Goal: Transaction & Acquisition: Purchase product/service

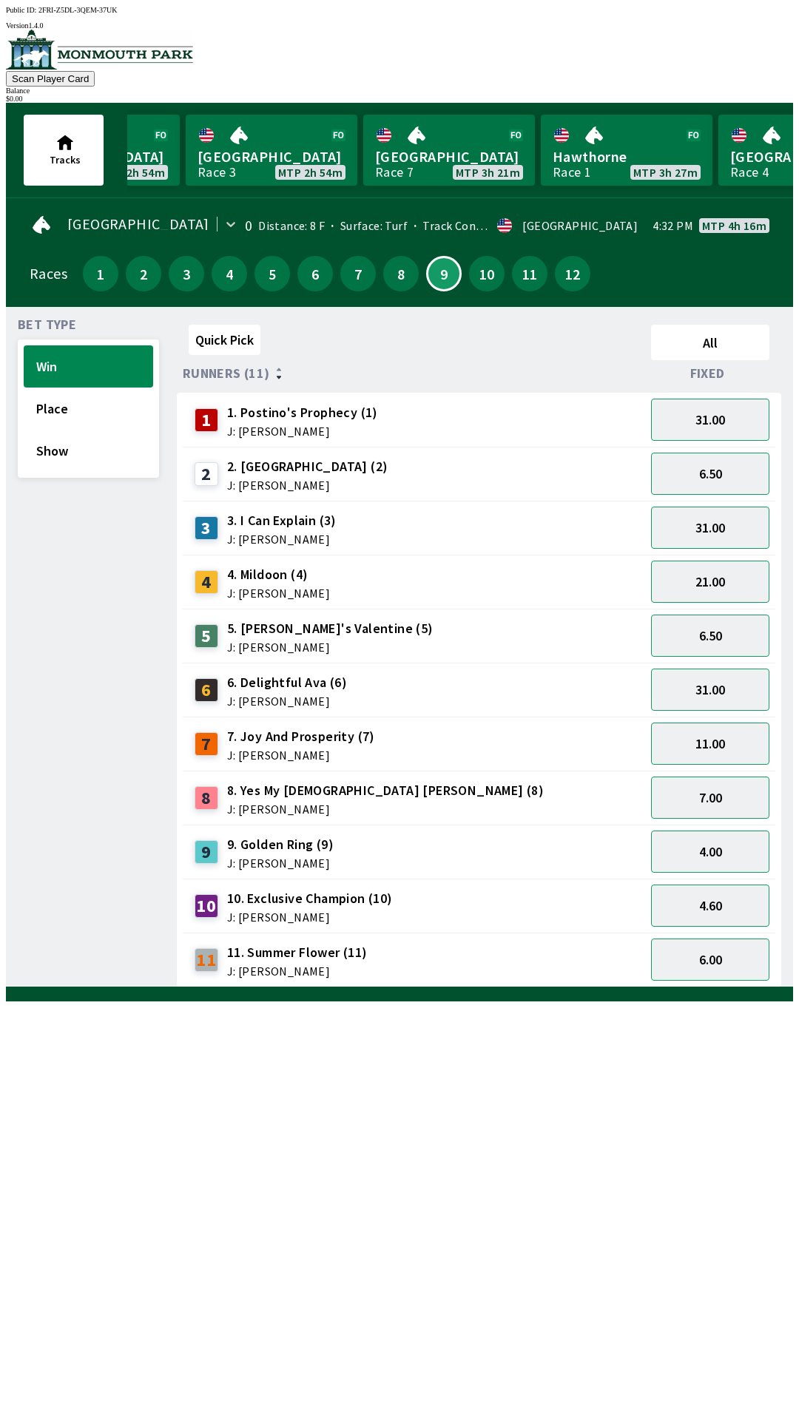
scroll to position [0, 1363]
click at [419, 146] on link "[GEOGRAPHIC_DATA] Race 7 MTP 3h 21m" at bounding box center [448, 150] width 172 height 71
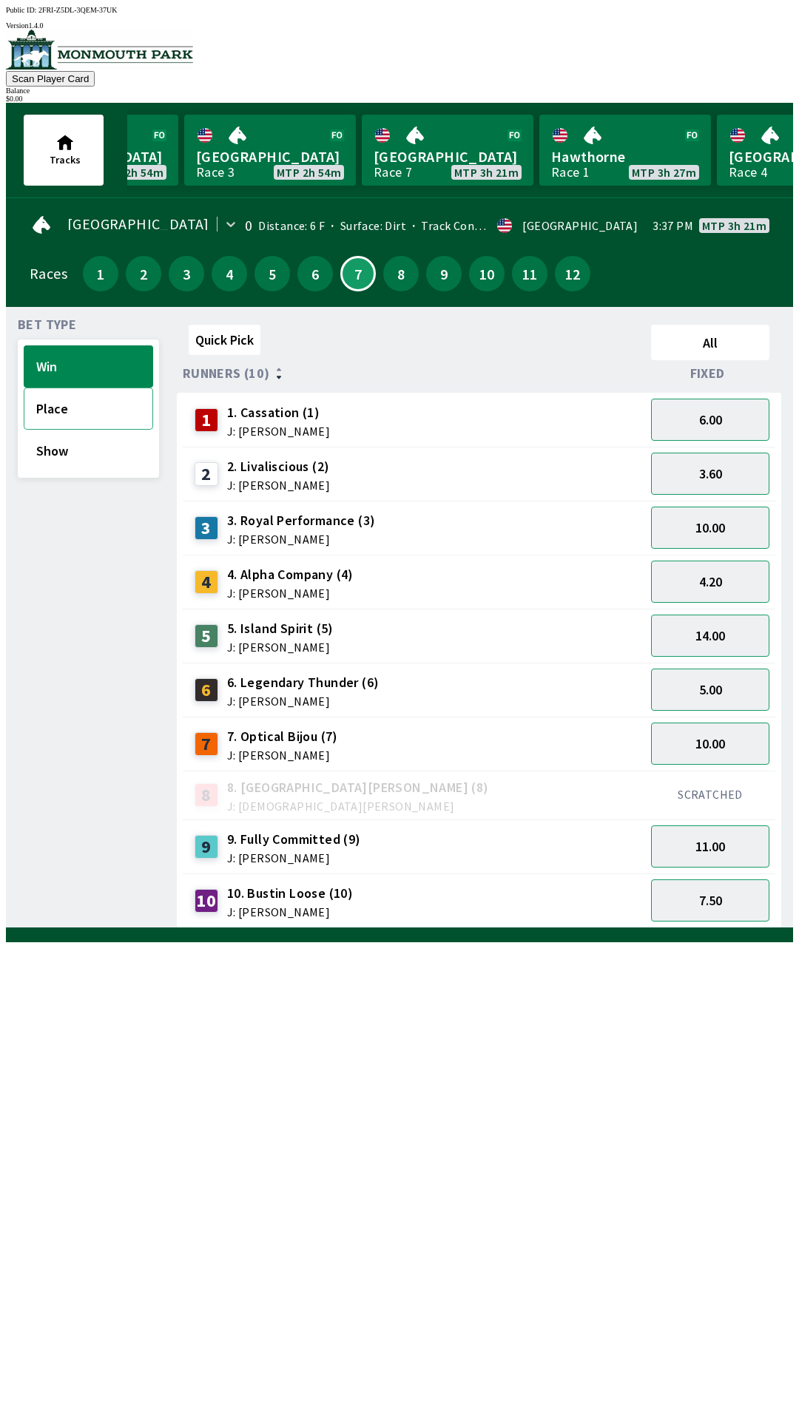
click at [76, 405] on button "Place" at bounding box center [88, 409] width 129 height 42
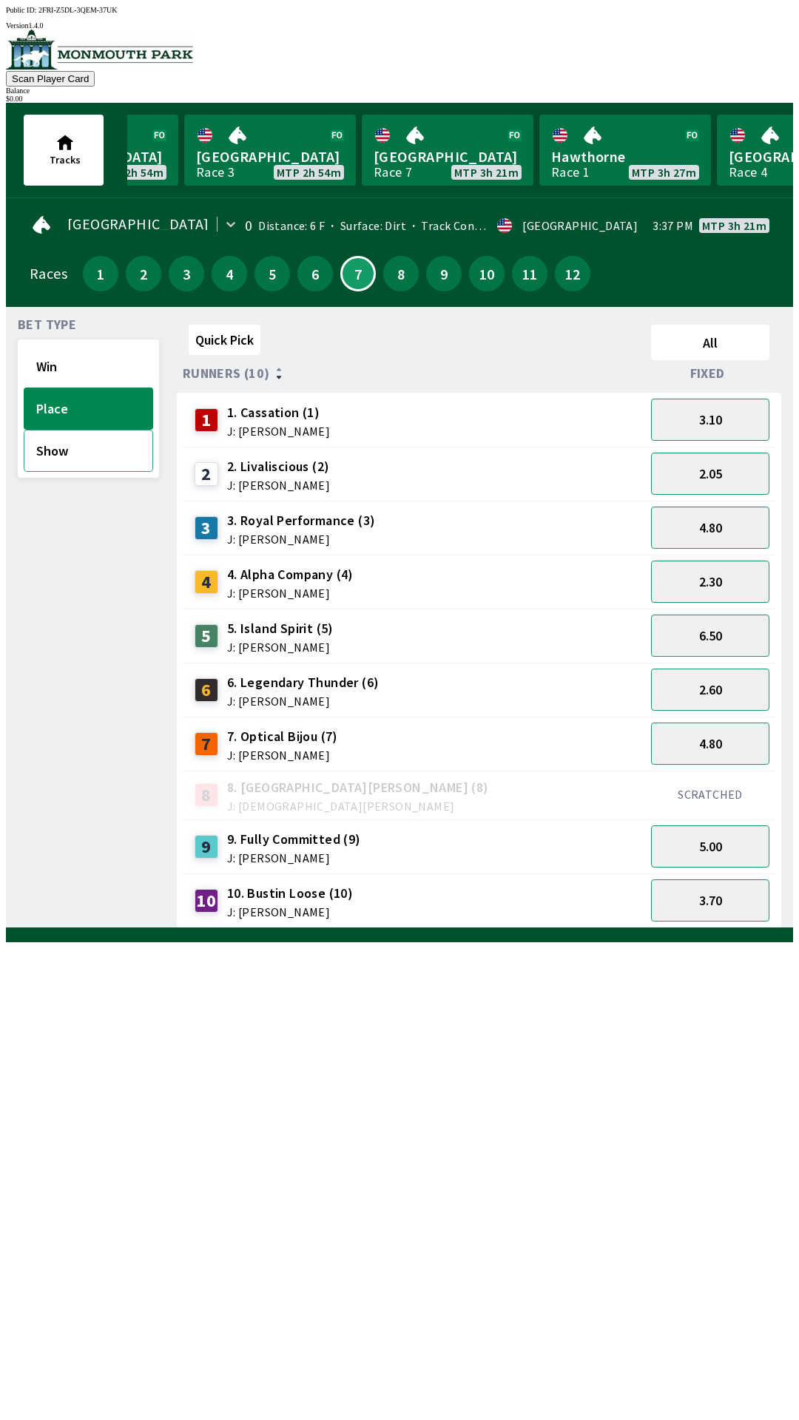
click at [70, 450] on button "Show" at bounding box center [88, 451] width 129 height 42
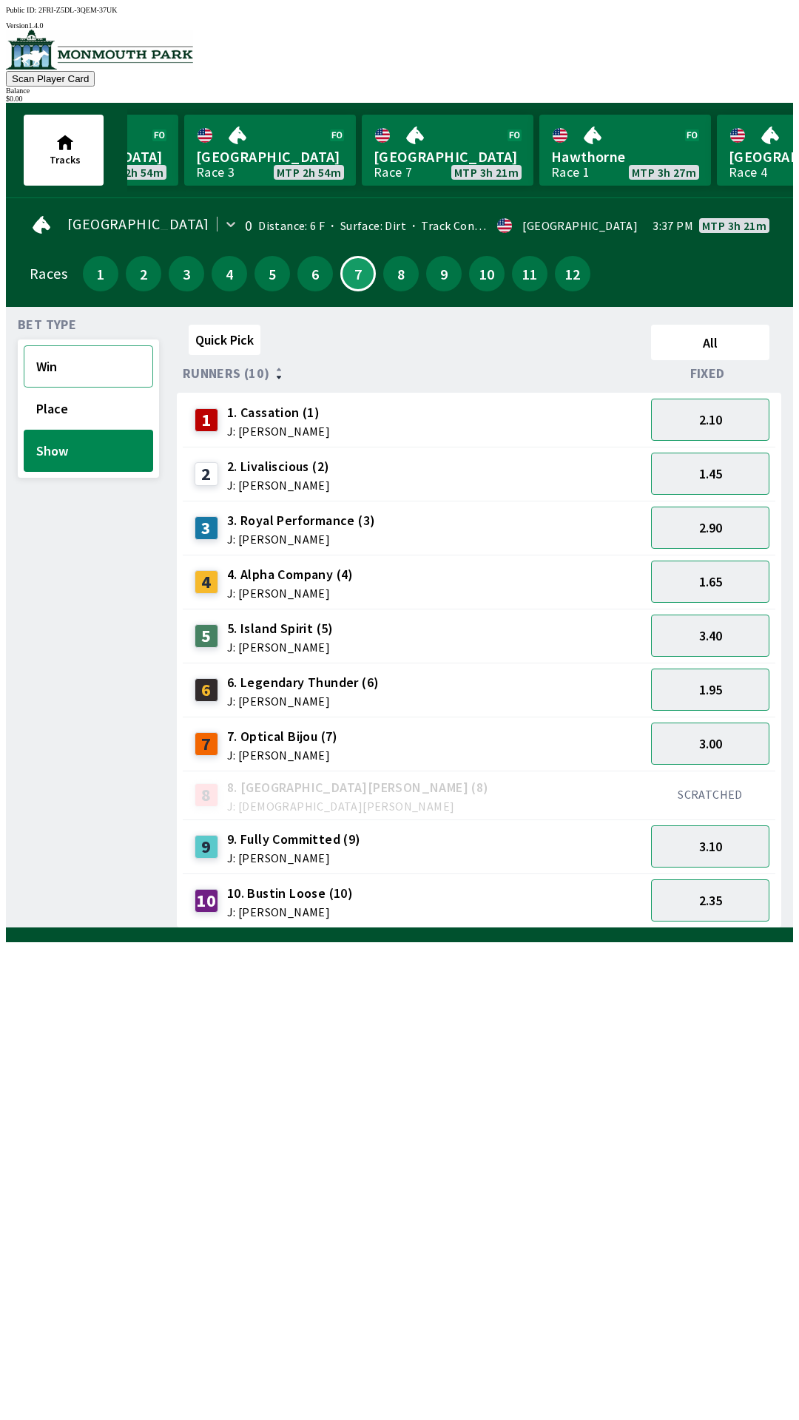
click at [62, 359] on button "Win" at bounding box center [88, 366] width 129 height 42
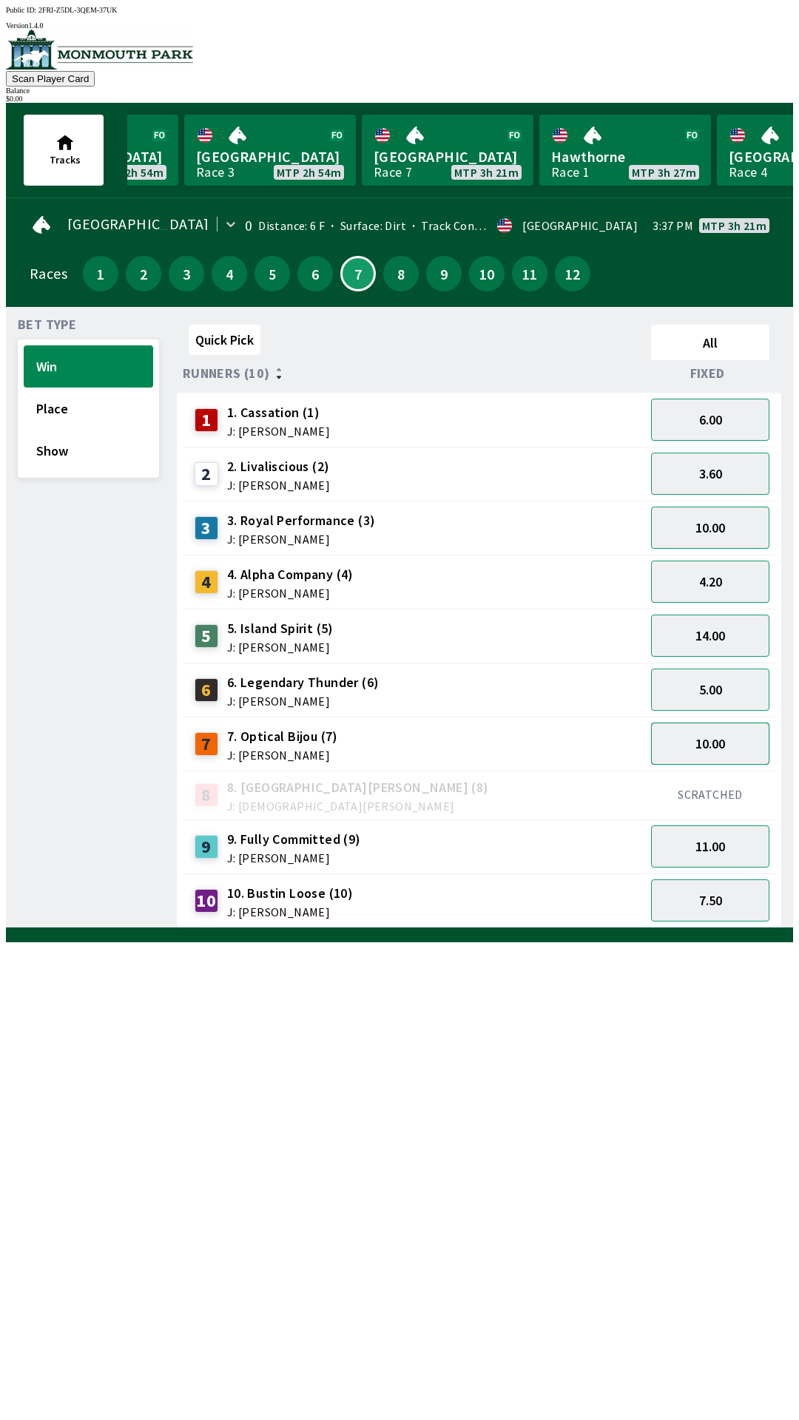
click at [717, 737] on button "10.00" at bounding box center [710, 744] width 118 height 42
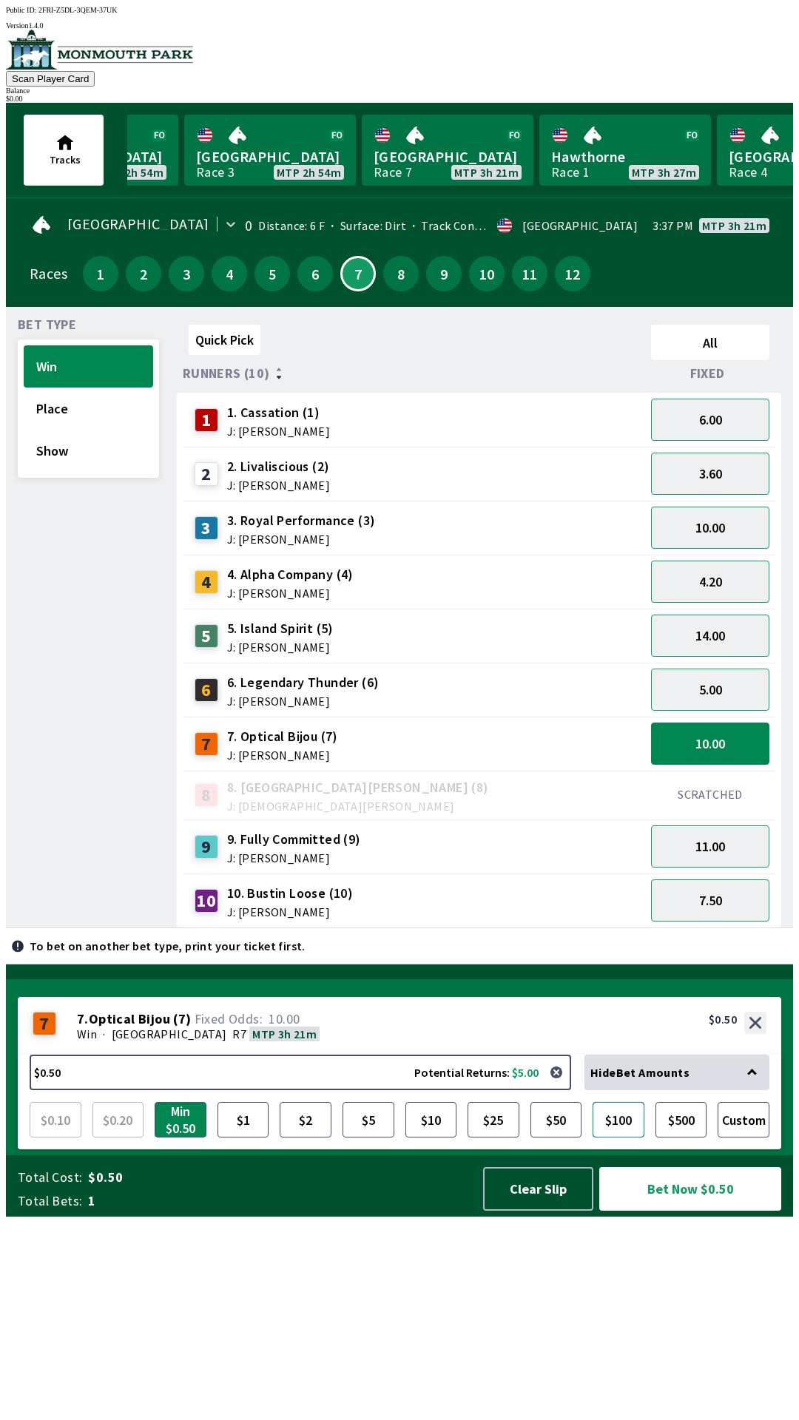
click at [623, 1138] on button "$100" at bounding box center [618, 1120] width 52 height 36
click at [555, 1211] on button "Clear Slip" at bounding box center [538, 1189] width 110 height 44
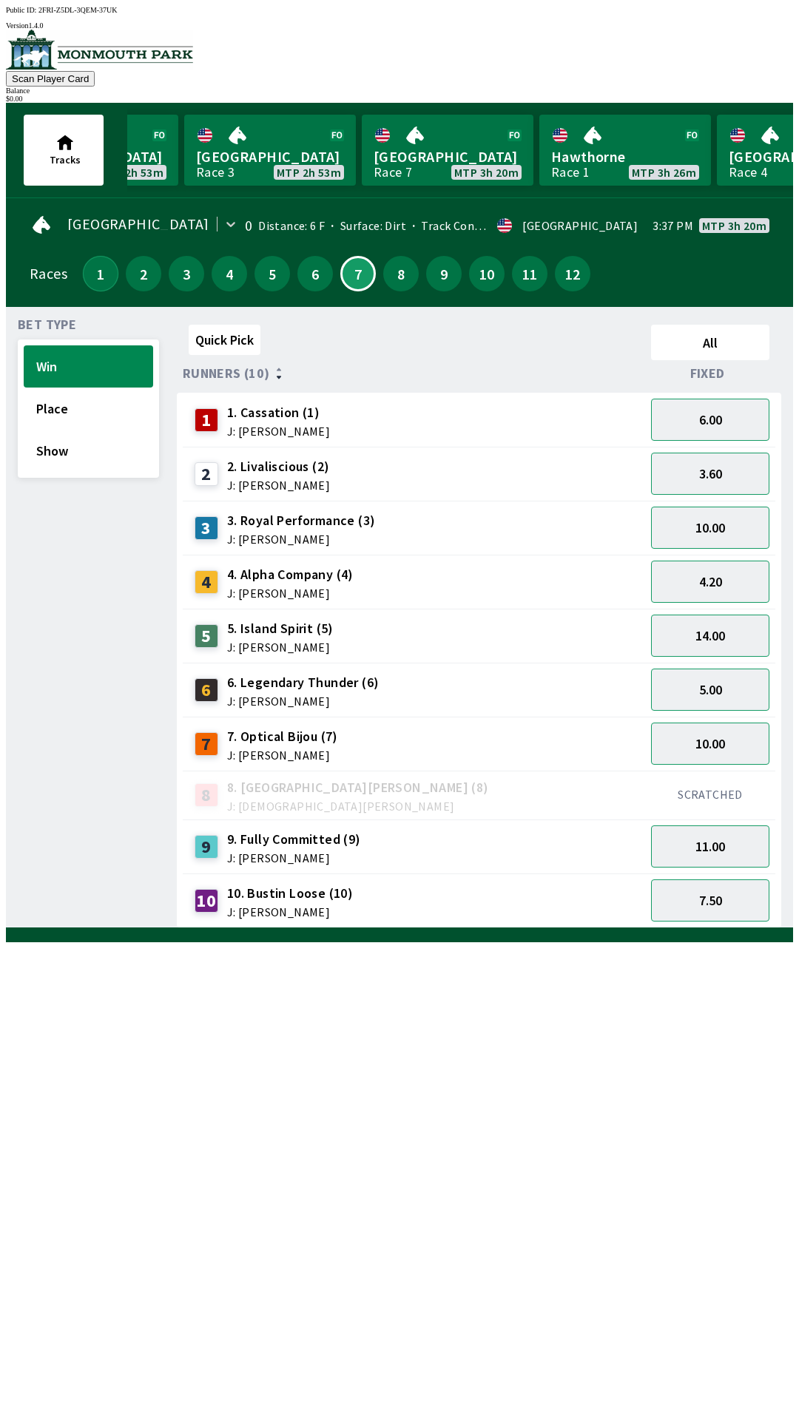
click at [101, 261] on button "1" at bounding box center [101, 274] width 36 height 36
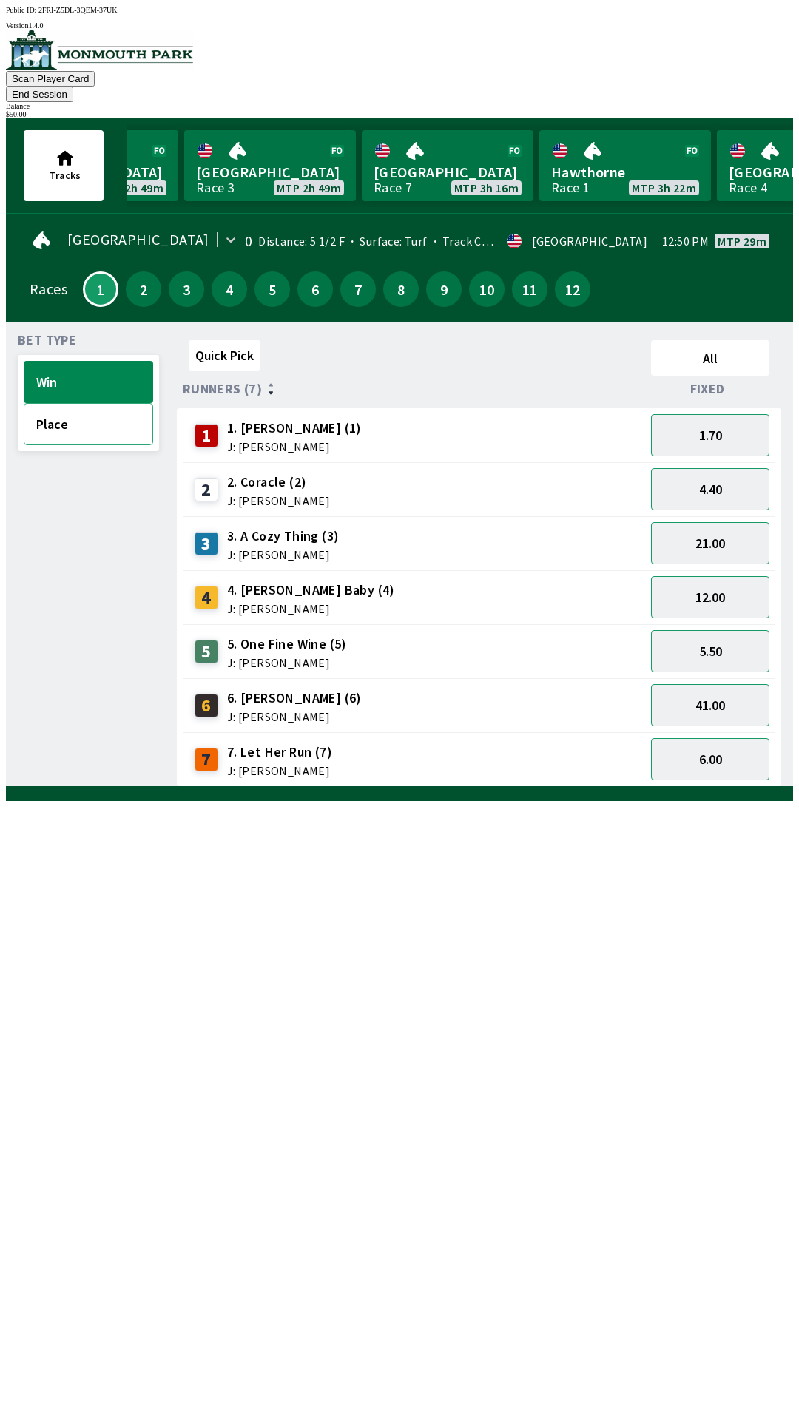
click at [109, 414] on button "Place" at bounding box center [88, 424] width 129 height 42
click at [104, 362] on button "Win" at bounding box center [88, 382] width 129 height 42
click at [731, 640] on button "5.50" at bounding box center [710, 651] width 118 height 42
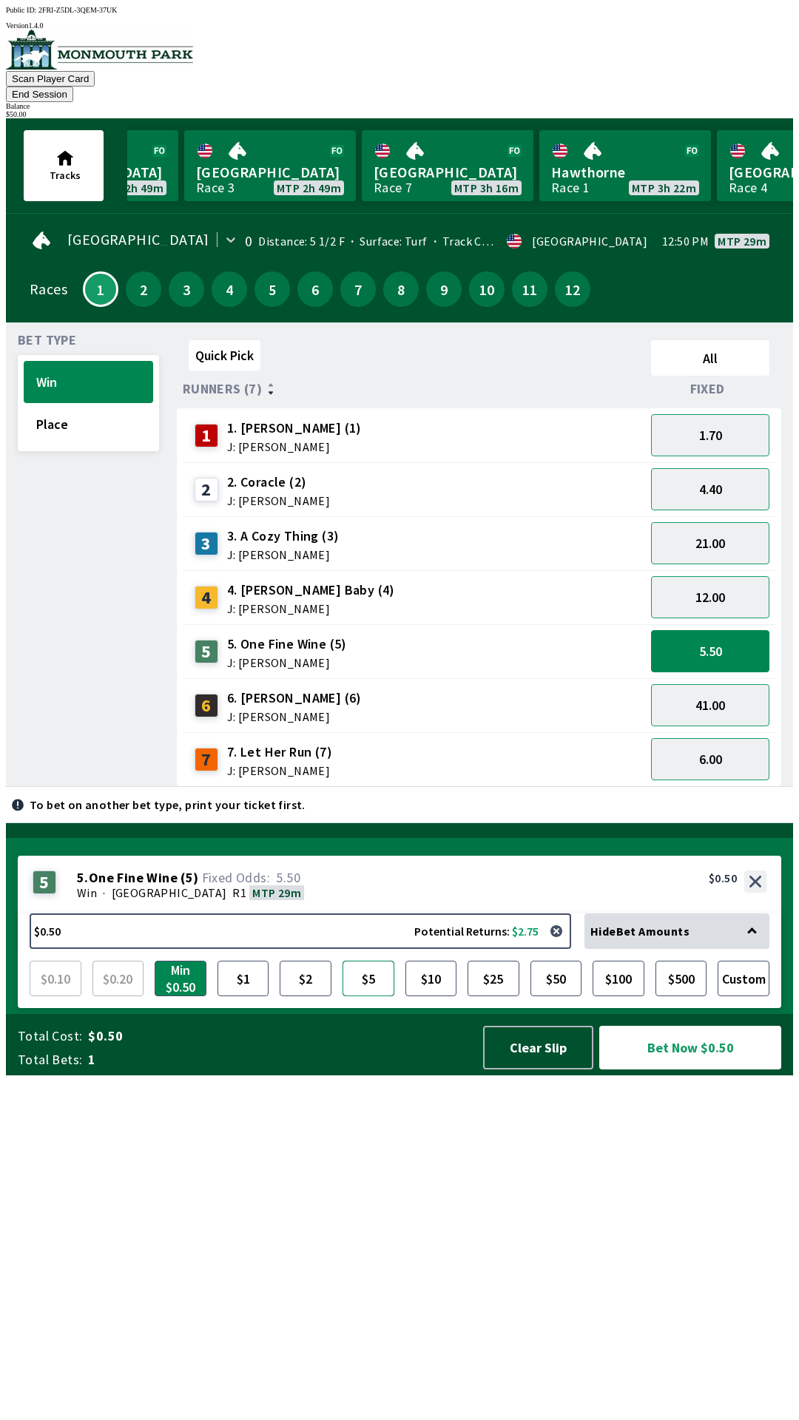
click at [375, 996] on button "$5" at bounding box center [368, 979] width 52 height 36
click at [680, 1069] on button "Bet Now $5.00" at bounding box center [690, 1048] width 182 height 44
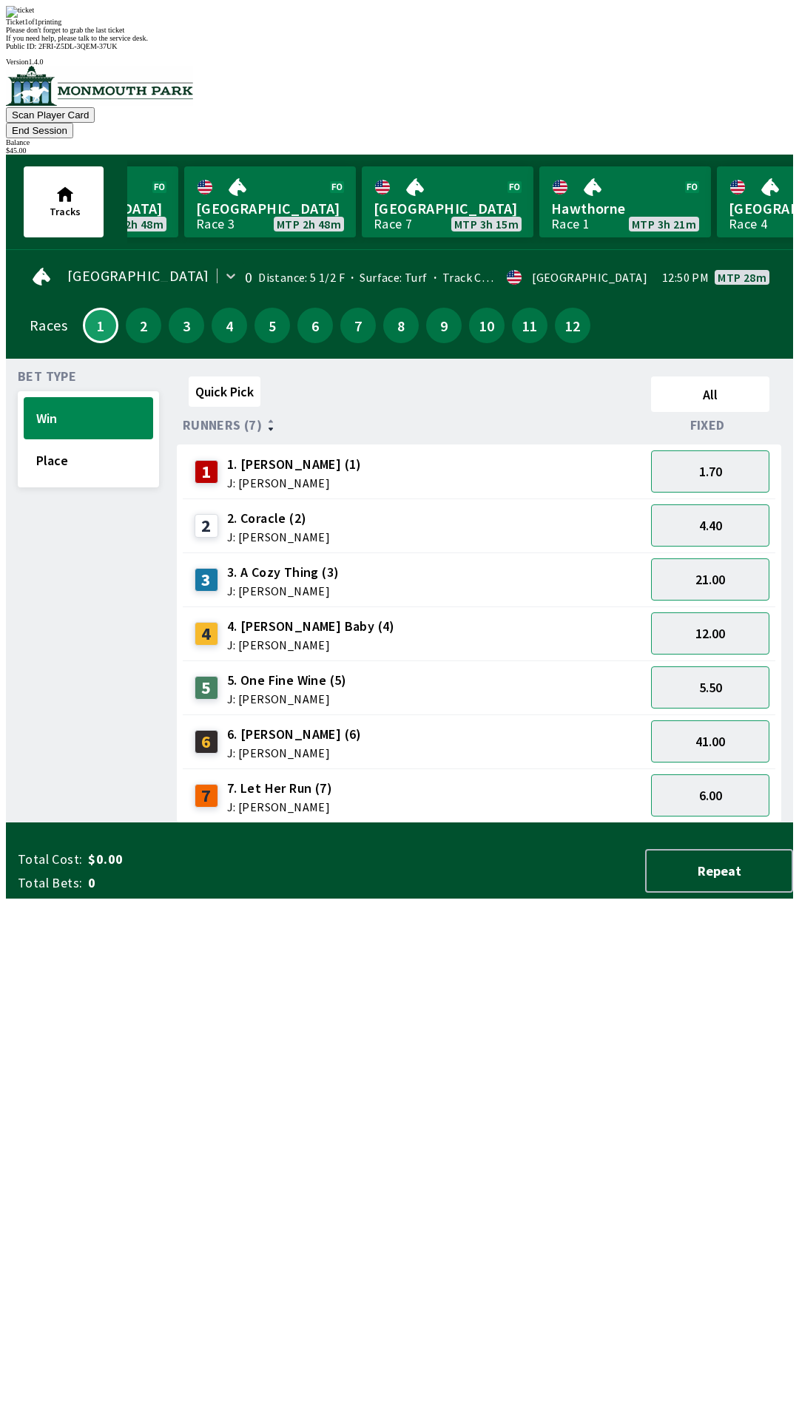
click at [73, 123] on button "End Session" at bounding box center [39, 131] width 67 height 16
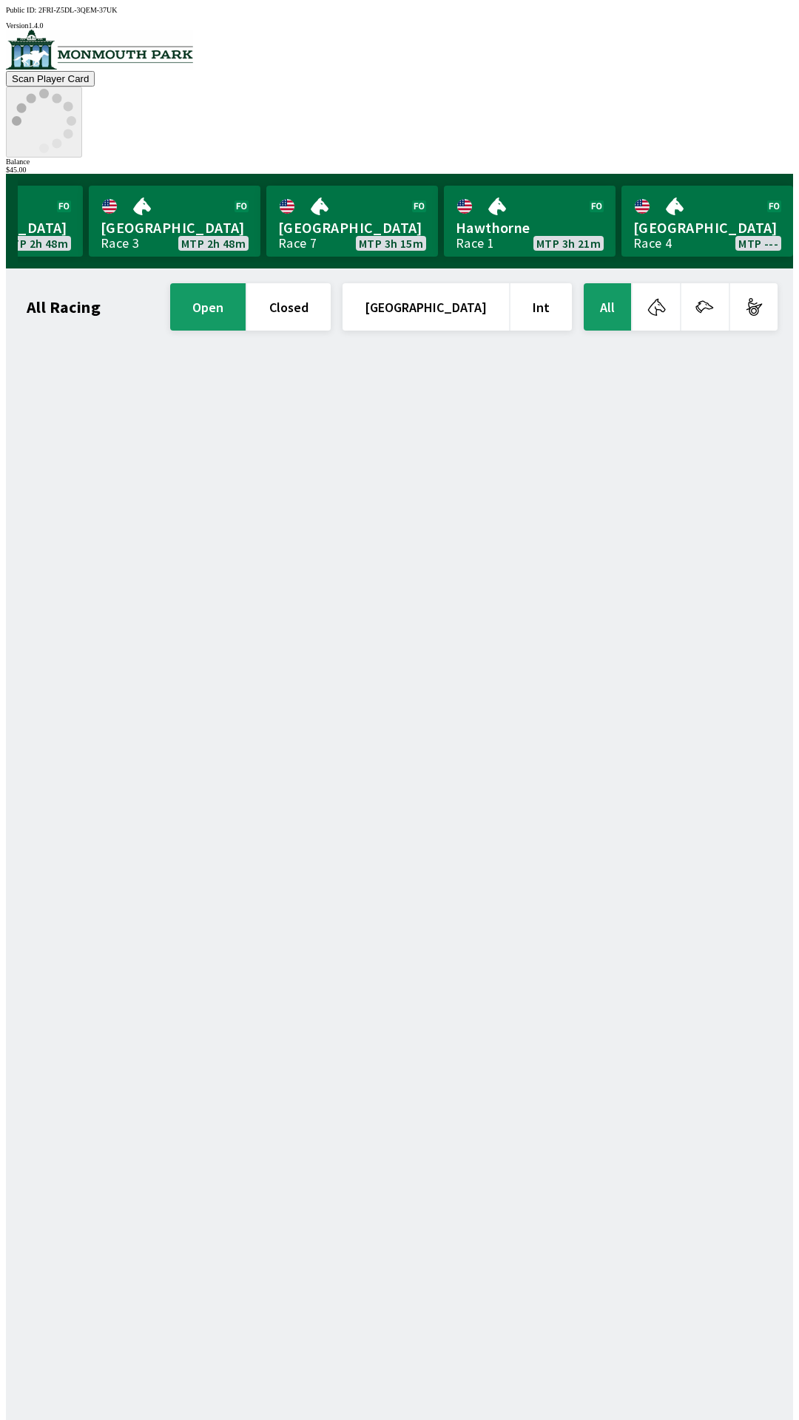
click at [76, 89] on icon at bounding box center [44, 121] width 64 height 64
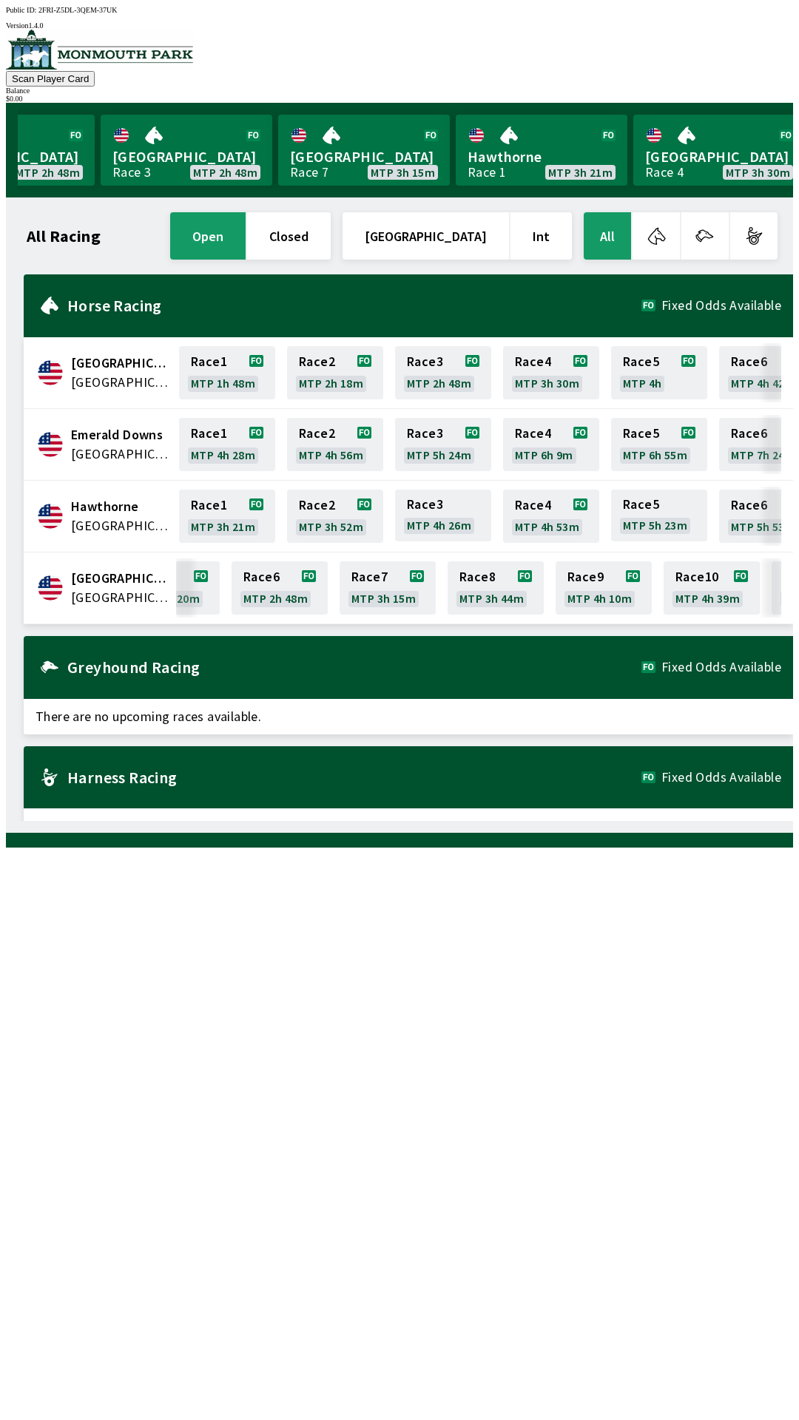
scroll to position [0, 490]
click at [593, 577] on link "Race 9 MTP 4h 10m" at bounding box center [600, 587] width 96 height 53
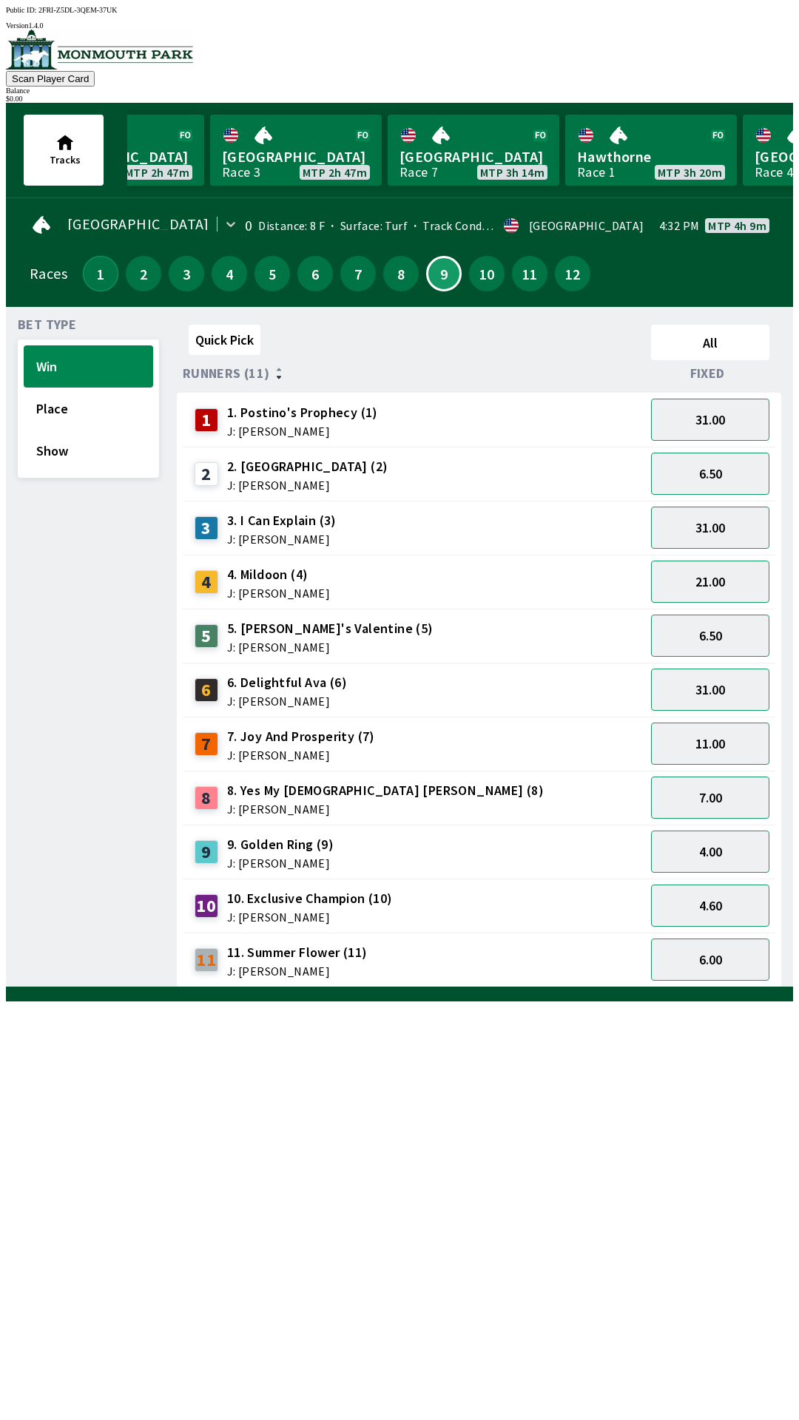
click at [83, 260] on button "1" at bounding box center [101, 274] width 36 height 36
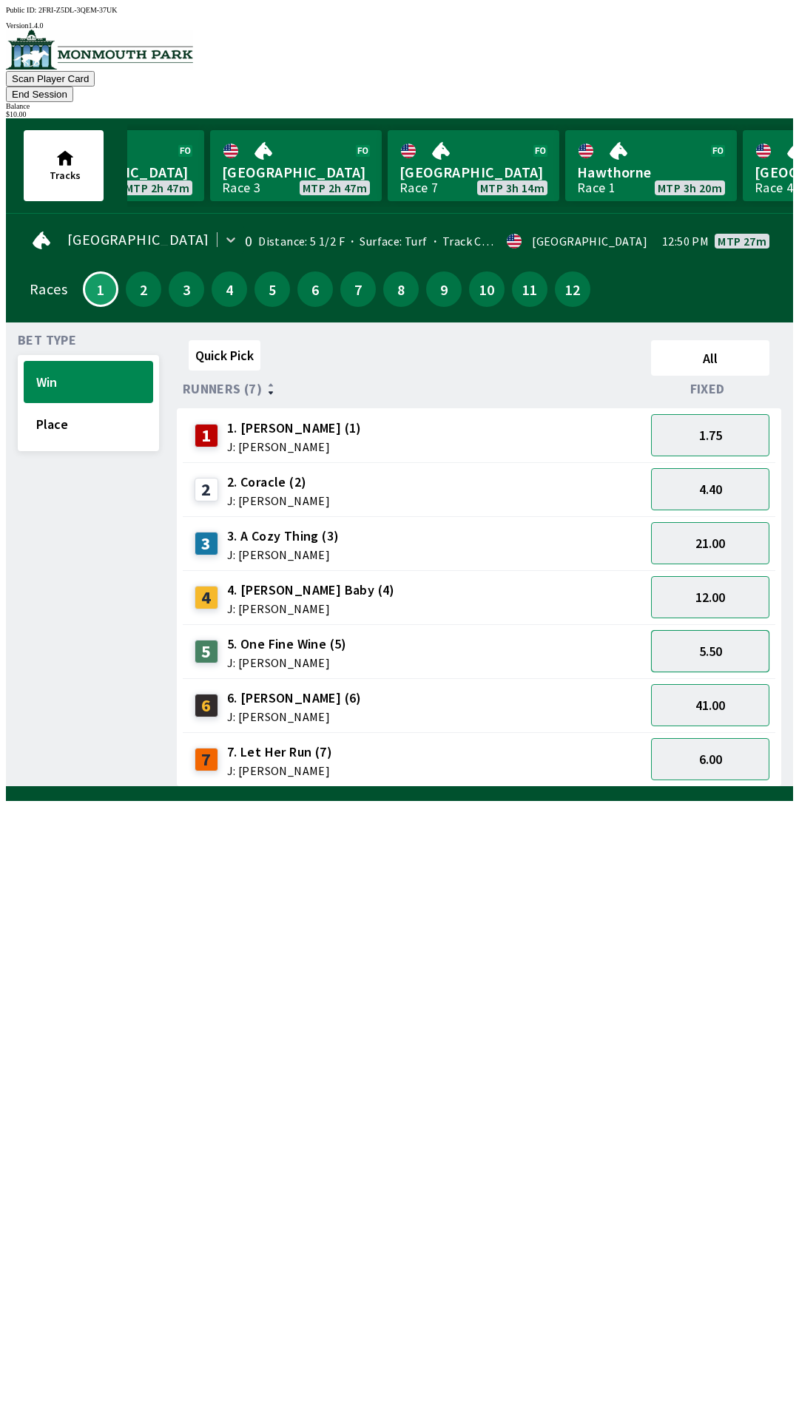
click at [722, 633] on button "5.50" at bounding box center [710, 651] width 118 height 42
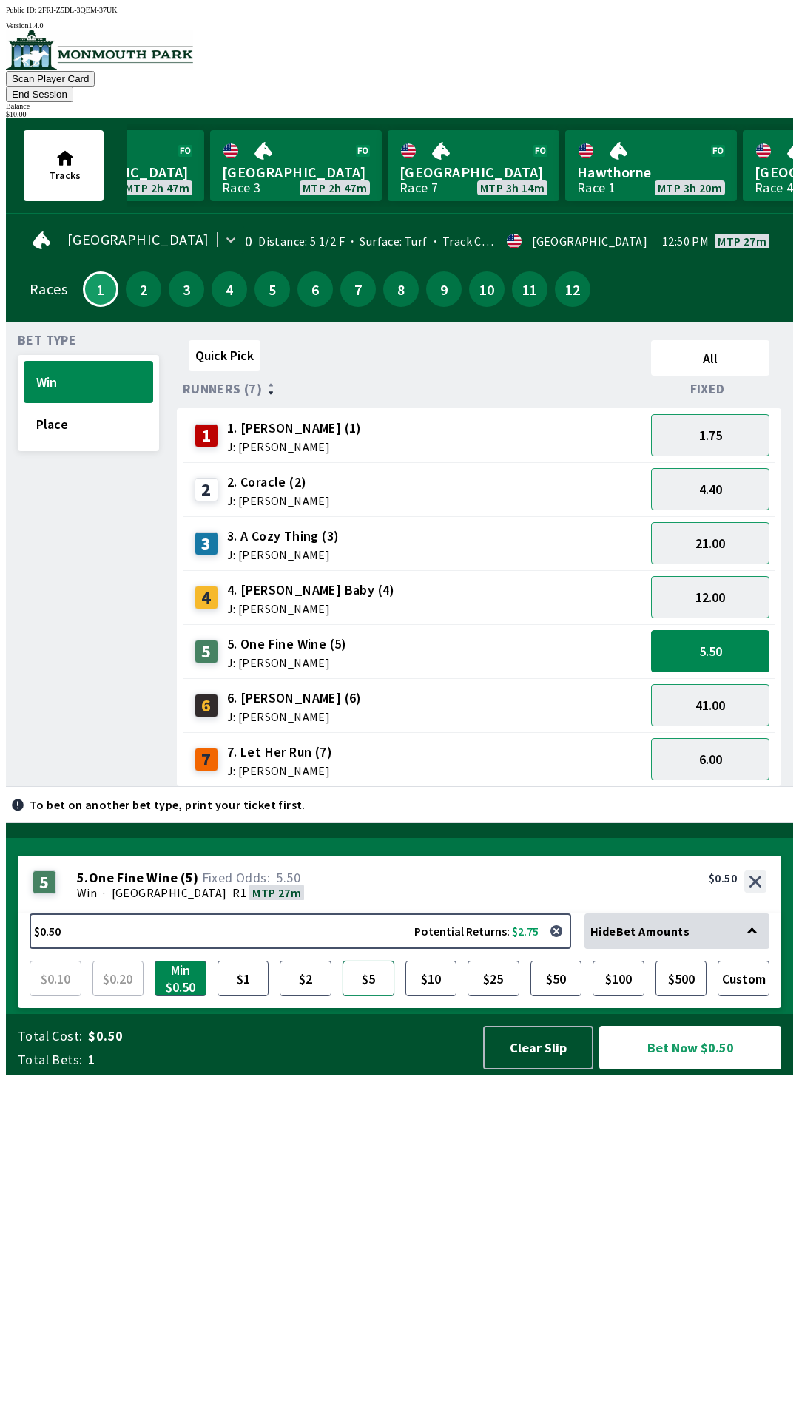
click at [368, 996] on button "$5" at bounding box center [368, 979] width 52 height 36
click at [699, 1069] on button "Bet Now $5.00" at bounding box center [690, 1048] width 182 height 44
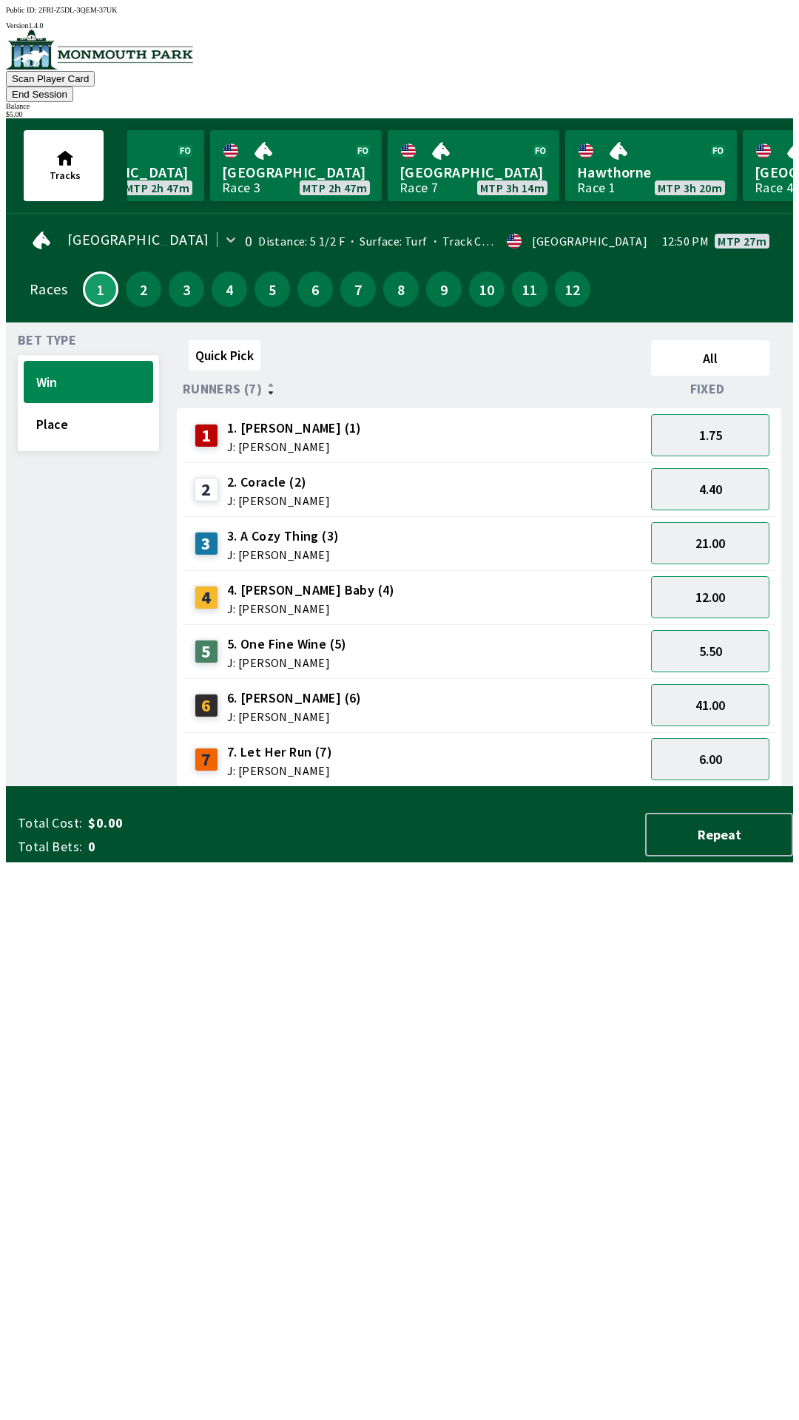
click at [73, 87] on button "End Session" at bounding box center [39, 95] width 67 height 16
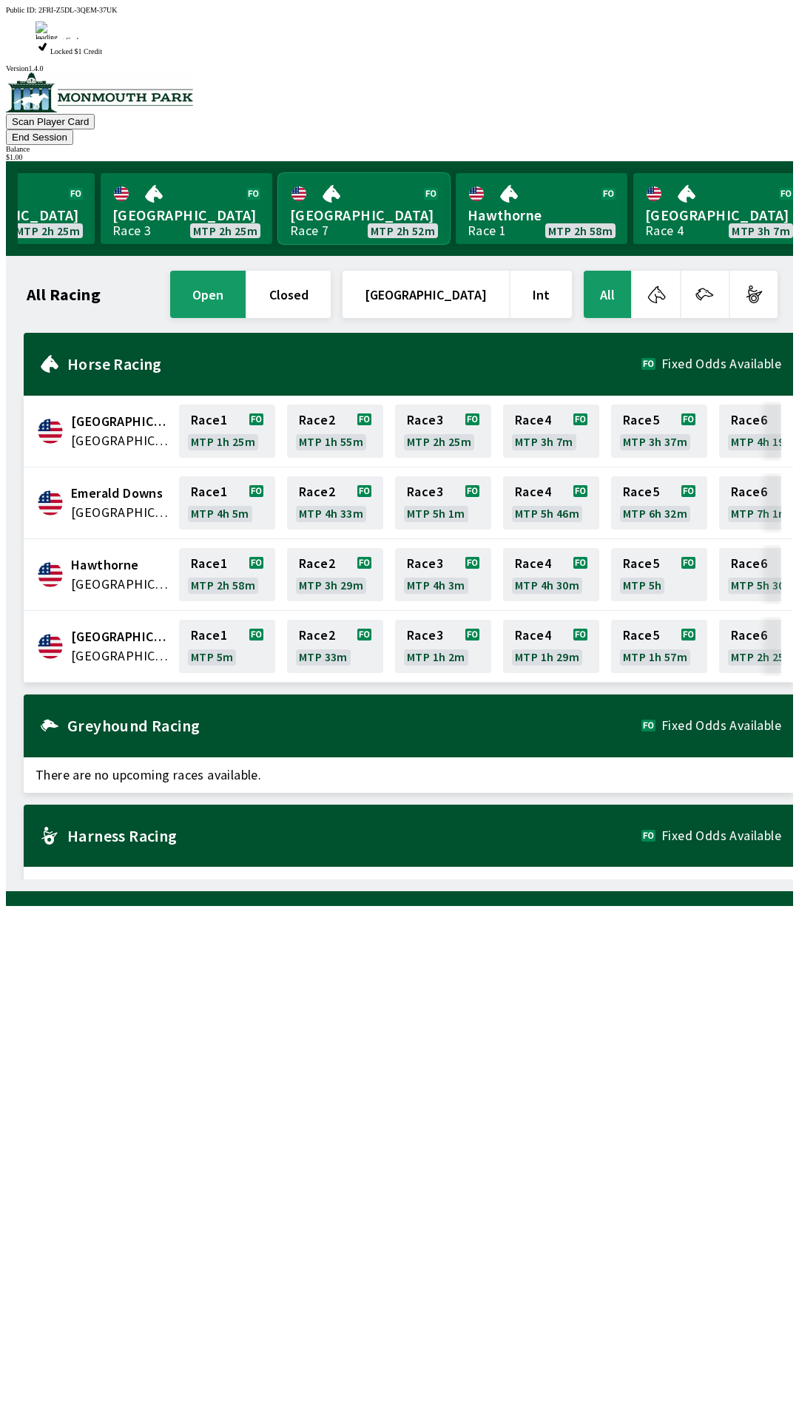
click at [365, 173] on link "Monmouth Park Race 7 MTP 2h 52m" at bounding box center [364, 208] width 172 height 71
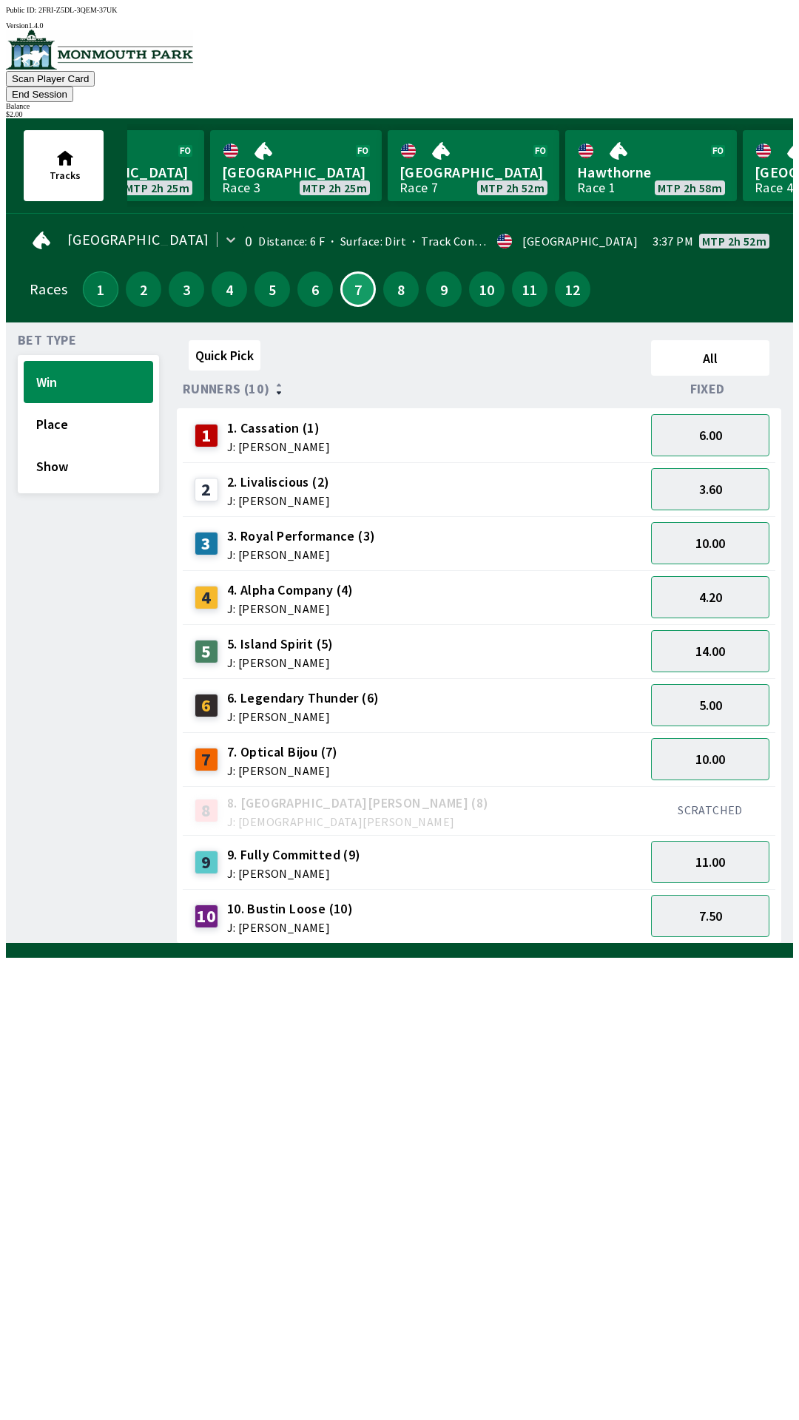
click at [84, 271] on button "1" at bounding box center [101, 289] width 36 height 36
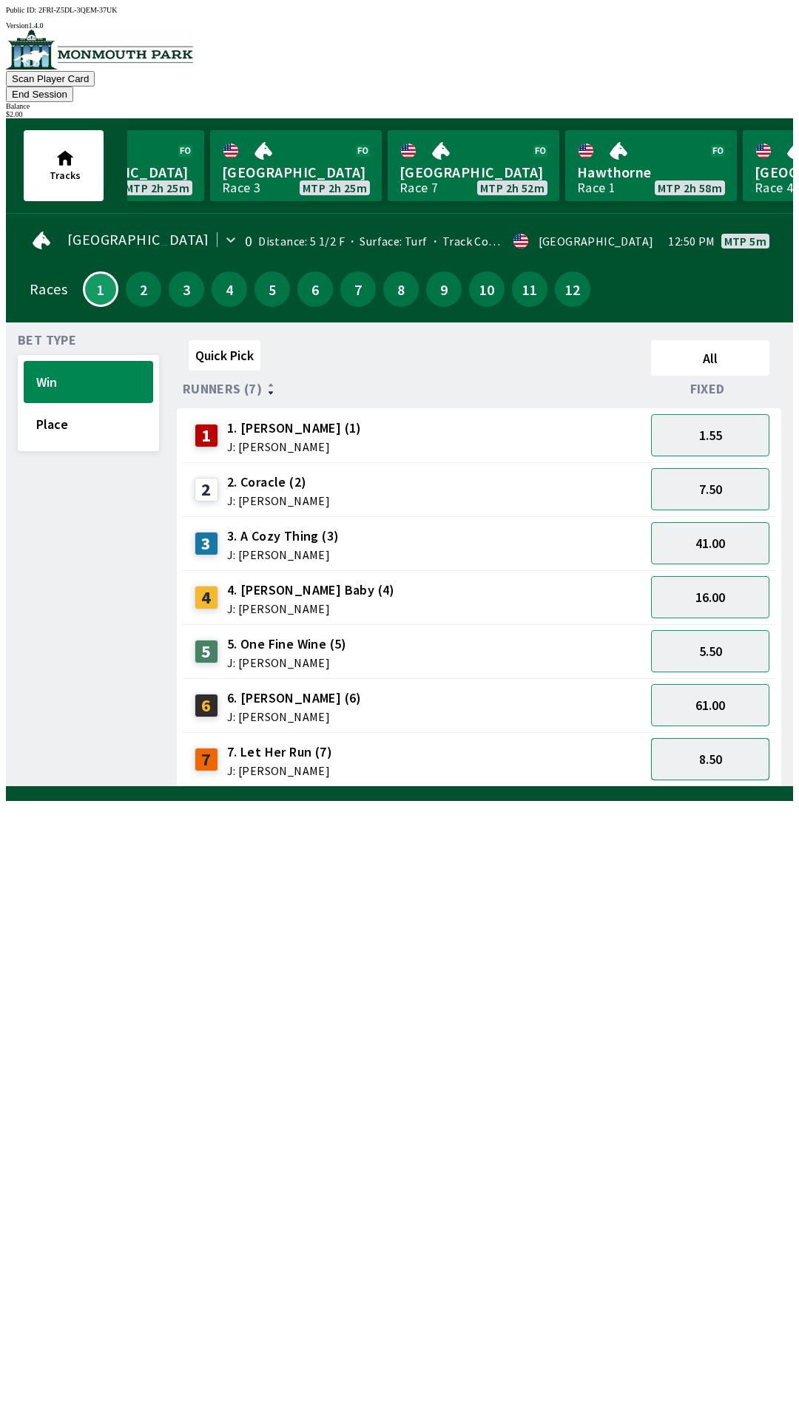
click at [736, 738] on button "8.50" at bounding box center [710, 759] width 118 height 42
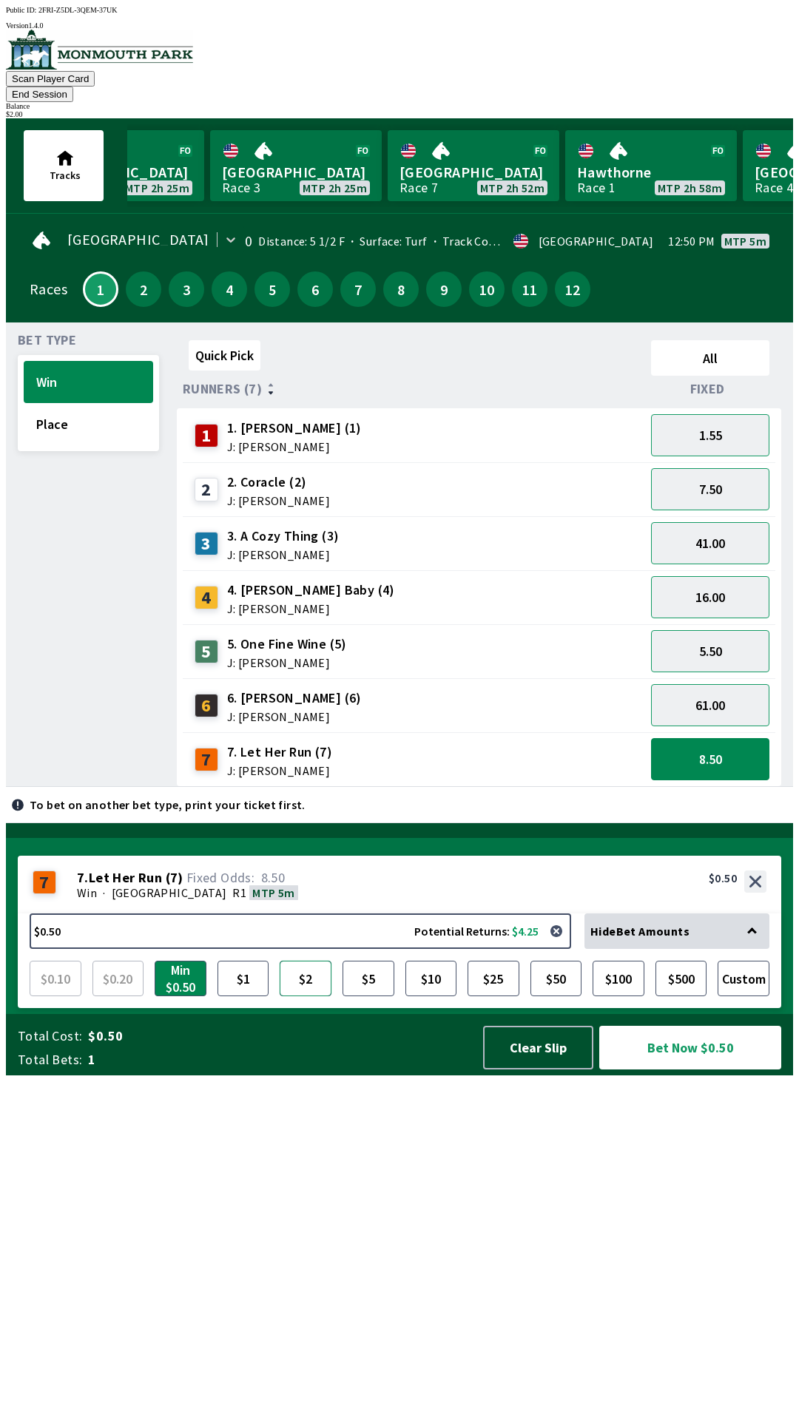
click at [314, 996] on button "$2" at bounding box center [306, 979] width 52 height 36
click at [725, 747] on button "8.50" at bounding box center [710, 759] width 118 height 42
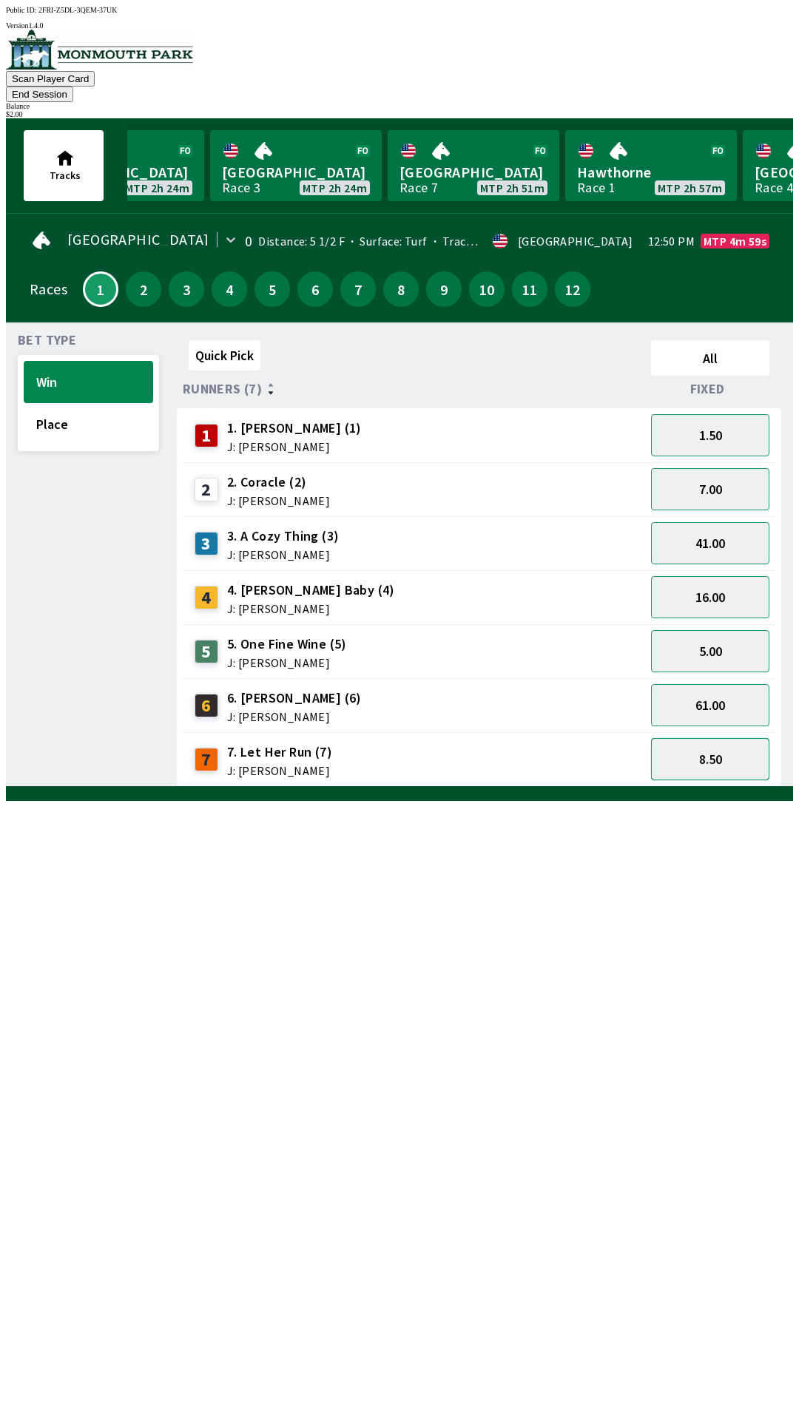
click at [730, 744] on button "8.50" at bounding box center [710, 759] width 118 height 42
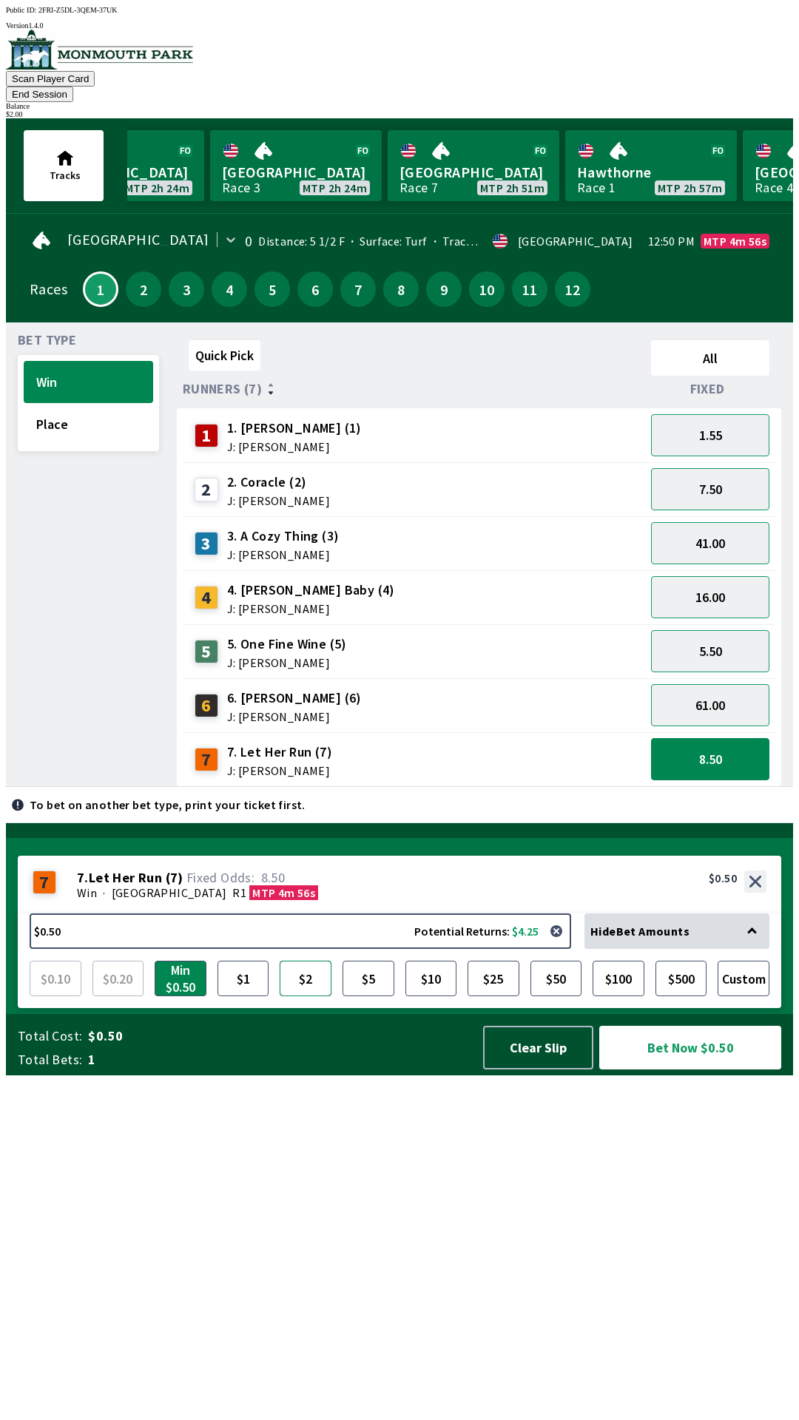
click at [305, 996] on button "$2" at bounding box center [306, 979] width 52 height 36
click at [695, 1069] on button "Bet Now $2.00" at bounding box center [690, 1048] width 182 height 44
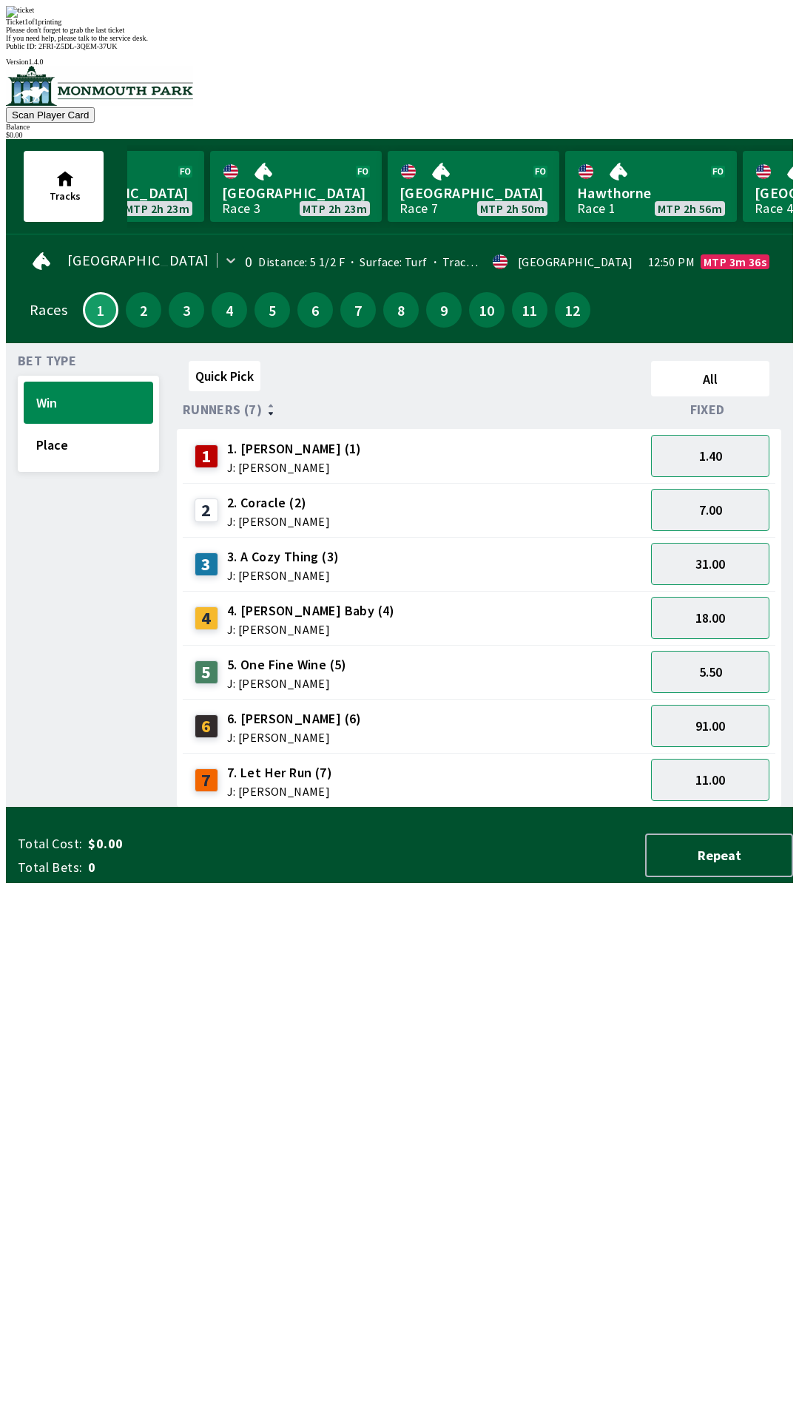
click at [538, 42] on div "Ticket 1 of 1 printing Please don't forget to grab the last ticket If you need …" at bounding box center [399, 24] width 787 height 36
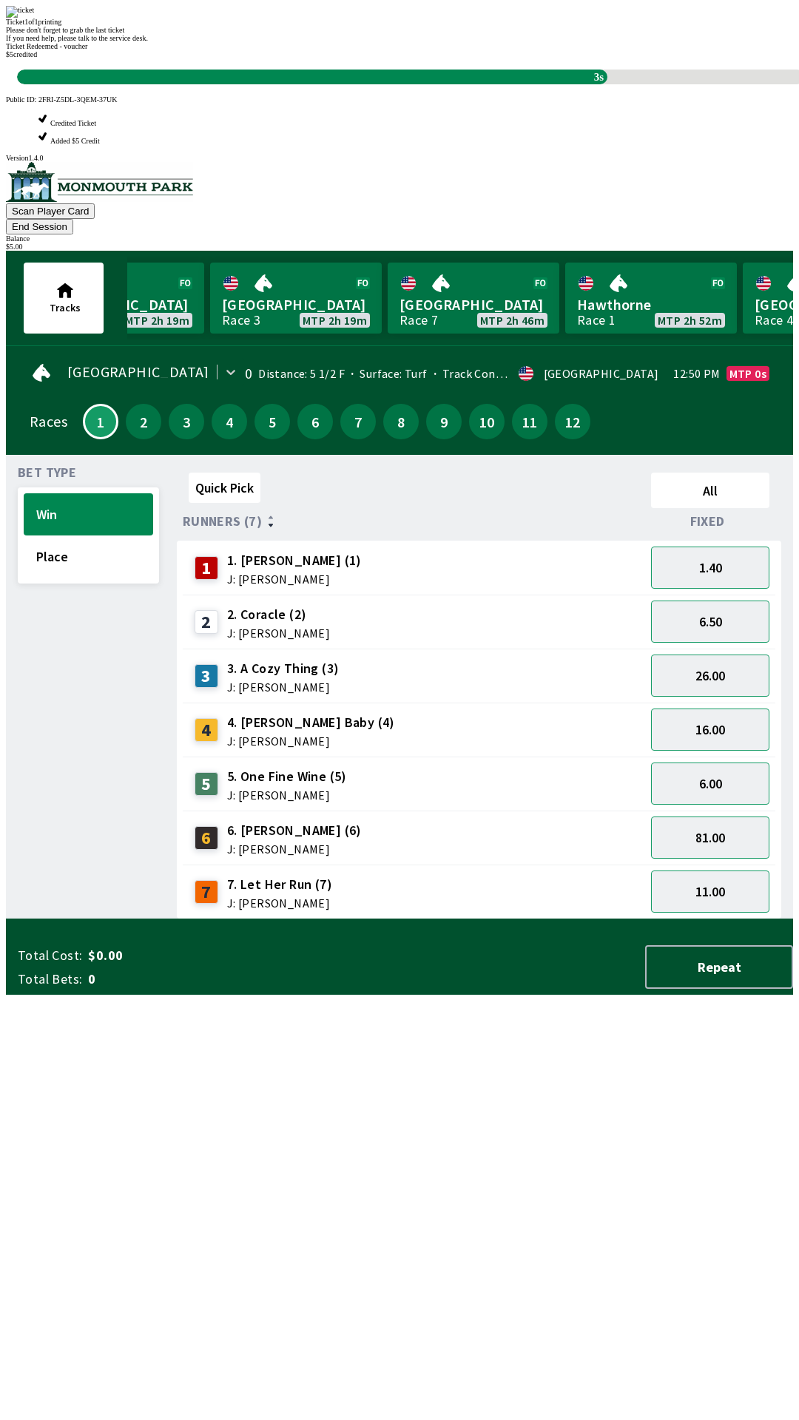
click at [479, 919] on div "Quick Pick All Runners (7) Fixed 1 1. [PERSON_NAME] (1) J: [PERSON_NAME] 1.40 2…" at bounding box center [485, 693] width 616 height 453
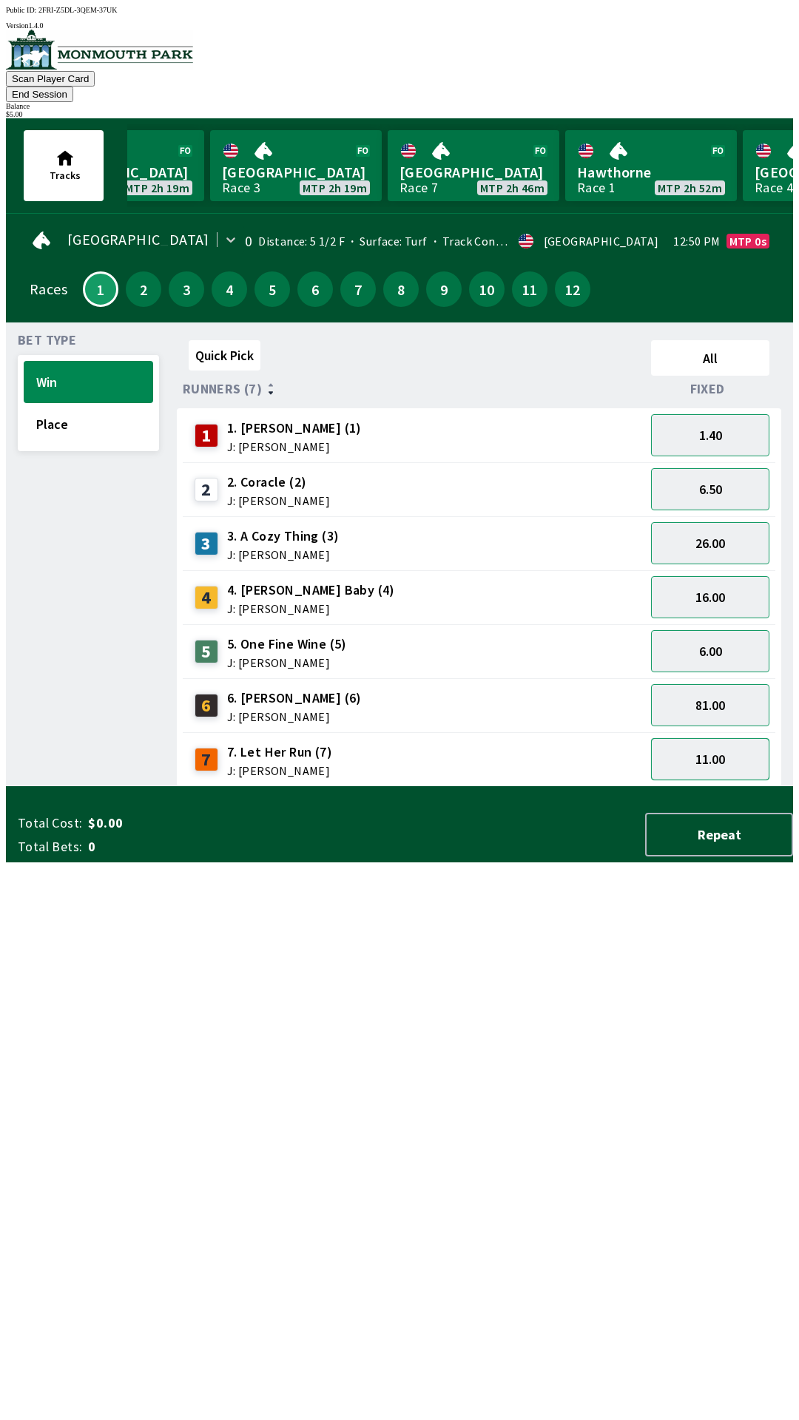
click at [724, 740] on button "11.00" at bounding box center [710, 759] width 118 height 42
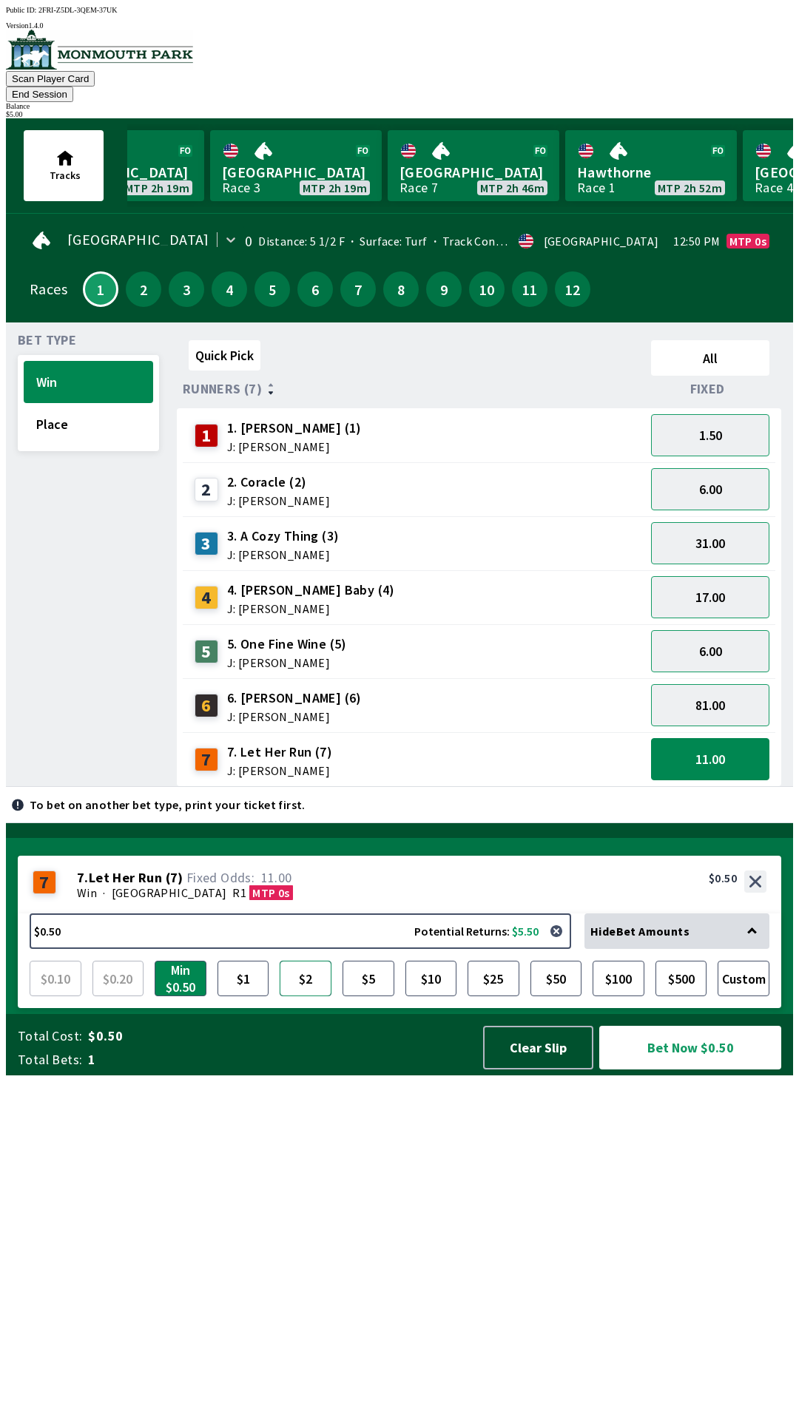
click at [305, 996] on button "$2" at bounding box center [306, 979] width 52 height 36
click at [702, 1069] on button "Bet Now $2.00" at bounding box center [690, 1048] width 182 height 44
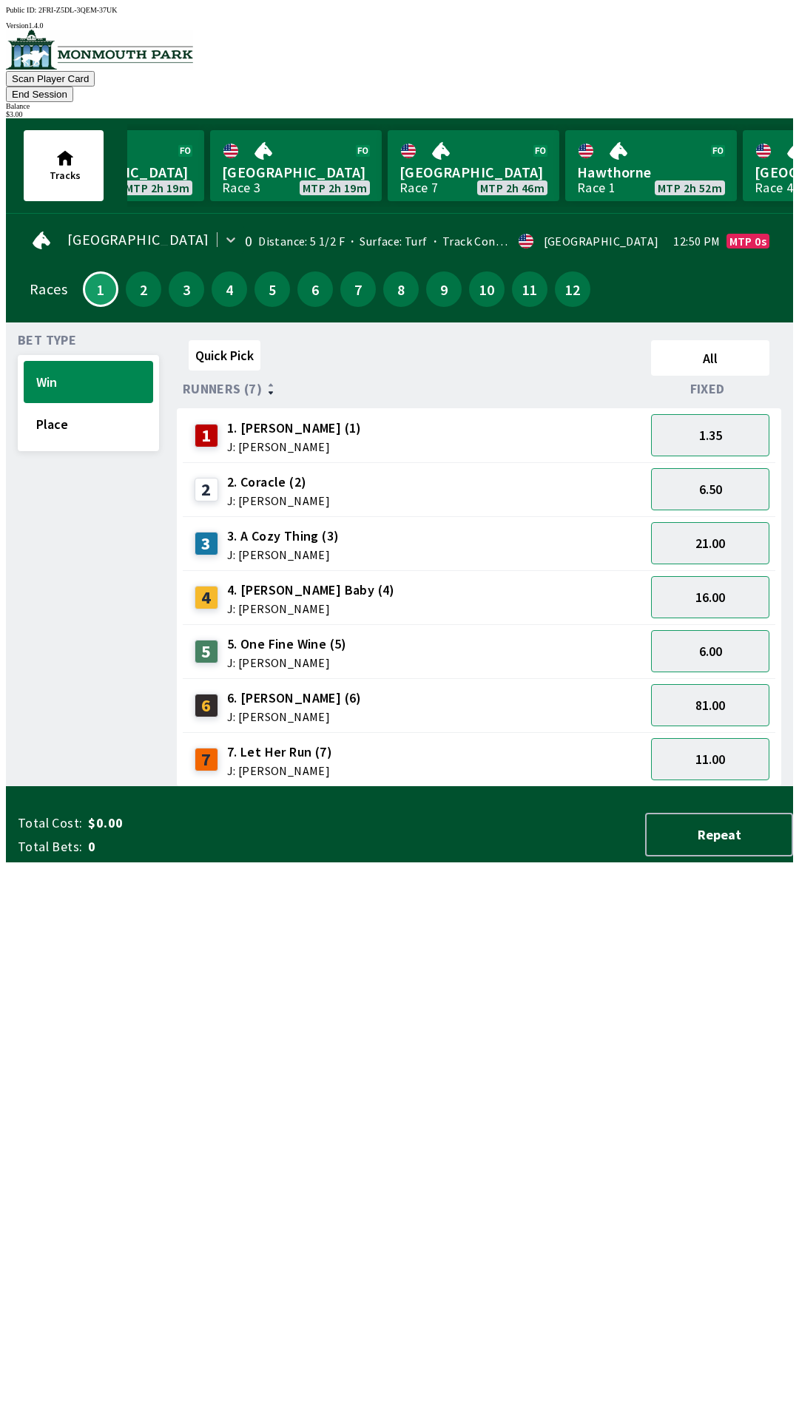
click at [73, 87] on button "End Session" at bounding box center [39, 95] width 67 height 16
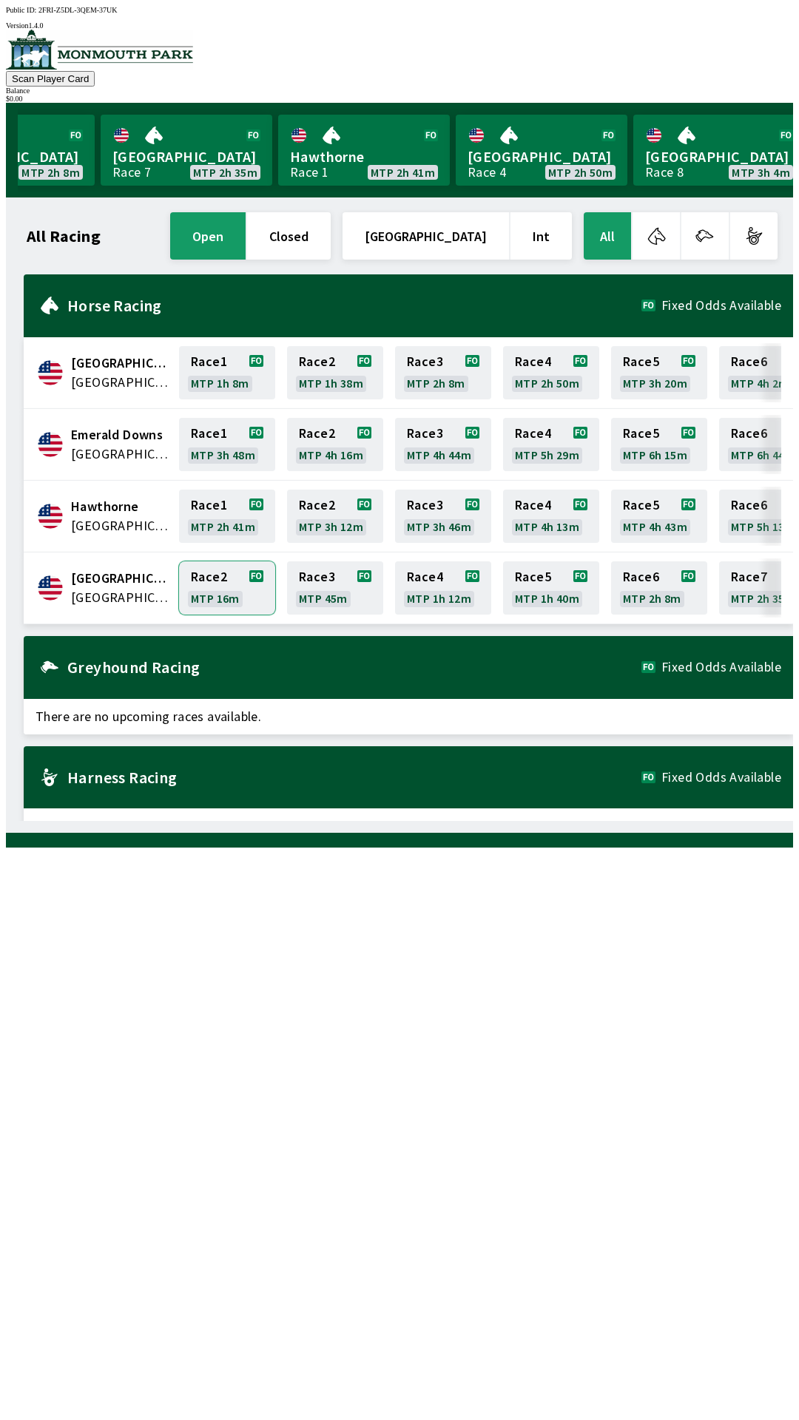
click at [212, 581] on link "Race 2 MTP 16m" at bounding box center [227, 587] width 96 height 53
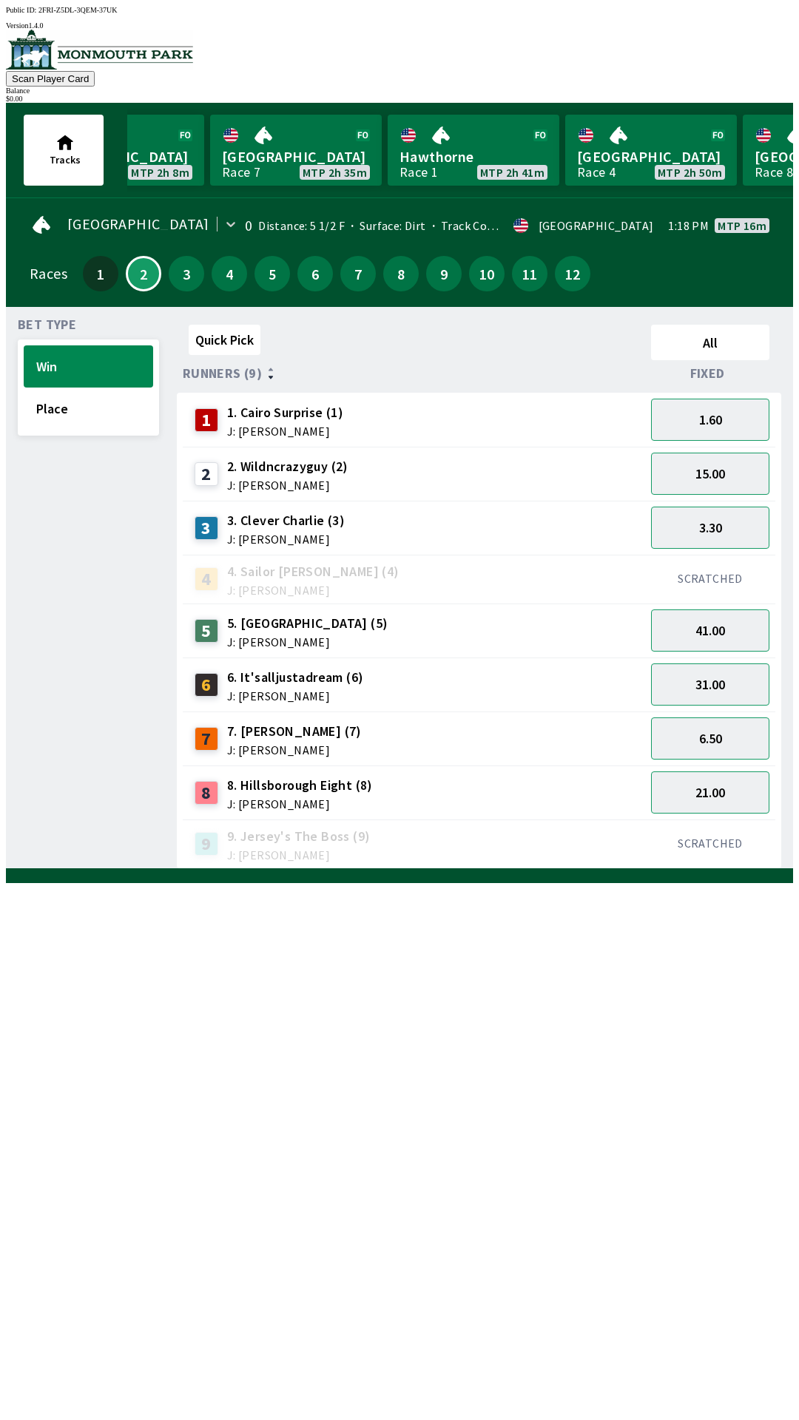
click at [477, 526] on div "3 3. Clever Charlie (3) J: [PERSON_NAME]" at bounding box center [414, 528] width 450 height 37
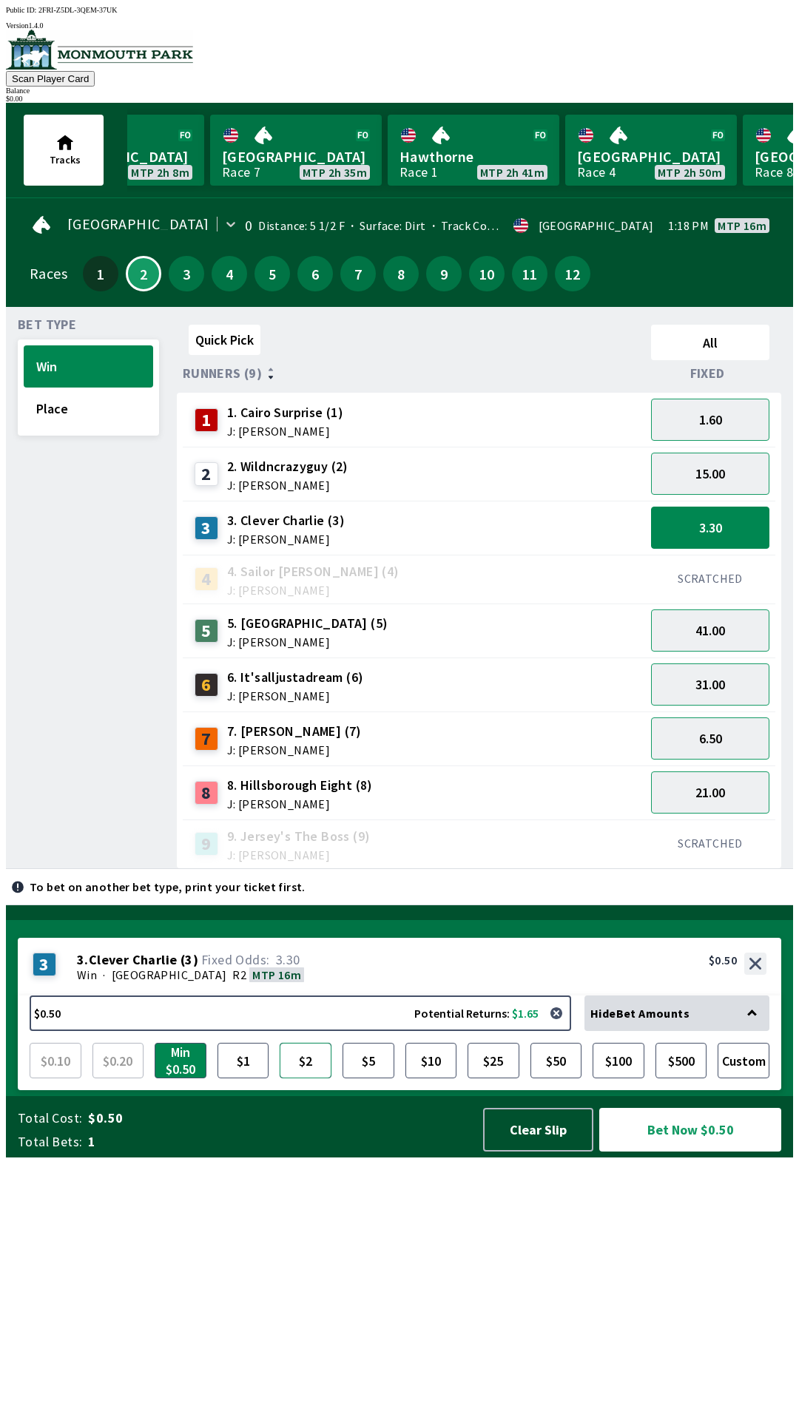
click at [308, 1078] on button "$2" at bounding box center [306, 1061] width 52 height 36
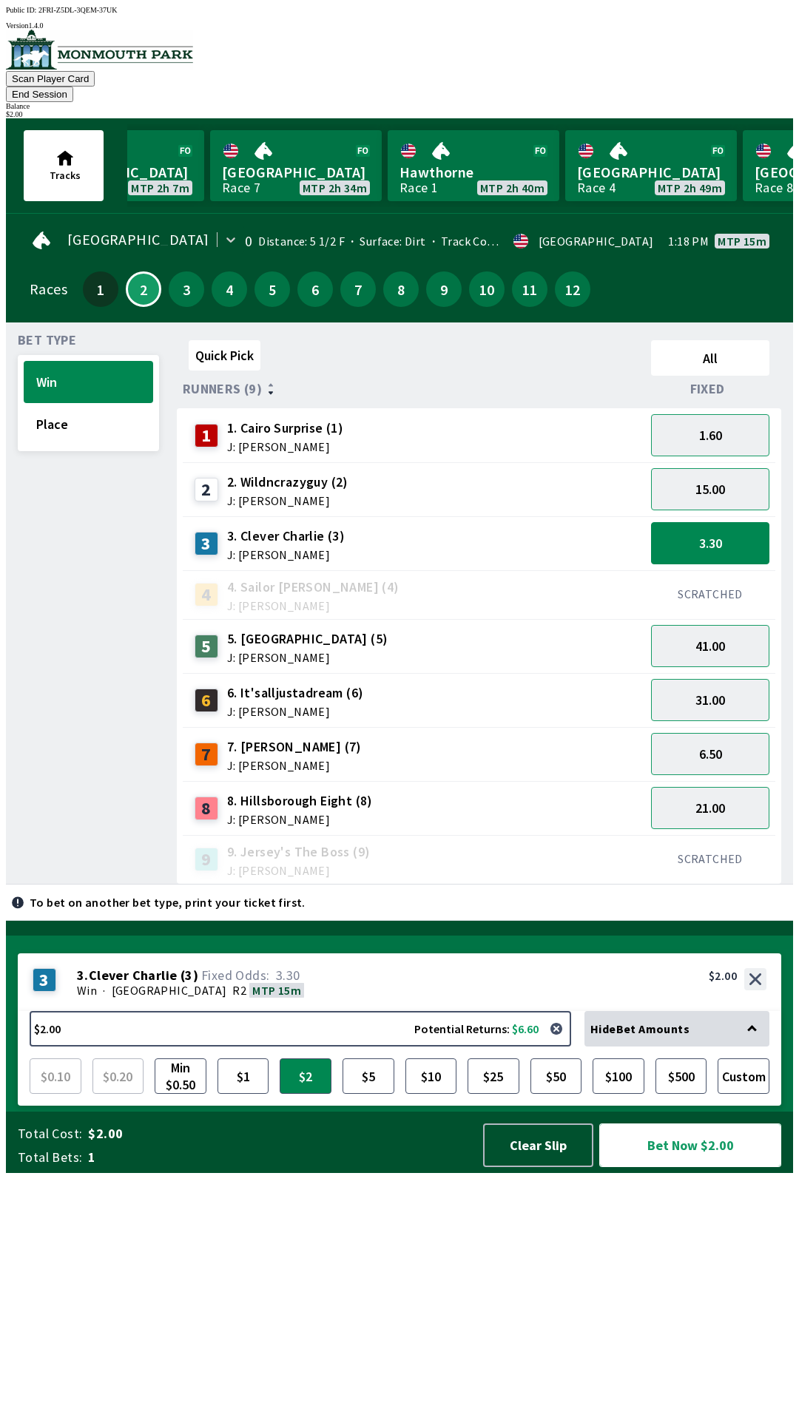
click at [697, 1167] on button "Bet Now $2.00" at bounding box center [690, 1145] width 182 height 44
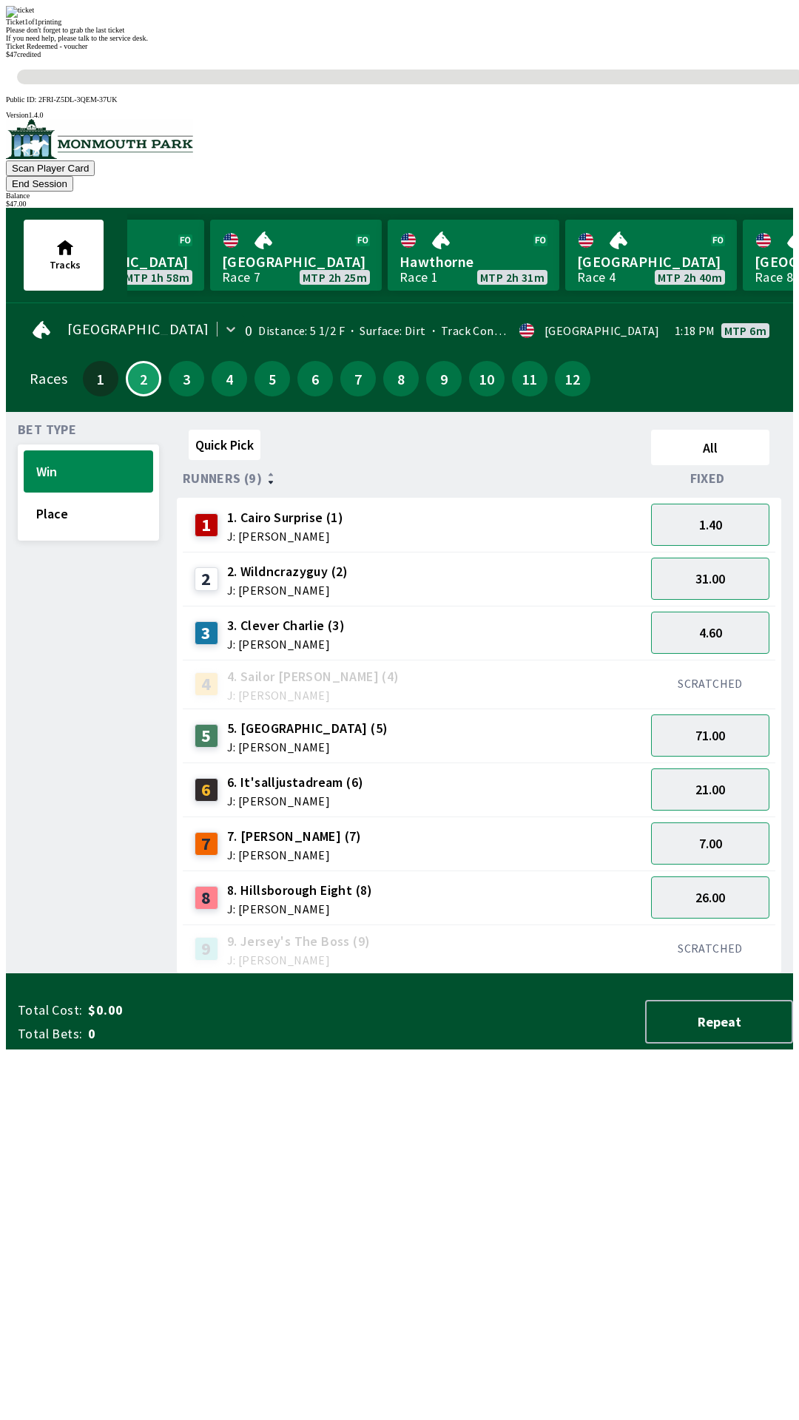
click at [419, 966] on div "Quick Pick All Runners (9) Fixed 1 1. Cairo Surprise (1) J: [PERSON_NAME] 1.40 …" at bounding box center [485, 699] width 616 height 550
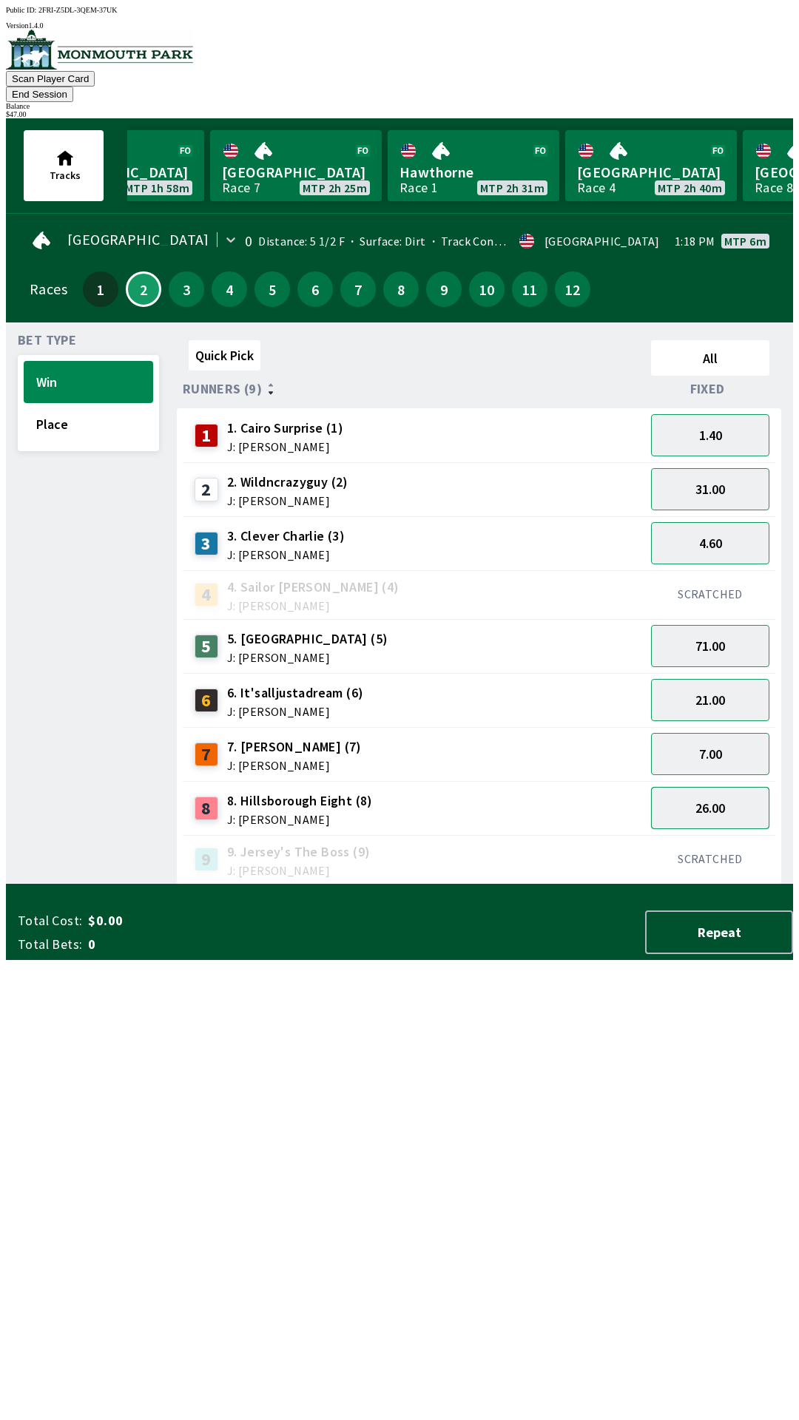
click at [690, 787] on button "26.00" at bounding box center [710, 808] width 118 height 42
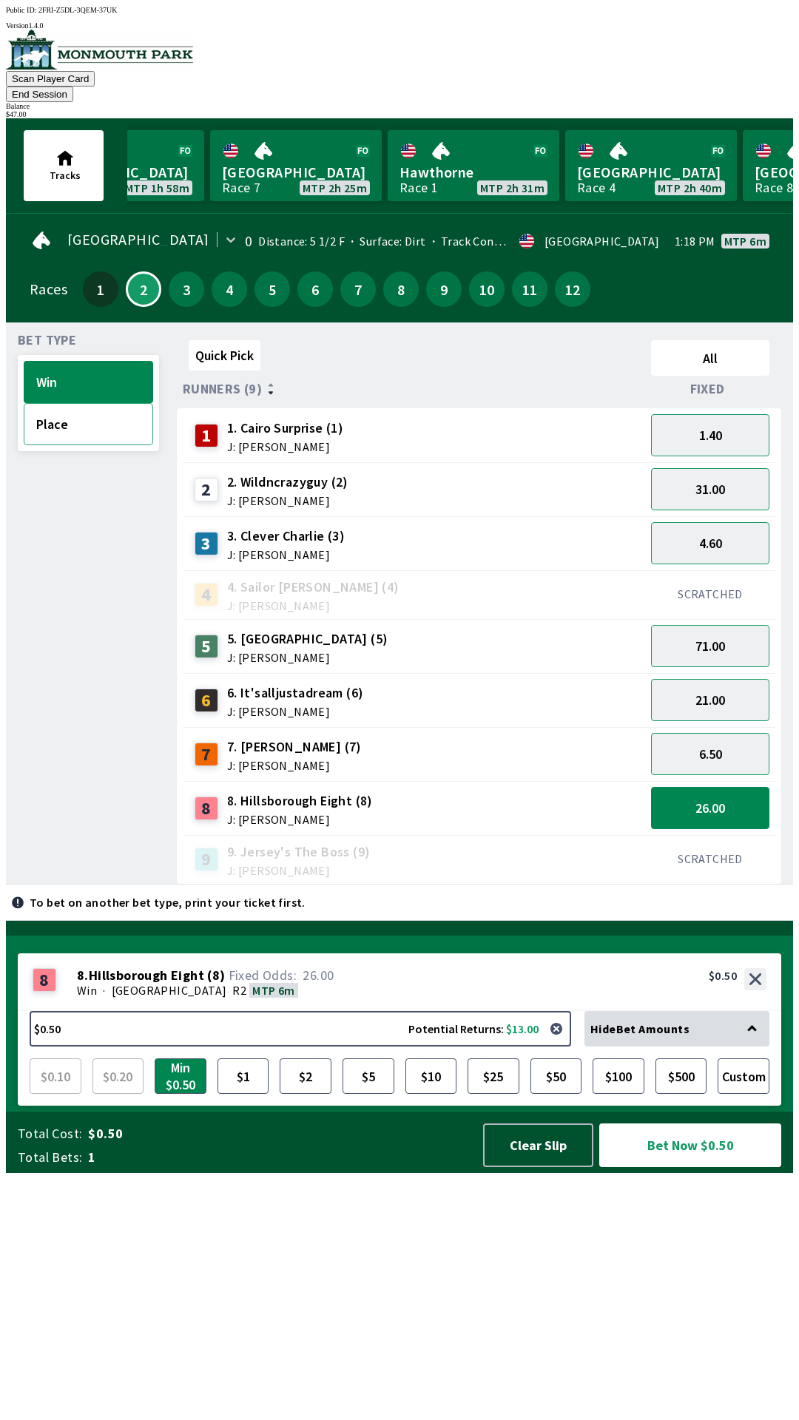
click at [85, 406] on button "Place" at bounding box center [88, 424] width 129 height 42
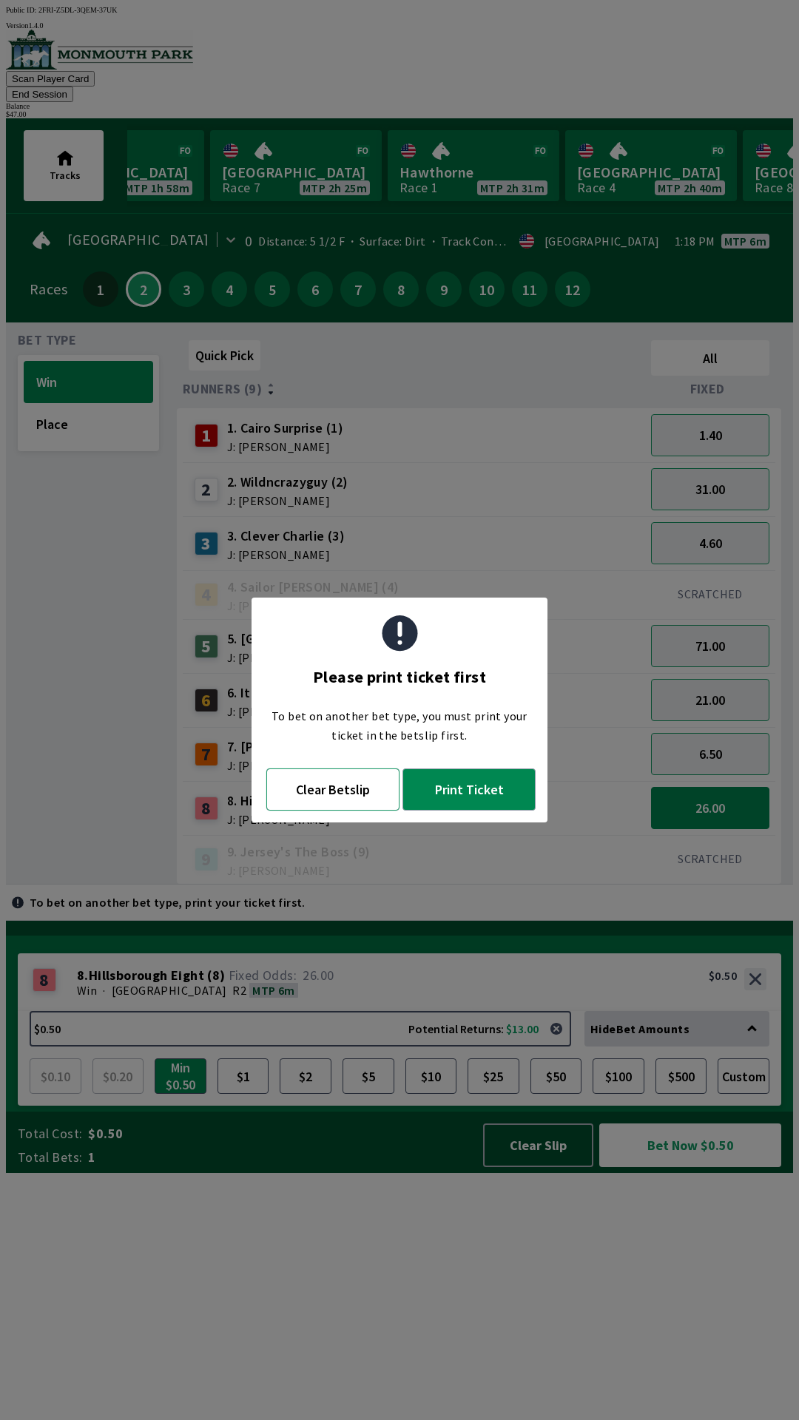
click at [332, 791] on button "Clear Betslip" at bounding box center [332, 789] width 133 height 42
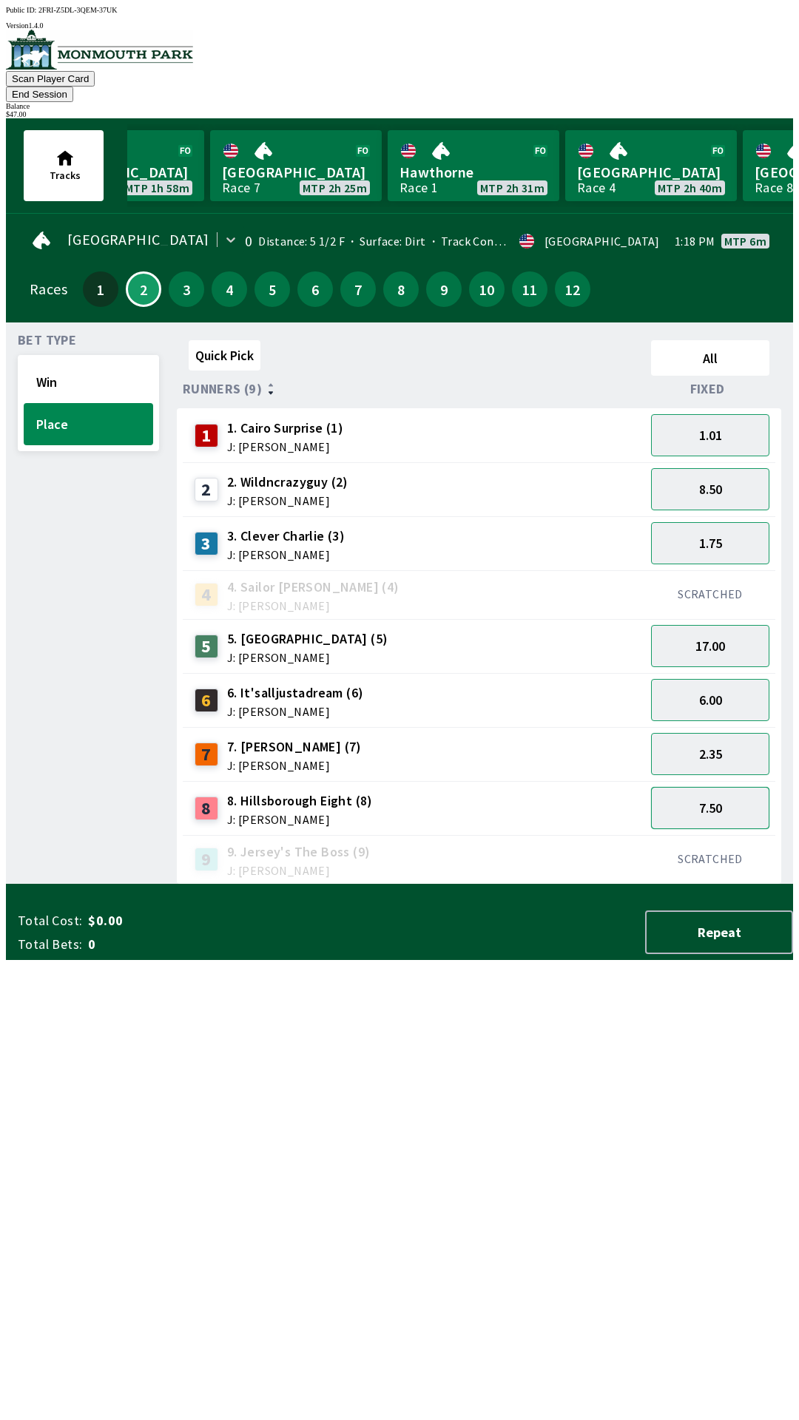
click at [712, 787] on button "7.50" at bounding box center [710, 808] width 118 height 42
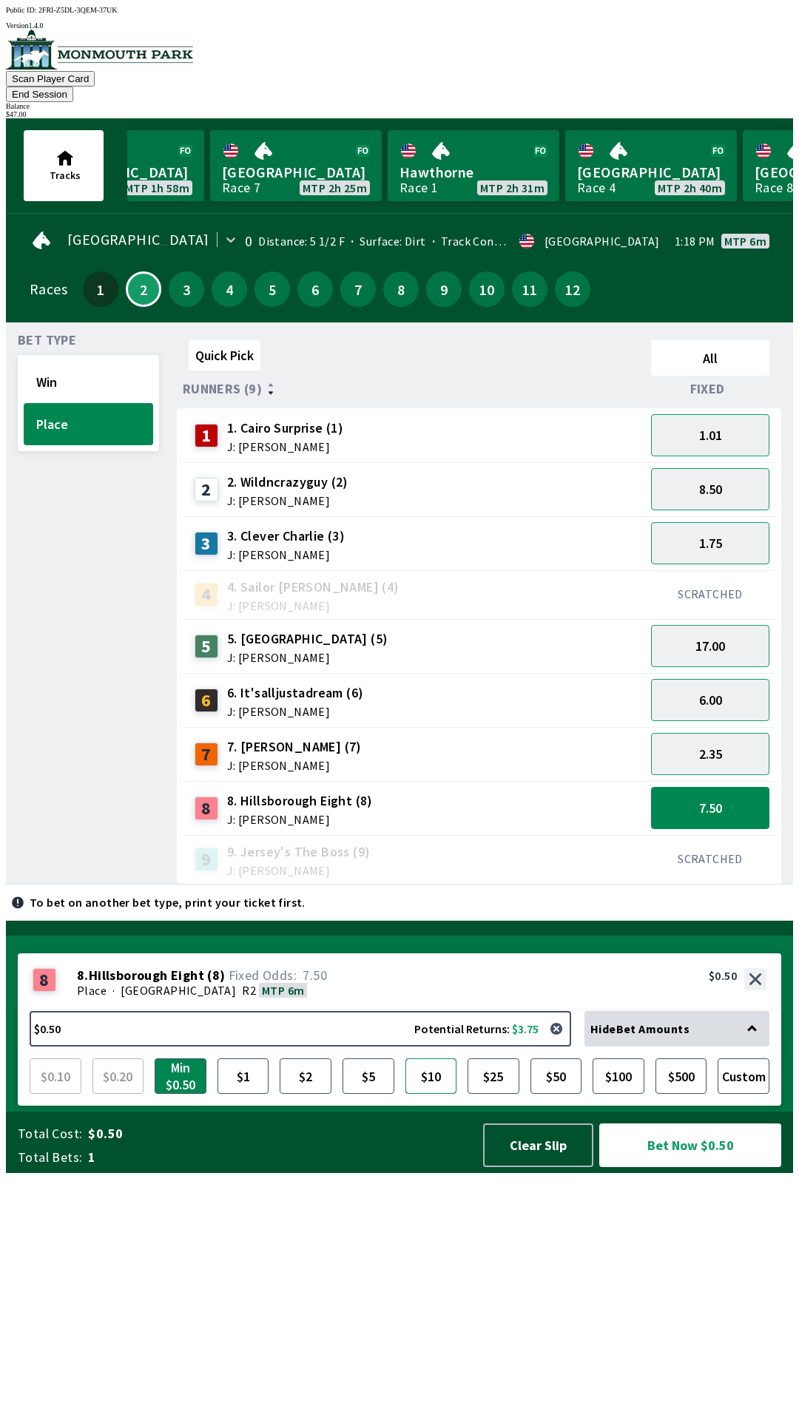
click at [443, 1094] on button "$10" at bounding box center [431, 1076] width 52 height 36
click at [655, 1167] on button "Bet Now $10.00" at bounding box center [690, 1145] width 182 height 44
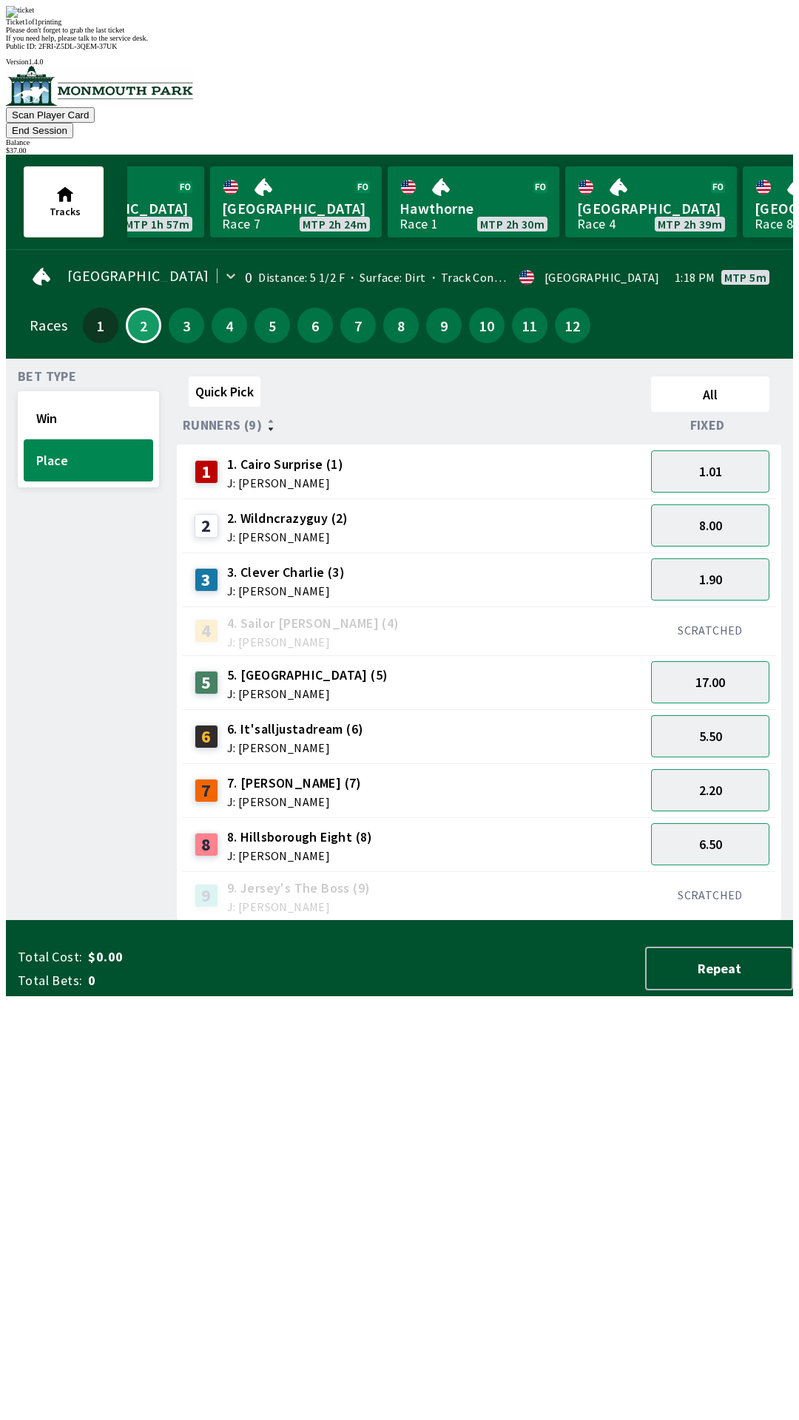
click at [609, 921] on div "Quick Pick All Runners (9) Fixed 1 1. Cairo Surprise (1) J: [PERSON_NAME] 1.01 …" at bounding box center [485, 646] width 616 height 550
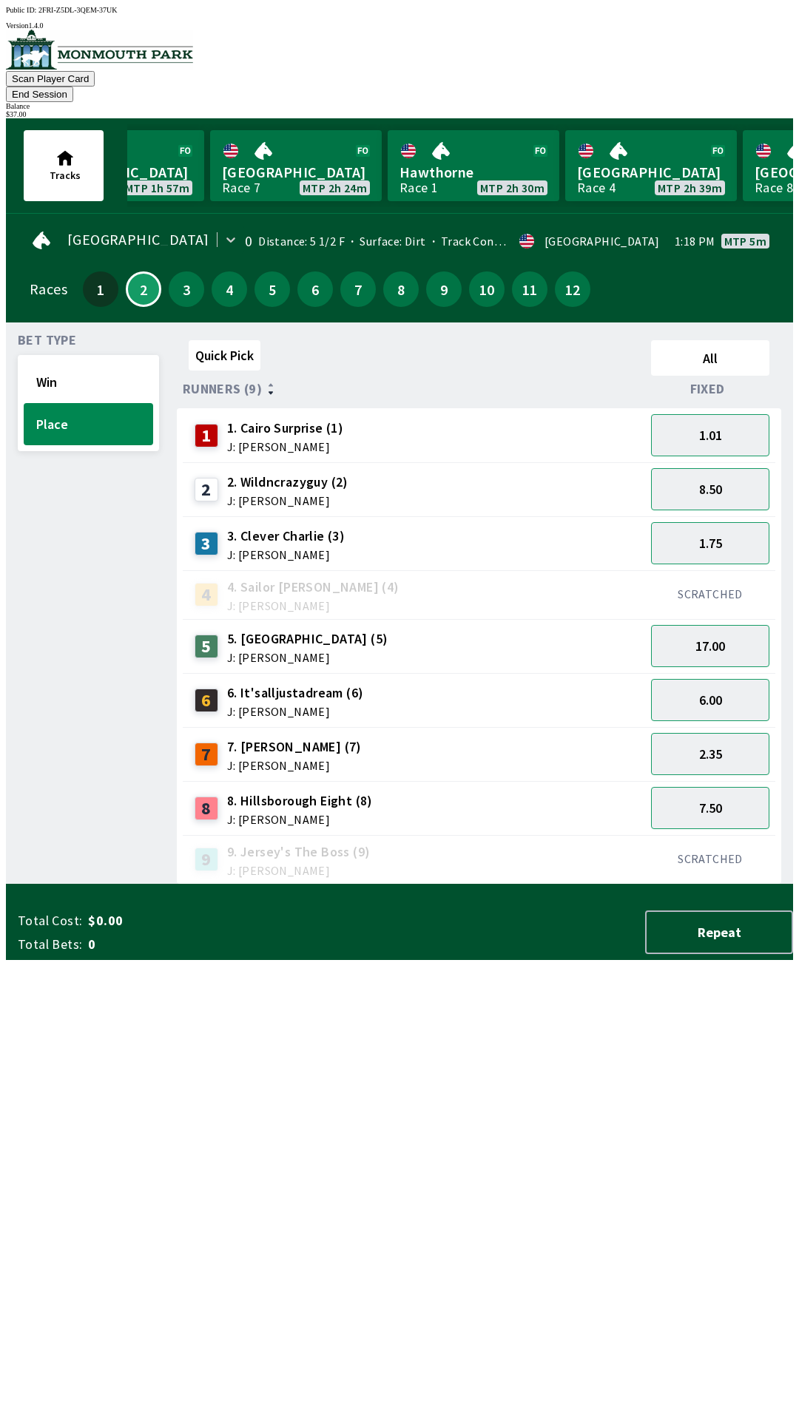
click at [73, 87] on button "End Session" at bounding box center [39, 95] width 67 height 16
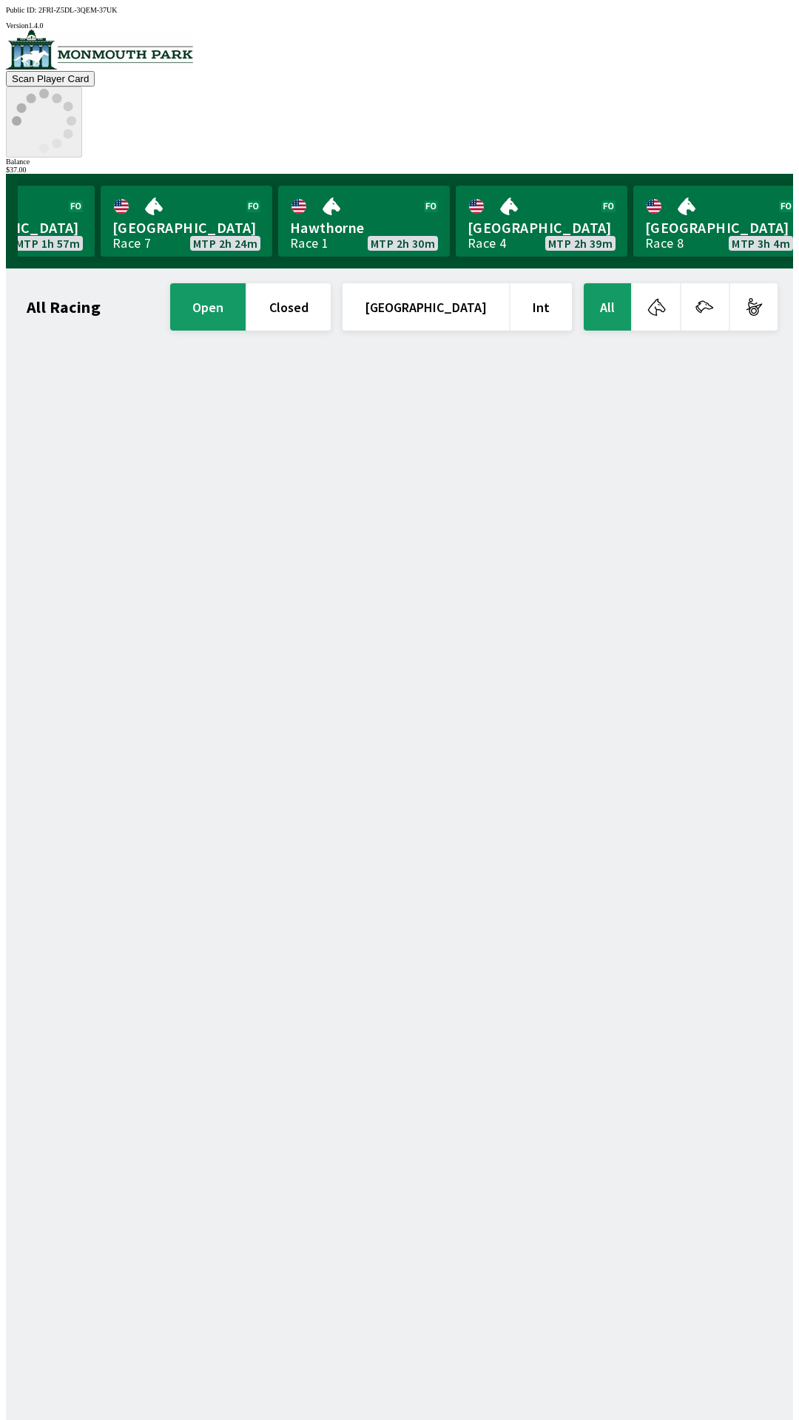
click at [76, 89] on icon at bounding box center [44, 121] width 64 height 64
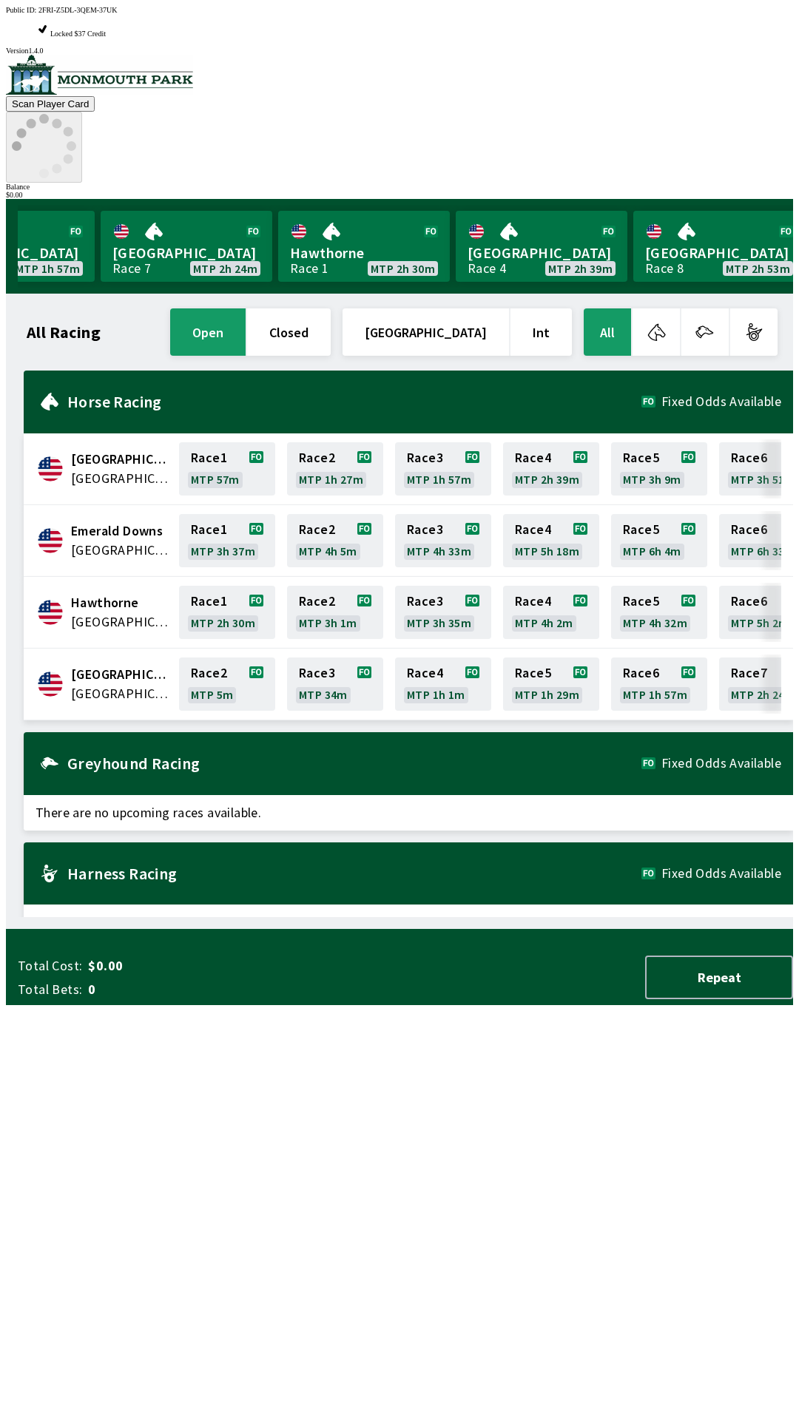
click at [508, 1005] on div "Total Cost: $0.00 Total Bets: 0 Repeat" at bounding box center [405, 974] width 775 height 61
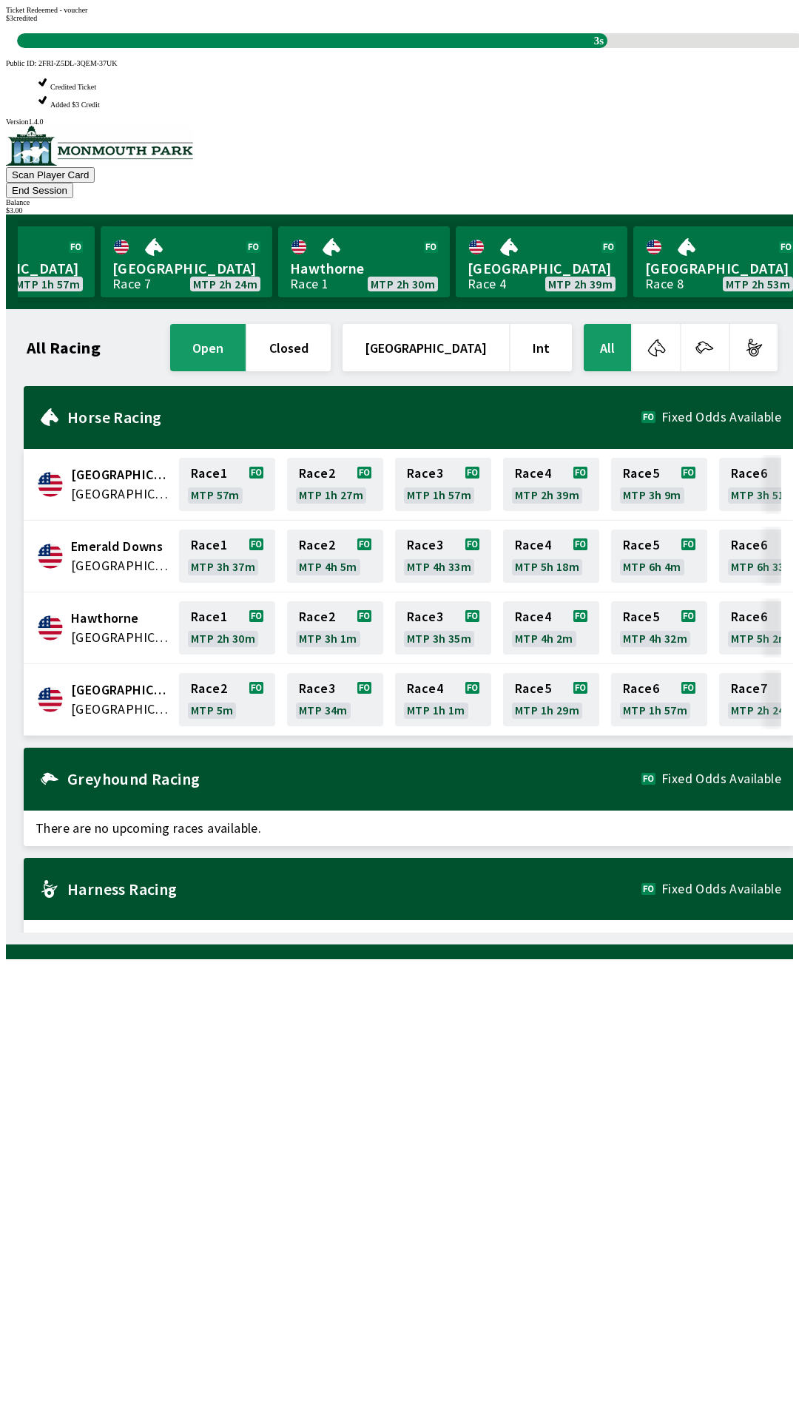
click at [325, 930] on div "All Racing open closed [GEOGRAPHIC_DATA] Int All [GEOGRAPHIC_DATA] [GEOGRAPHIC_…" at bounding box center [405, 627] width 775 height 612
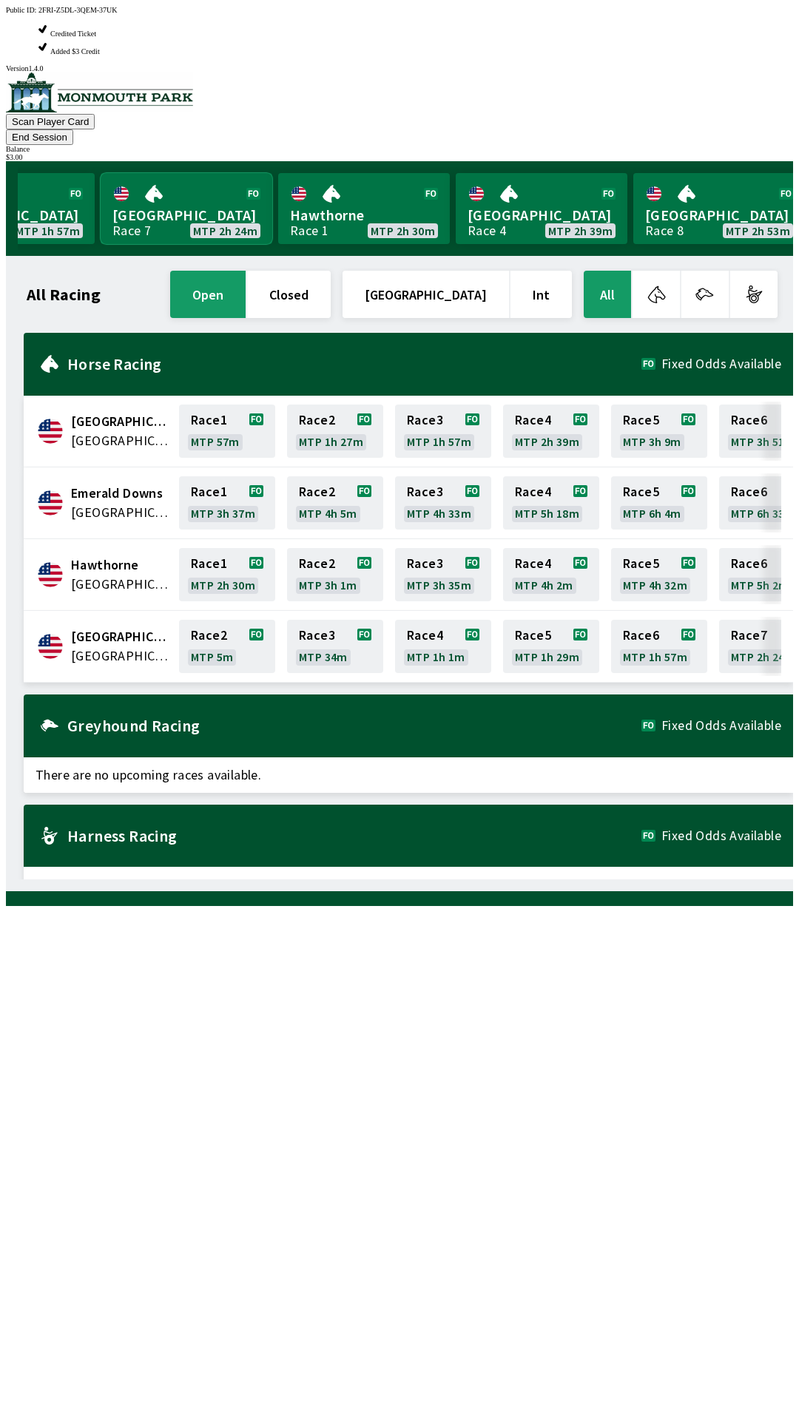
click at [186, 173] on link "[GEOGRAPHIC_DATA] Race 7 MTP 2h 24m" at bounding box center [187, 208] width 172 height 71
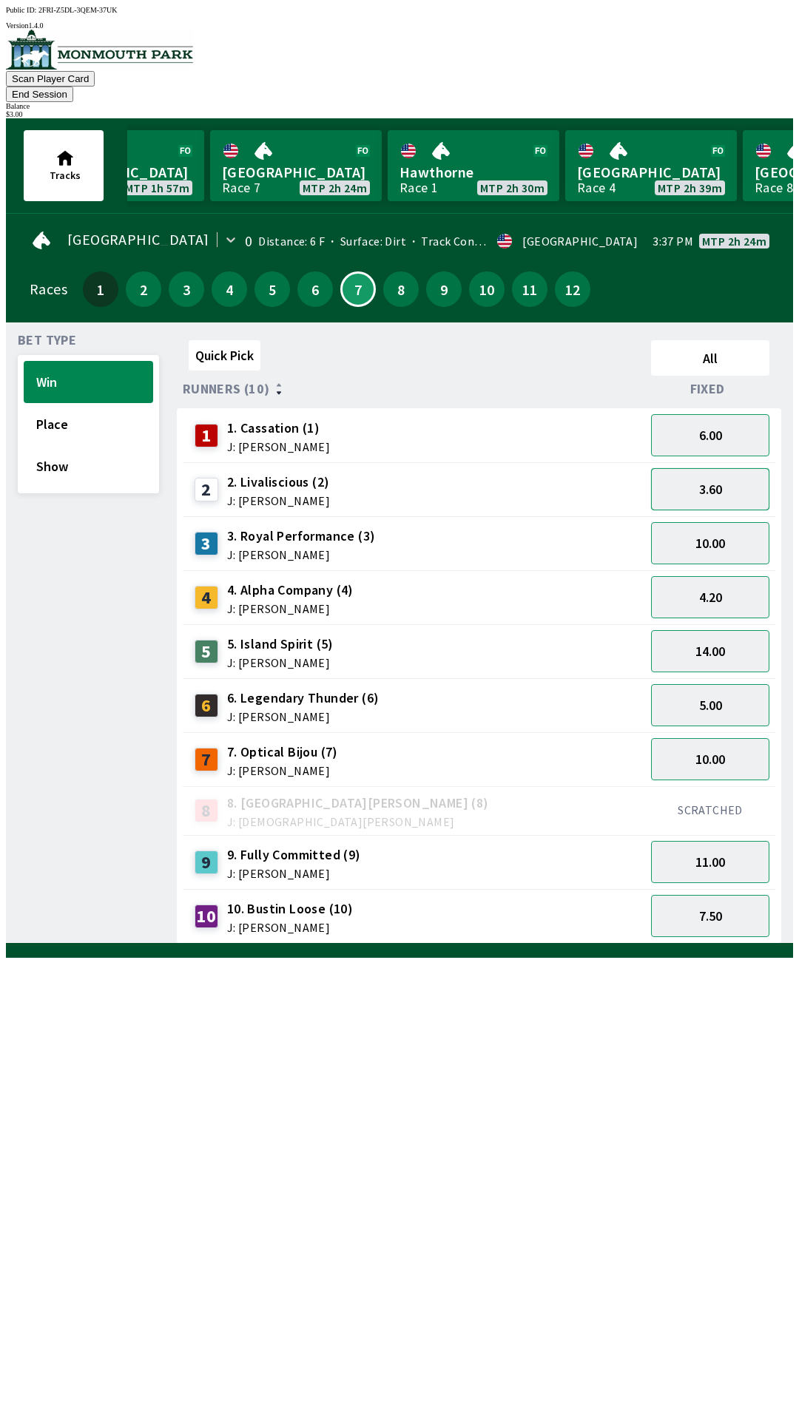
click at [712, 470] on button "3.60" at bounding box center [710, 489] width 118 height 42
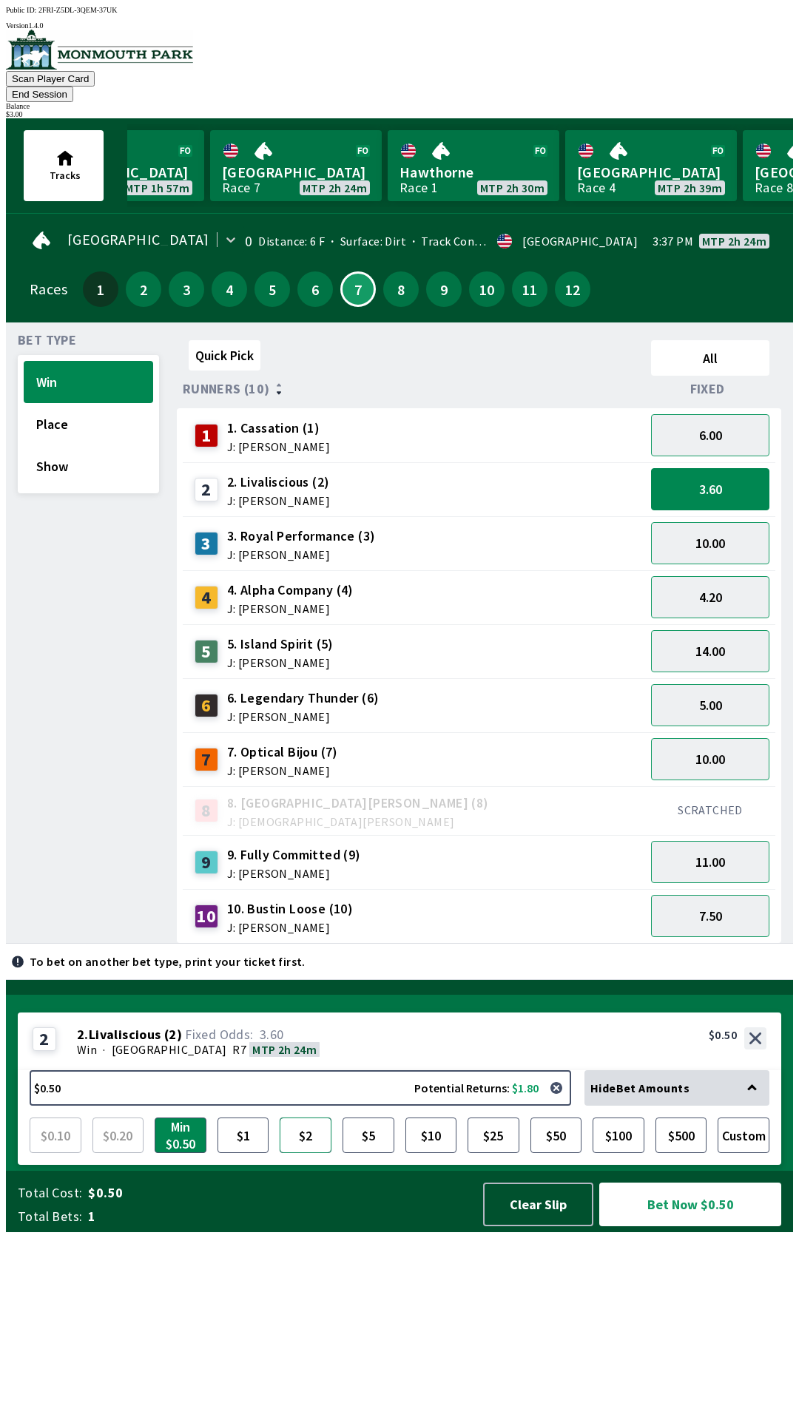
click at [305, 1153] on button "$2" at bounding box center [306, 1136] width 52 height 36
click at [706, 1226] on button "Bet Now $2.00" at bounding box center [690, 1205] width 182 height 44
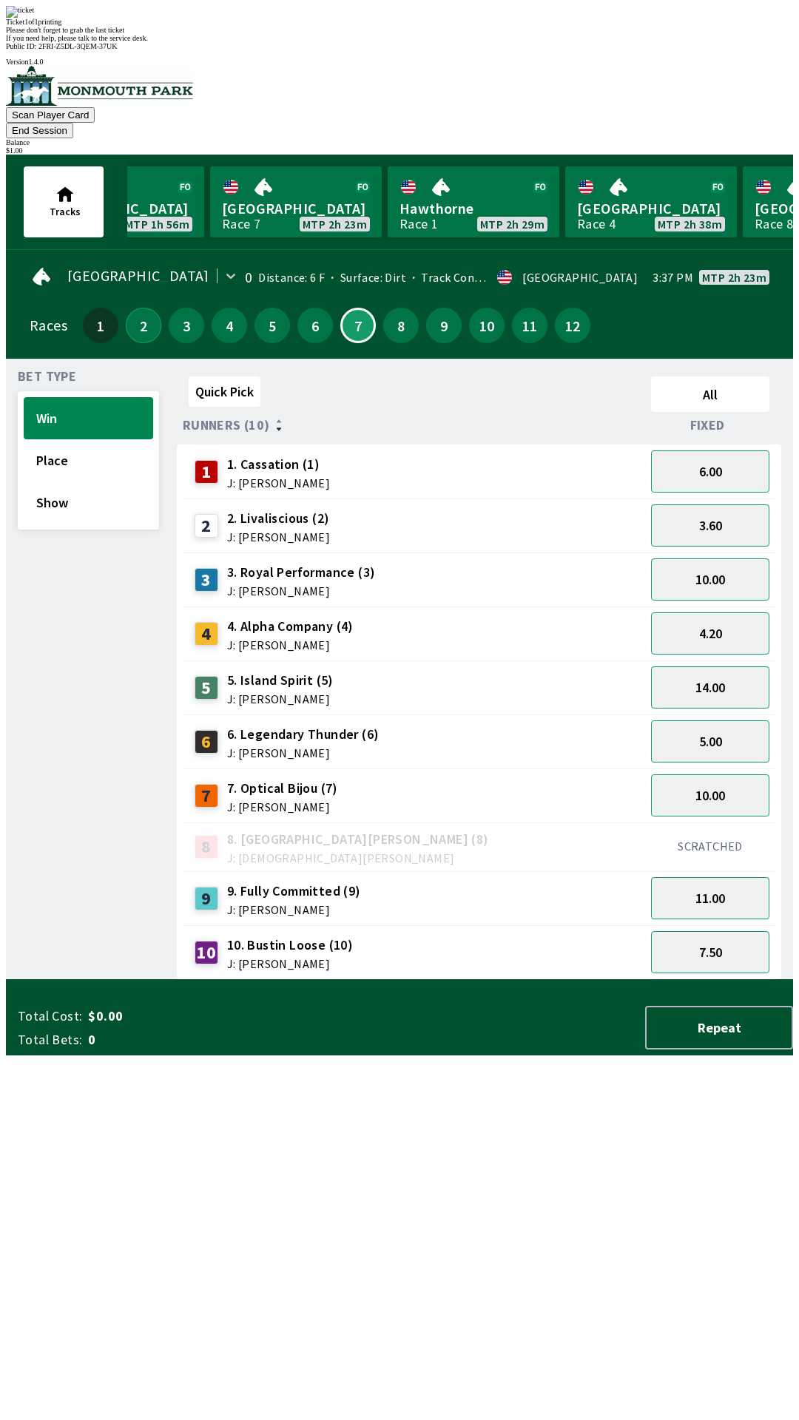
click at [135, 308] on button "2" at bounding box center [144, 326] width 36 height 36
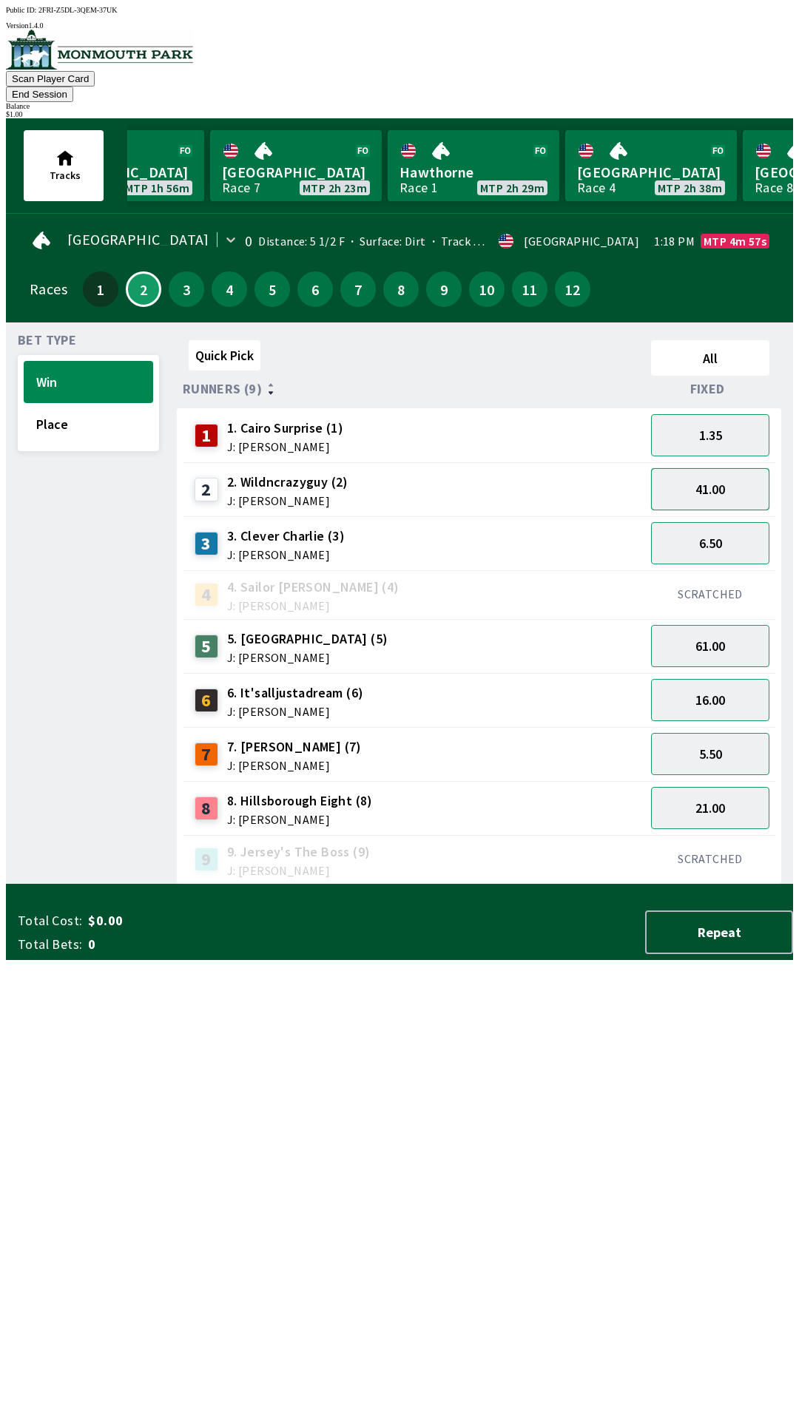
click at [720, 468] on button "41.00" at bounding box center [710, 489] width 118 height 42
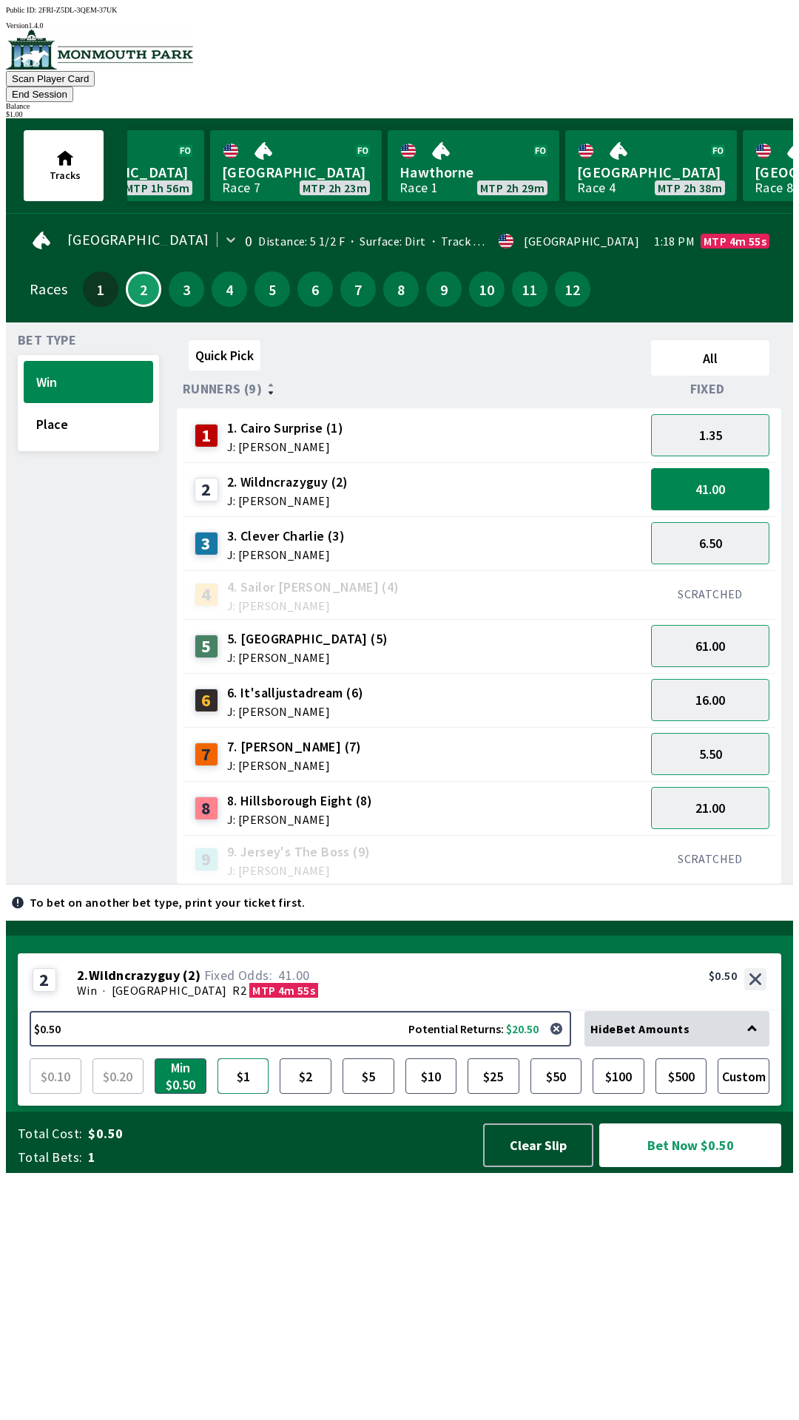
click at [241, 1094] on button "$1" at bounding box center [243, 1076] width 52 height 36
click at [703, 1167] on button "Bet Now $1.00" at bounding box center [690, 1145] width 182 height 44
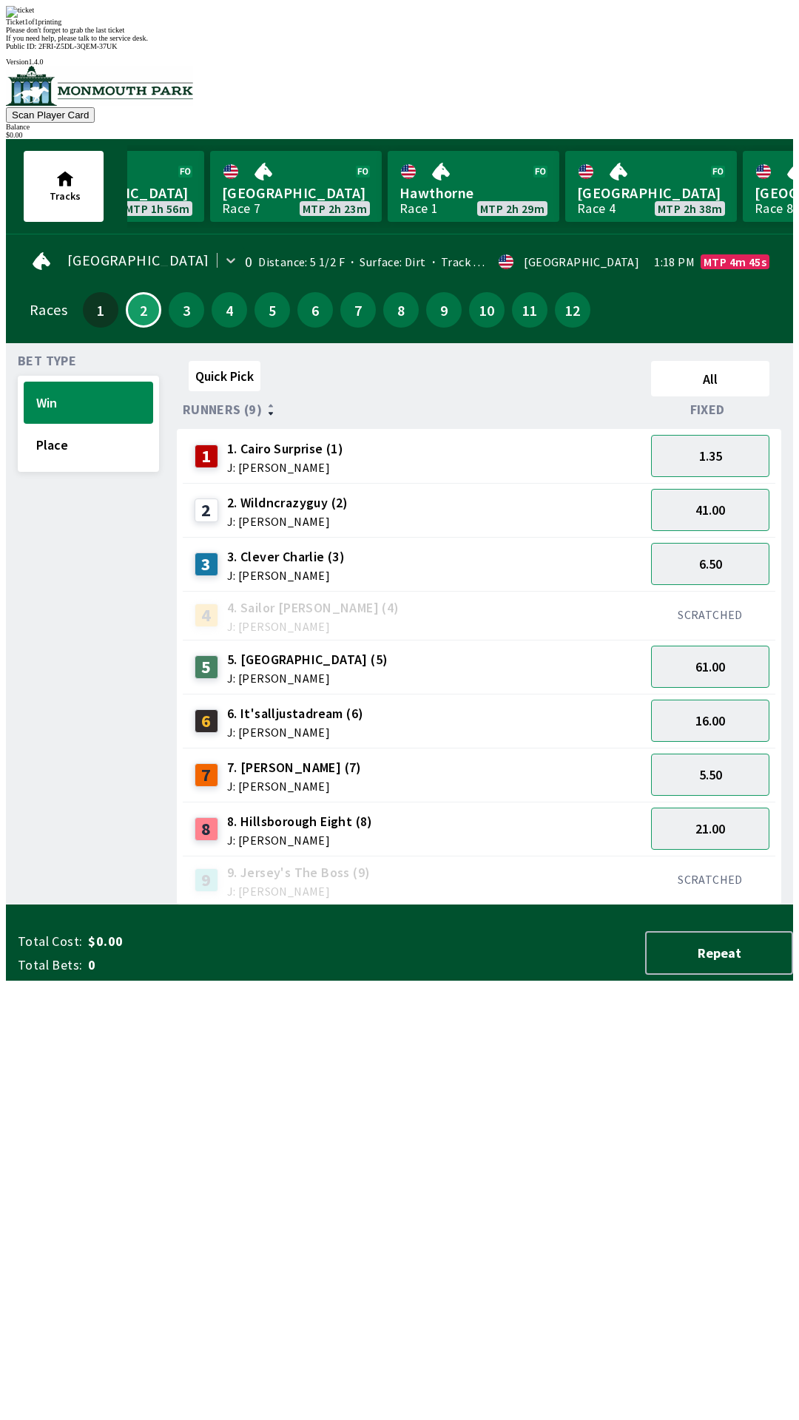
click at [480, 905] on div "Quick Pick All Runners (9) Fixed 1 1. Cairo Surprise (1) J: [PERSON_NAME] 1.35 …" at bounding box center [485, 630] width 616 height 550
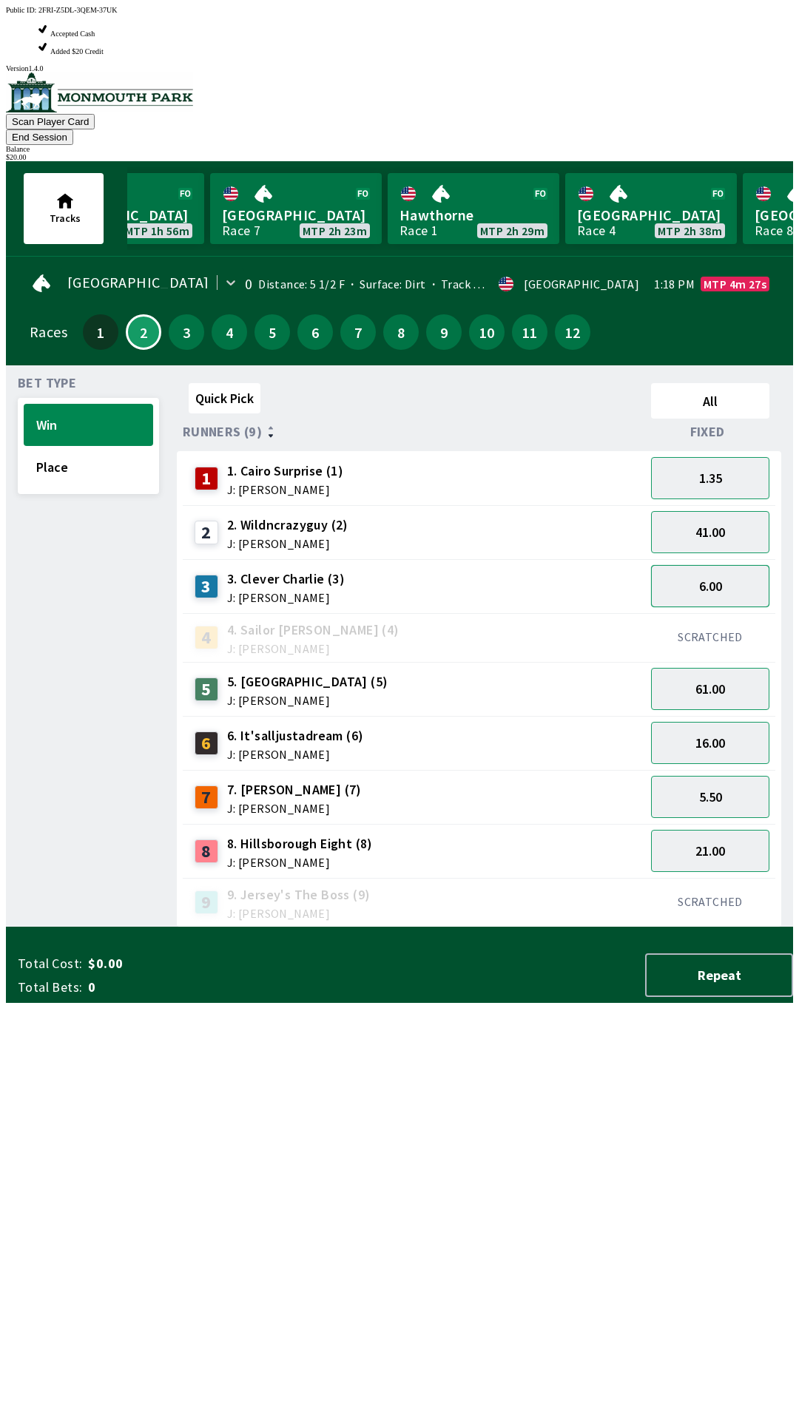
click at [729, 565] on button "6.00" at bounding box center [710, 586] width 118 height 42
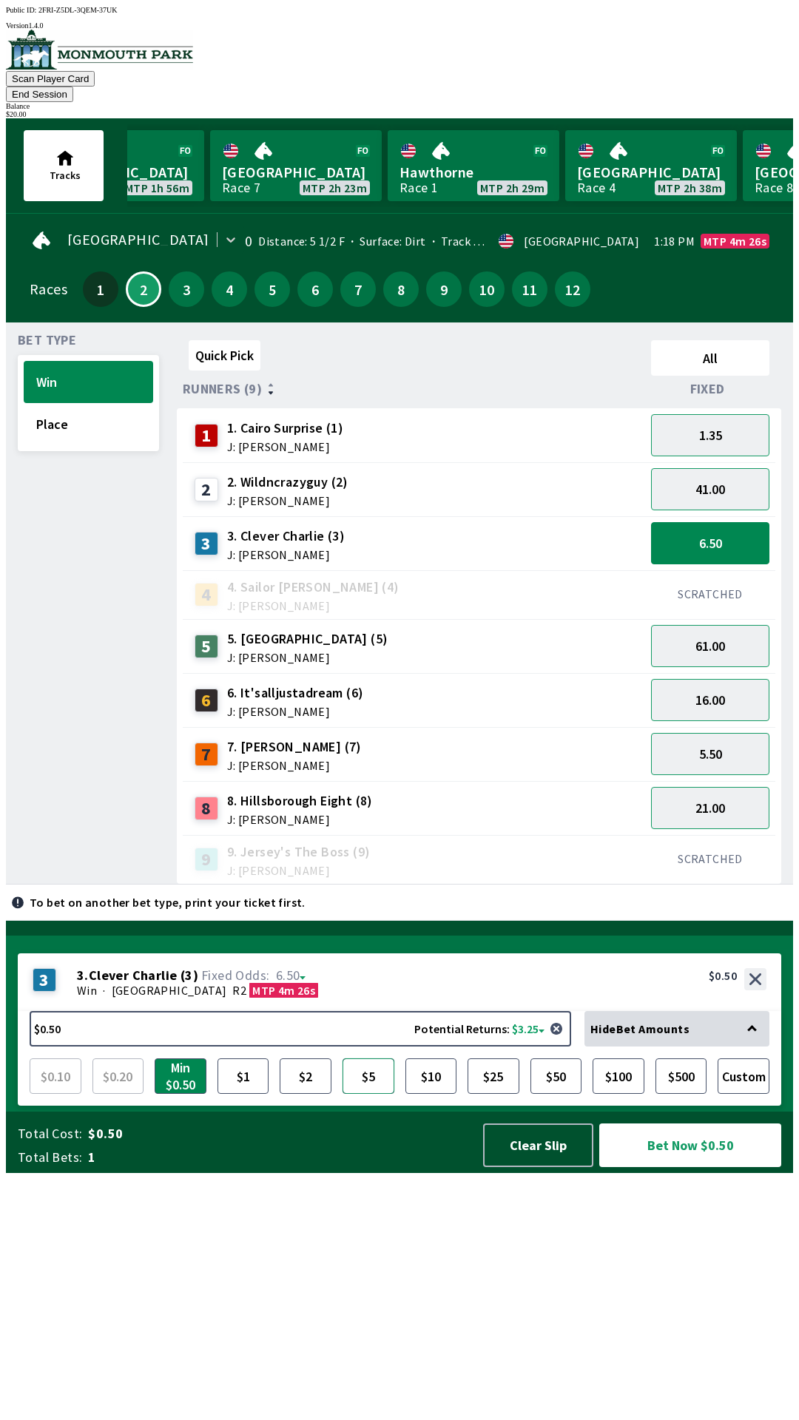
click at [370, 1094] on button "$5" at bounding box center [368, 1076] width 52 height 36
click at [699, 1167] on button "Bet Now $5.00" at bounding box center [690, 1145] width 182 height 44
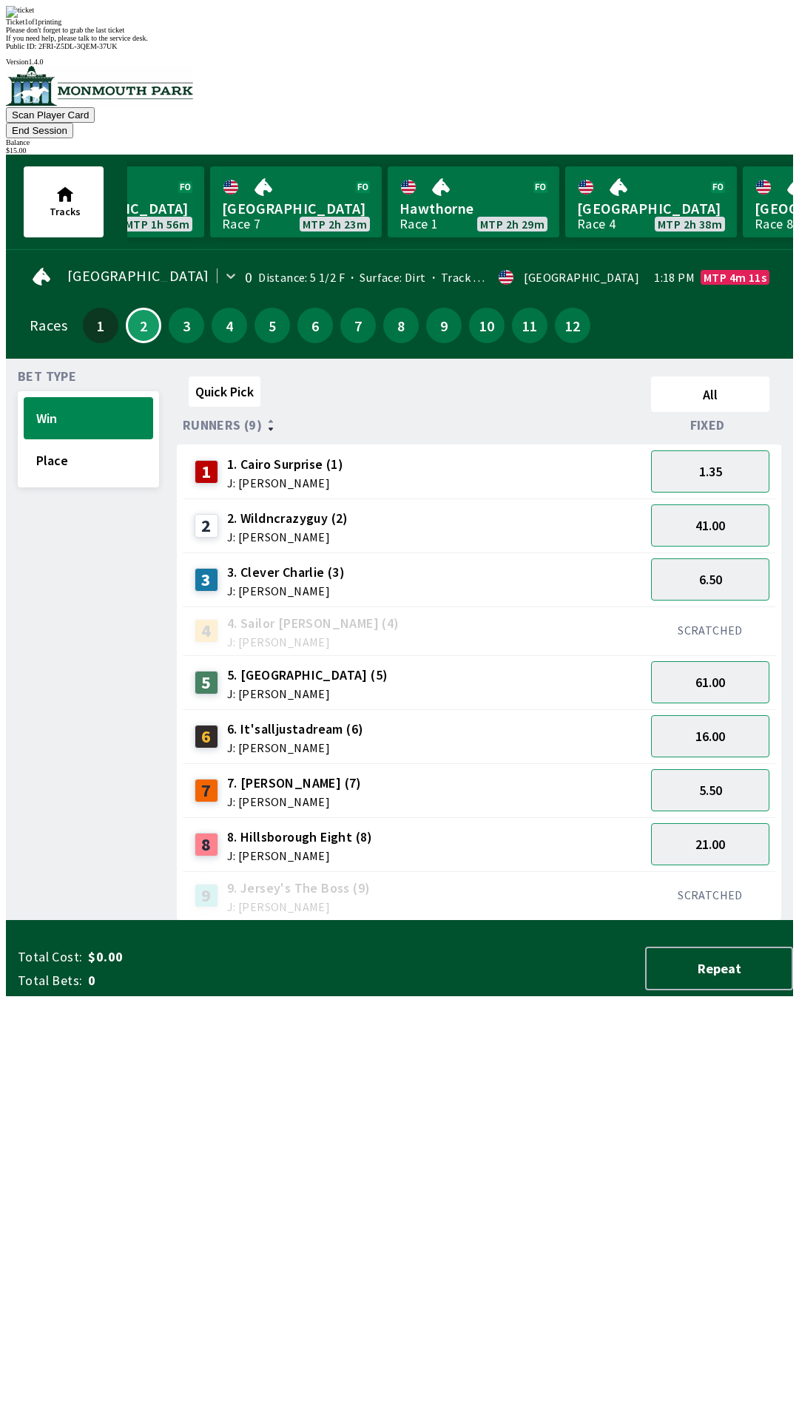
click at [459, 921] on div "Quick Pick All Runners (9) Fixed 1 1. Cairo Surprise (1) J: [PERSON_NAME] 1.35 …" at bounding box center [485, 646] width 616 height 550
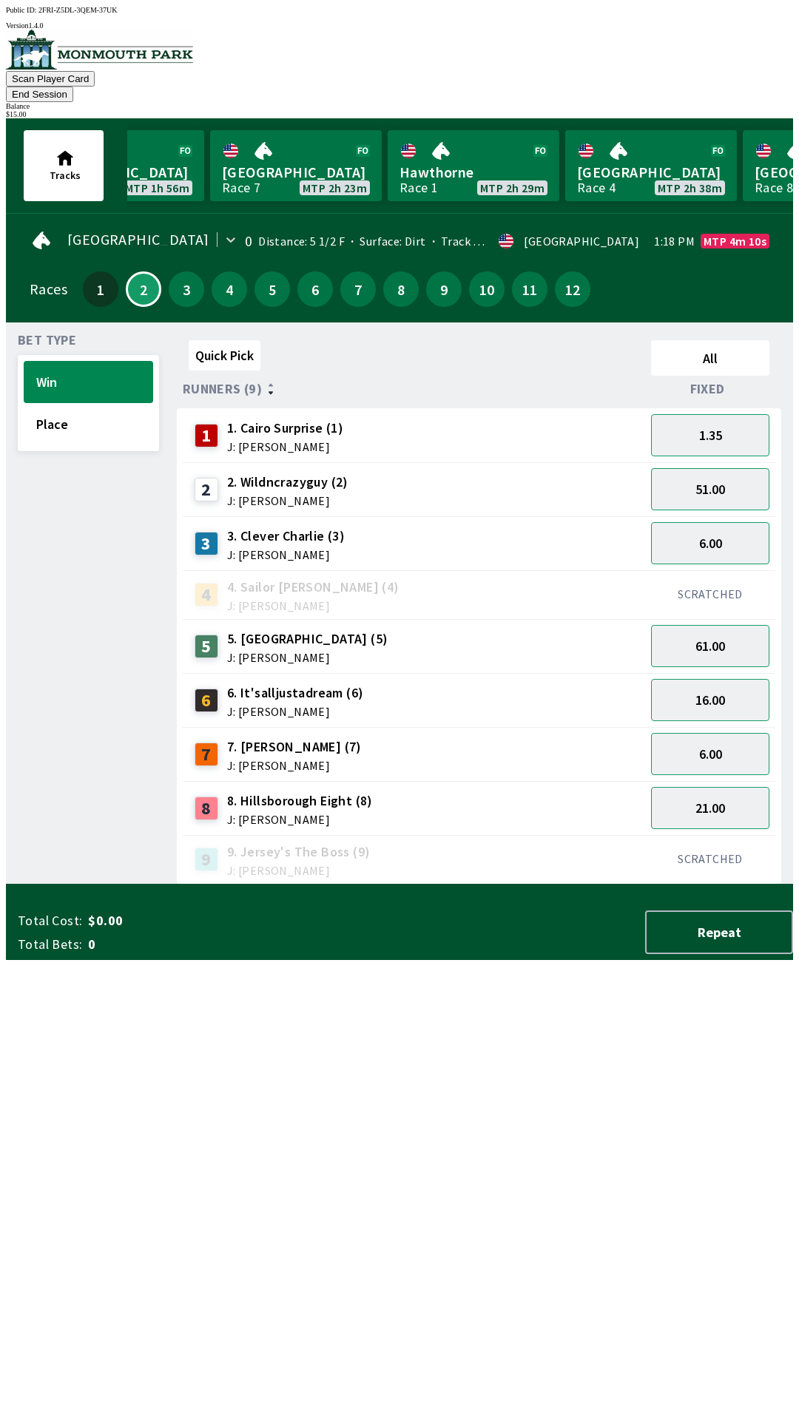
click at [73, 87] on button "End Session" at bounding box center [39, 95] width 67 height 16
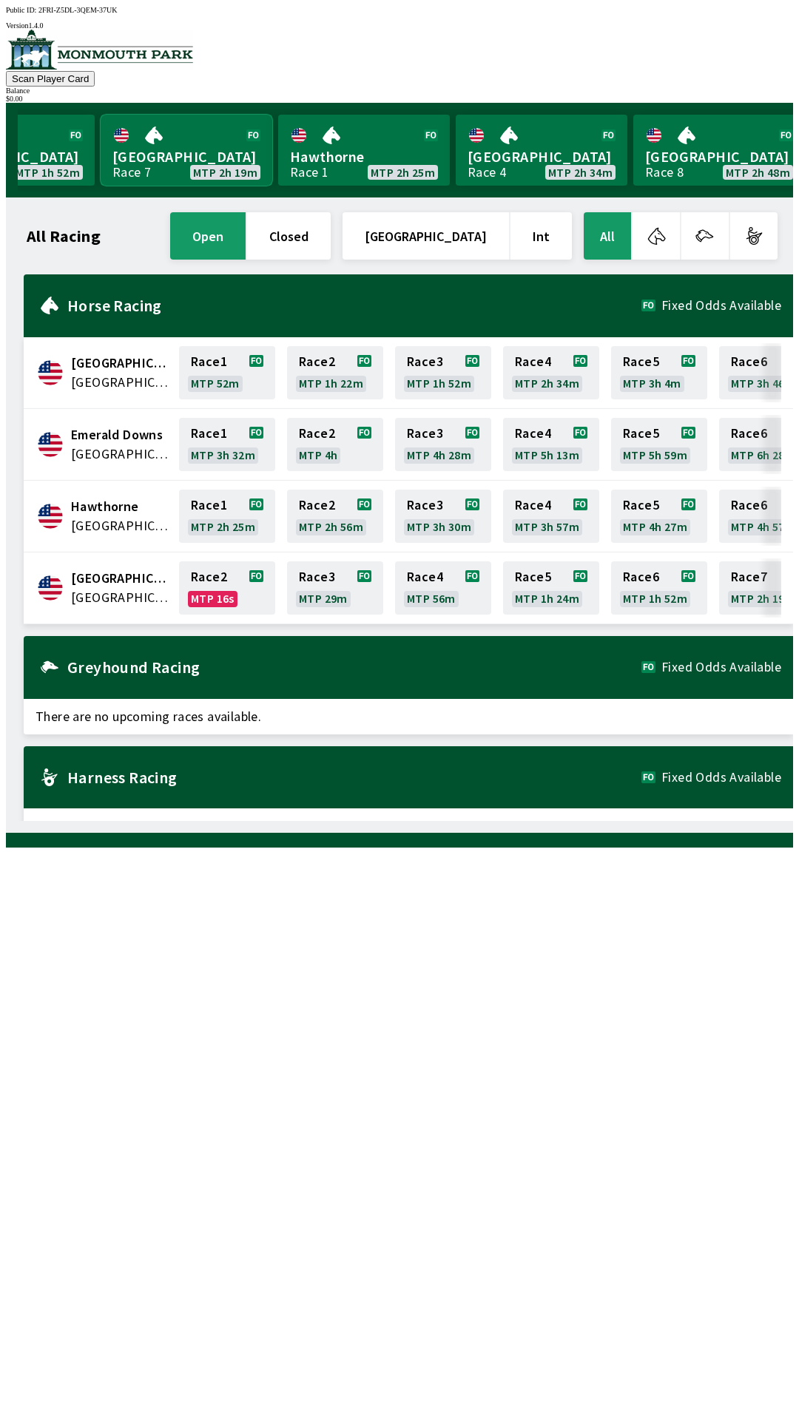
click at [185, 154] on link "[GEOGRAPHIC_DATA] Race 7 MTP 2h 19m" at bounding box center [187, 150] width 172 height 71
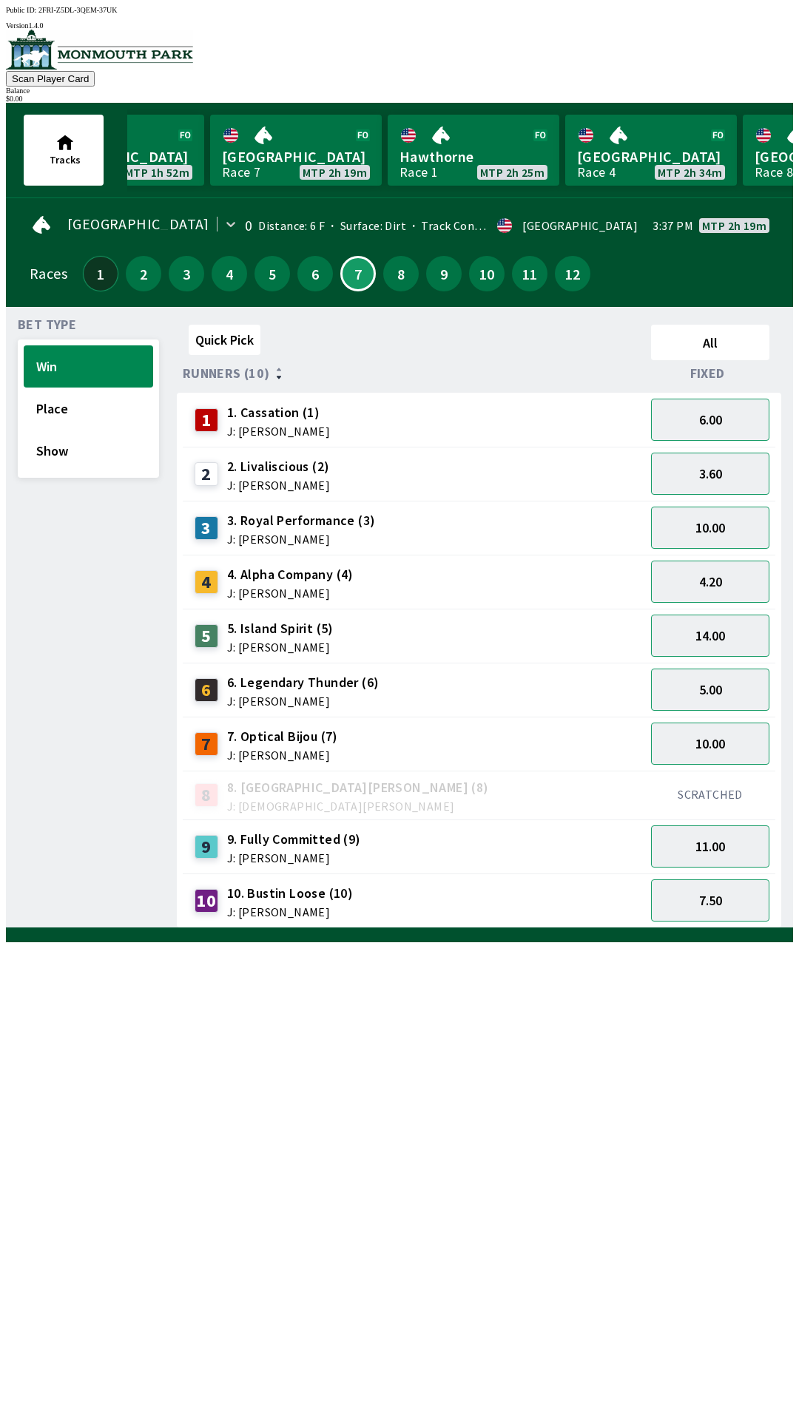
click at [97, 256] on button "1" at bounding box center [101, 274] width 36 height 36
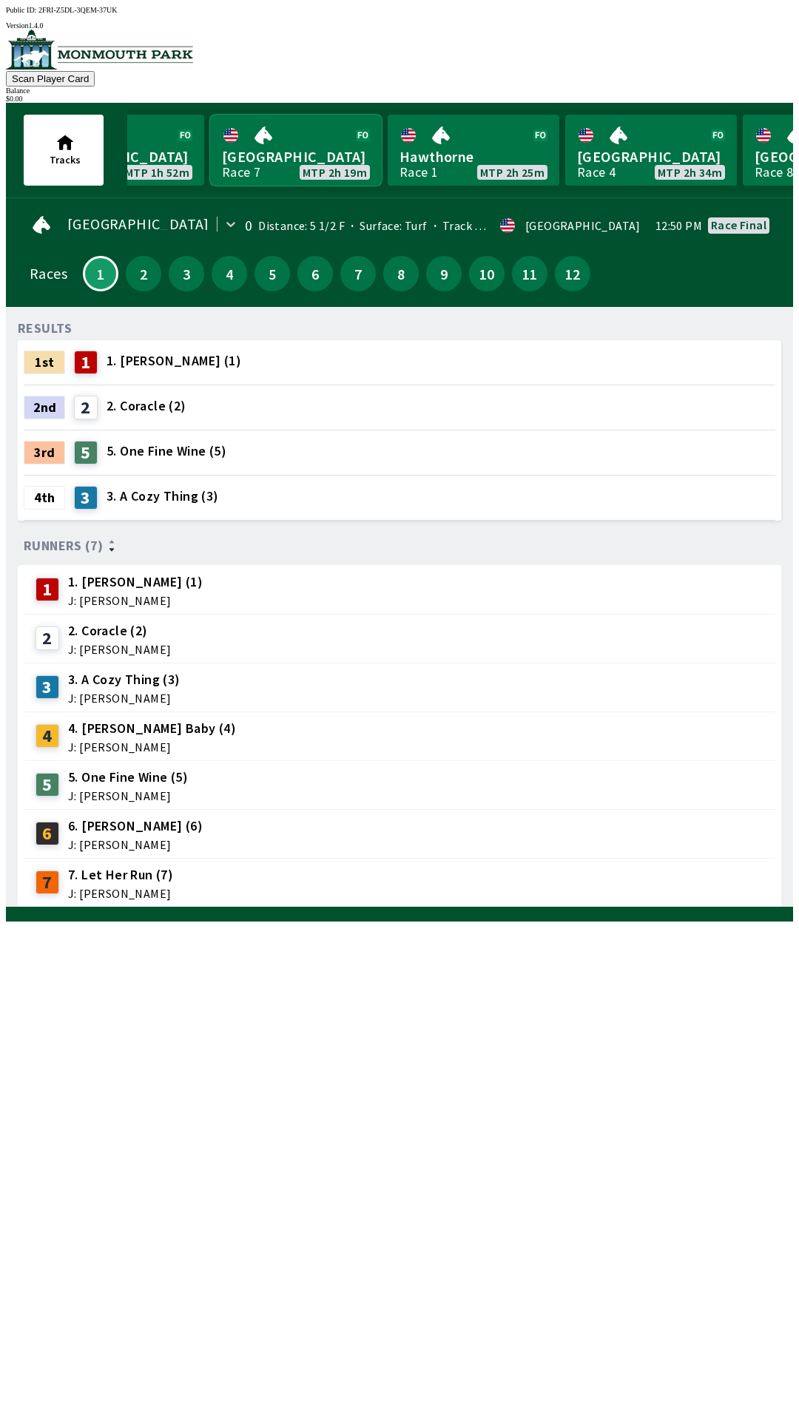
click at [284, 138] on link "[GEOGRAPHIC_DATA] Race 7 MTP 2h 19m" at bounding box center [296, 150] width 172 height 71
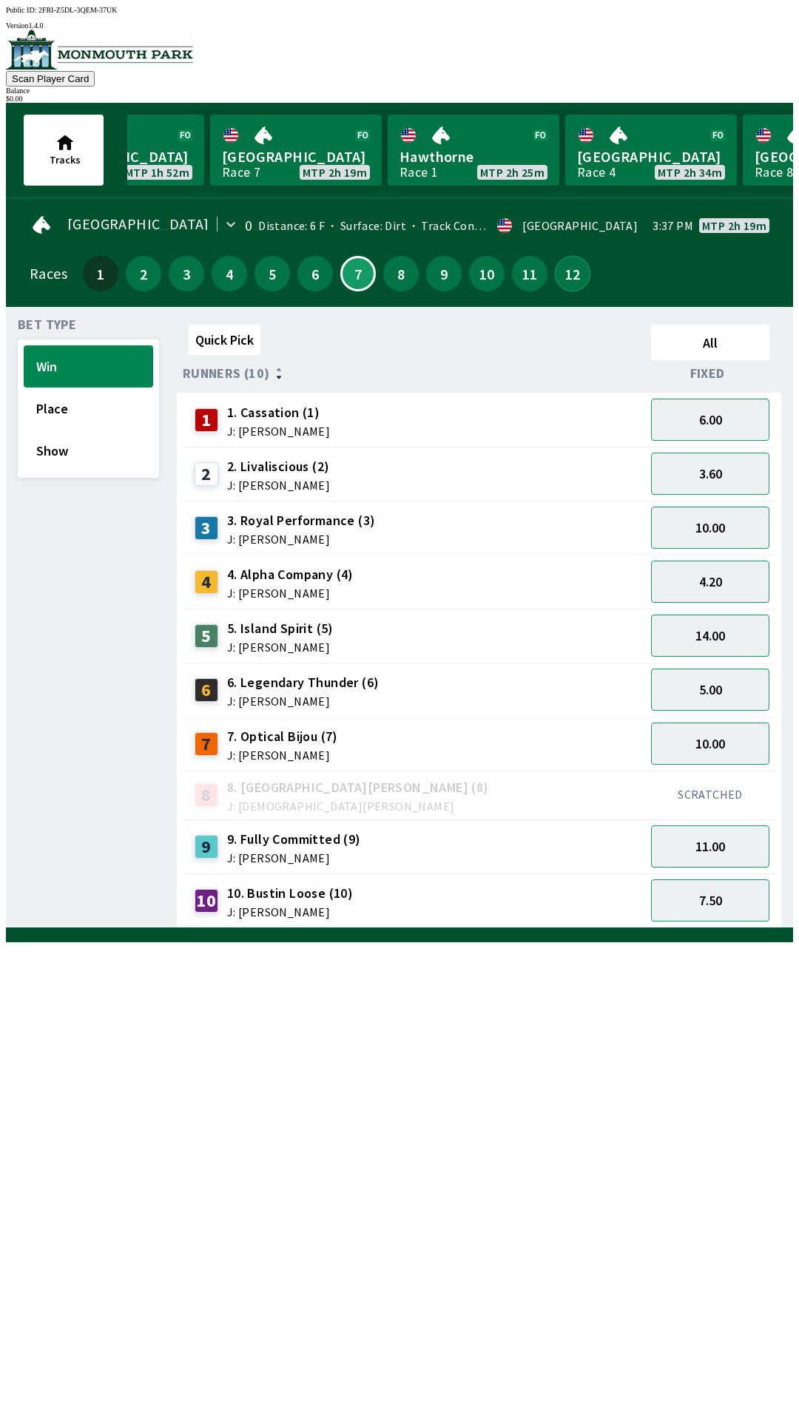
click at [568, 257] on button "12" at bounding box center [573, 274] width 36 height 36
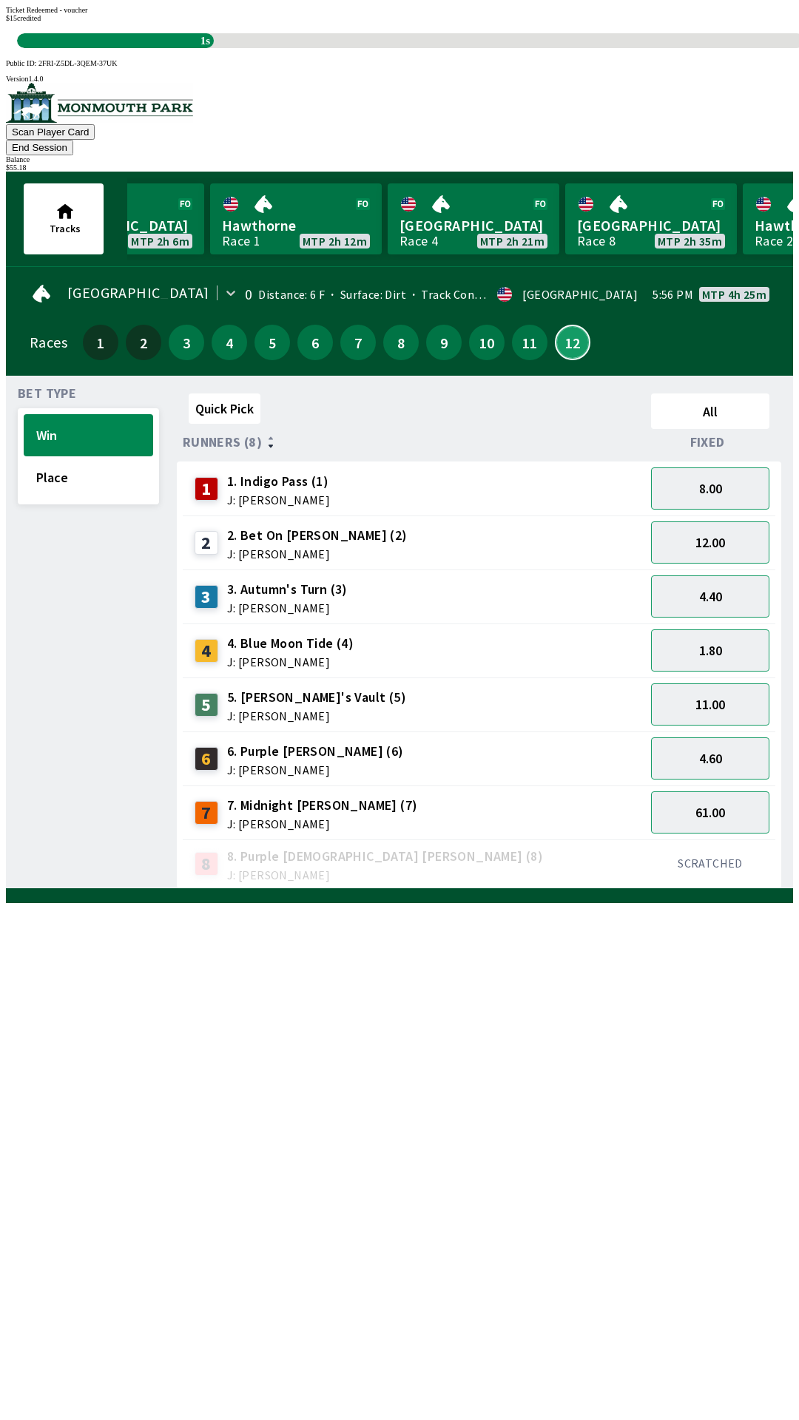
click at [555, 325] on button "12" at bounding box center [573, 343] width 36 height 36
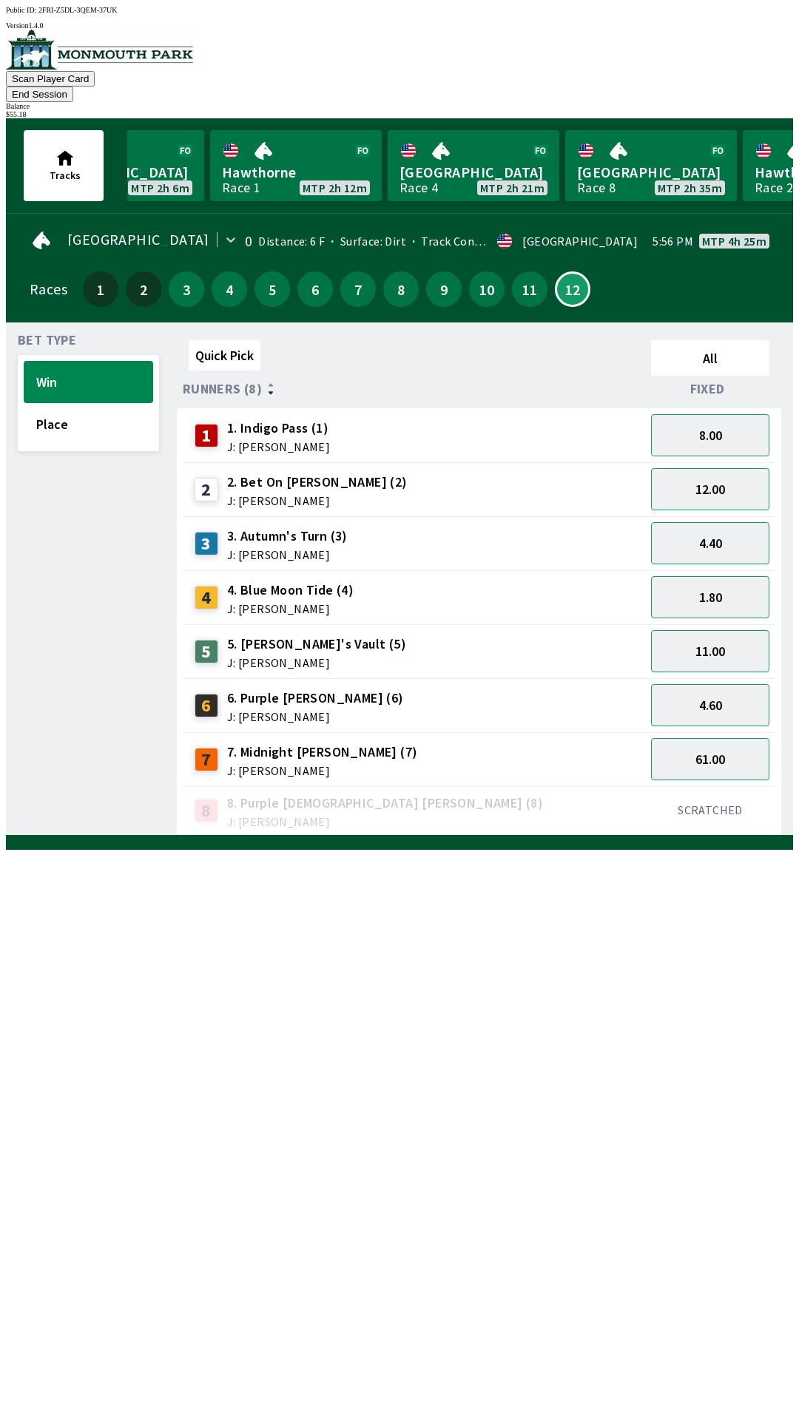
click at [555, 836] on div "Quick Pick All Runners (8) Fixed 1 1. Indigo Pass (1) J: [PERSON_NAME] 8.00 2 2…" at bounding box center [485, 584] width 616 height 501
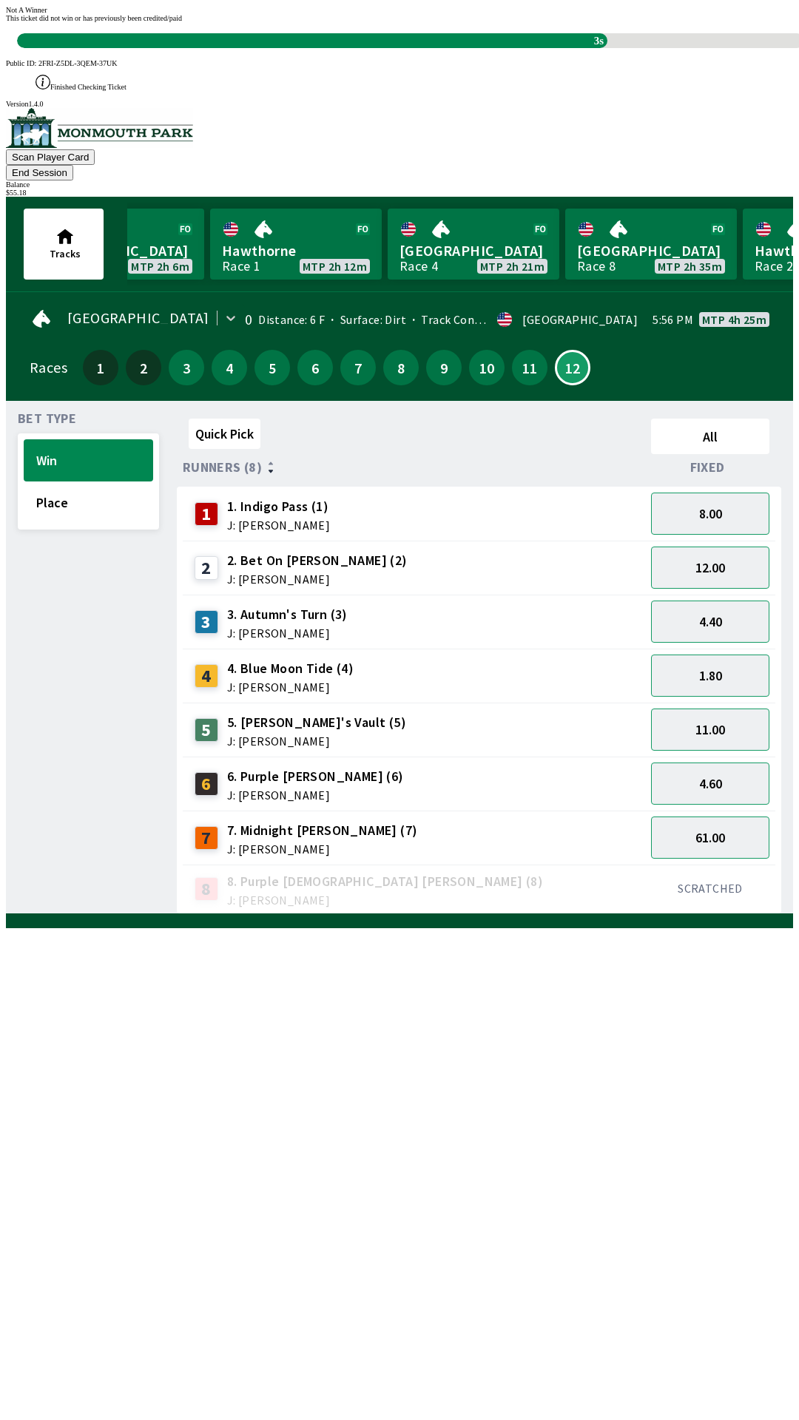
click at [480, 914] on div "Quick Pick All Runners (8) Fixed 1 1. Indigo Pass (1) J: [PERSON_NAME] 8.00 2 2…" at bounding box center [485, 663] width 616 height 501
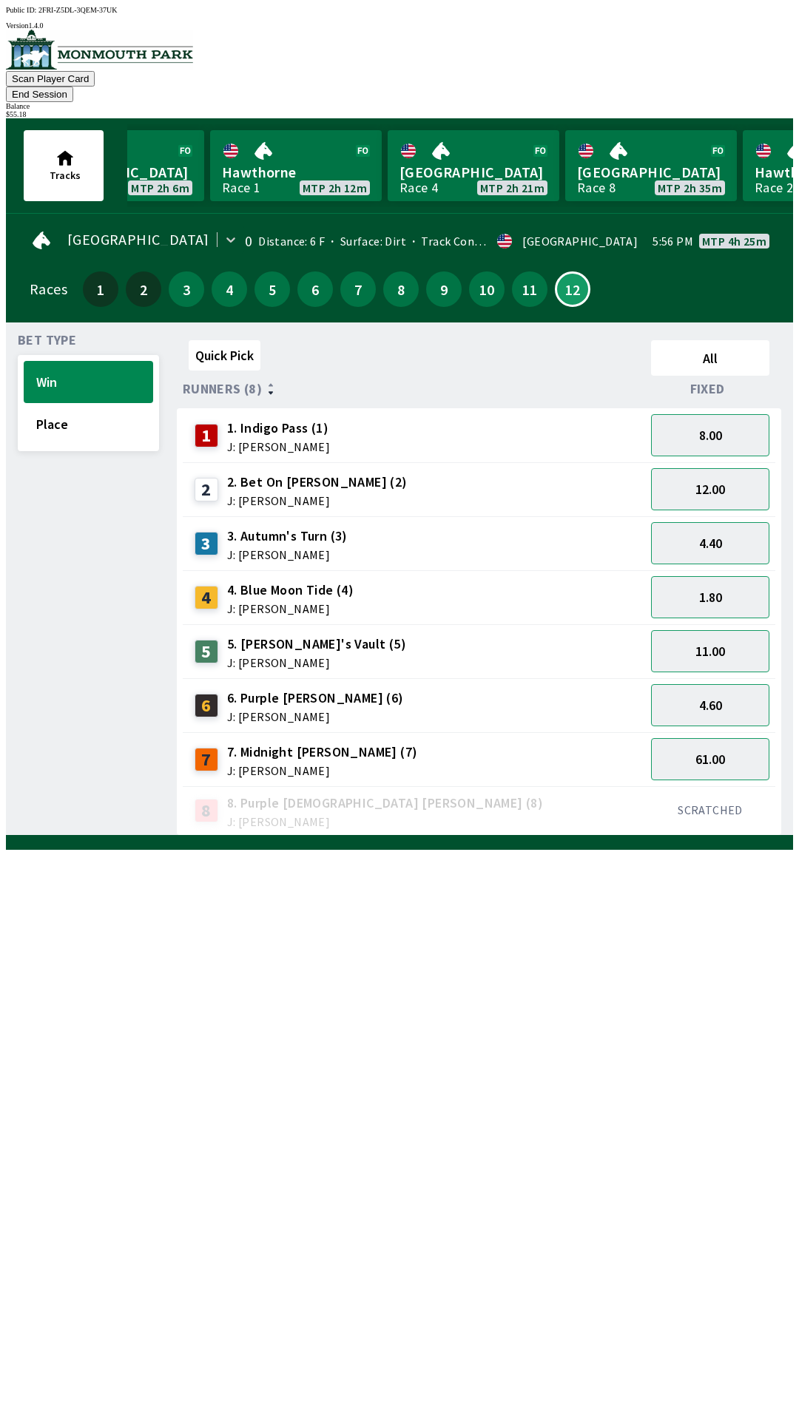
click at [73, 87] on button "End Session" at bounding box center [39, 95] width 67 height 16
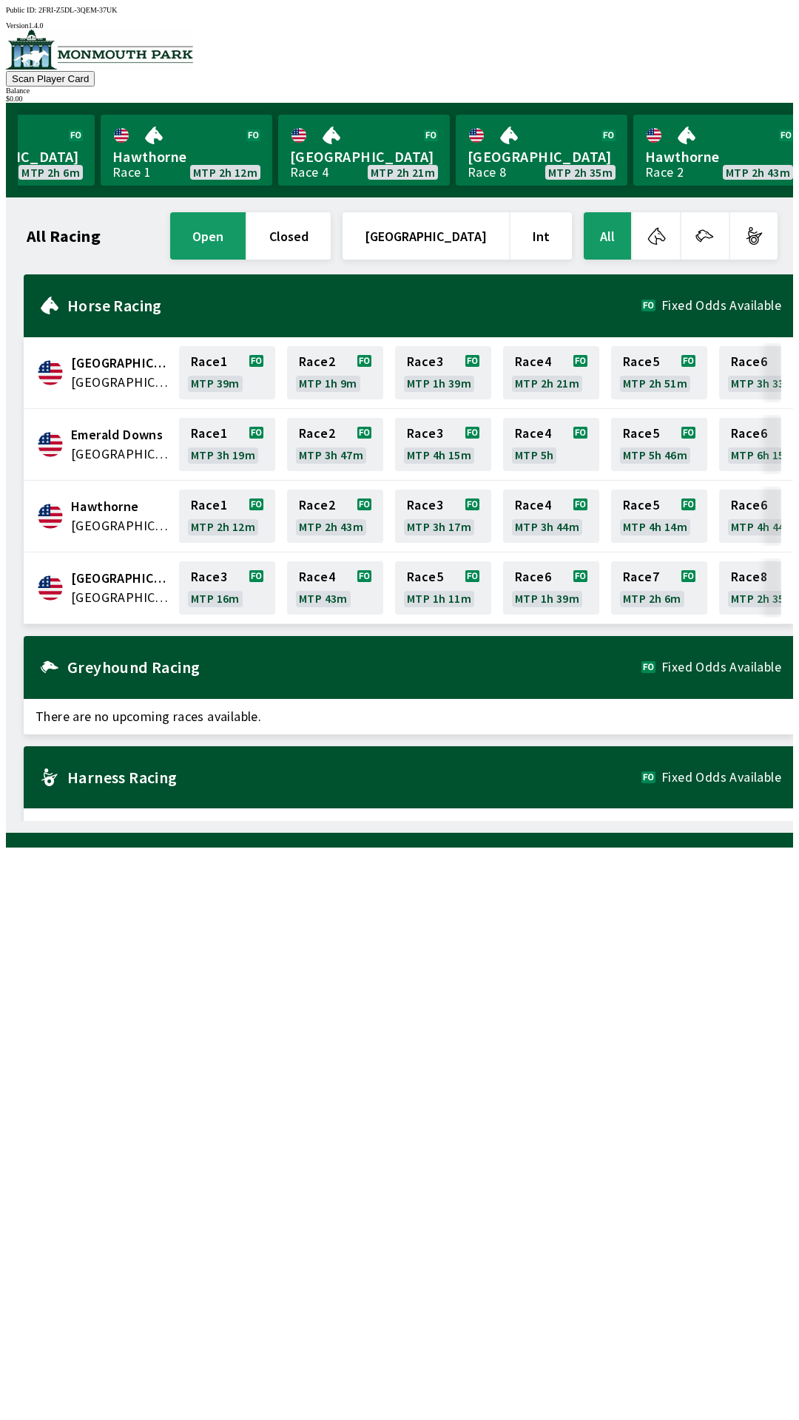
click at [125, 570] on span "[GEOGRAPHIC_DATA]" at bounding box center [120, 578] width 99 height 19
click at [518, 154] on link "[GEOGRAPHIC_DATA] Race 8 MTP 2h 35m" at bounding box center [542, 150] width 172 height 71
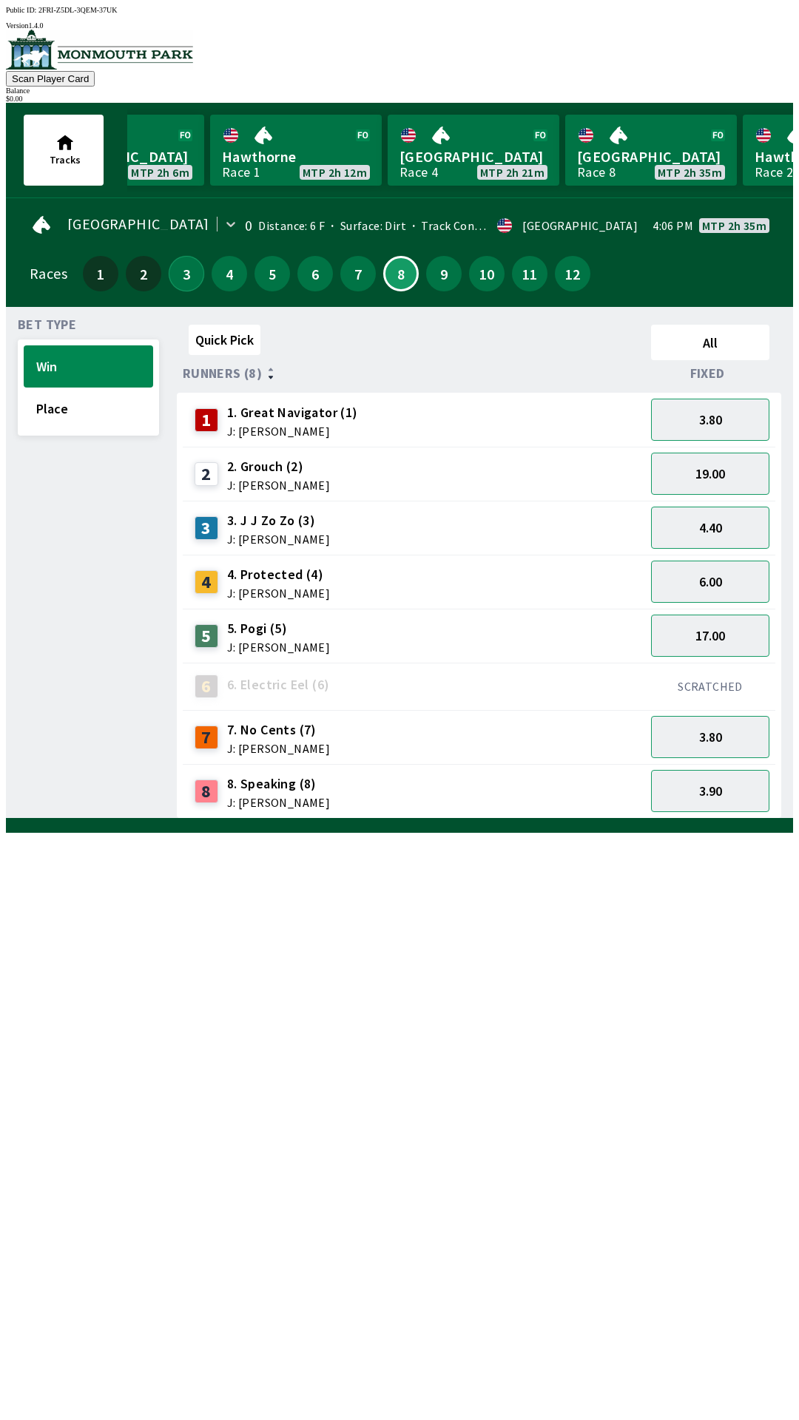
click at [172, 277] on button "3" at bounding box center [187, 274] width 36 height 36
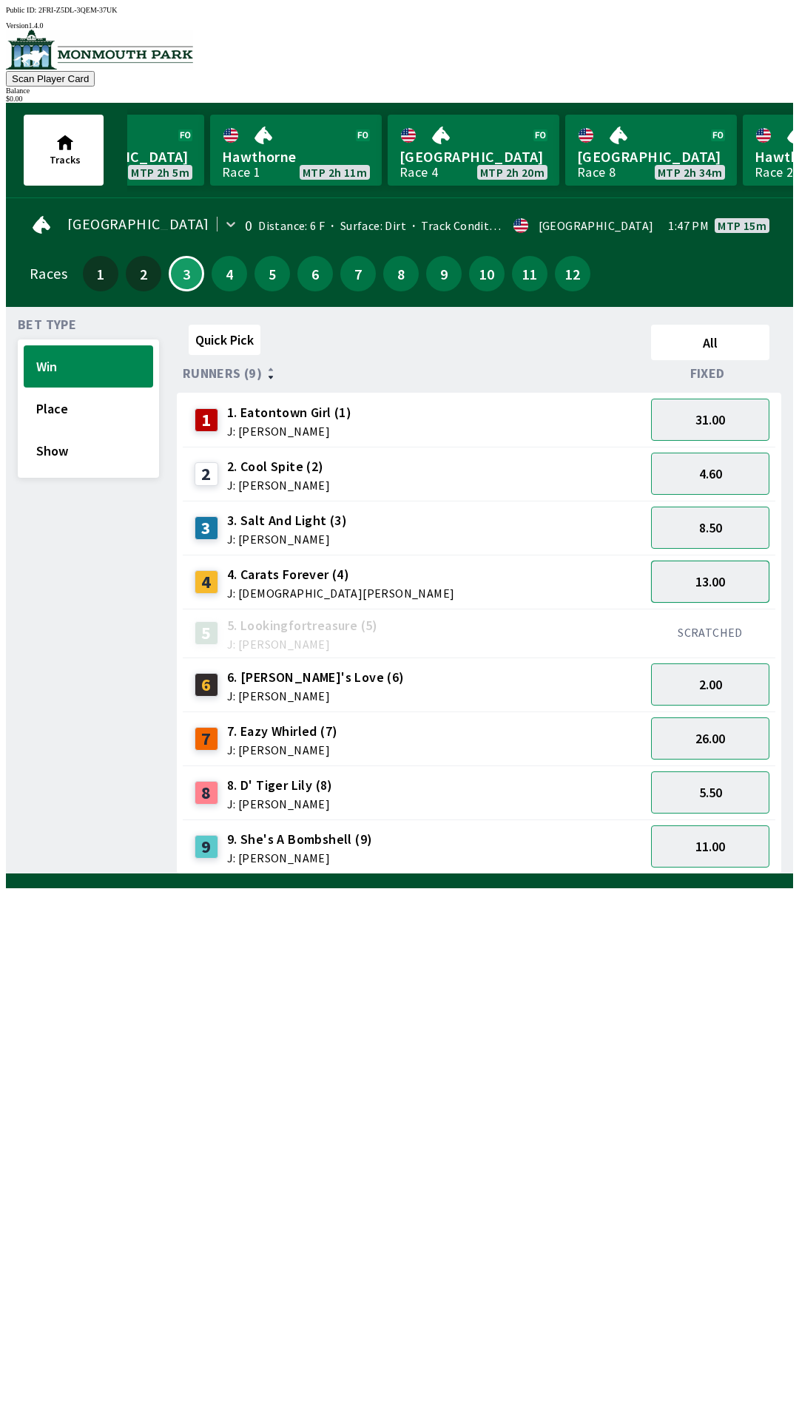
click at [727, 572] on button "13.00" at bounding box center [710, 582] width 118 height 42
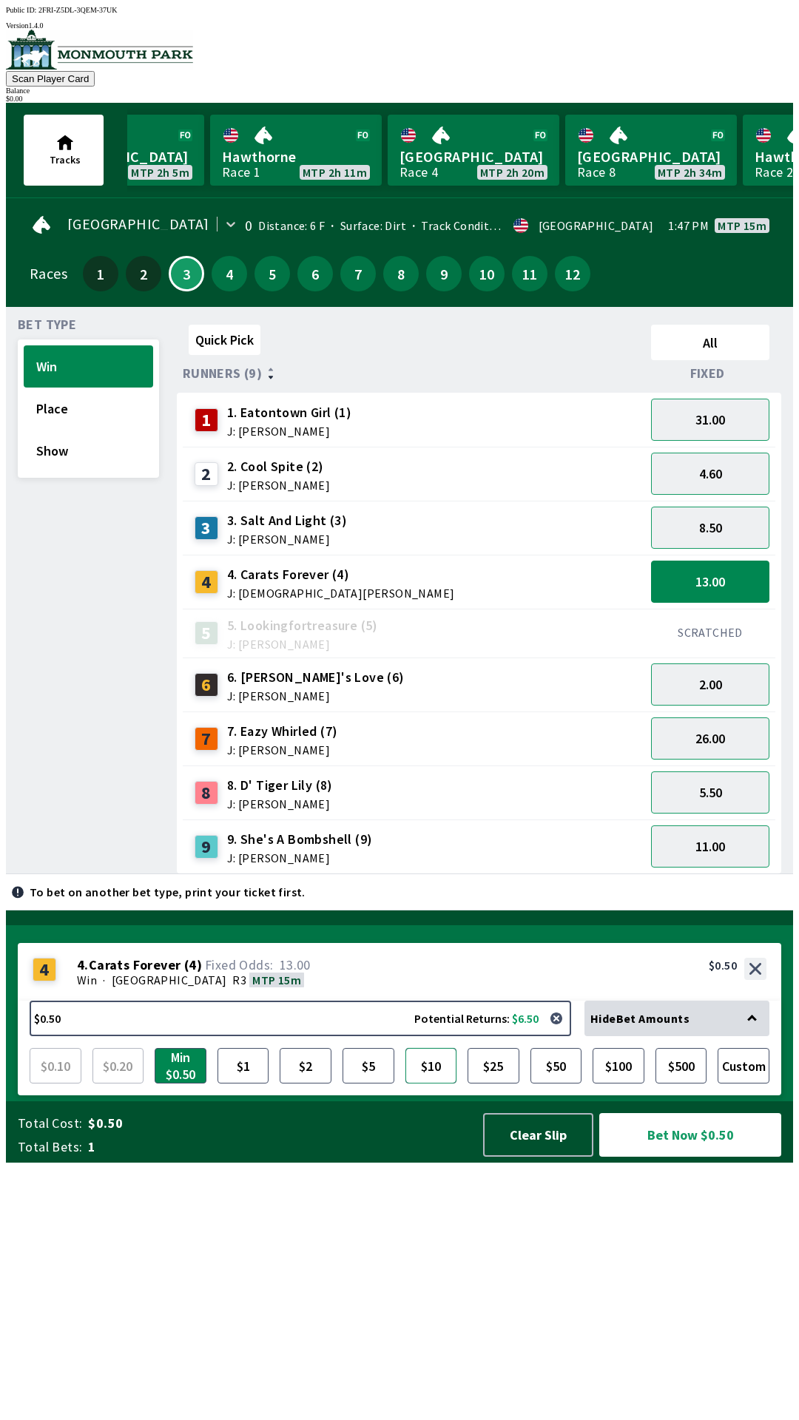
click at [430, 1084] on button "$10" at bounding box center [431, 1066] width 52 height 36
click at [691, 1084] on button "$500" at bounding box center [681, 1066] width 52 height 36
click at [622, 1084] on button "$100" at bounding box center [618, 1066] width 52 height 36
click at [534, 1157] on button "Clear Slip" at bounding box center [538, 1135] width 110 height 44
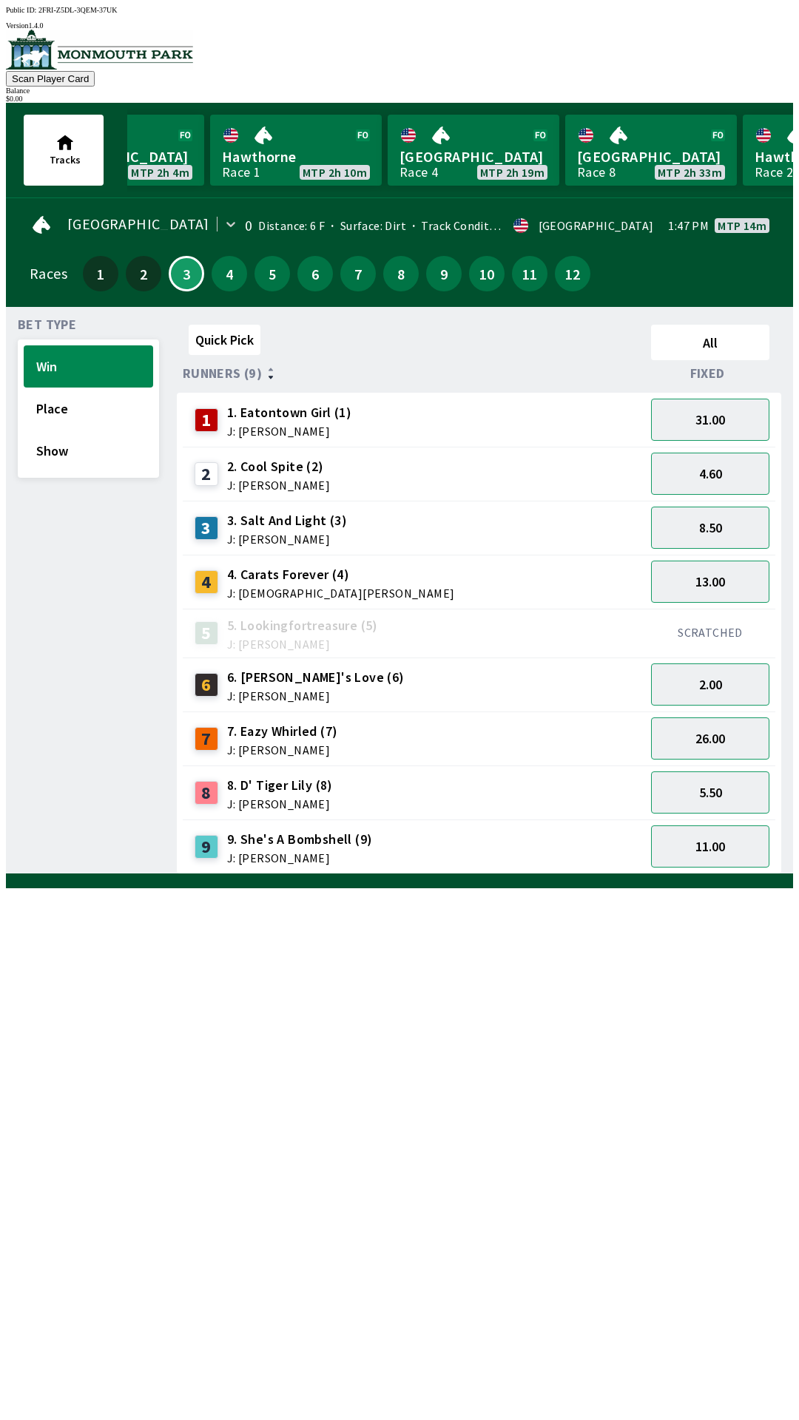
click at [538, 888] on div at bounding box center [399, 880] width 787 height 15
click at [720, 670] on button "2.00" at bounding box center [710, 684] width 118 height 42
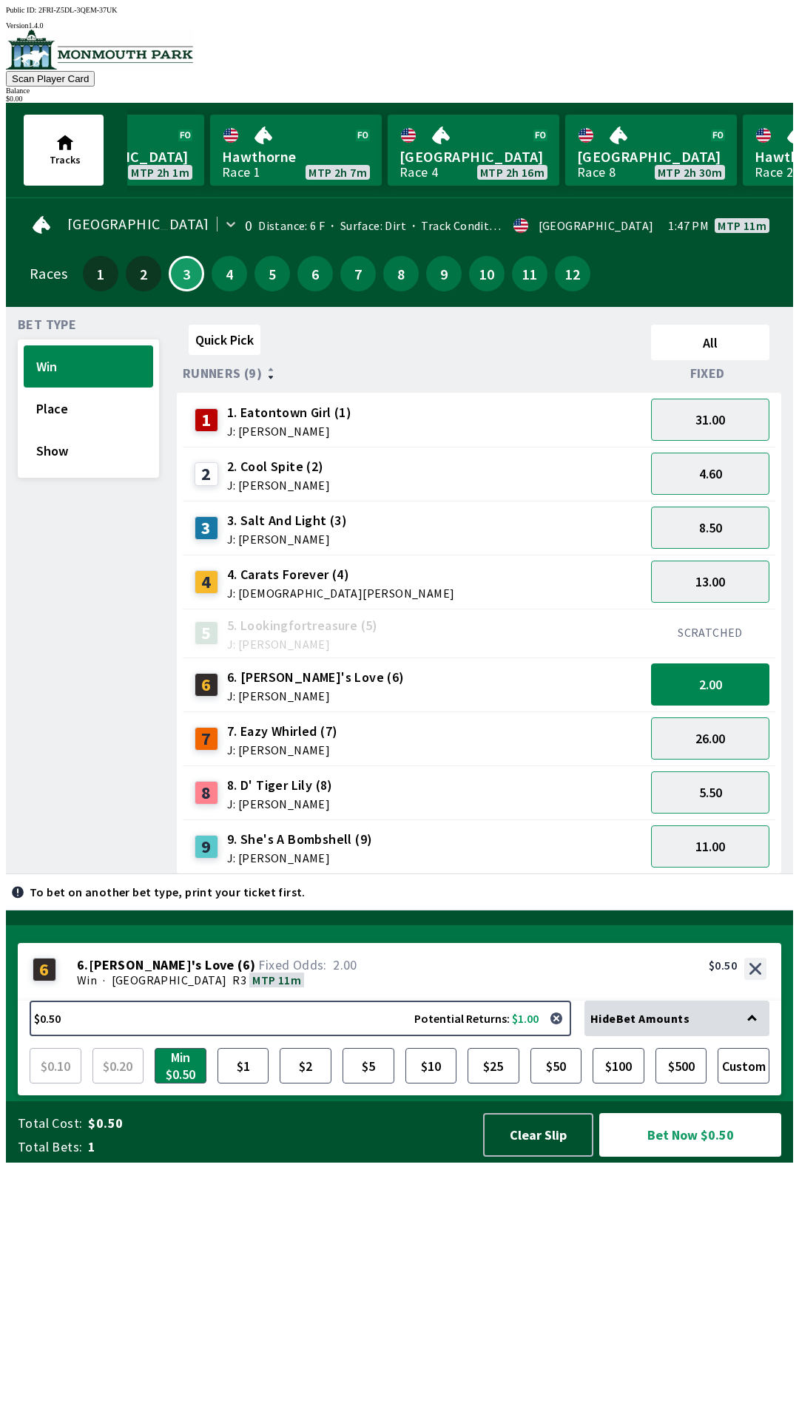
click at [609, 1036] on div "Hide Bet Amounts" at bounding box center [676, 1019] width 185 height 36
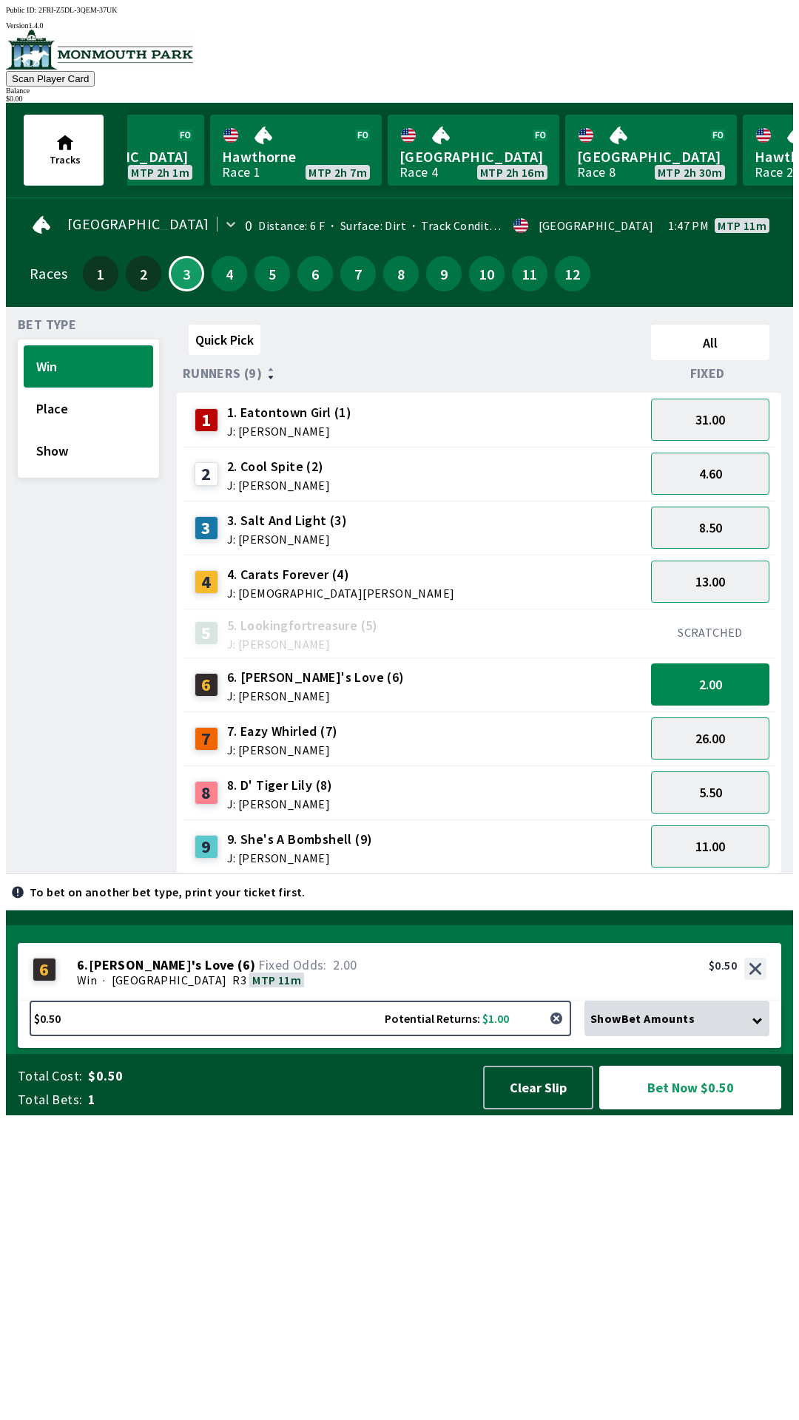
click at [564, 1033] on button "button" at bounding box center [556, 1019] width 30 height 30
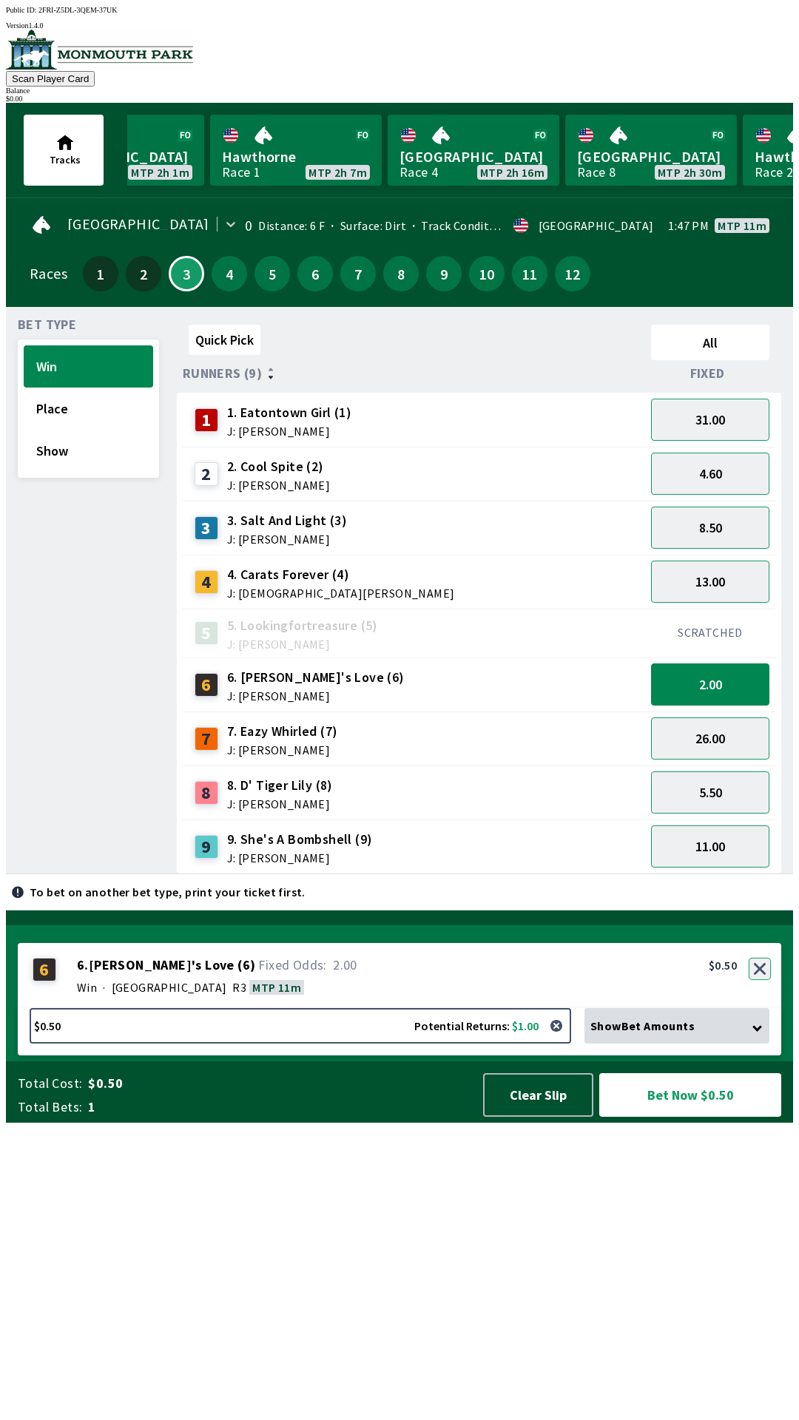
click at [759, 980] on button "button" at bounding box center [759, 969] width 22 height 22
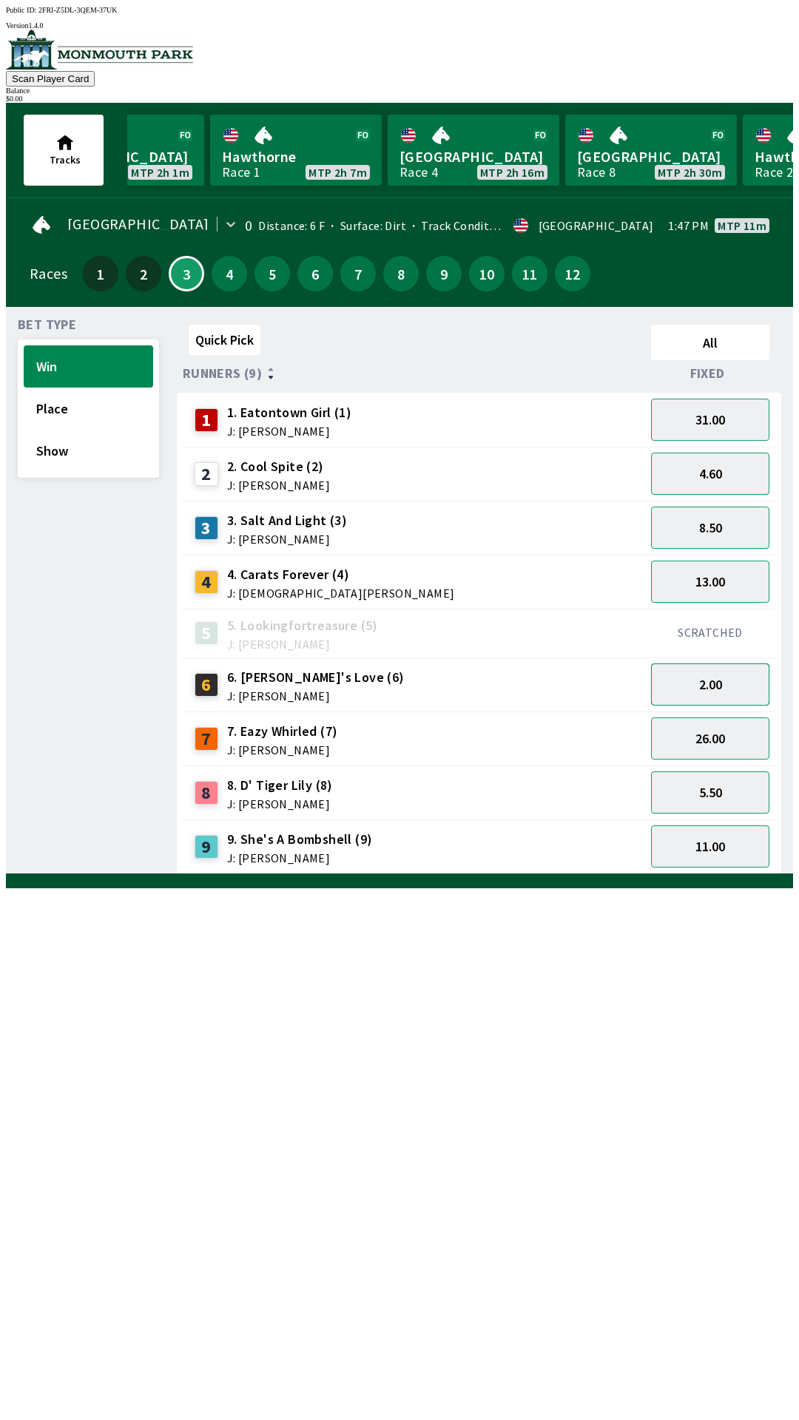
click at [724, 673] on button "2.00" at bounding box center [710, 684] width 118 height 42
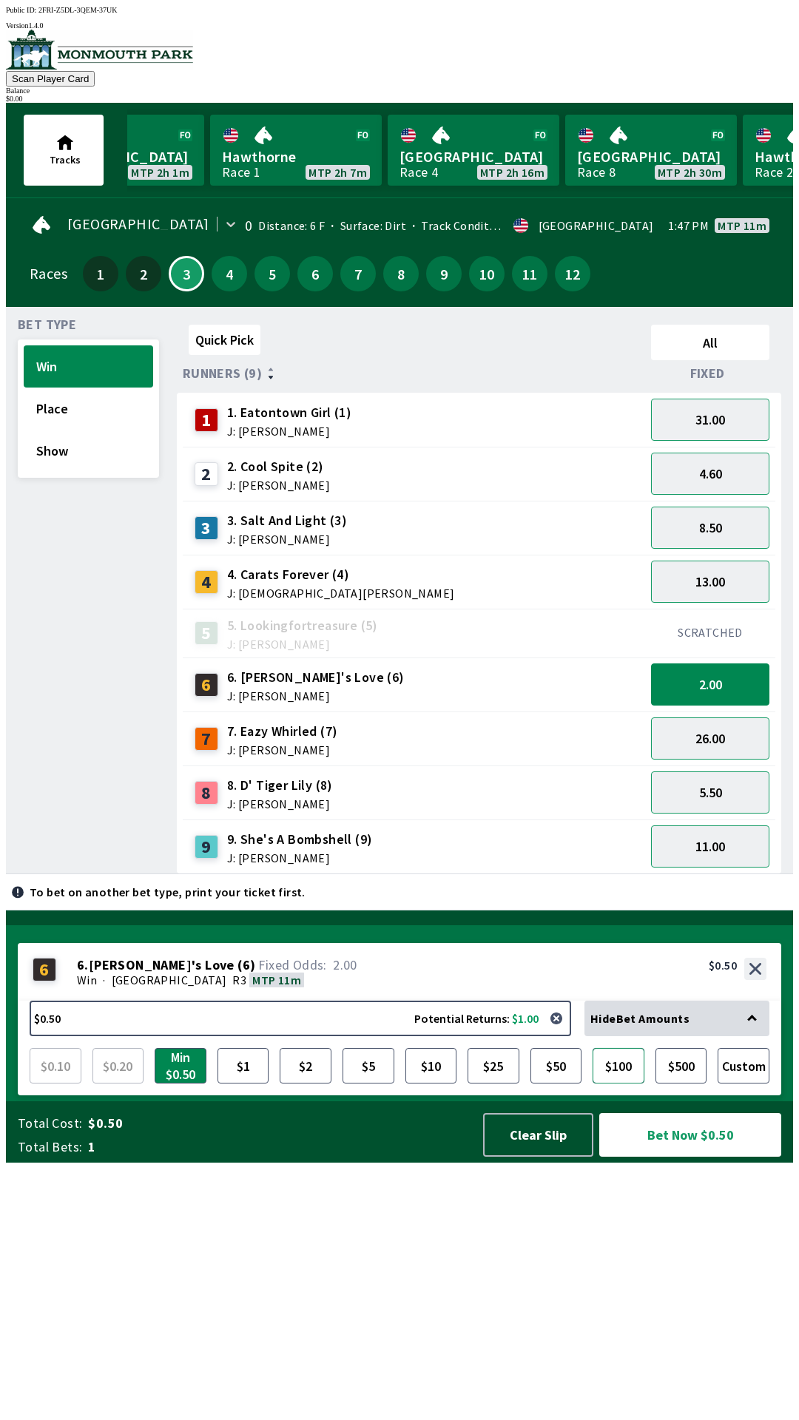
click at [622, 1084] on button "$100" at bounding box center [618, 1066] width 52 height 36
click at [691, 712] on div "26.00" at bounding box center [710, 739] width 130 height 54
click at [697, 681] on button "2.00" at bounding box center [710, 684] width 118 height 42
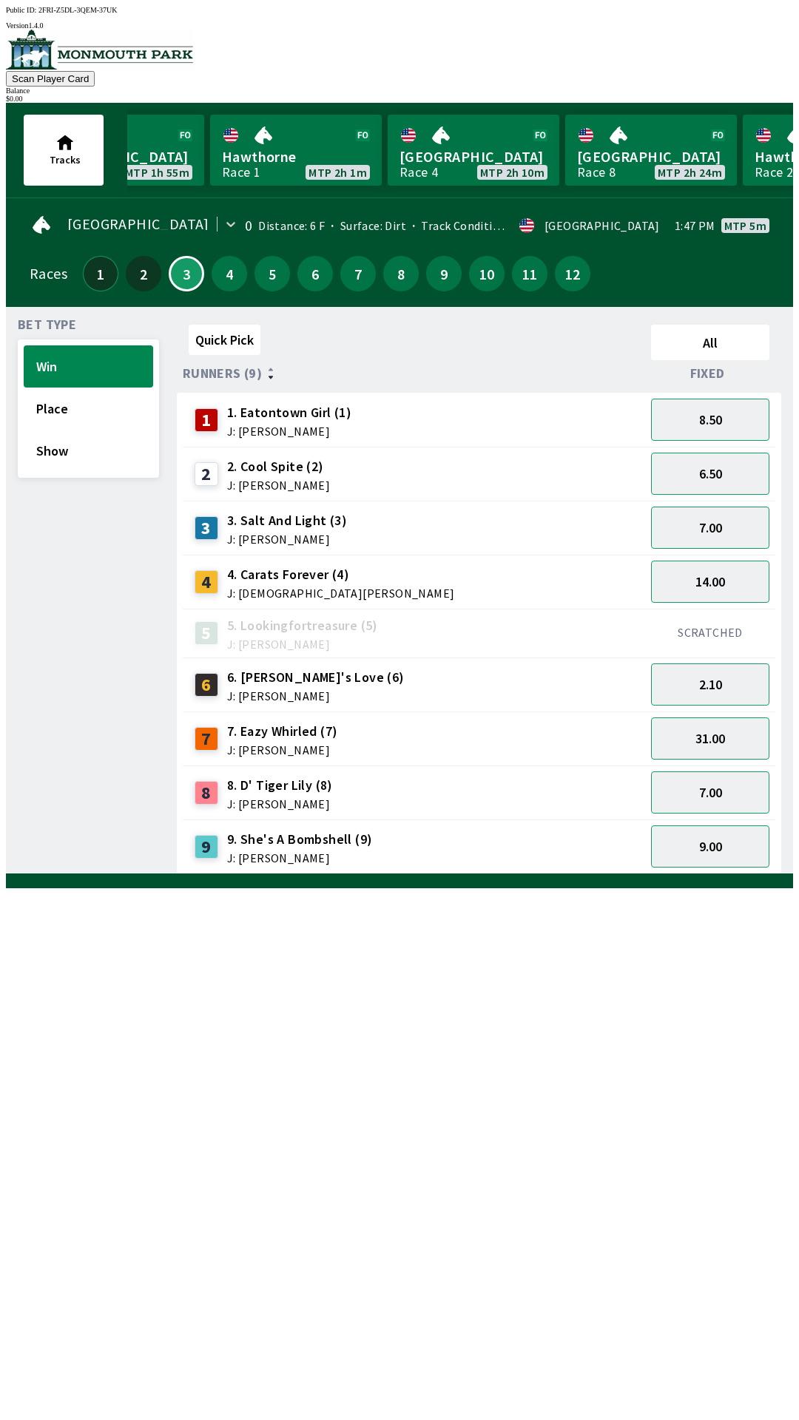
click at [92, 263] on button "1" at bounding box center [101, 274] width 36 height 36
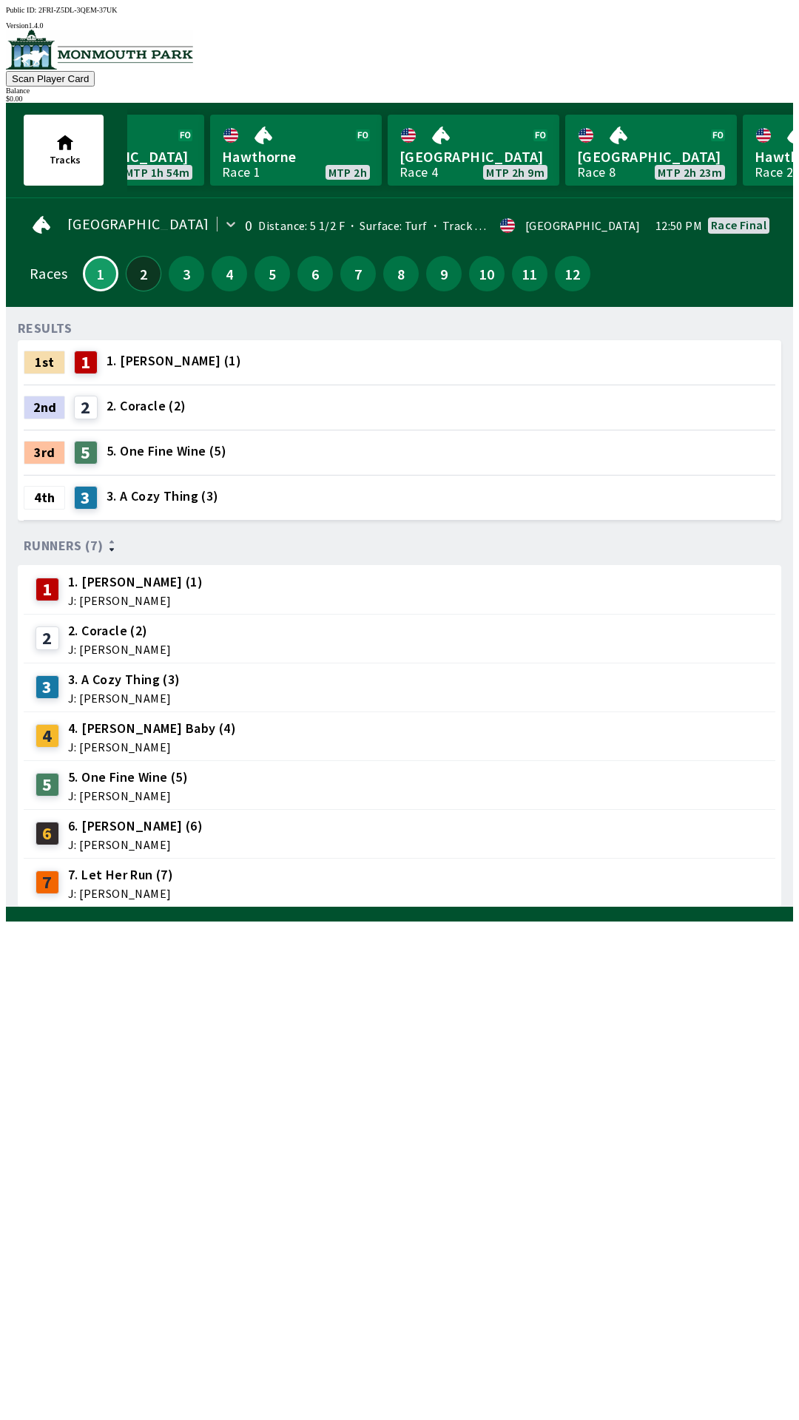
click at [139, 266] on button "2" at bounding box center [144, 274] width 36 height 36
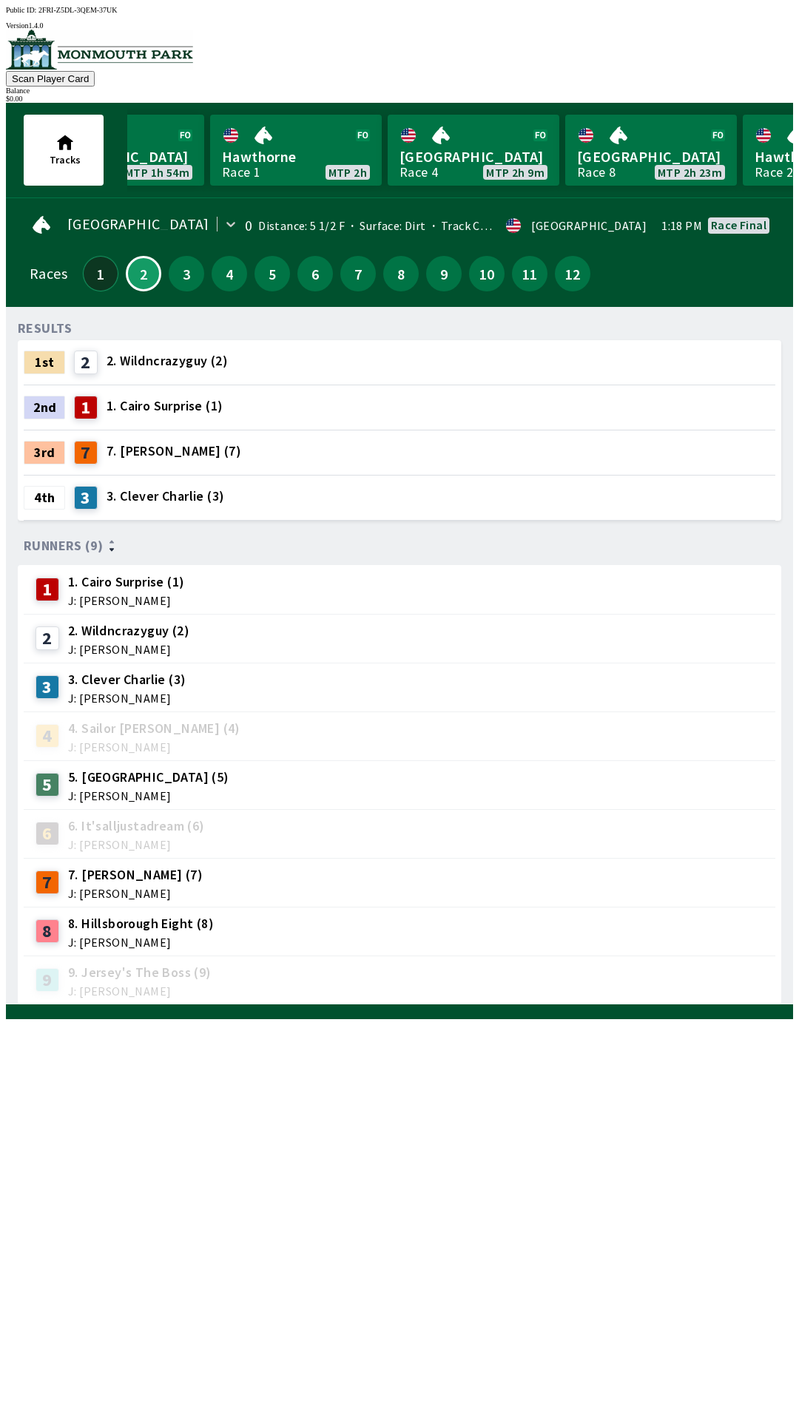
click at [101, 273] on button "1" at bounding box center [101, 274] width 36 height 36
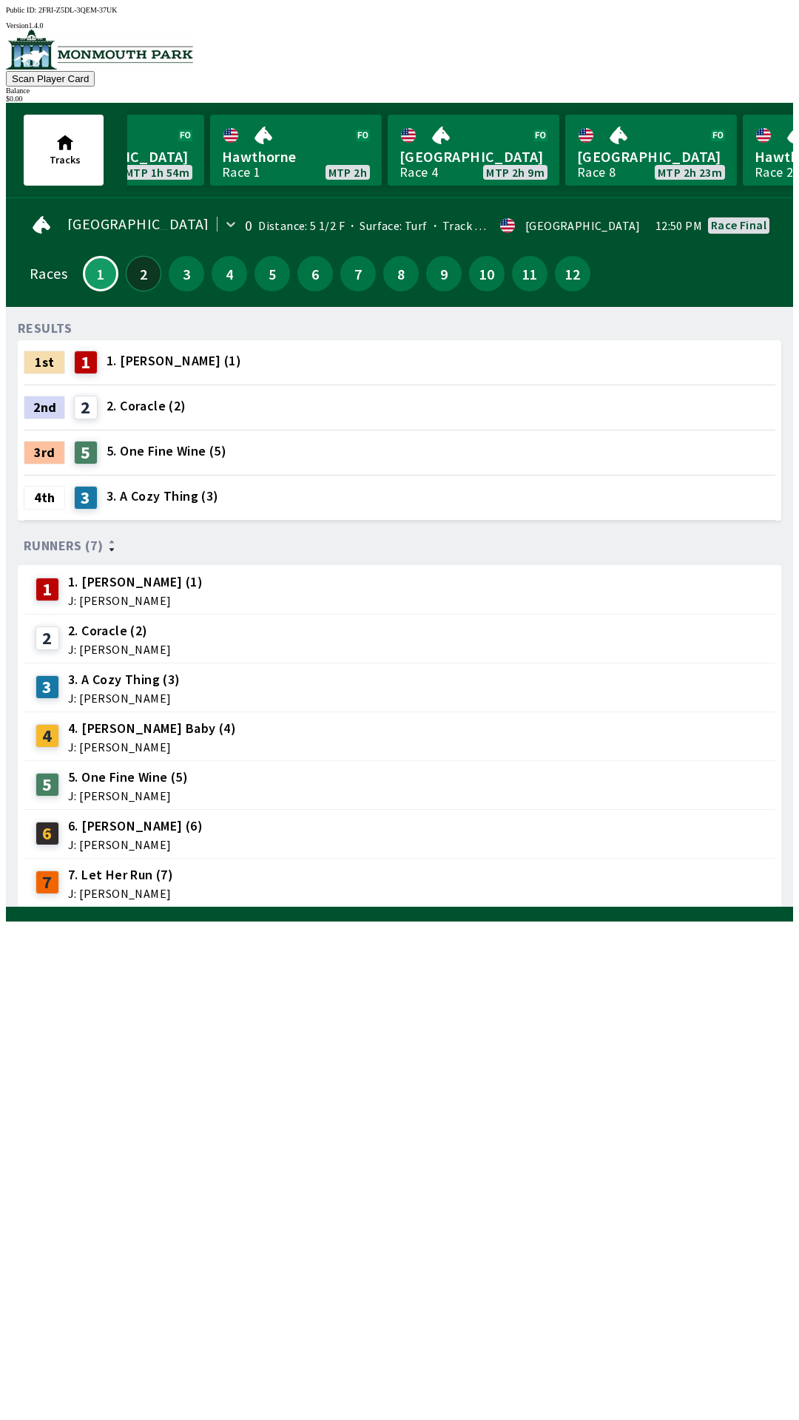
click at [148, 263] on button "2" at bounding box center [144, 274] width 36 height 36
click at [148, 266] on button "2" at bounding box center [144, 274] width 36 height 36
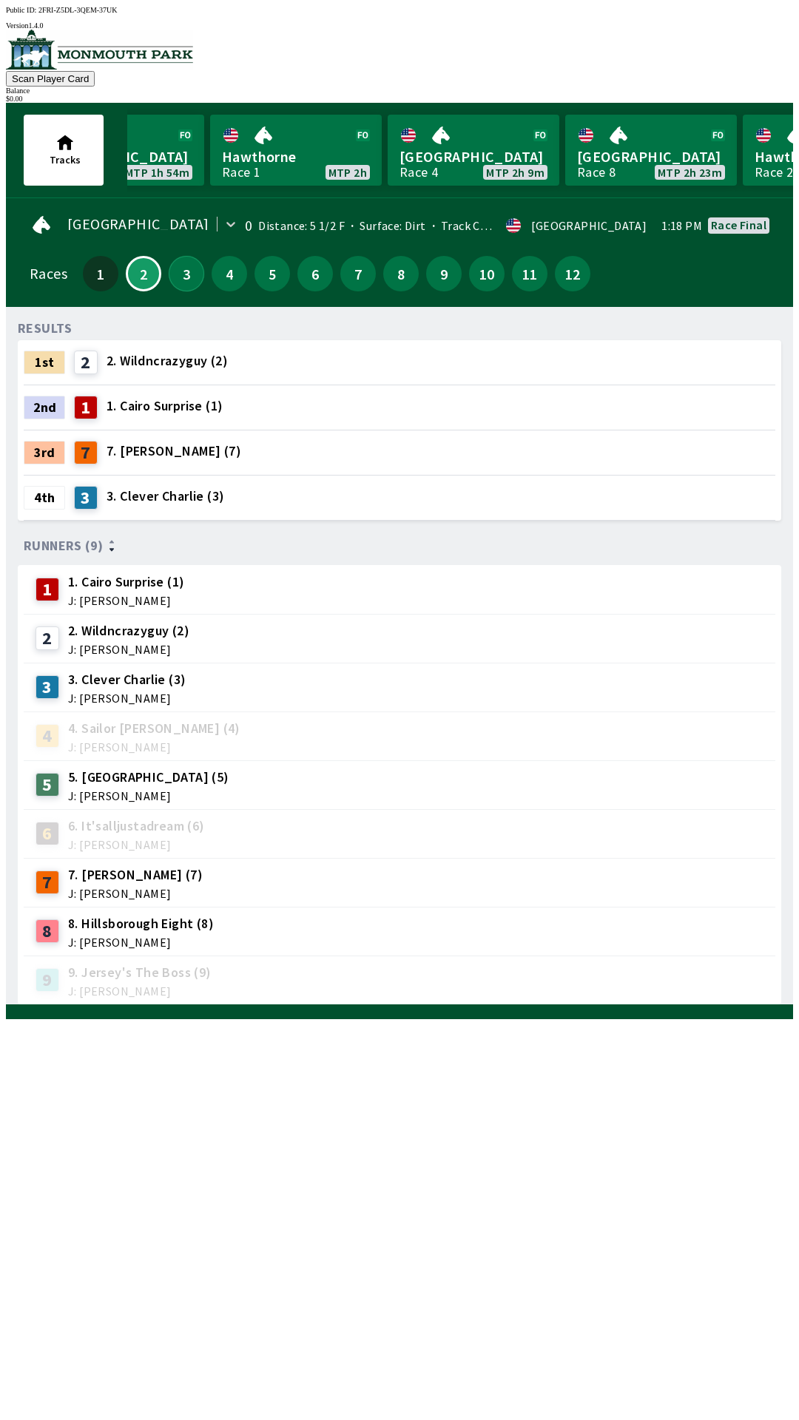
click at [180, 265] on button "3" at bounding box center [187, 274] width 36 height 36
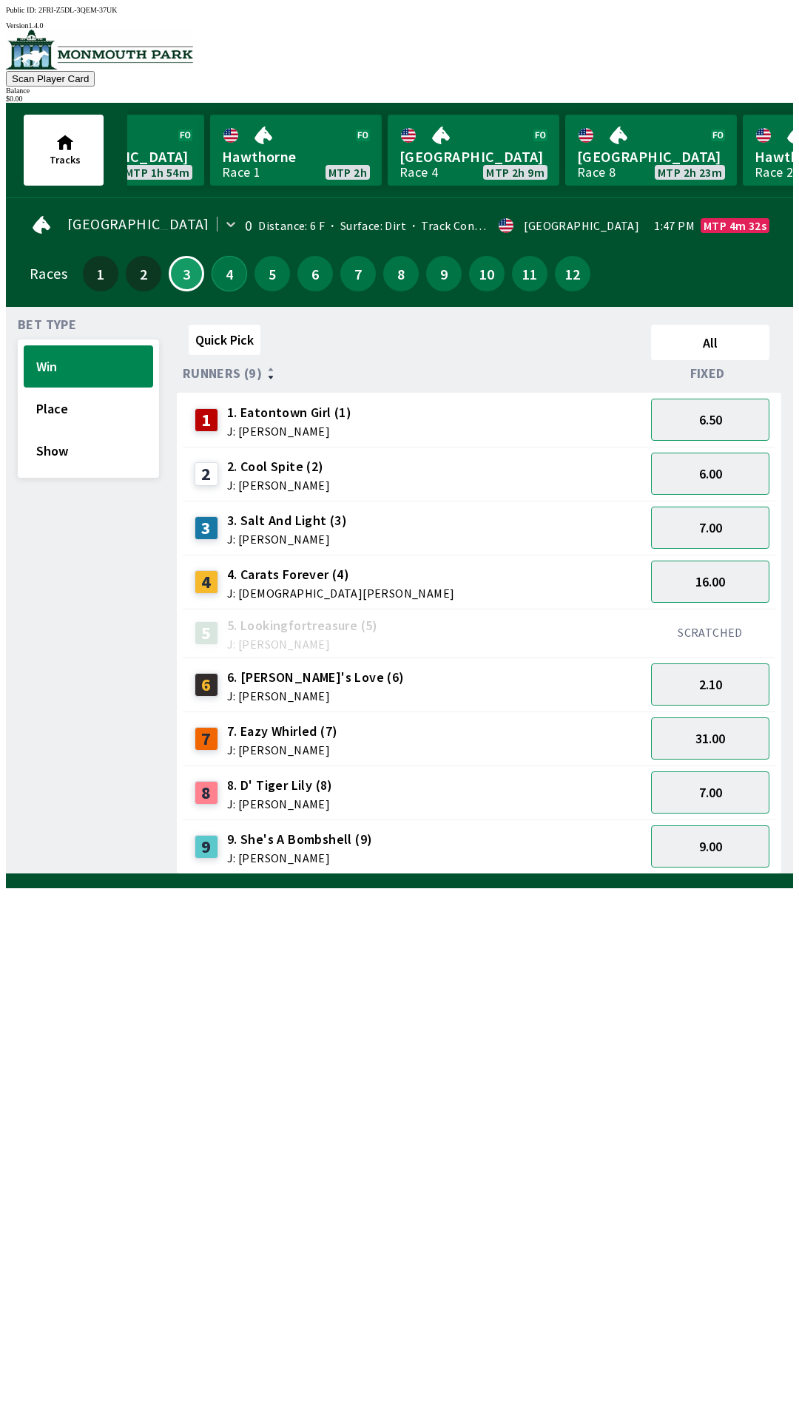
click at [226, 269] on button "4" at bounding box center [230, 274] width 36 height 36
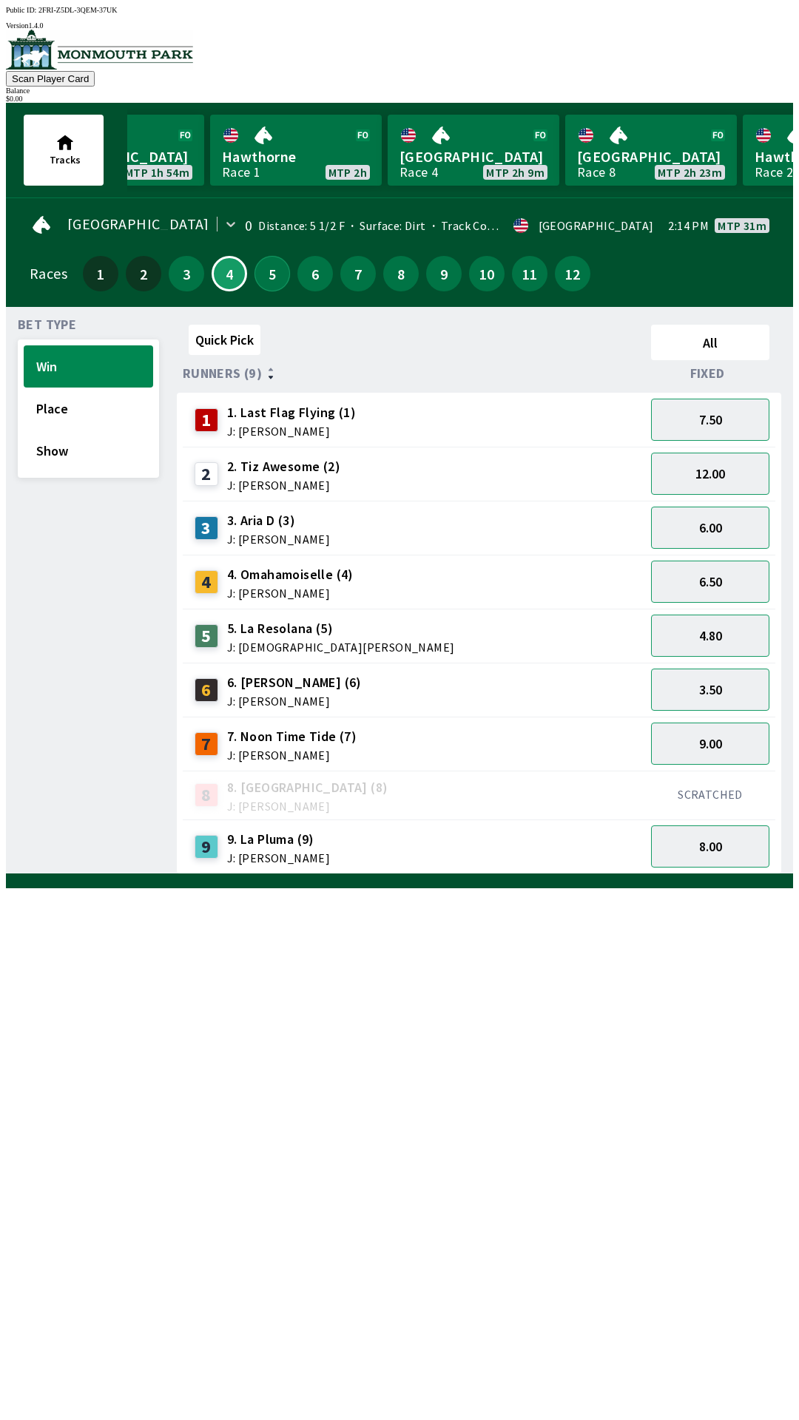
click at [263, 264] on button "5" at bounding box center [272, 274] width 36 height 36
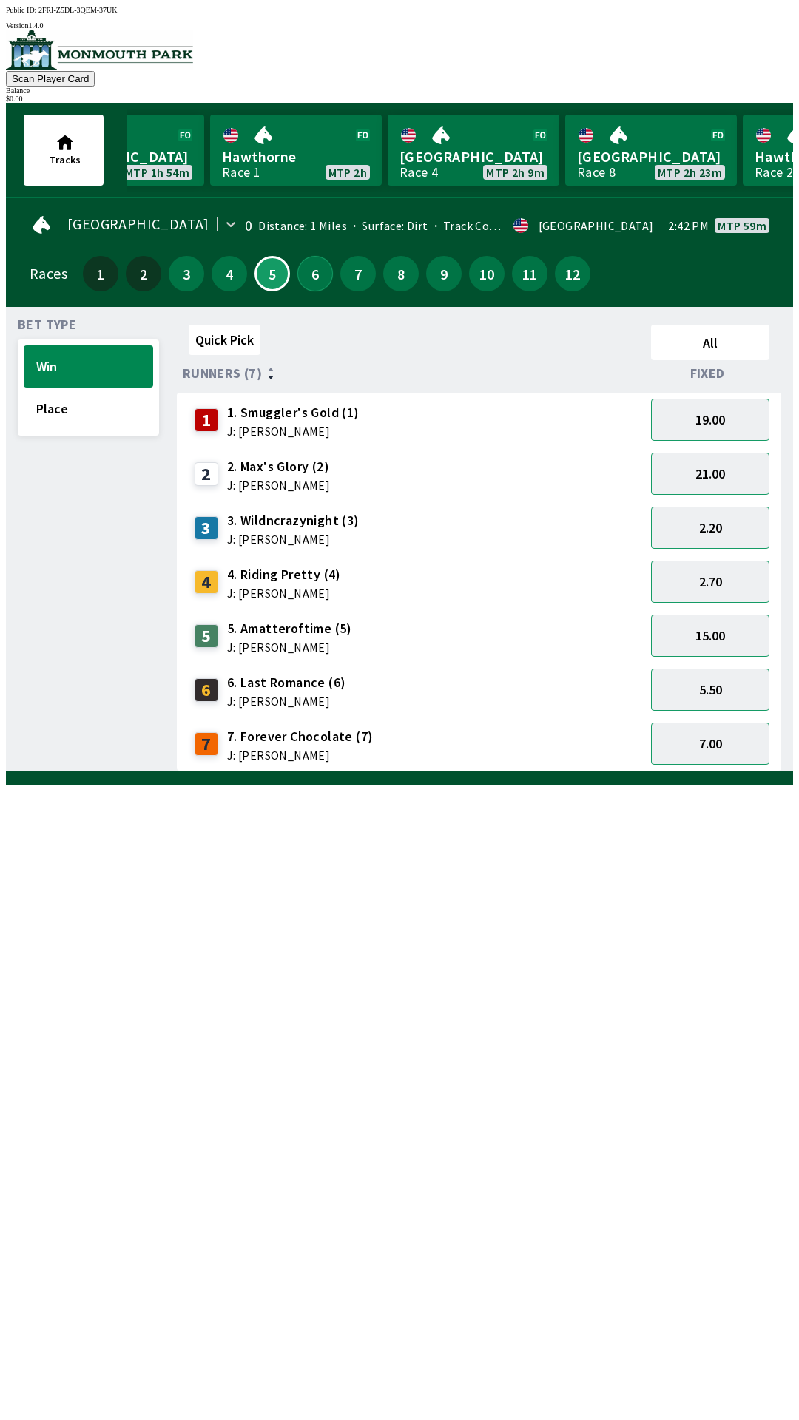
click at [322, 267] on button "6" at bounding box center [315, 274] width 36 height 36
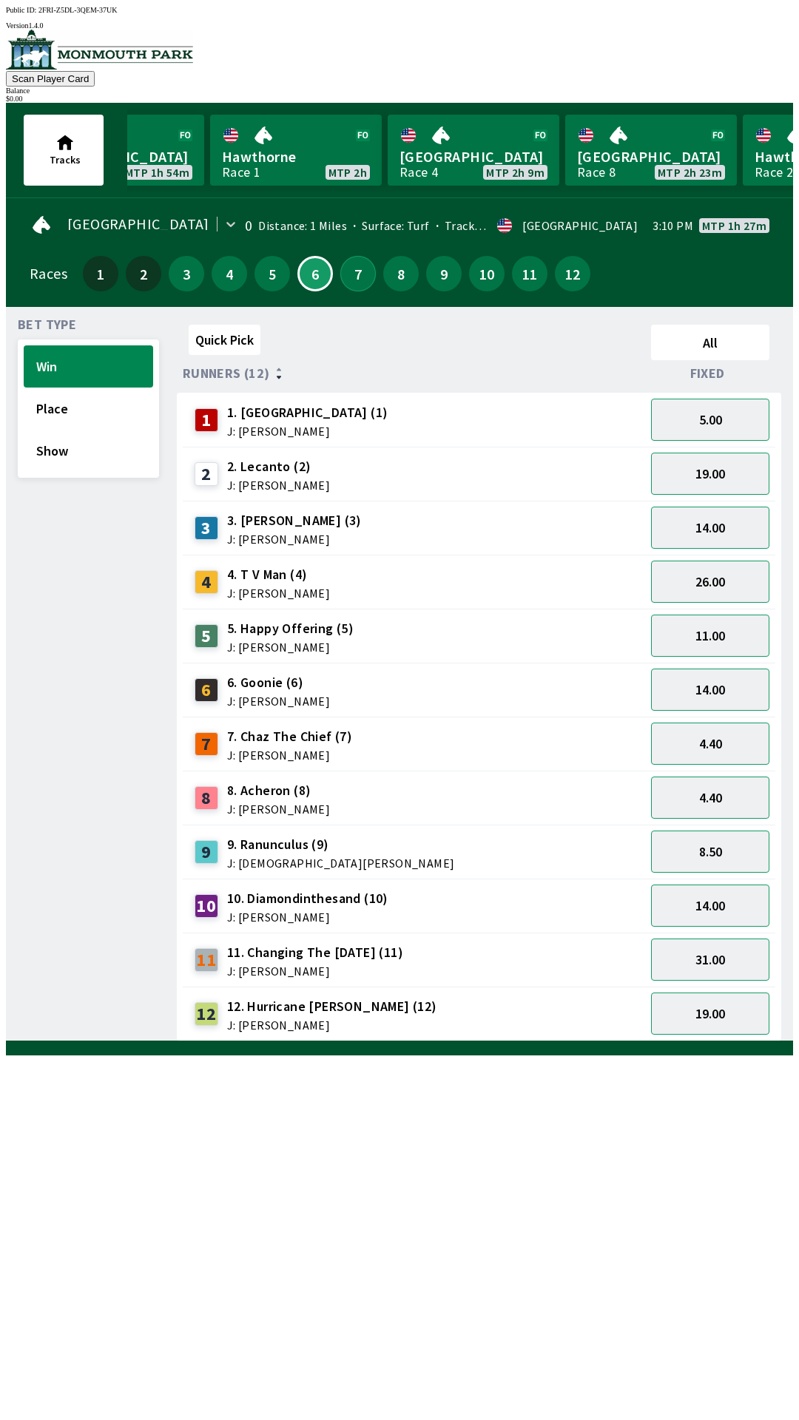
click at [351, 256] on button "7" at bounding box center [358, 274] width 36 height 36
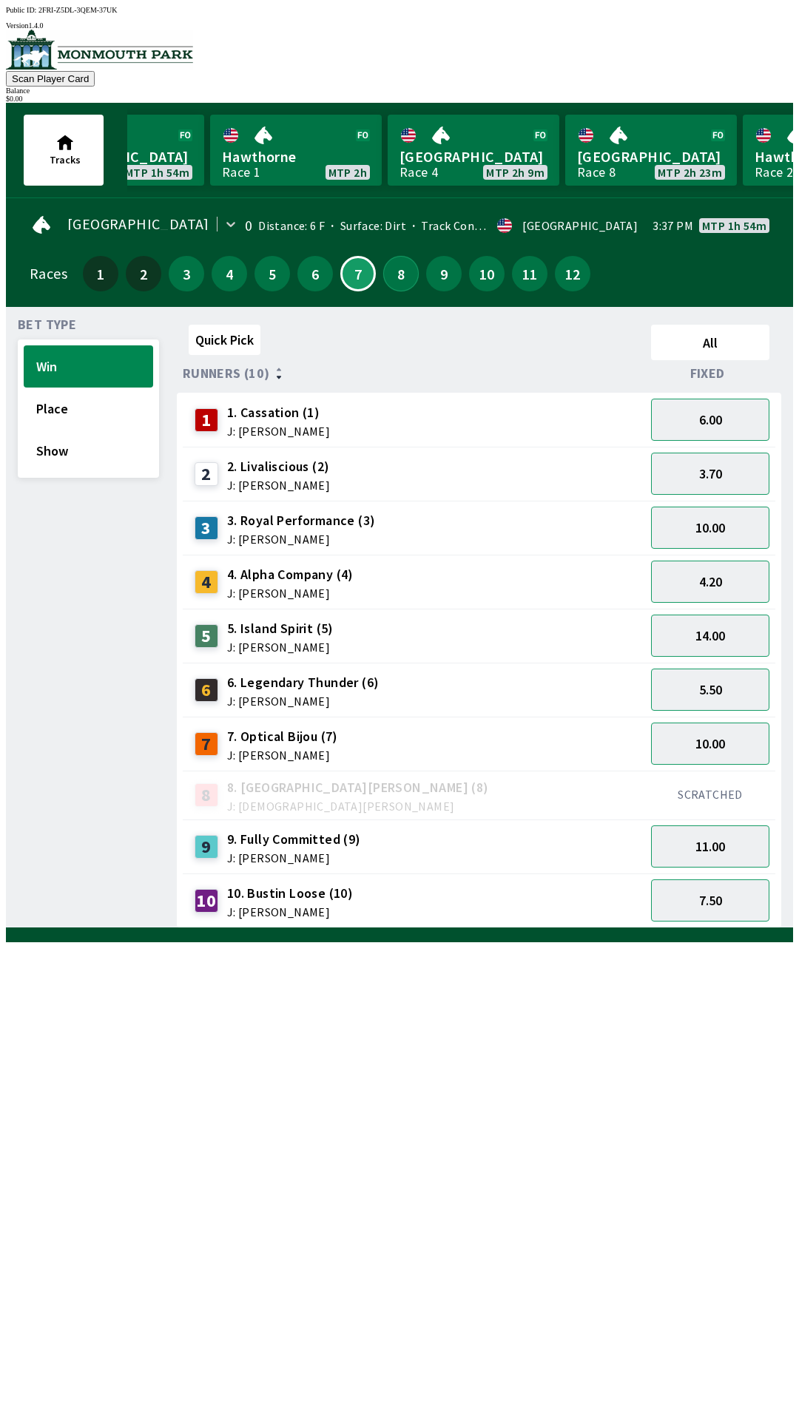
click at [392, 256] on button "8" at bounding box center [401, 274] width 36 height 36
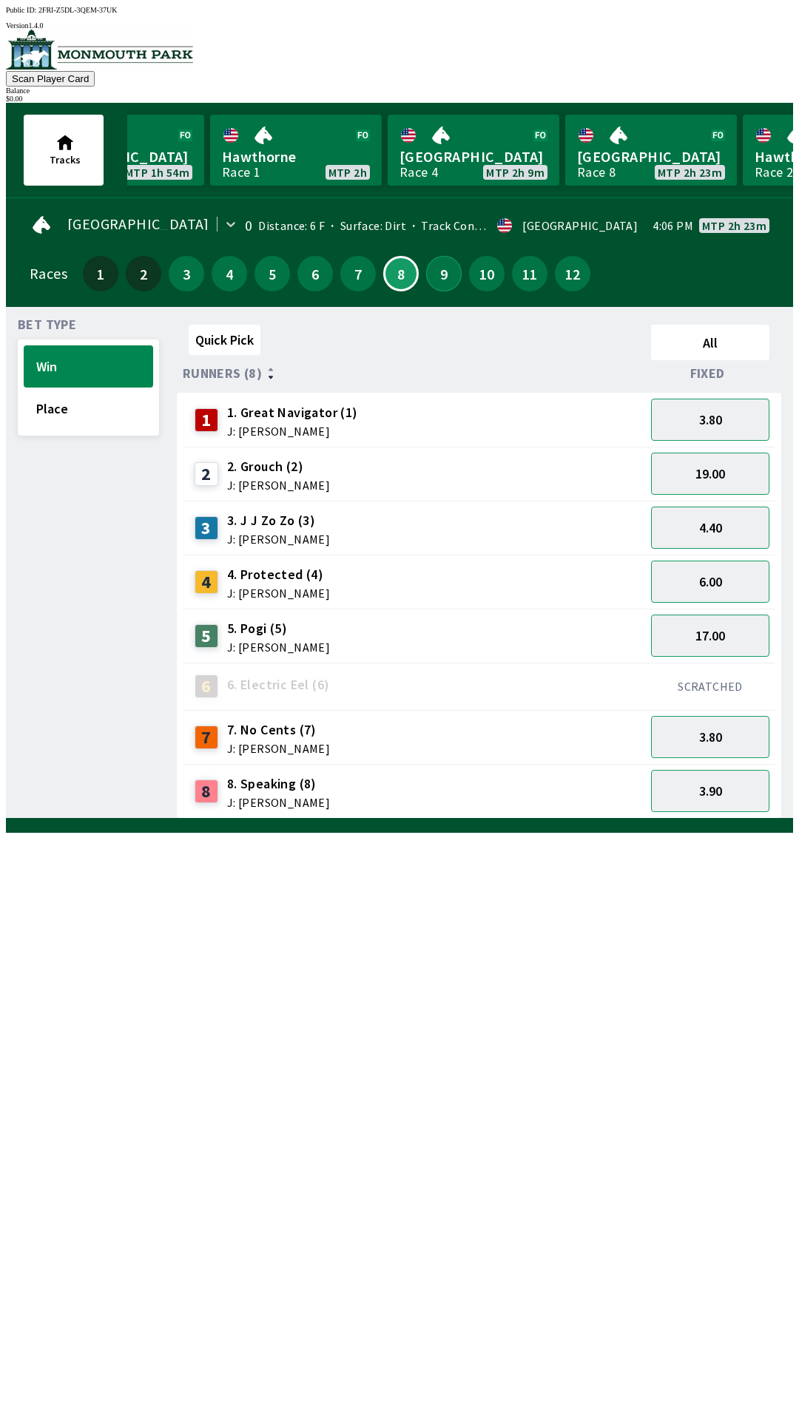
click at [435, 256] on button "9" at bounding box center [444, 274] width 36 height 36
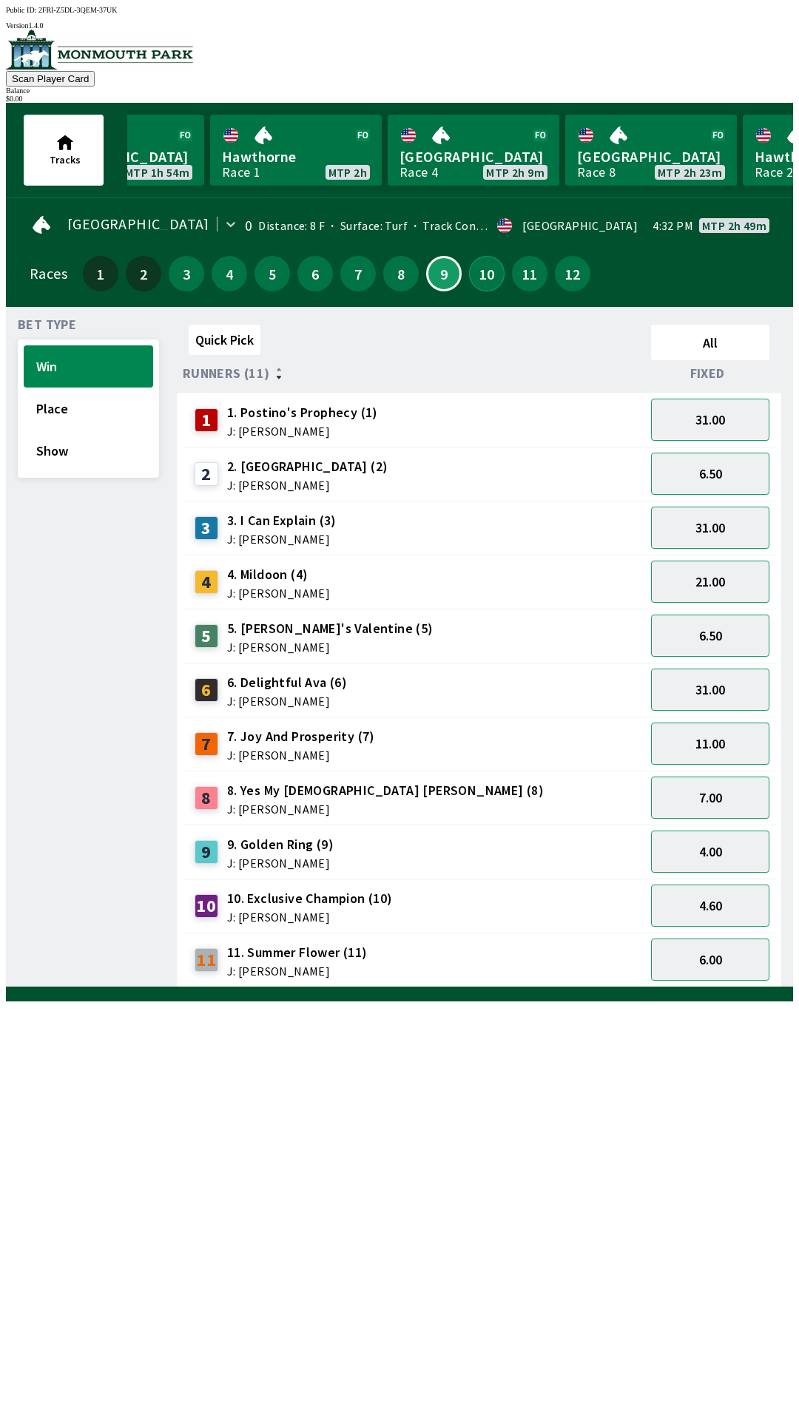
click at [474, 271] on button "10" at bounding box center [487, 274] width 36 height 36
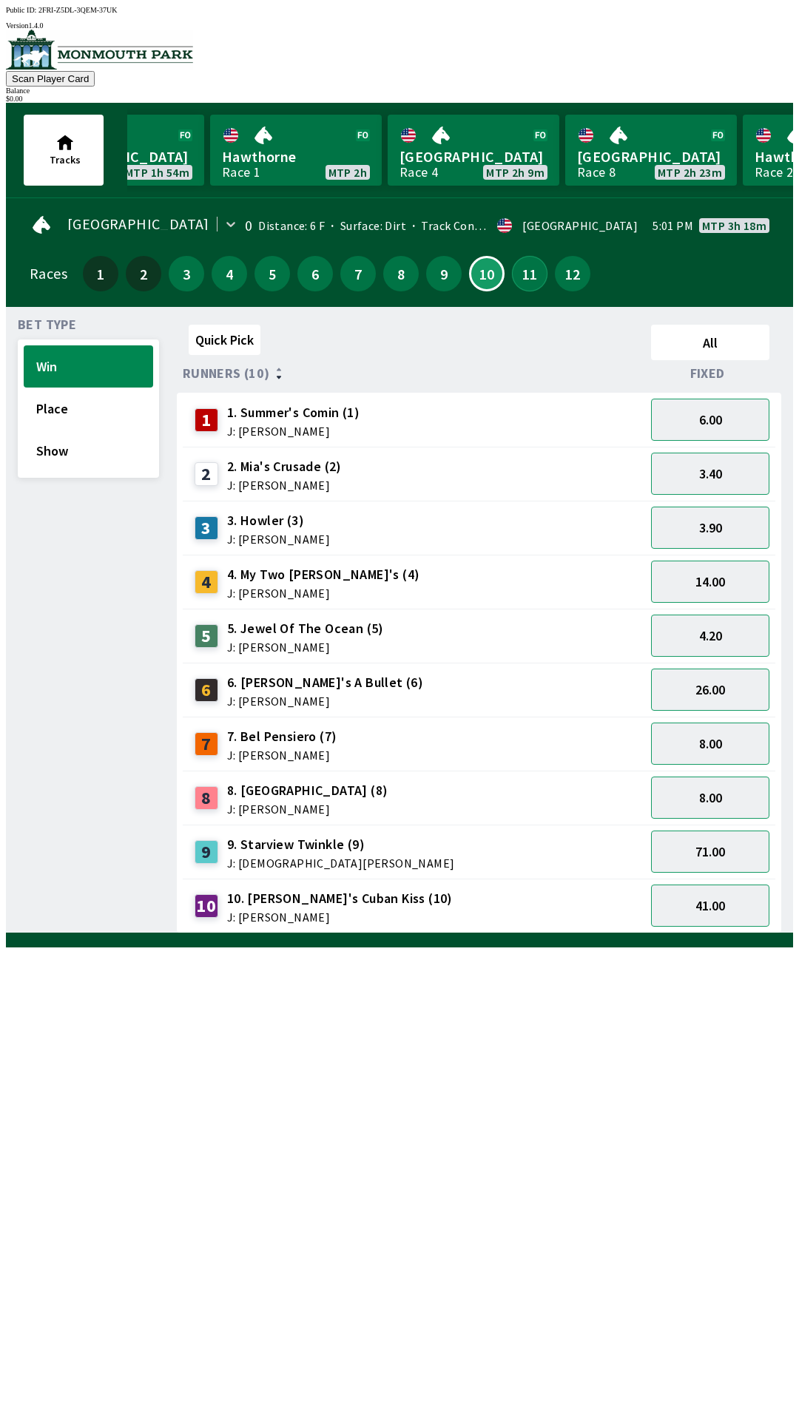
click at [512, 266] on button "11" at bounding box center [530, 274] width 36 height 36
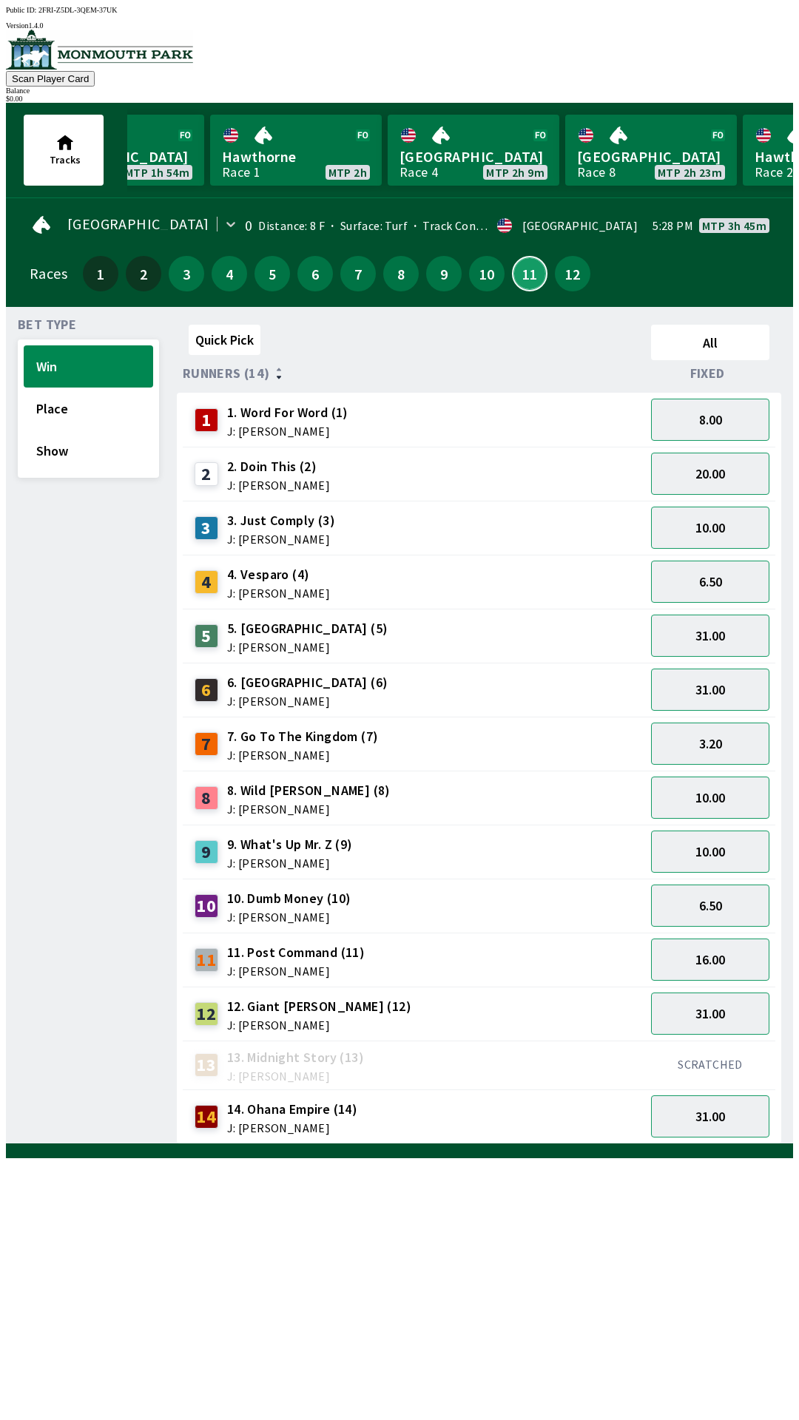
click at [514, 258] on button "11" at bounding box center [530, 274] width 36 height 36
click at [578, 271] on button "12" at bounding box center [573, 274] width 36 height 36
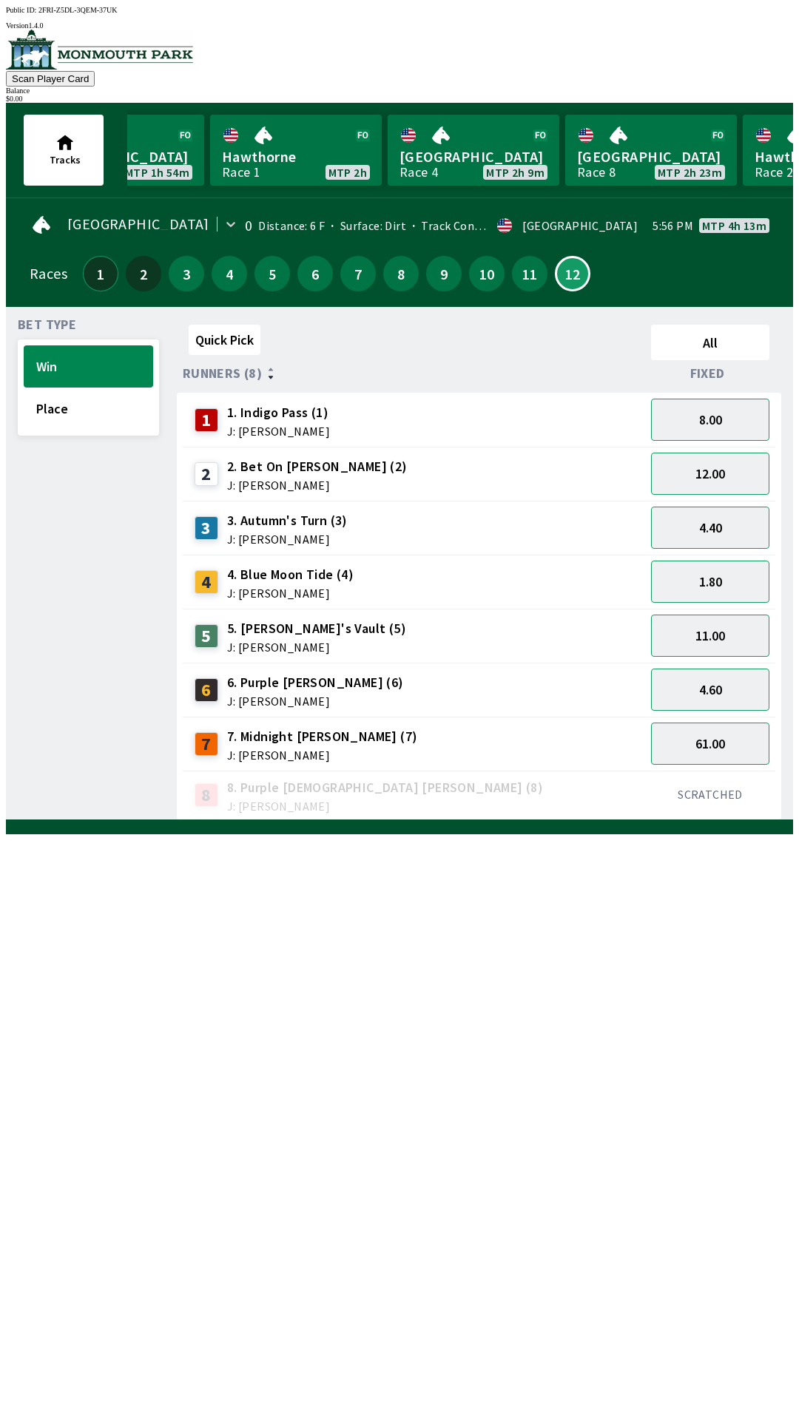
click at [99, 267] on button "1" at bounding box center [101, 274] width 36 height 36
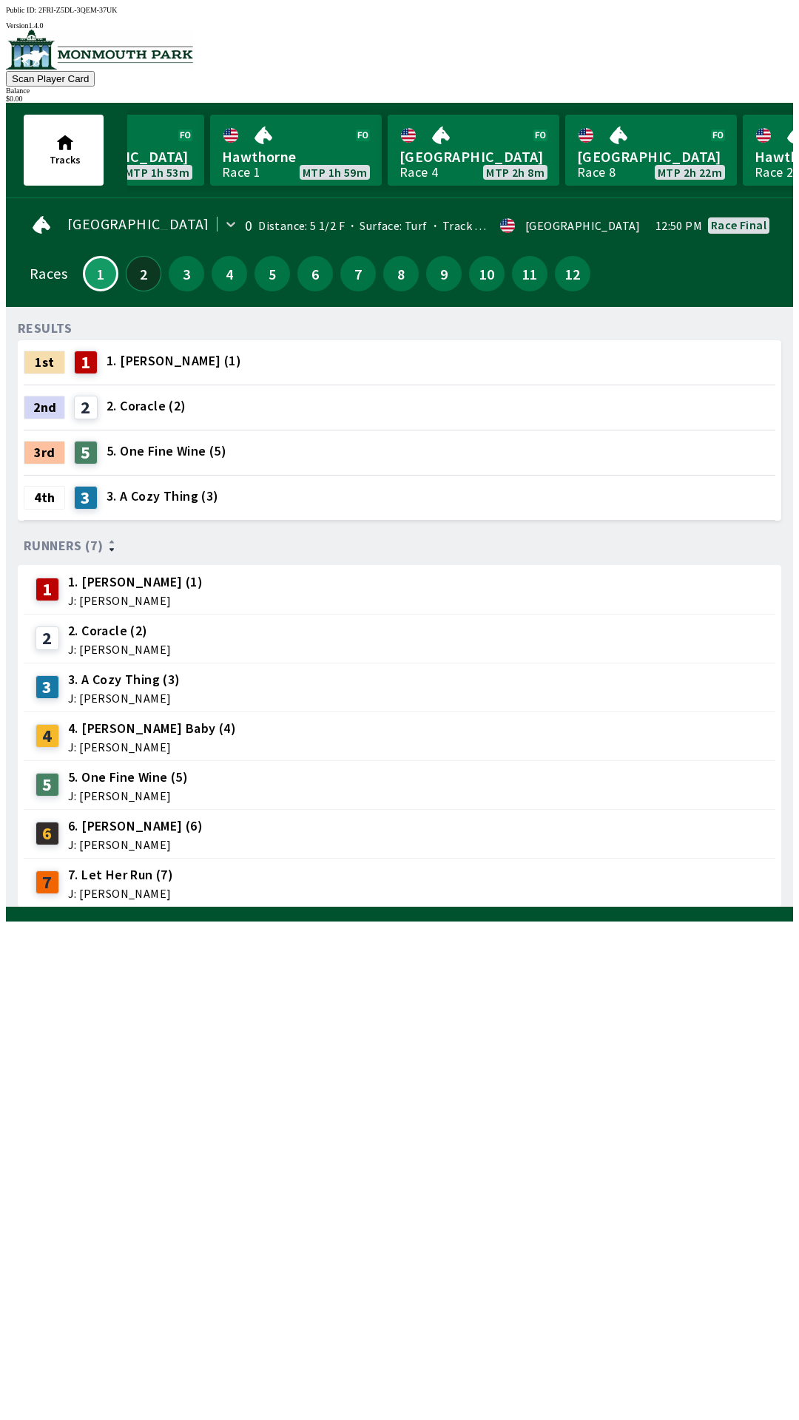
click at [133, 256] on button "2" at bounding box center [144, 274] width 36 height 36
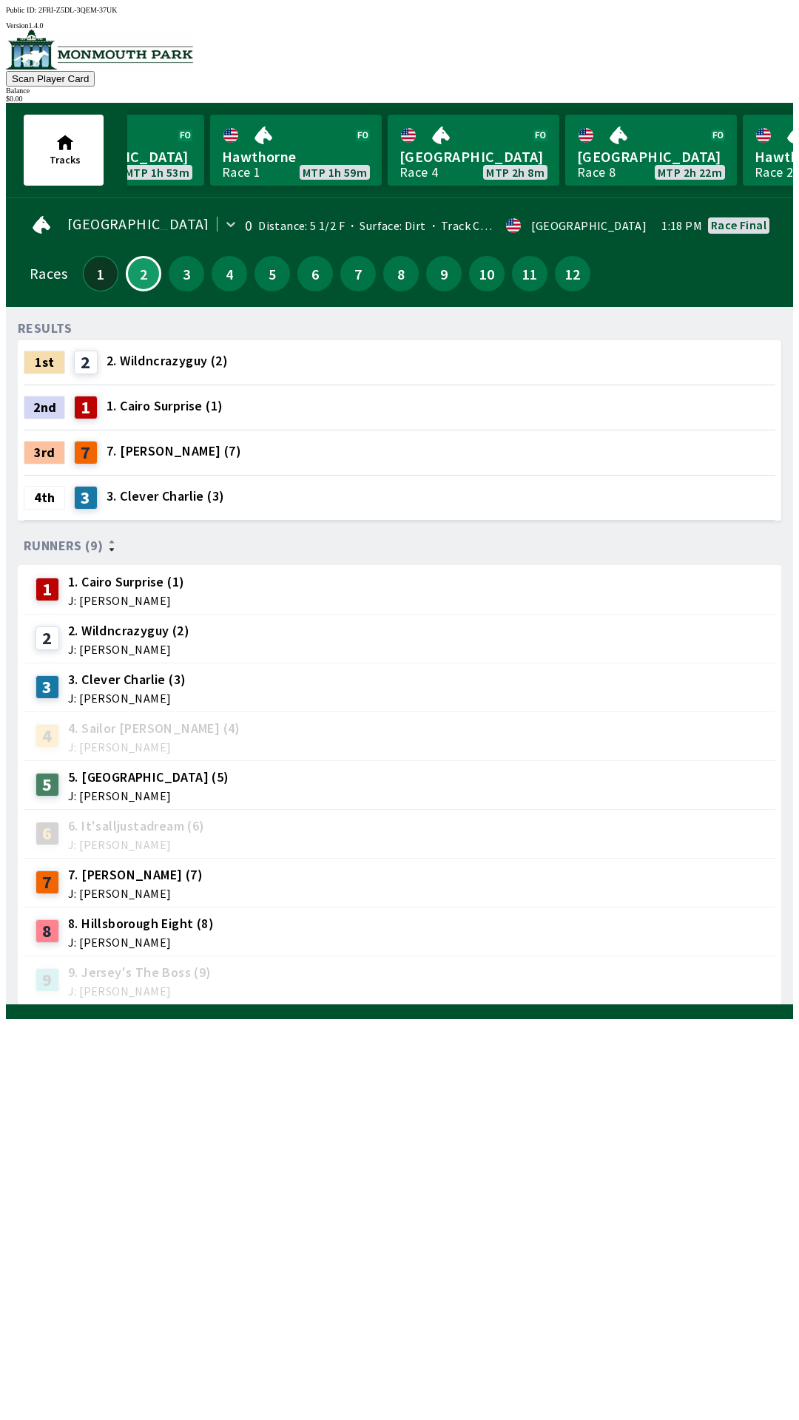
click at [104, 275] on button "1" at bounding box center [101, 274] width 36 height 36
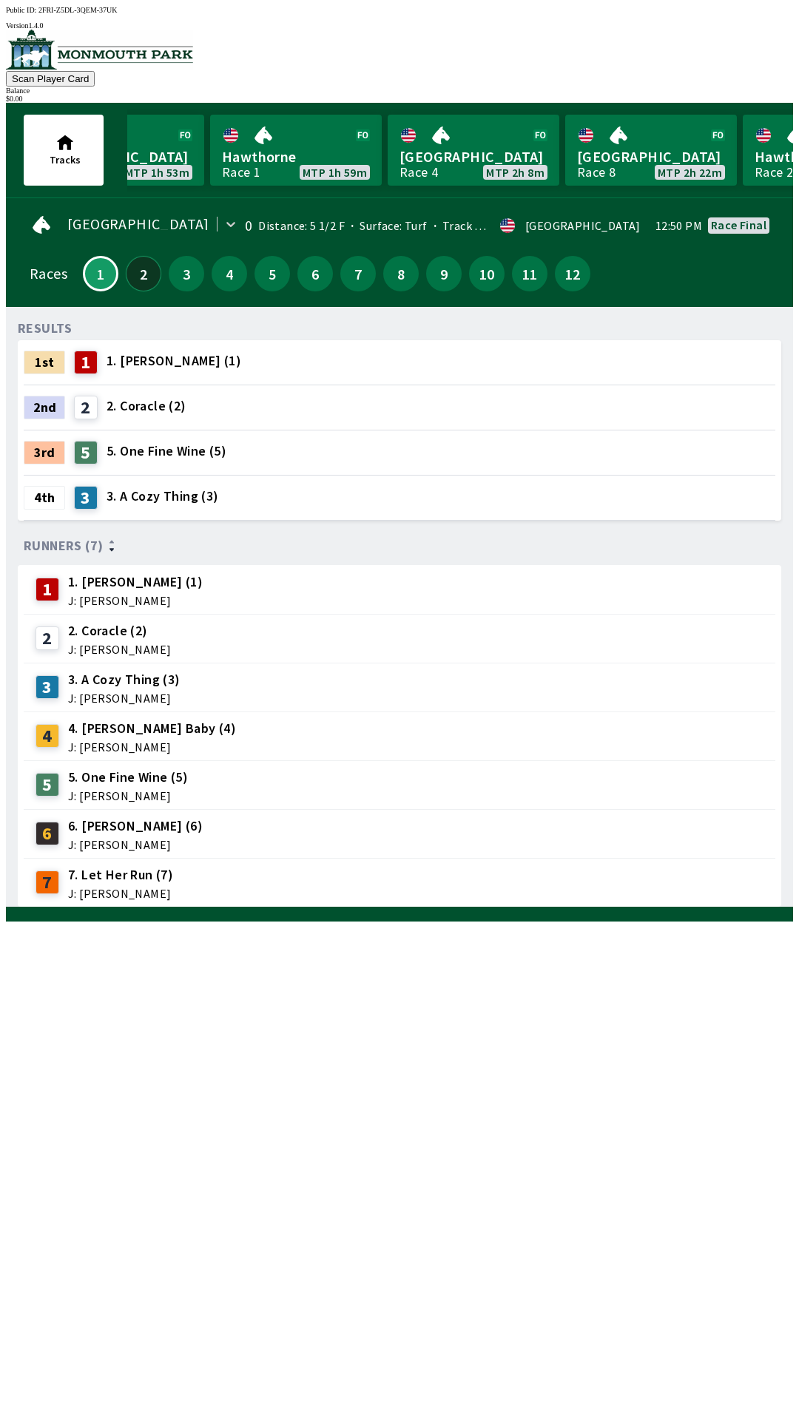
click at [132, 275] on button "2" at bounding box center [144, 274] width 36 height 36
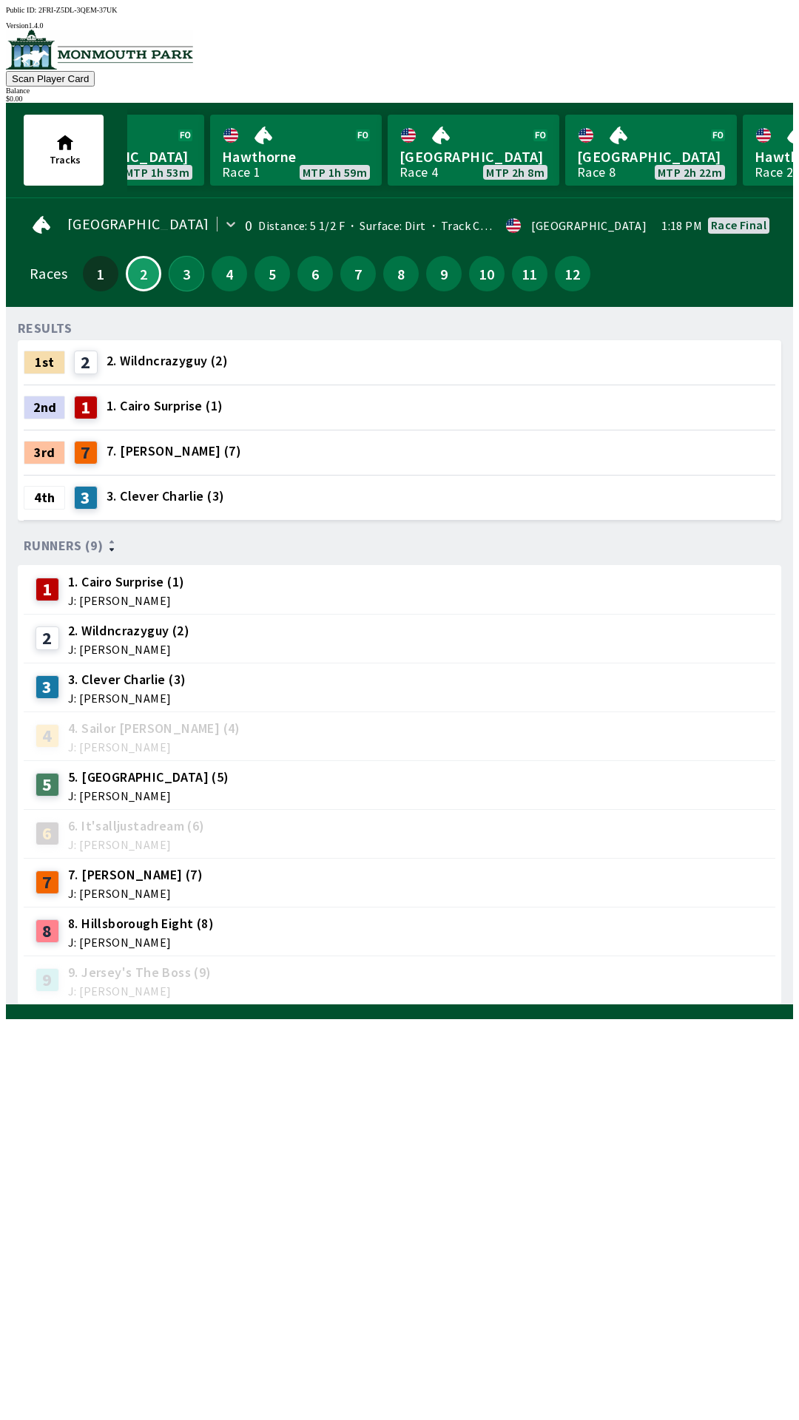
click at [187, 270] on button "3" at bounding box center [187, 274] width 36 height 36
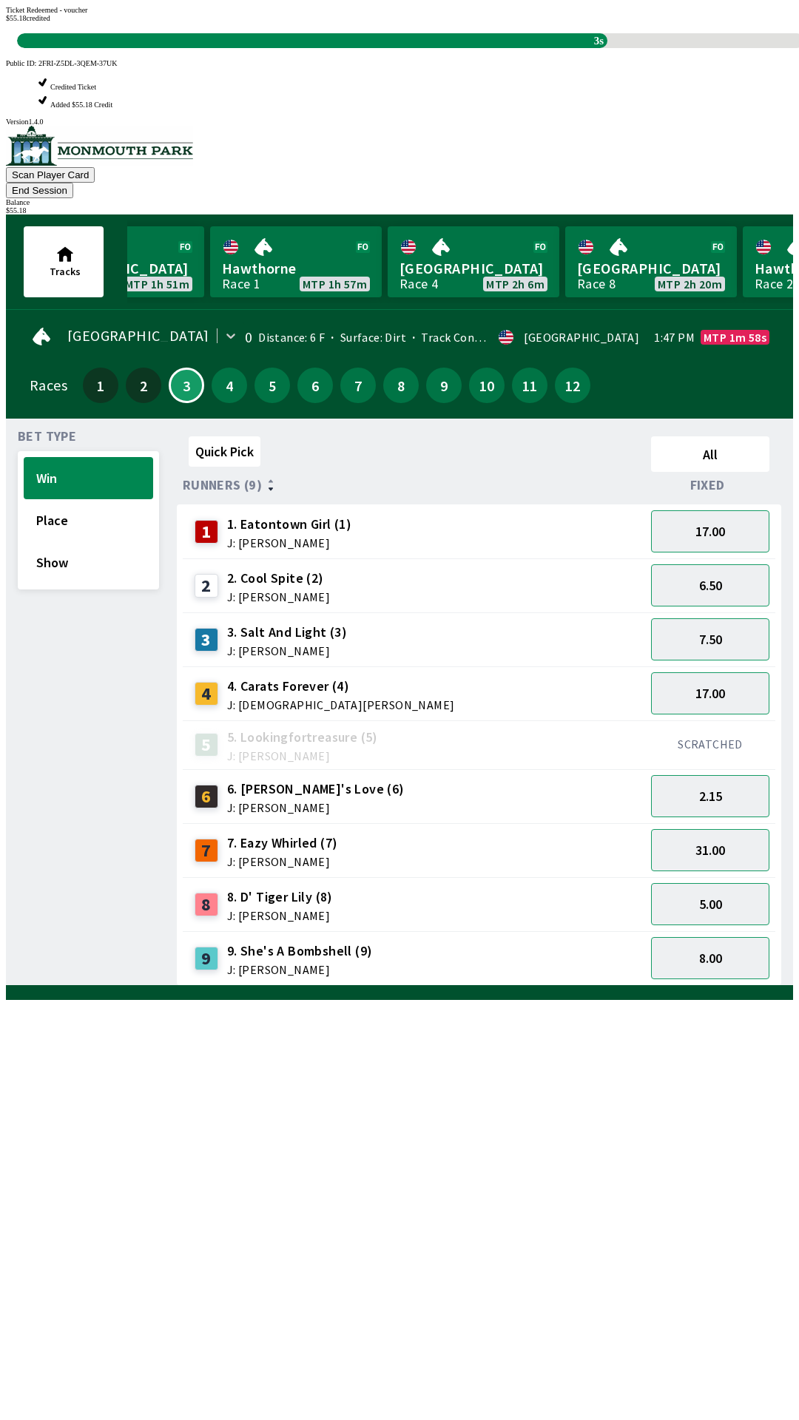
click at [288, 986] on div "Quick Pick All Runners (9) Fixed 1 1. Eatontown Girl (1) J: [PERSON_NAME] 17.00…" at bounding box center [485, 707] width 616 height 555
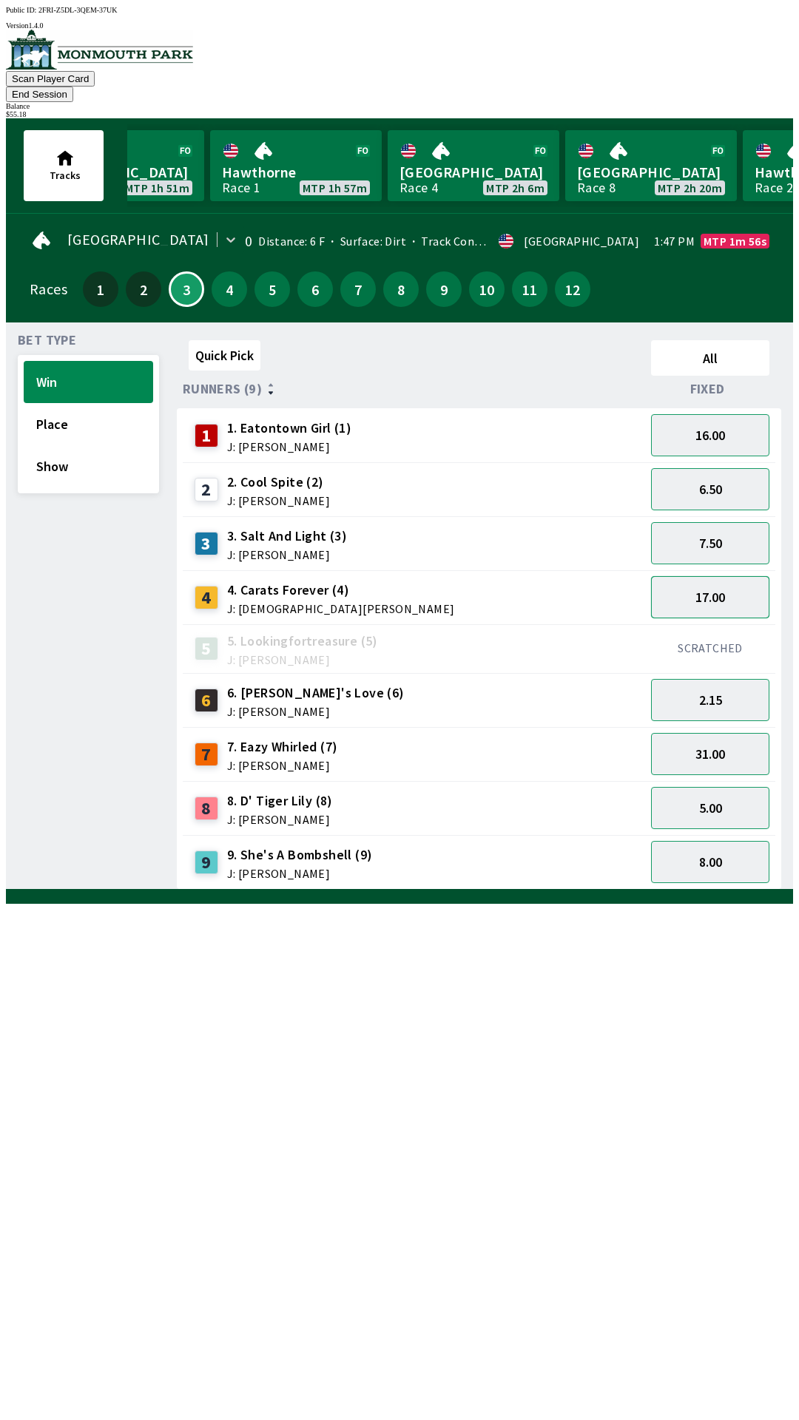
click at [719, 584] on button "17.00" at bounding box center [710, 597] width 118 height 42
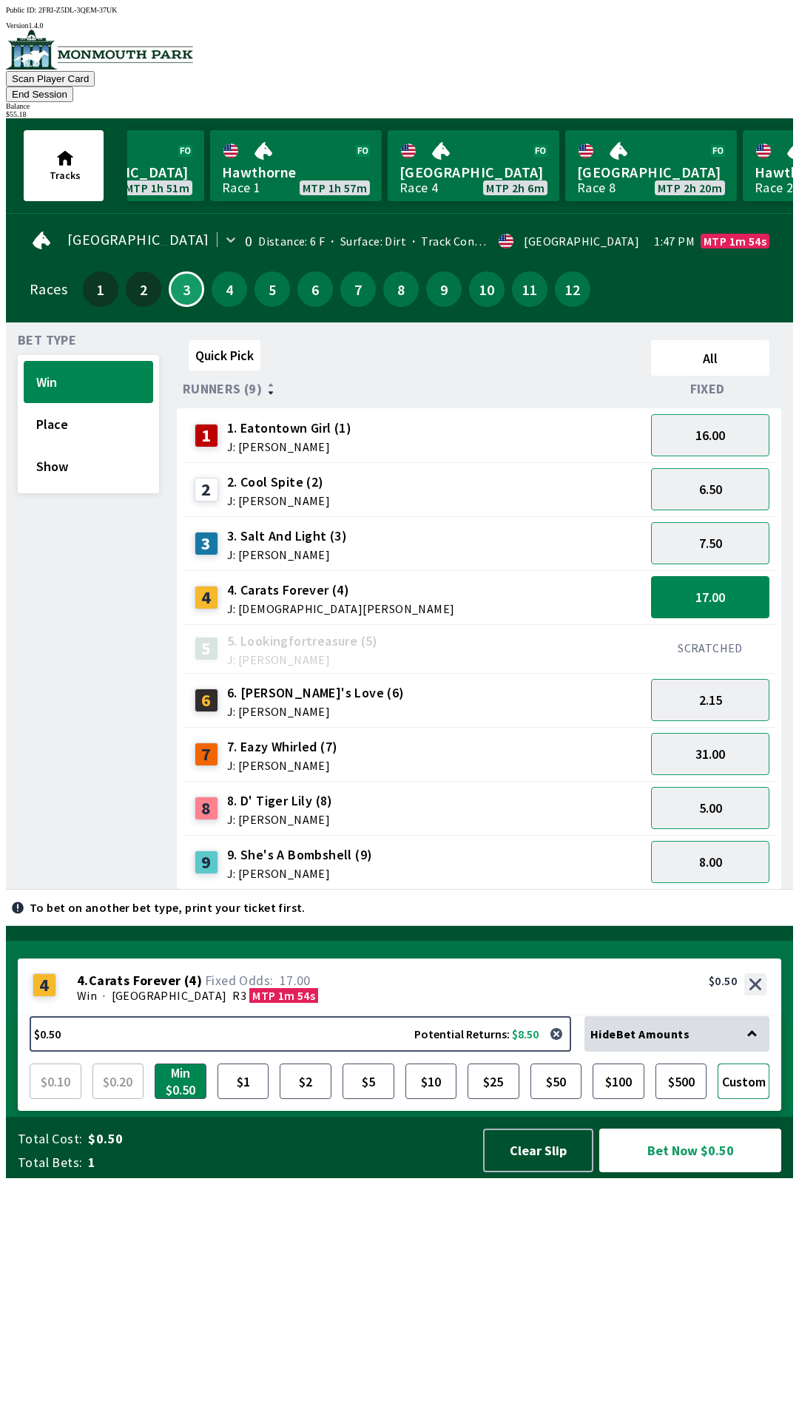
click at [753, 1099] on button "Custom" at bounding box center [743, 1082] width 52 height 36
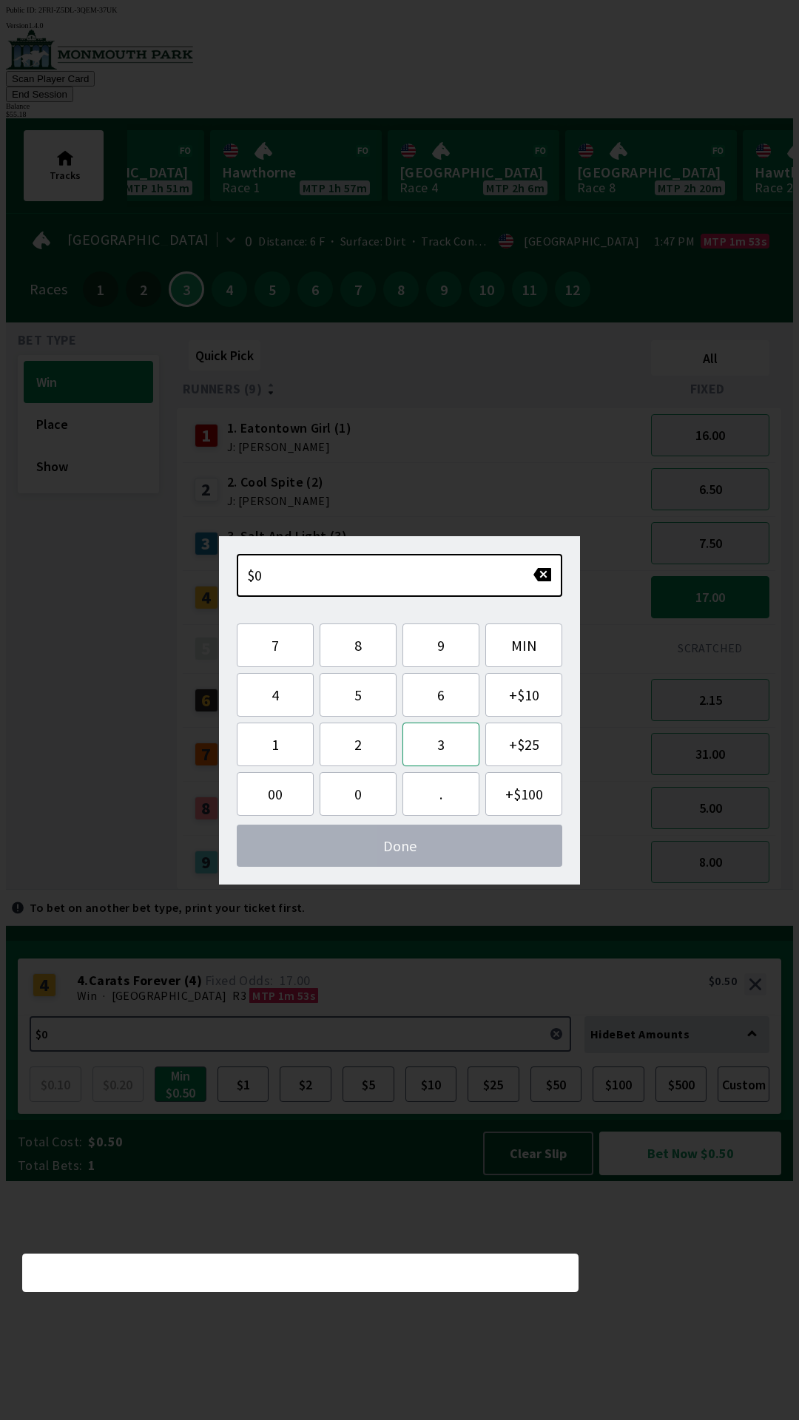
click at [439, 748] on button "3" at bounding box center [440, 745] width 77 height 44
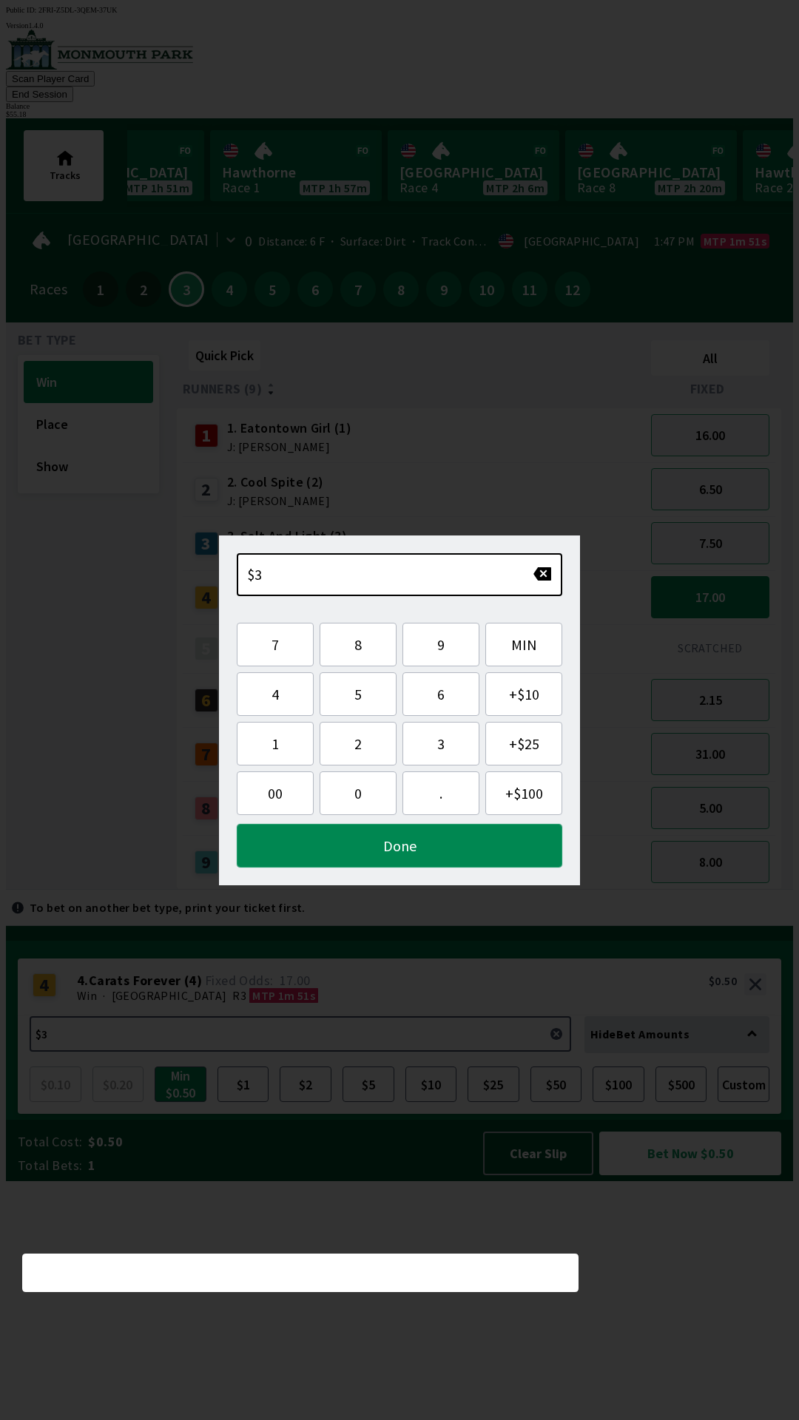
click at [420, 836] on button "Done" at bounding box center [399, 846] width 325 height 44
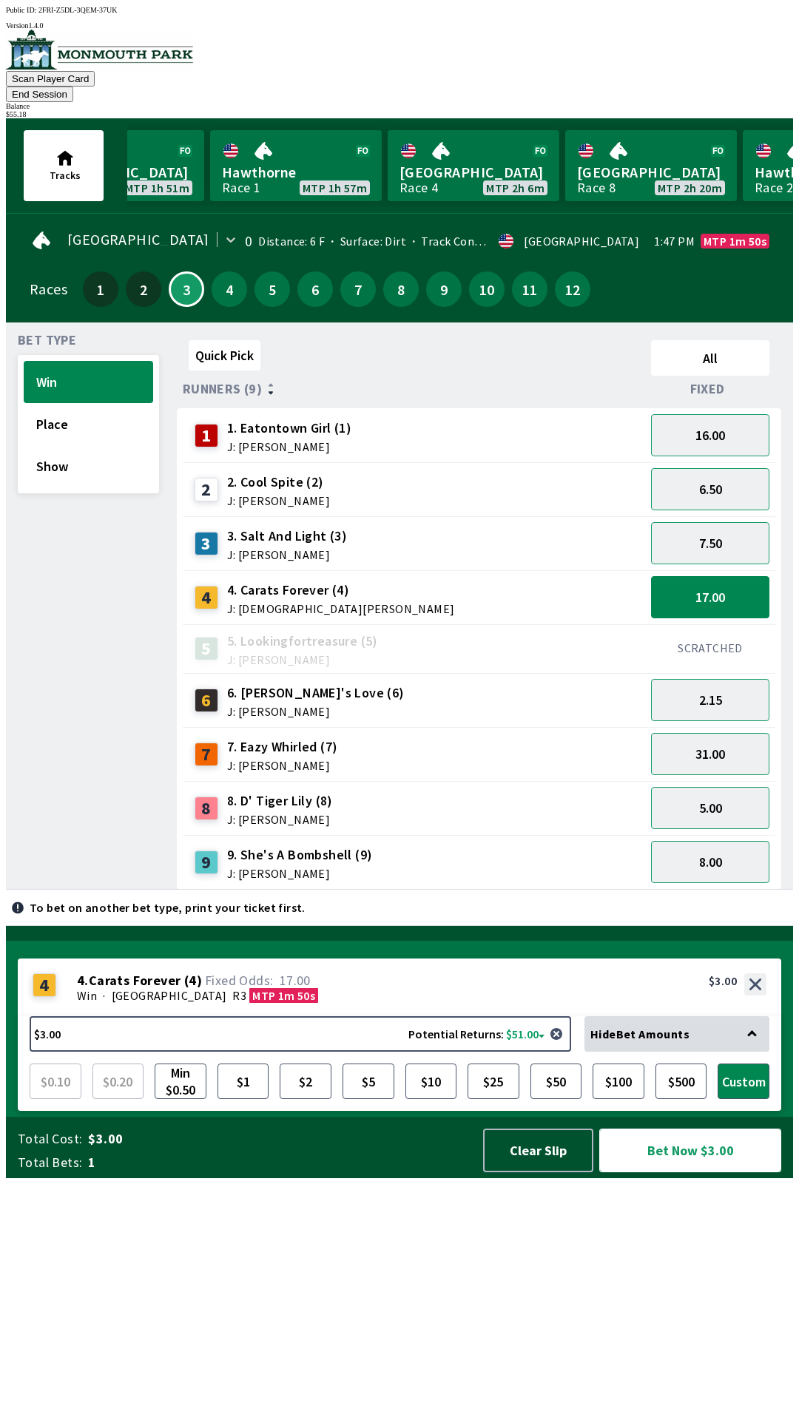
click at [703, 1172] on button "Bet Now $3.00" at bounding box center [690, 1151] width 182 height 44
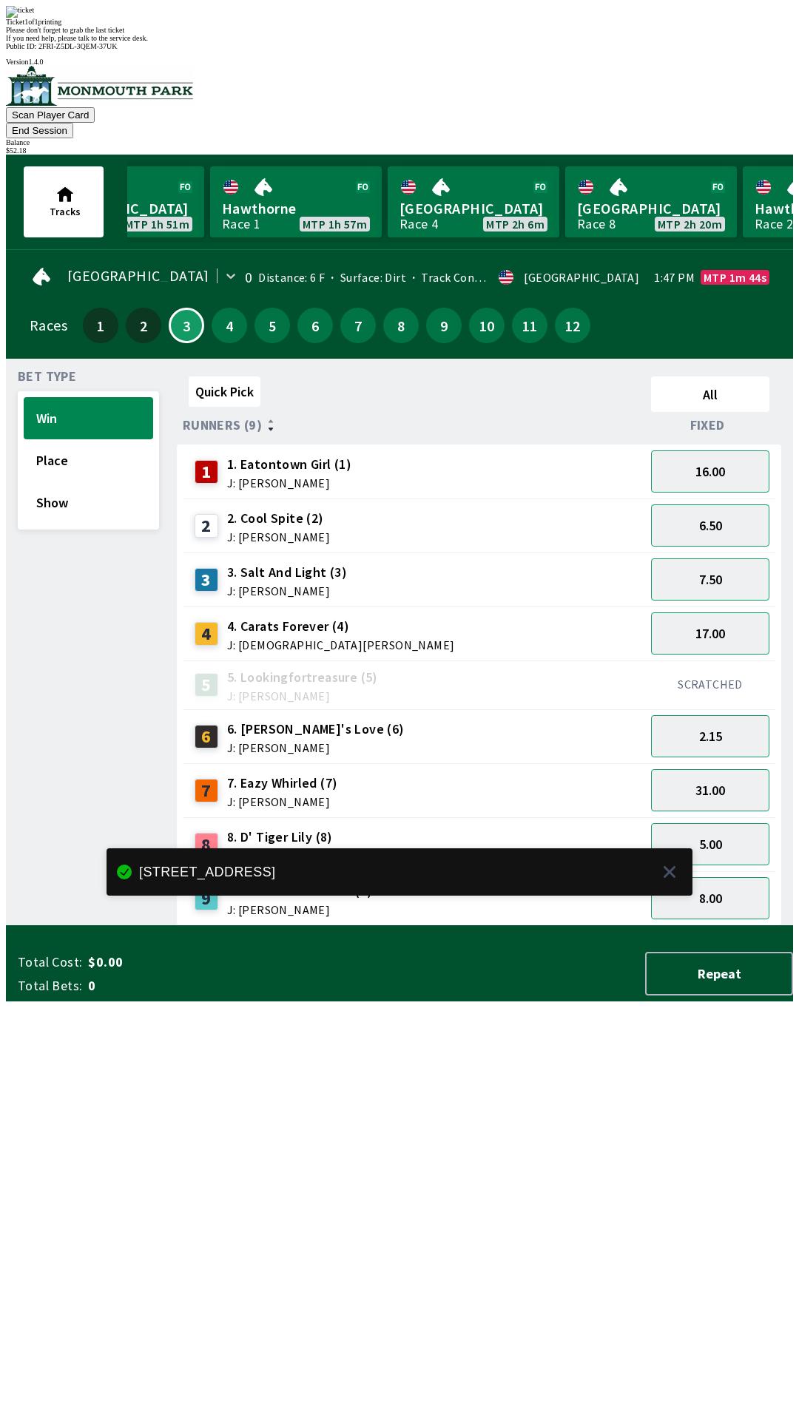
click at [422, 926] on div "Quick Pick All Runners (9) Fixed 1 1. Eatontown Girl (1) J: [PERSON_NAME] 16.00…" at bounding box center [485, 648] width 616 height 555
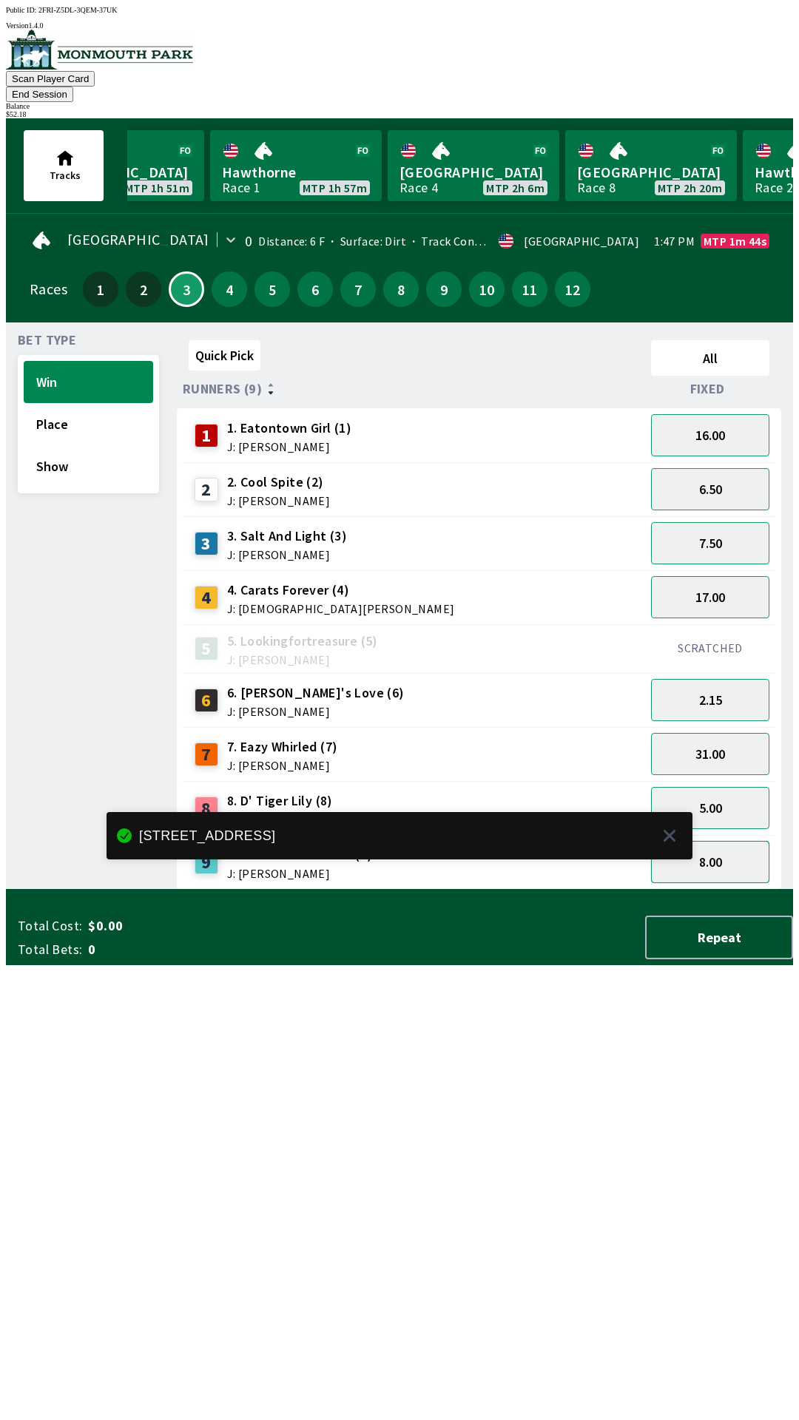
click at [731, 845] on button "8.00" at bounding box center [710, 862] width 118 height 42
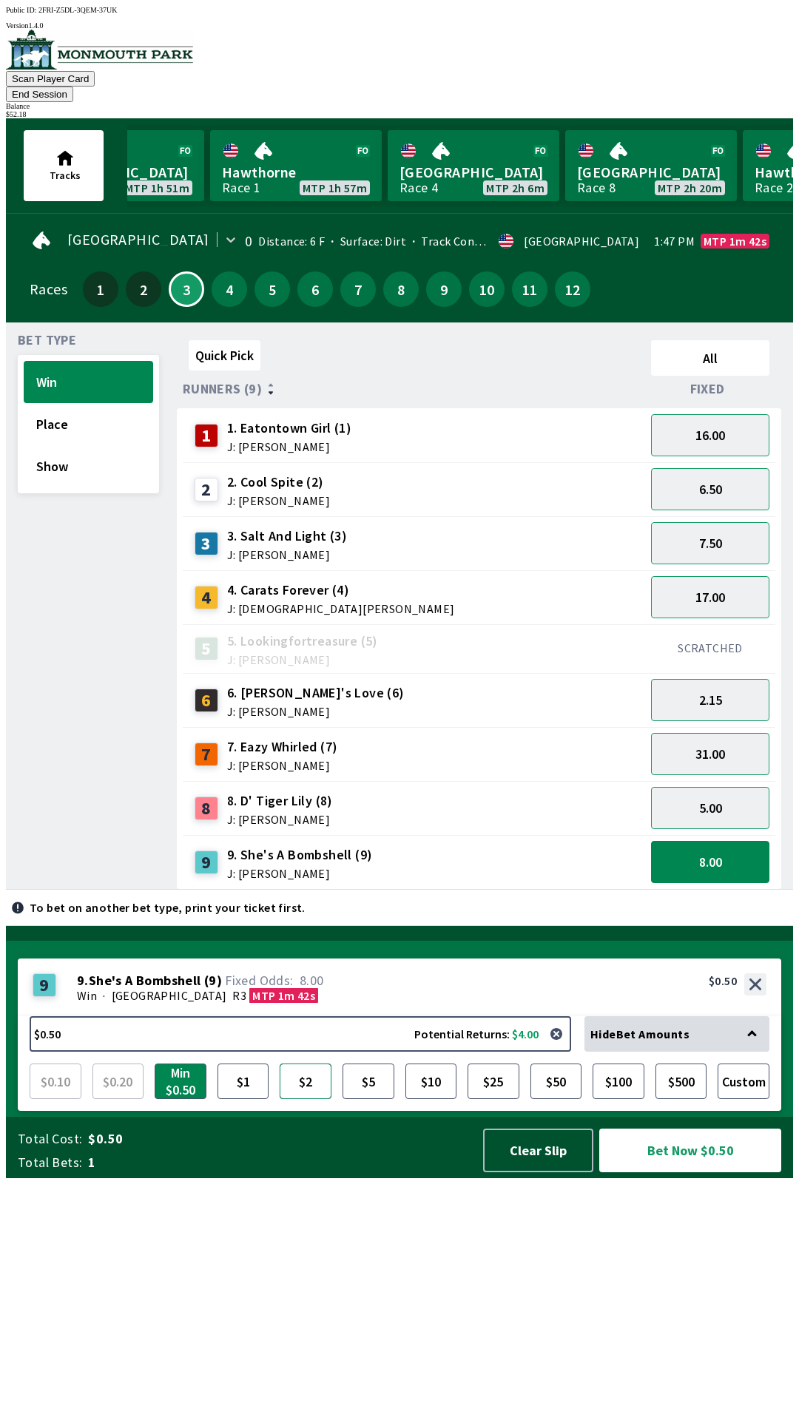
click at [304, 1099] on button "$2" at bounding box center [306, 1082] width 52 height 36
click at [712, 1172] on button "Bet Now $2.00" at bounding box center [690, 1151] width 182 height 44
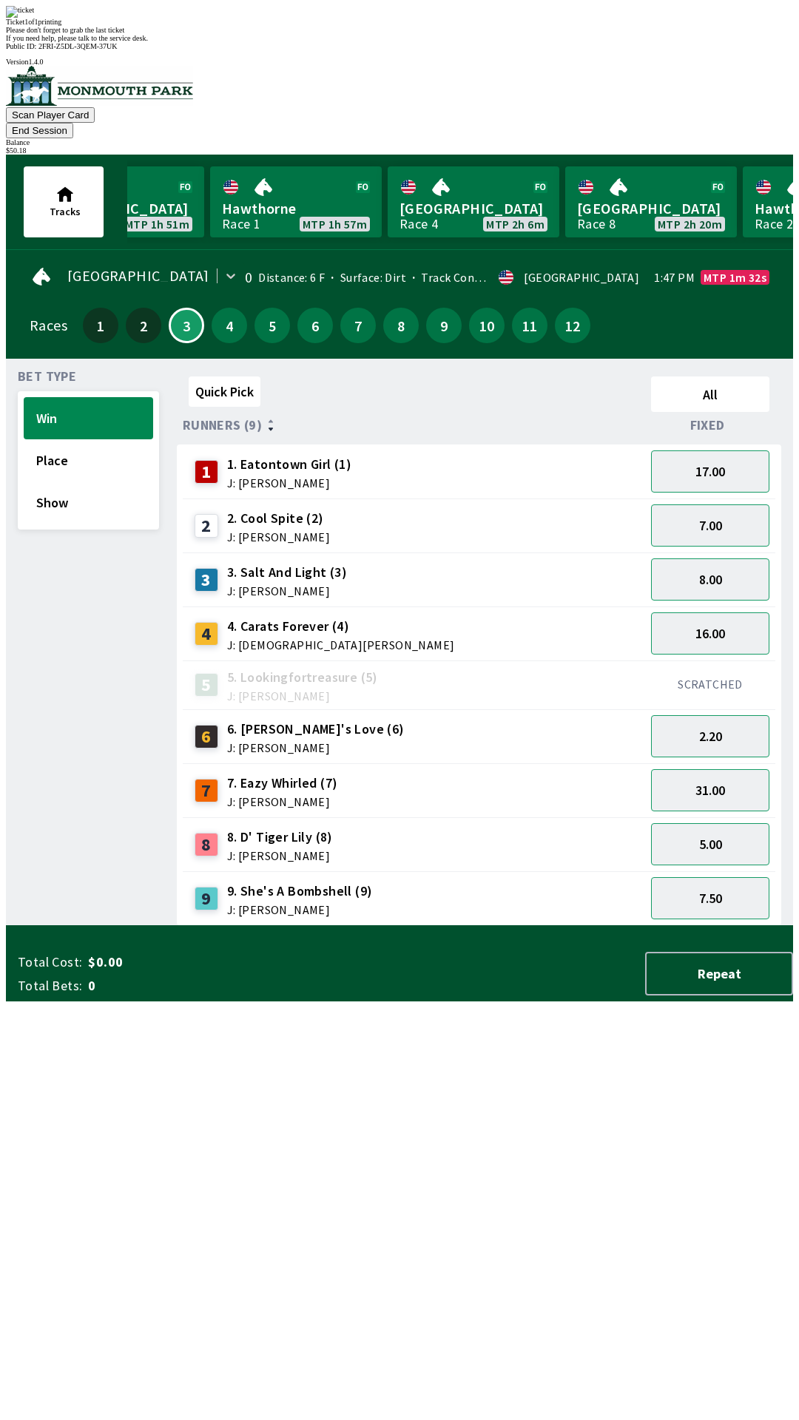
click at [507, 926] on div "Quick Pick All Runners (9) Fixed 1 1. Eatontown Girl (1) J: [PERSON_NAME] 17.00…" at bounding box center [485, 648] width 616 height 555
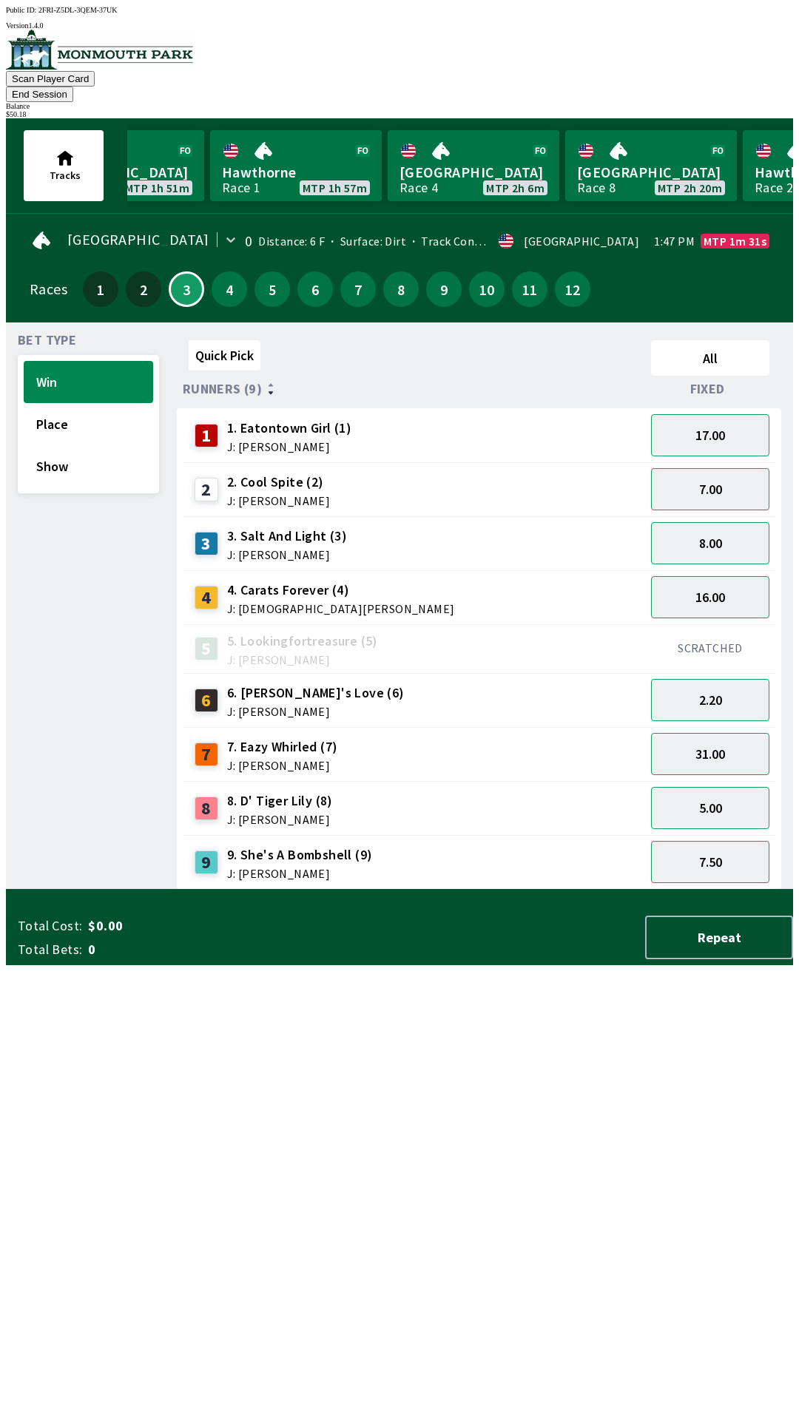
click at [73, 87] on button "End Session" at bounding box center [39, 95] width 67 height 16
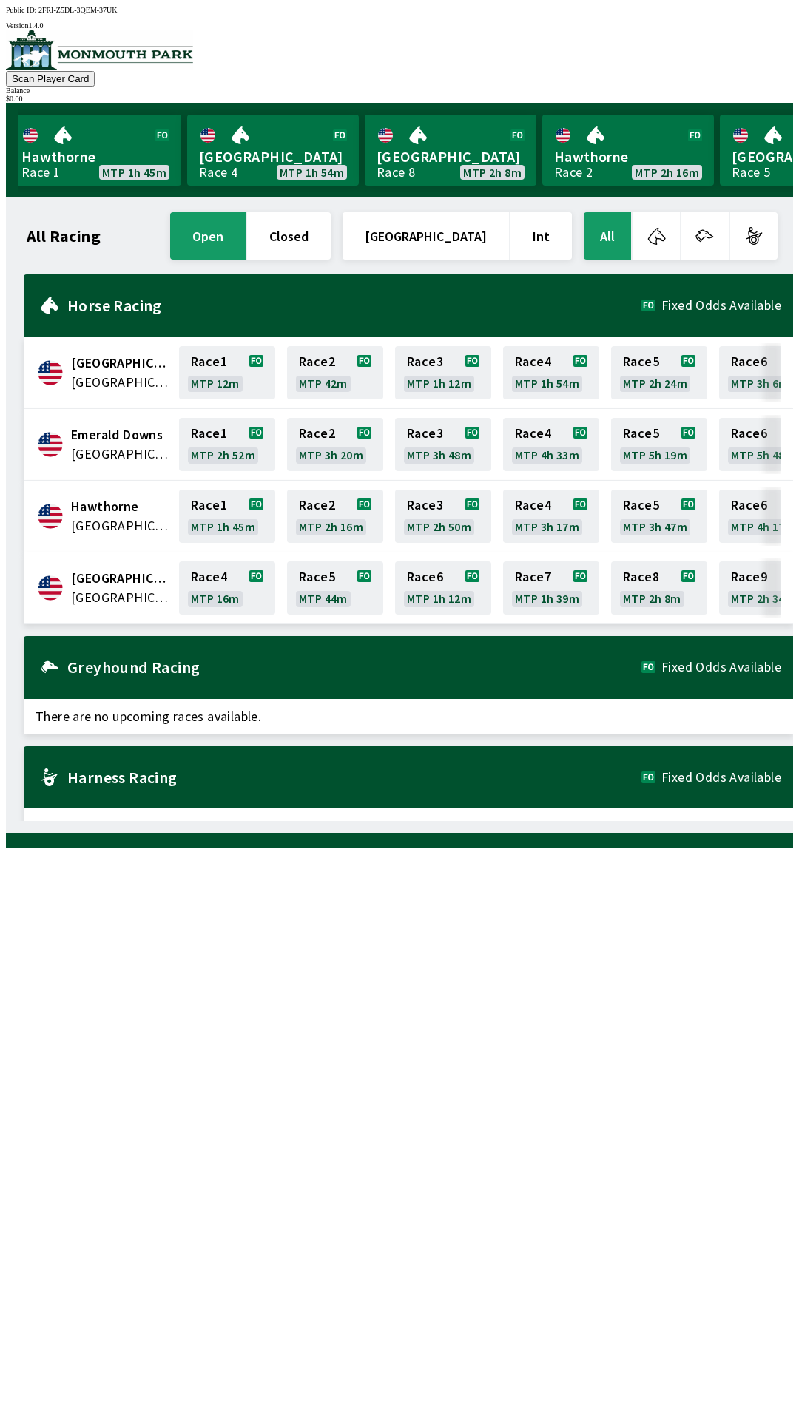
scroll to position [0, 926]
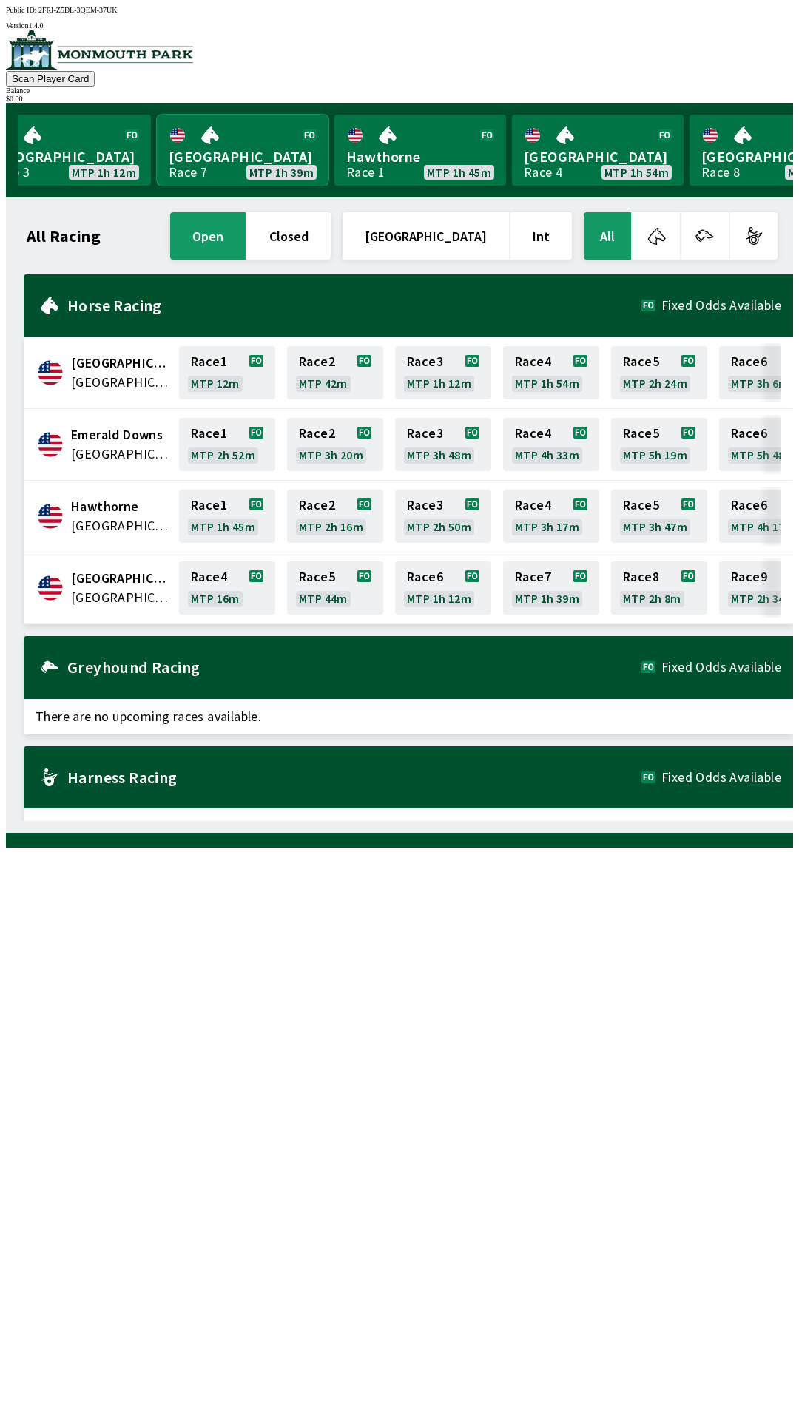
click at [212, 143] on link "[GEOGRAPHIC_DATA] Race 7 MTP 1h 39m" at bounding box center [243, 150] width 172 height 71
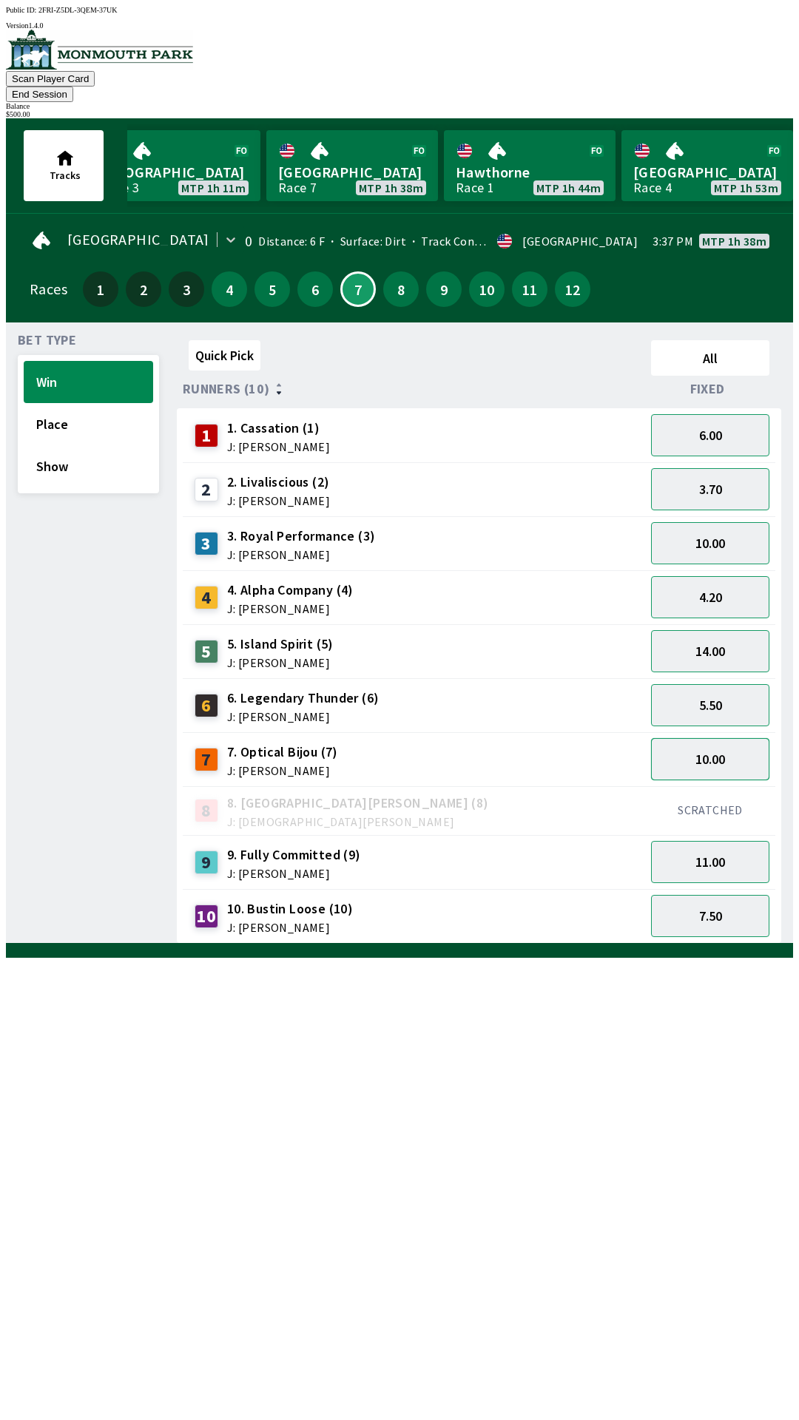
click at [727, 738] on button "10.00" at bounding box center [710, 759] width 118 height 42
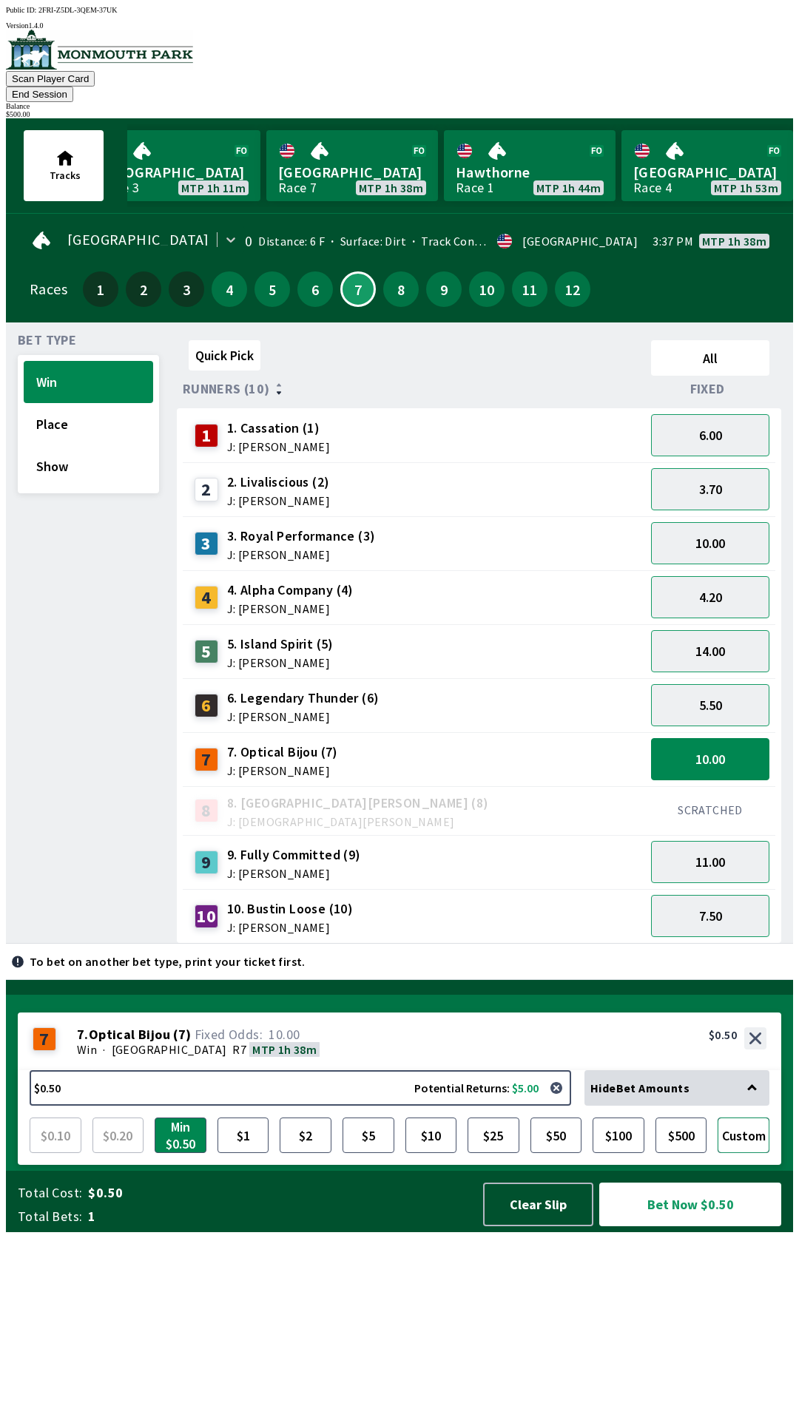
click at [746, 1153] on button "Custom" at bounding box center [743, 1136] width 52 height 36
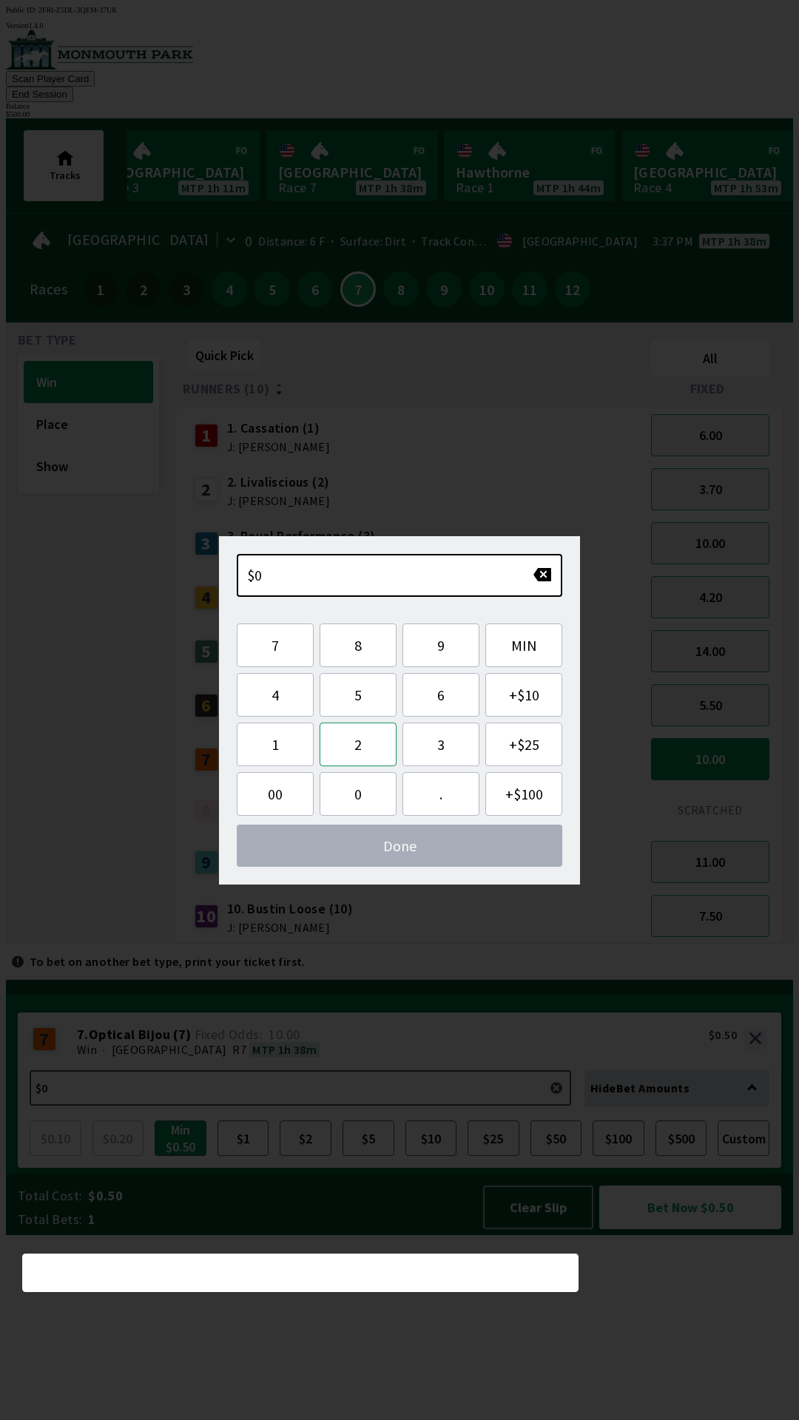
click at [360, 757] on button "2" at bounding box center [358, 745] width 77 height 44
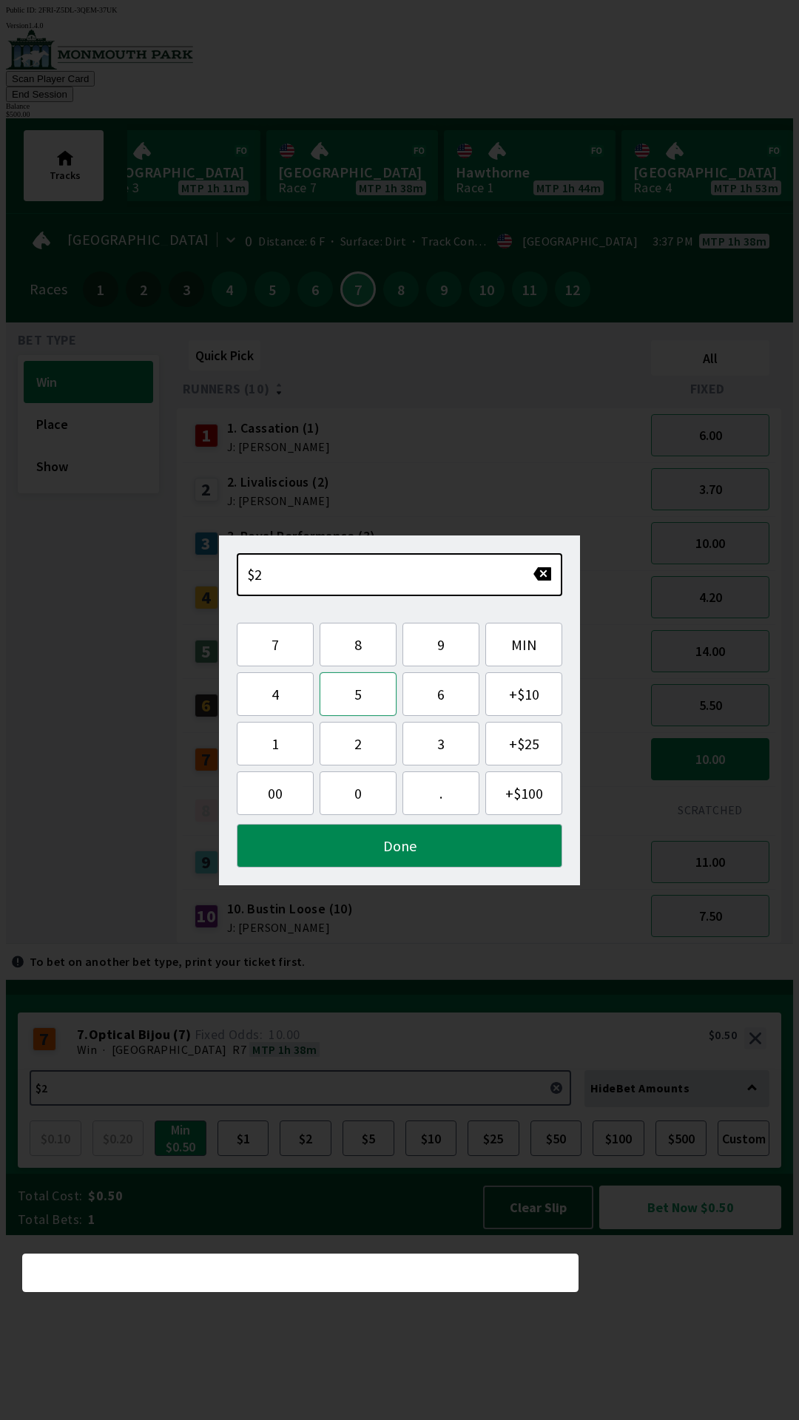
click at [361, 689] on button "5" at bounding box center [358, 694] width 77 height 44
click at [362, 797] on button "0" at bounding box center [358, 793] width 77 height 44
click at [416, 849] on button "Done" at bounding box center [399, 846] width 325 height 44
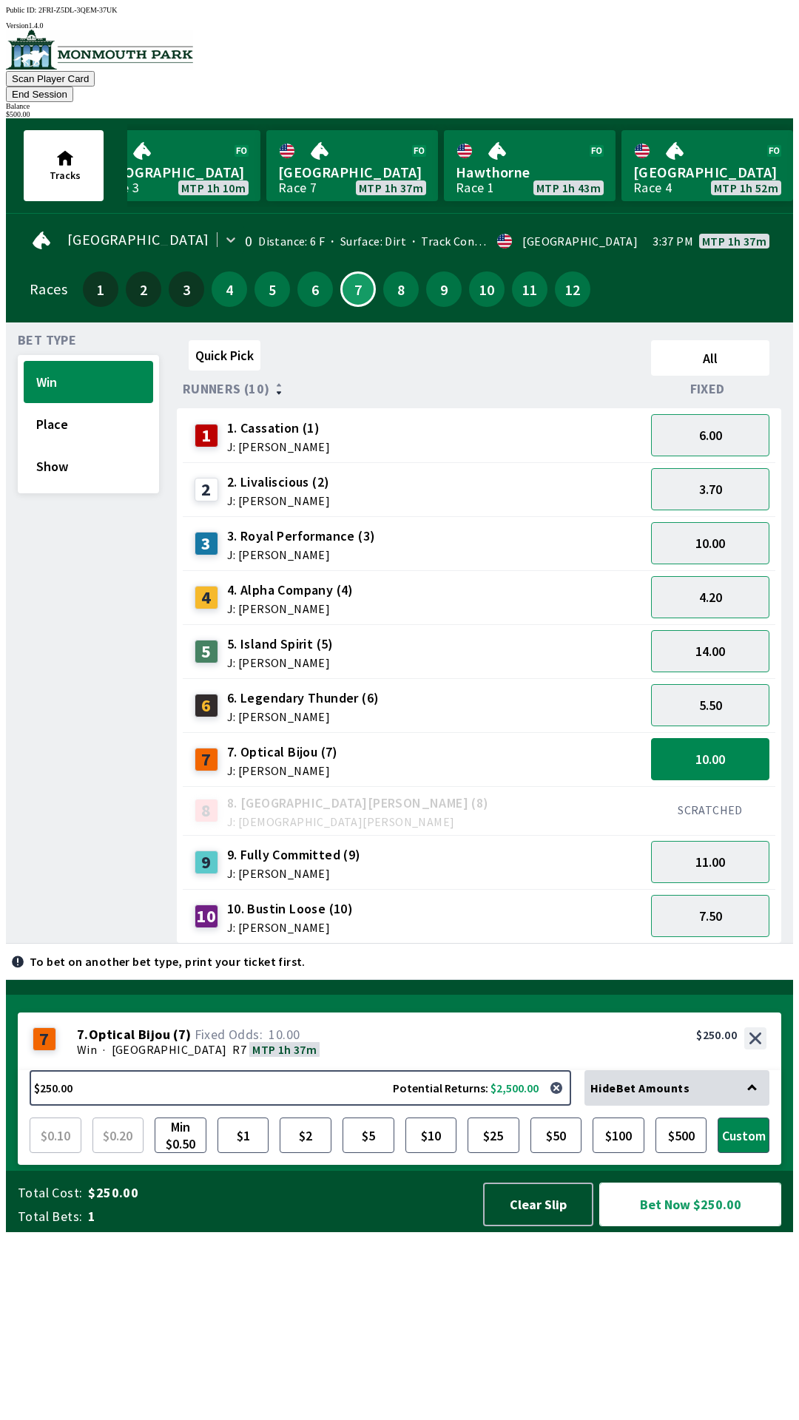
click at [703, 1226] on button "Bet Now $250.00" at bounding box center [690, 1205] width 182 height 44
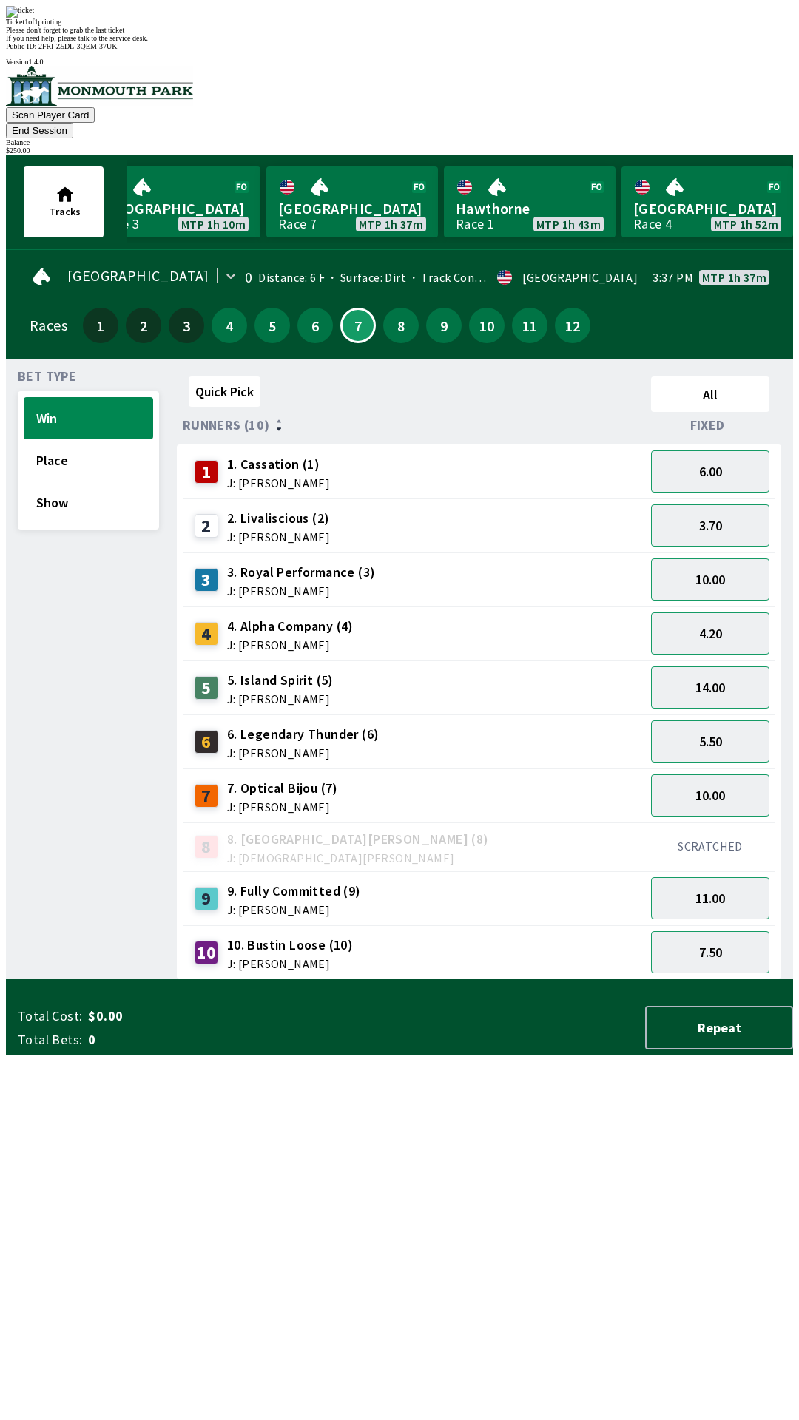
click at [572, 980] on div "Quick Pick All Runners (10) Fixed 1 1. Cassation (1) J: [PERSON_NAME] 6.00 2 2.…" at bounding box center [485, 675] width 616 height 609
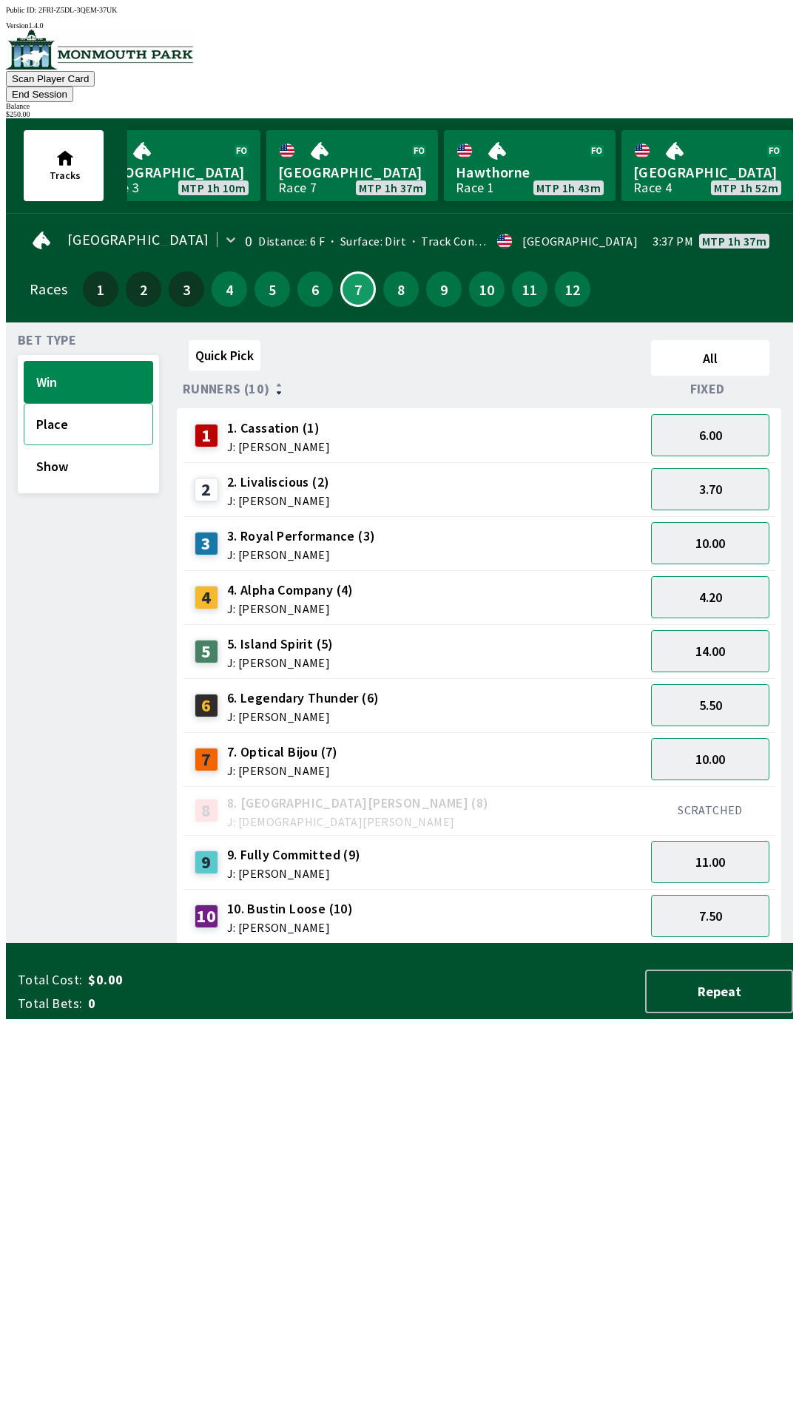
click at [69, 405] on button "Place" at bounding box center [88, 424] width 129 height 42
click at [732, 739] on button "4.80" at bounding box center [710, 759] width 118 height 42
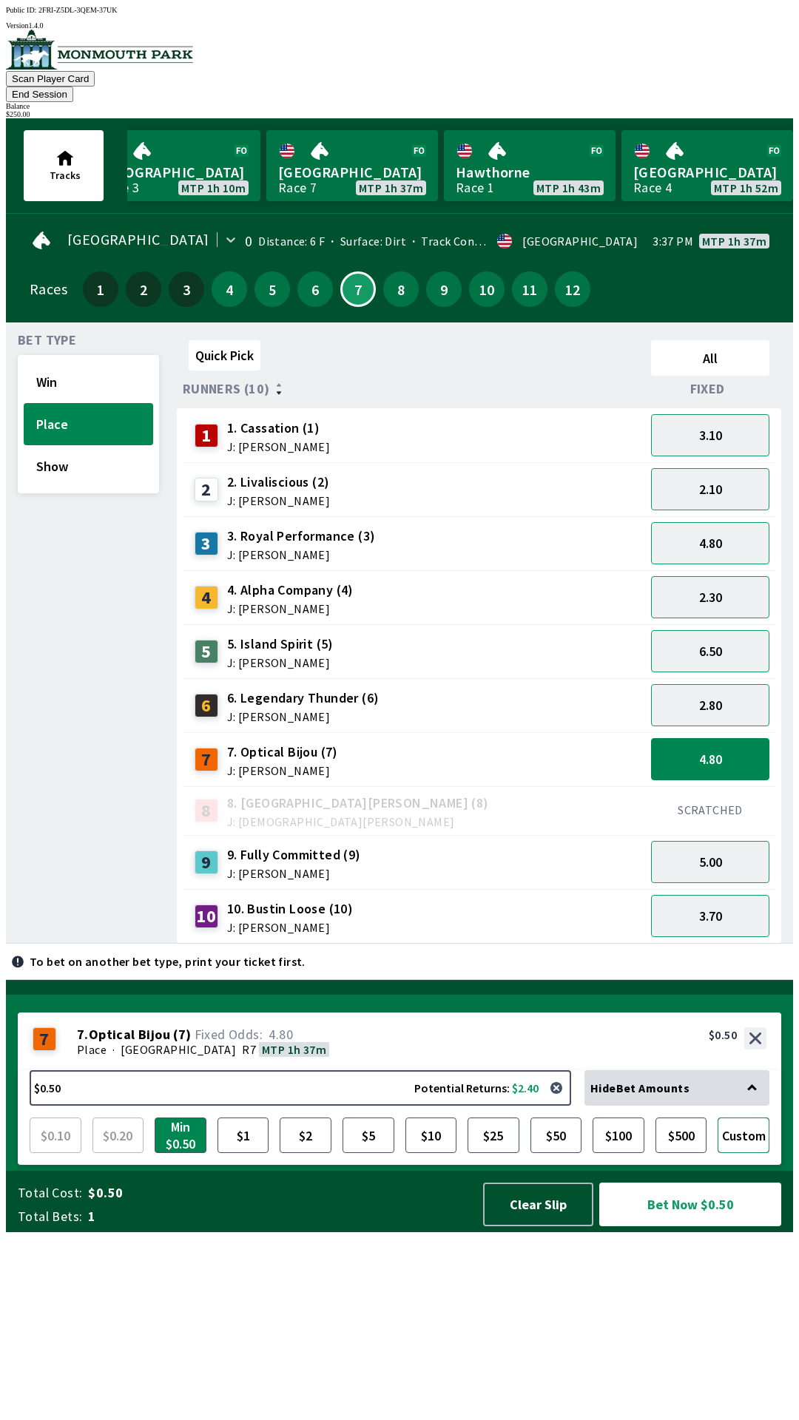
click at [760, 1153] on button "Custom" at bounding box center [743, 1136] width 52 height 36
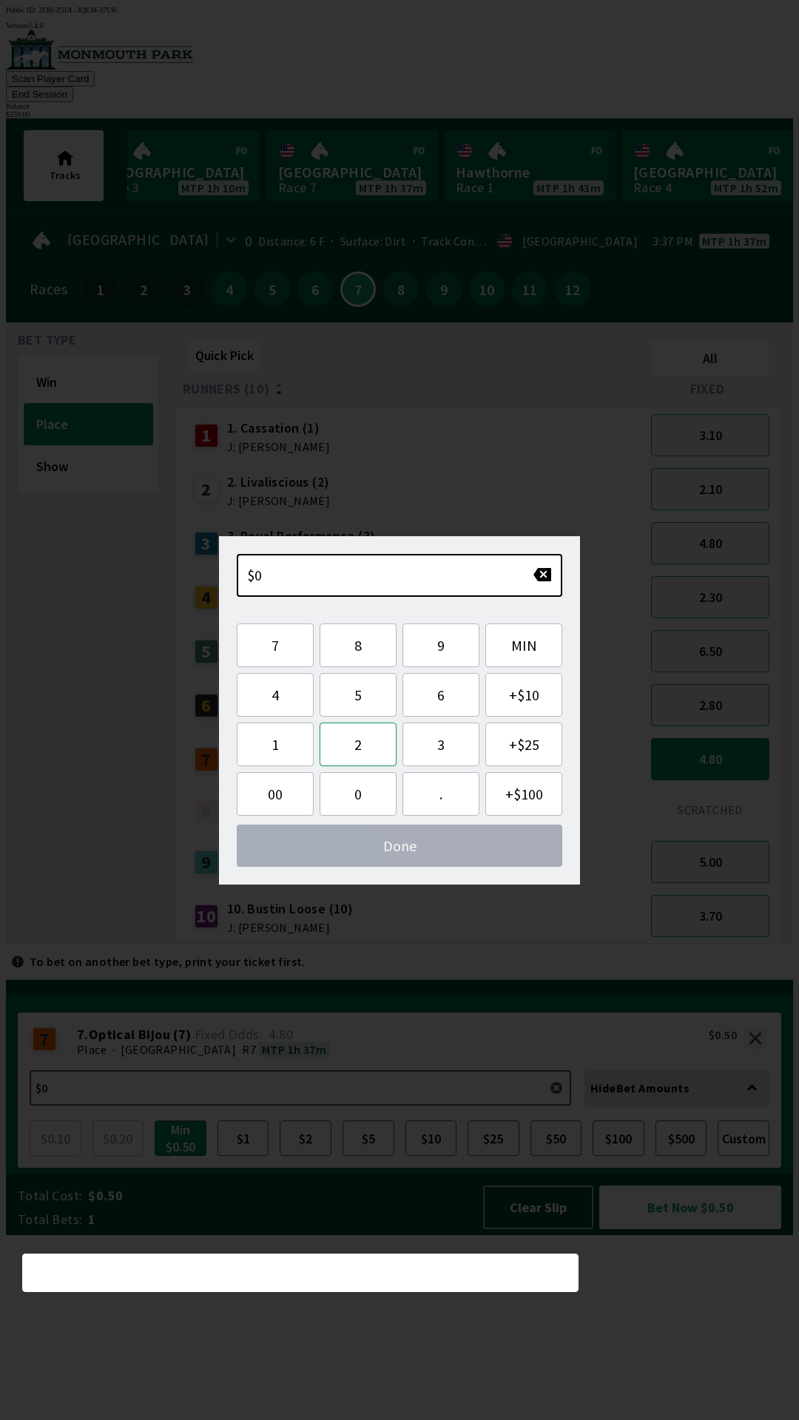
click at [365, 748] on button "2" at bounding box center [358, 745] width 77 height 44
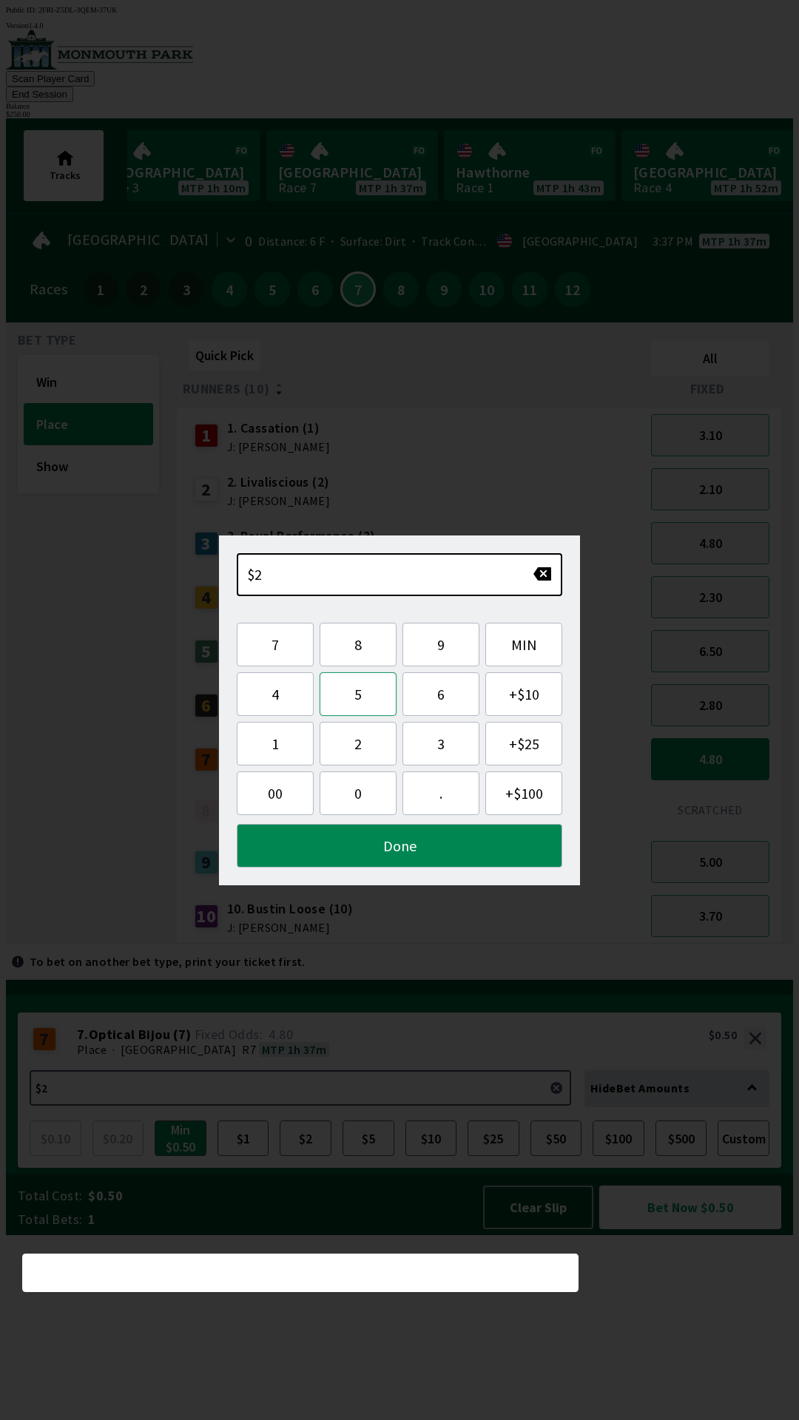
click at [362, 697] on button "5" at bounding box center [358, 694] width 77 height 44
click at [363, 792] on button "0" at bounding box center [358, 793] width 77 height 44
click at [418, 848] on button "Done" at bounding box center [399, 846] width 325 height 44
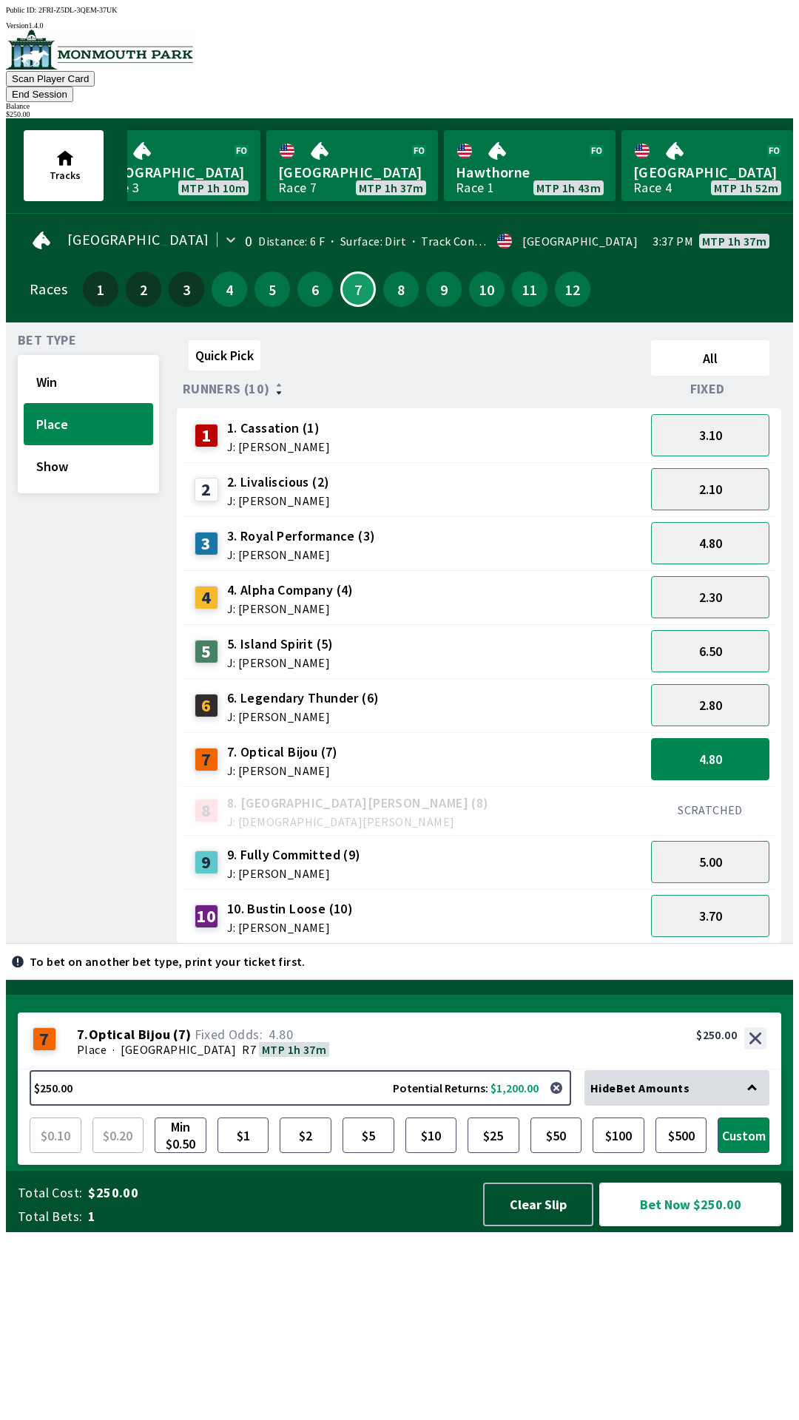
click at [705, 1226] on button "Bet Now $250.00" at bounding box center [690, 1205] width 182 height 44
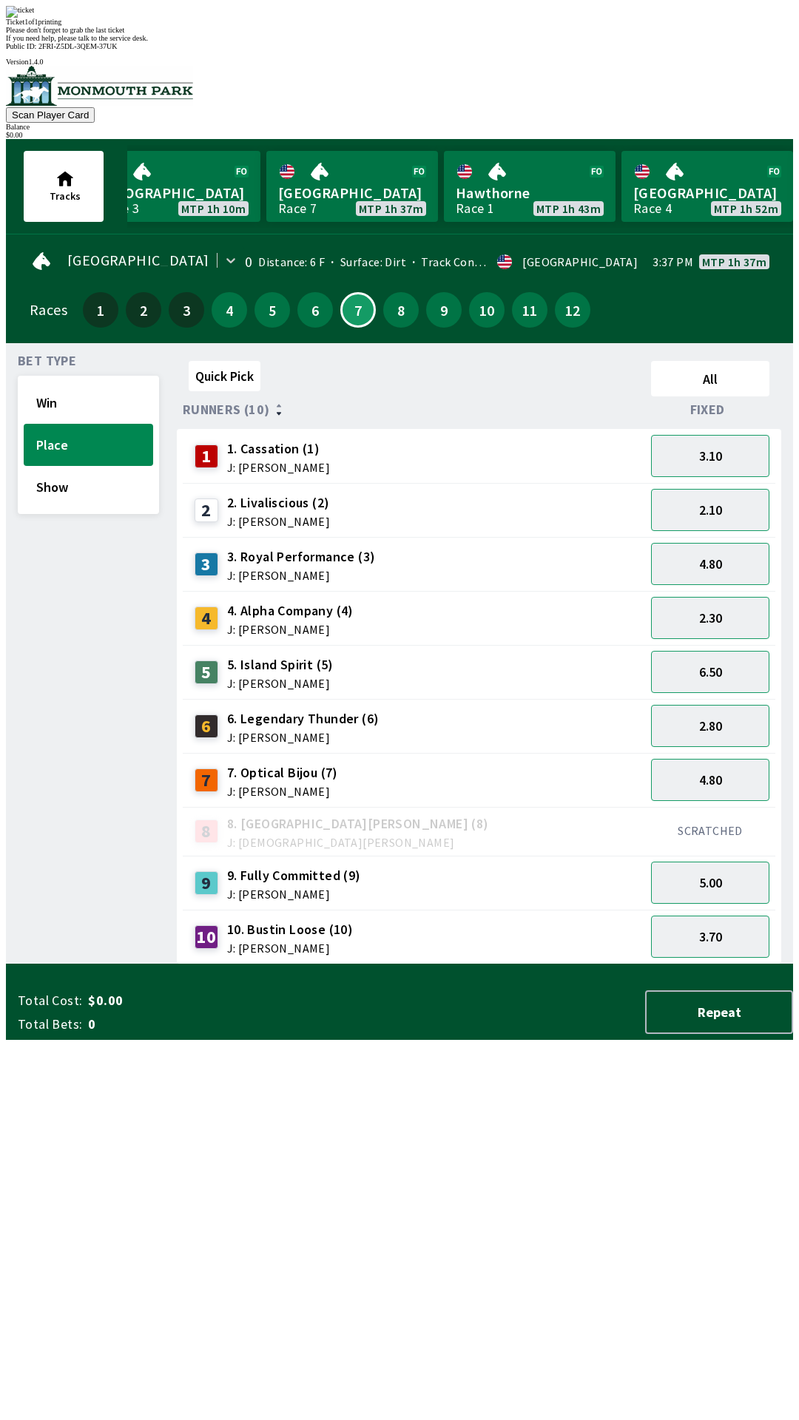
click at [360, 34] on div "Please don't forget to grab the last ticket" at bounding box center [399, 30] width 787 height 8
click at [345, 964] on div "Quick Pick All Runners (10) Fixed 1 1. Cassation (1) J: [PERSON_NAME] 3.10 2 2.…" at bounding box center [485, 659] width 616 height 609
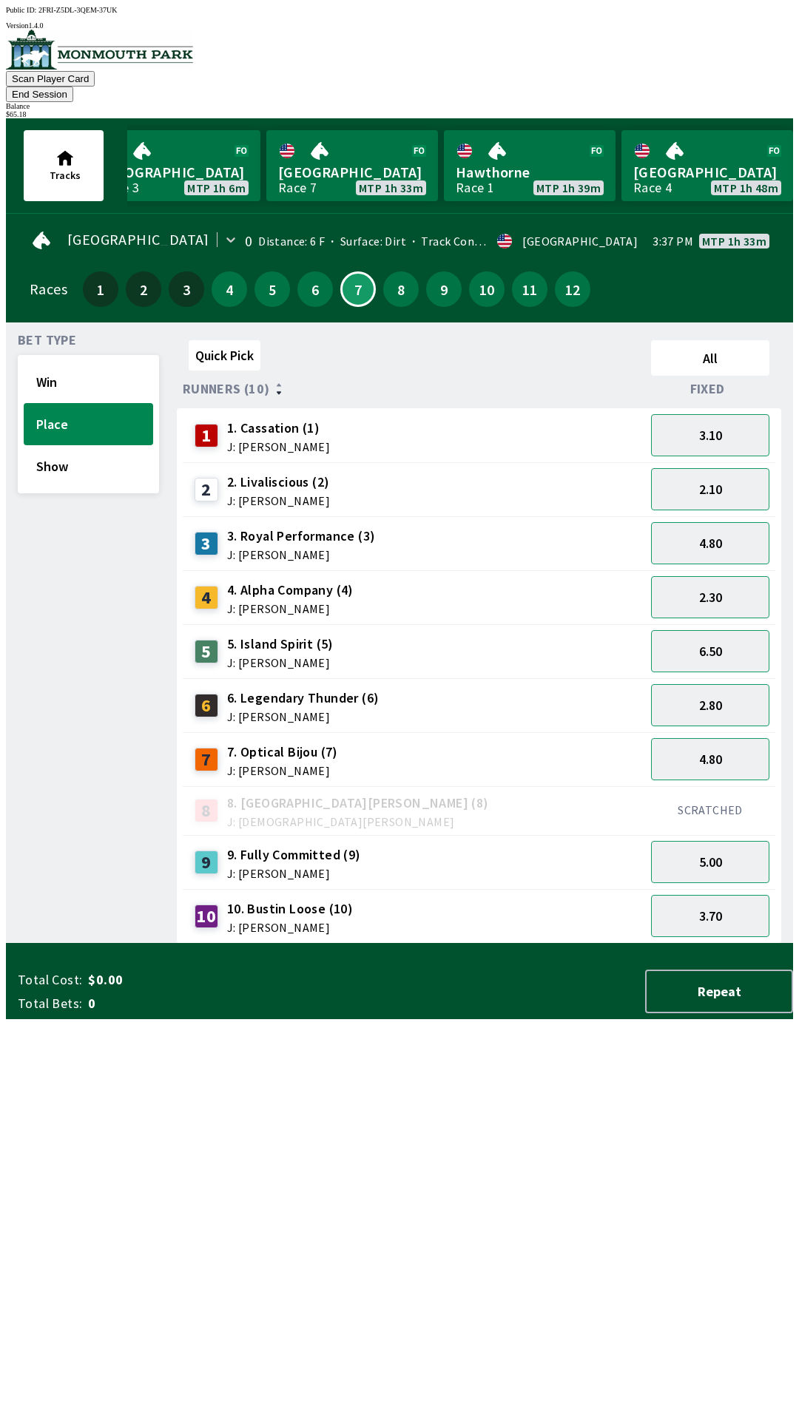
click at [73, 87] on button "End Session" at bounding box center [39, 95] width 67 height 16
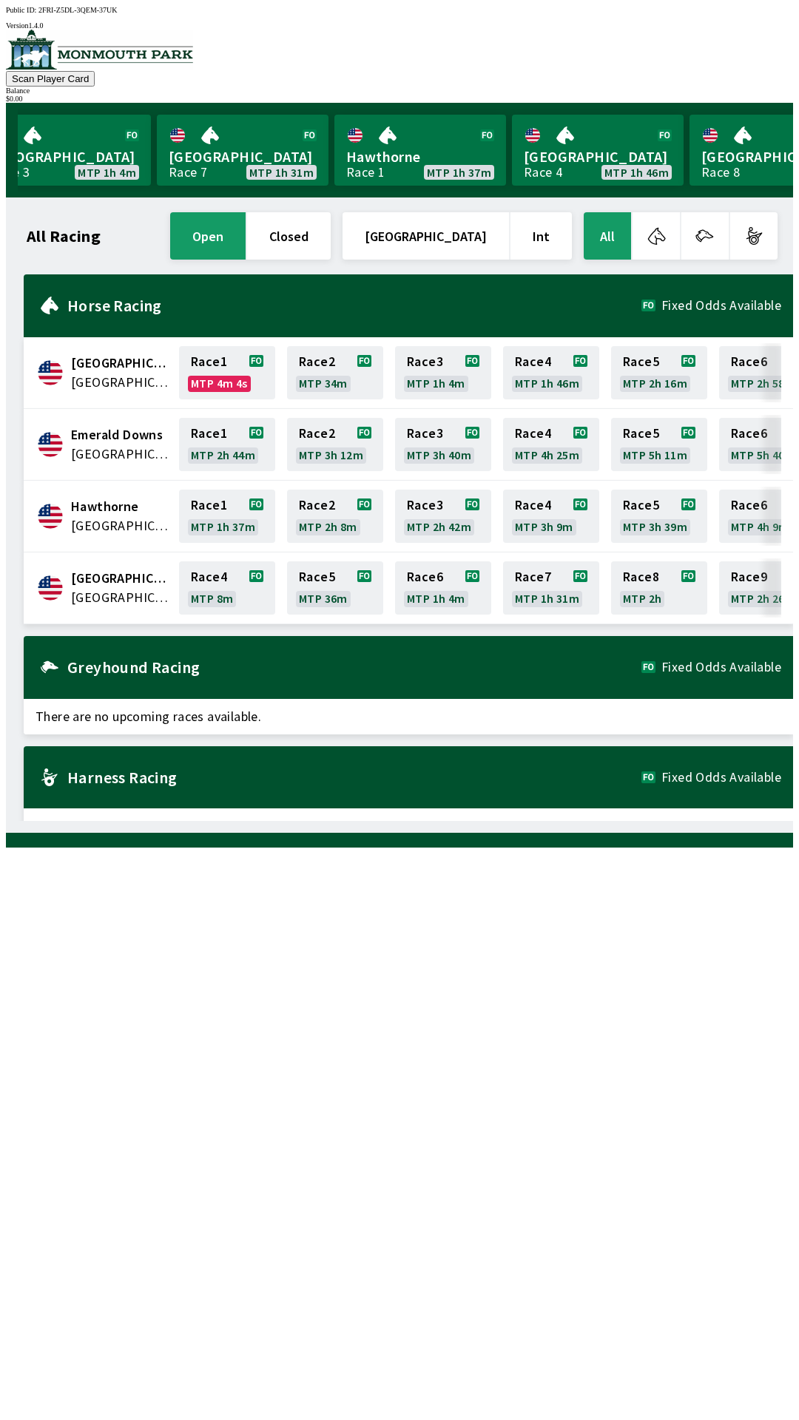
click at [135, 601] on div "[GEOGRAPHIC_DATA] [GEOGRAPHIC_DATA] Race 4 MTP 8m Race 5 MTP 36m Race 6 MTP 1h …" at bounding box center [408, 588] width 769 height 72
click at [132, 569] on span "[GEOGRAPHIC_DATA]" at bounding box center [120, 578] width 99 height 19
click at [200, 141] on link "[GEOGRAPHIC_DATA] Race 7 MTP 1h 31m" at bounding box center [243, 150] width 172 height 71
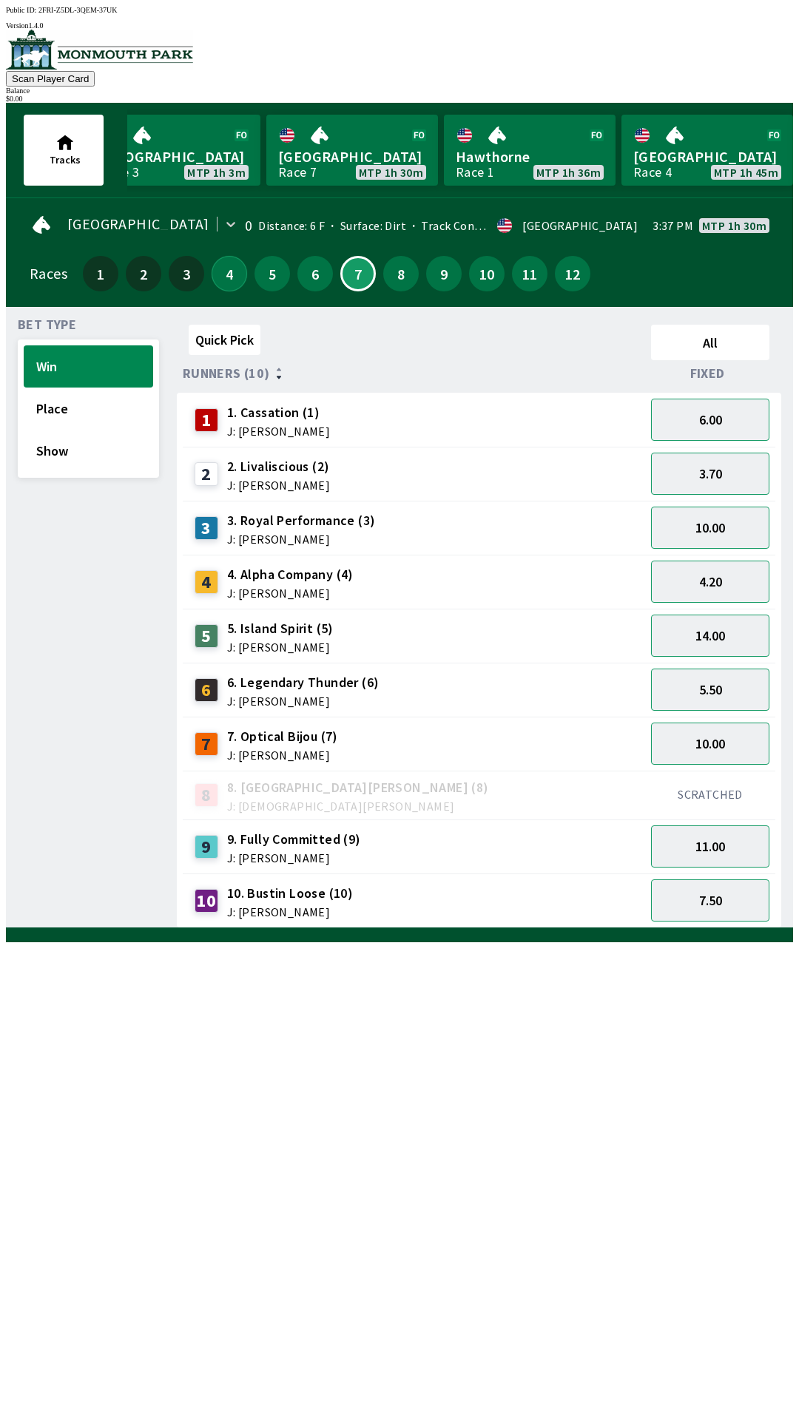
click at [229, 266] on button "4" at bounding box center [230, 274] width 36 height 36
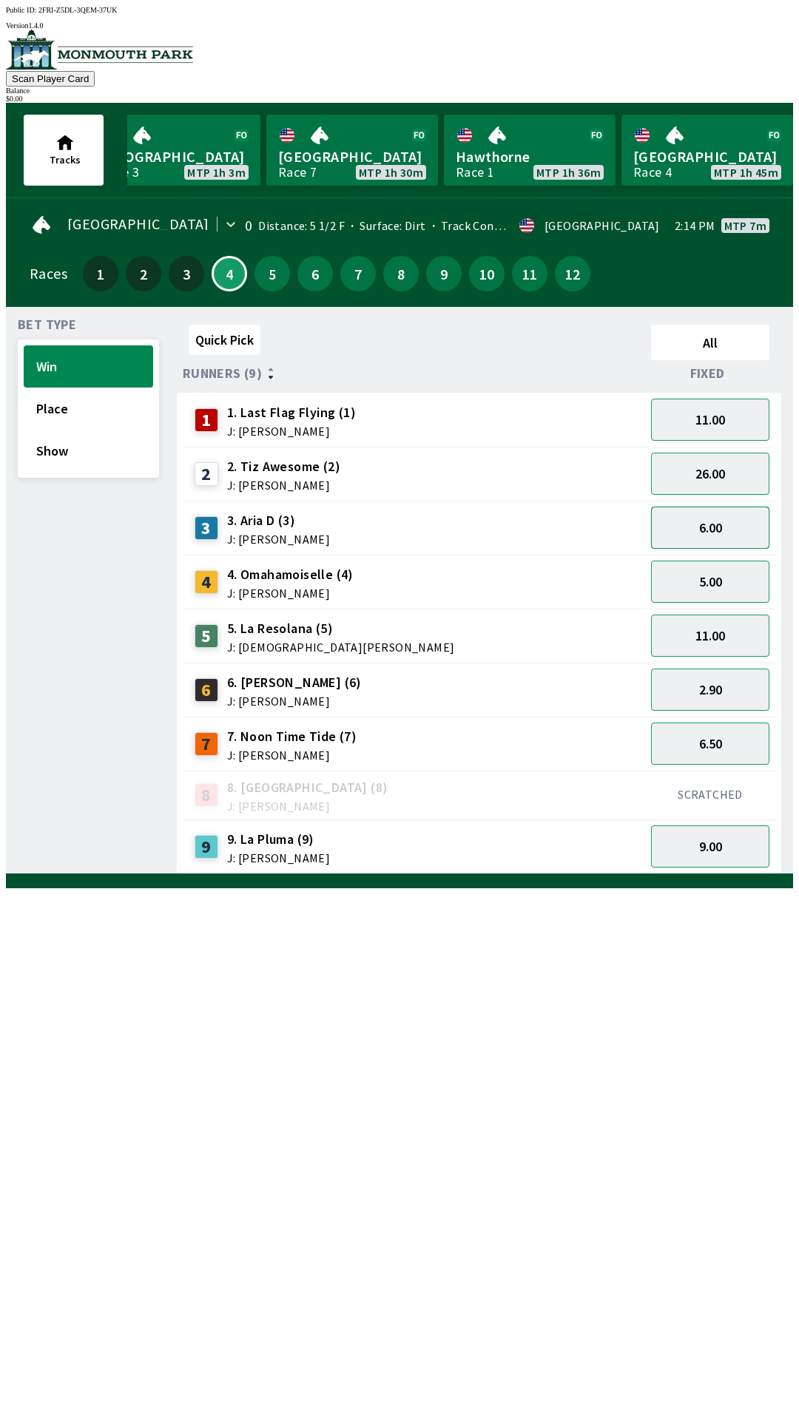
click at [717, 525] on button "6.00" at bounding box center [710, 528] width 118 height 42
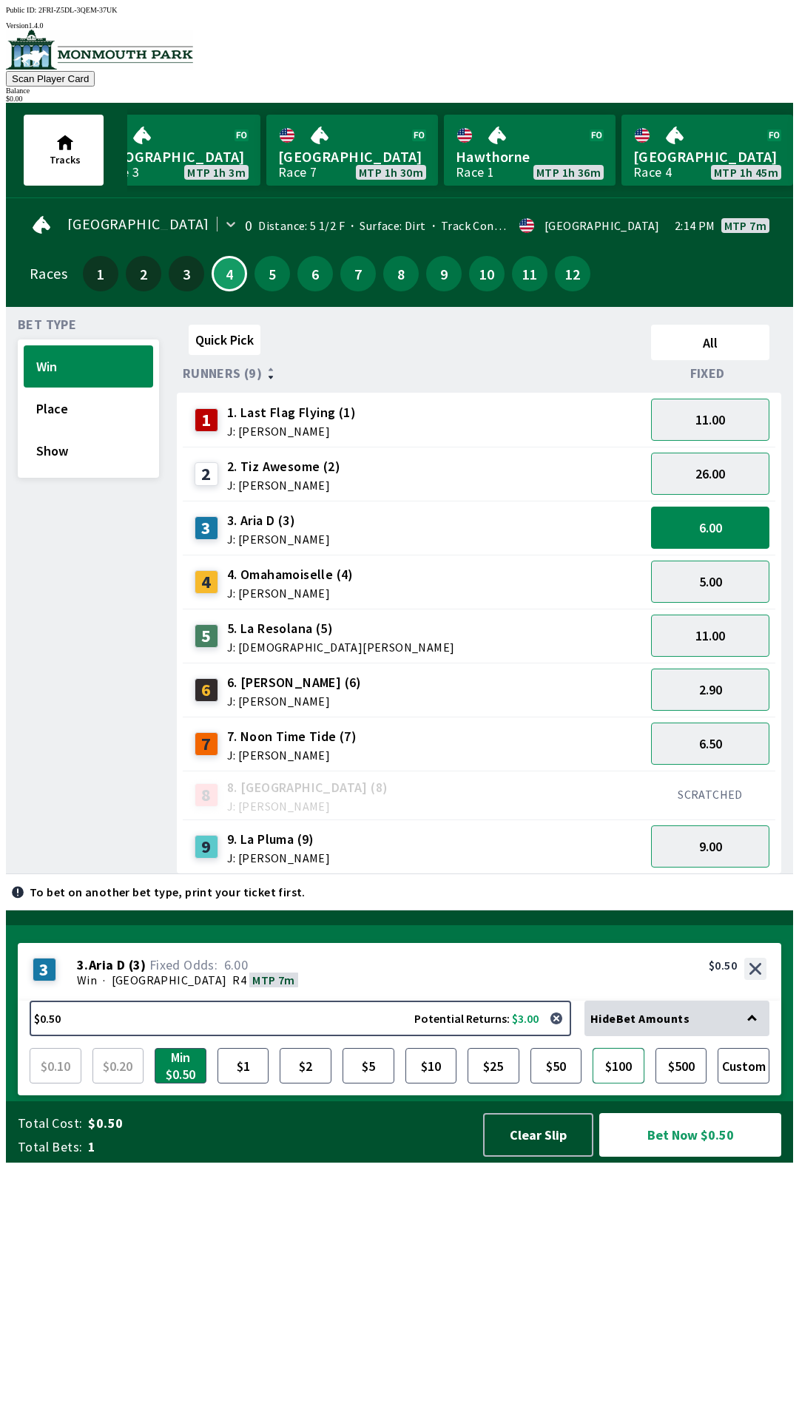
click at [609, 1084] on button "$100" at bounding box center [618, 1066] width 52 height 36
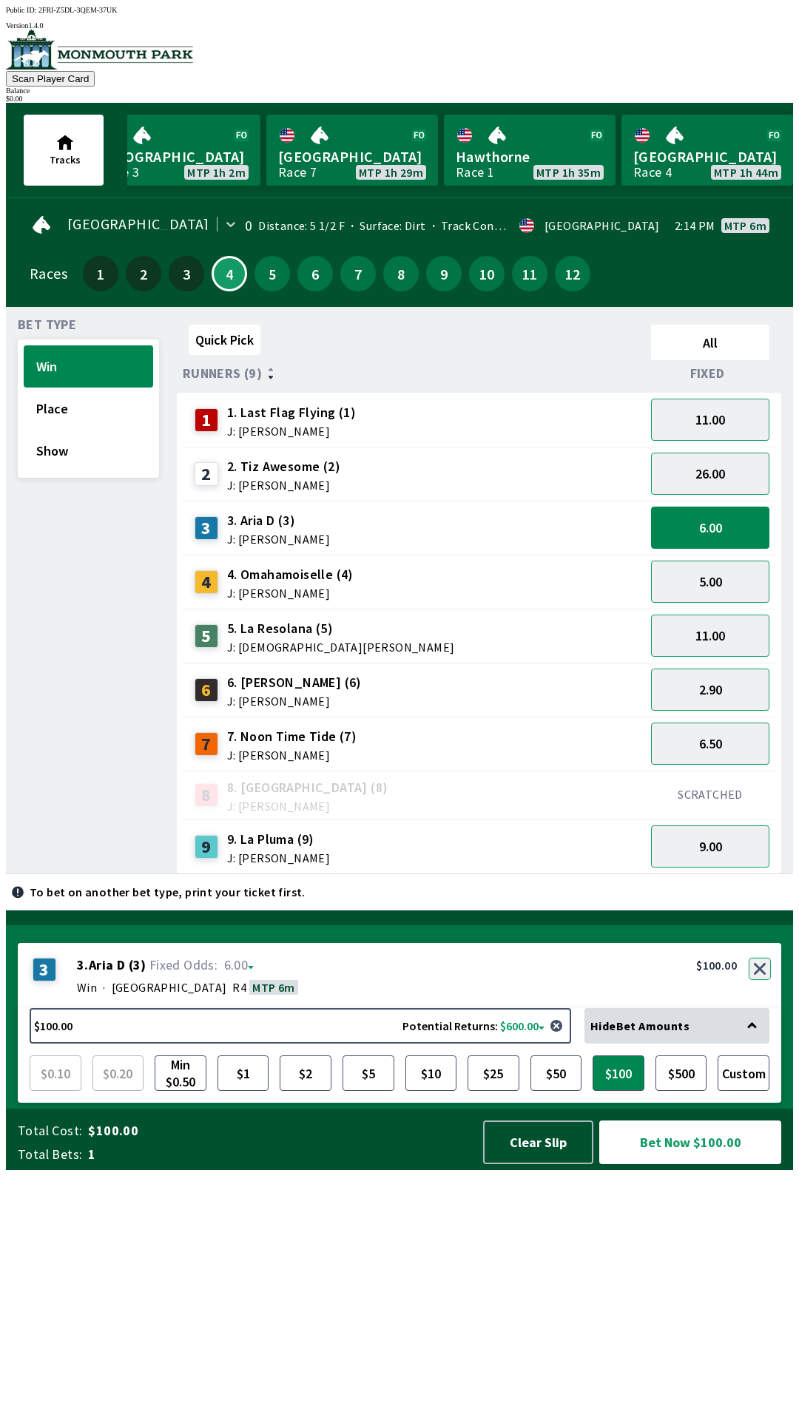
click at [760, 980] on button "button" at bounding box center [759, 969] width 22 height 22
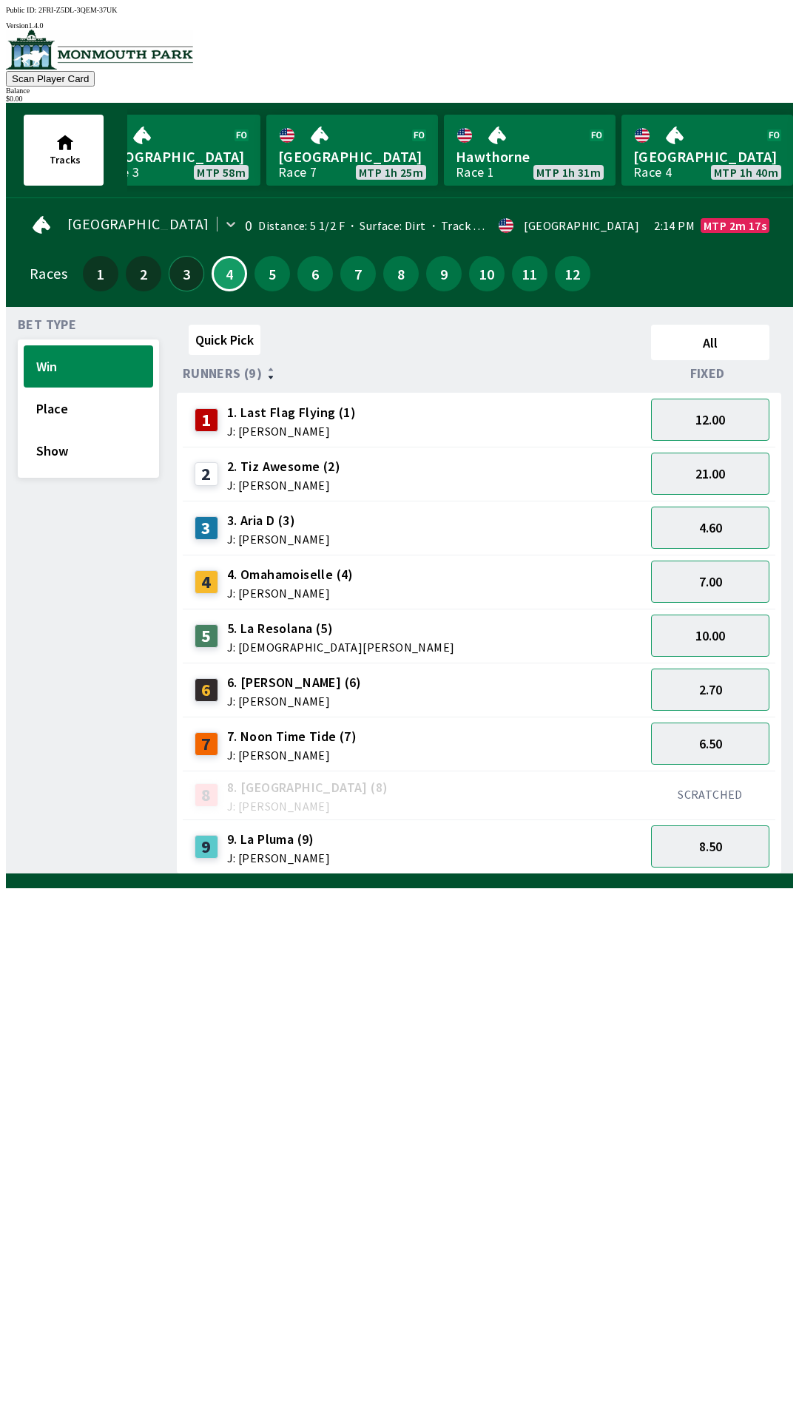
click at [186, 256] on button "3" at bounding box center [187, 274] width 36 height 36
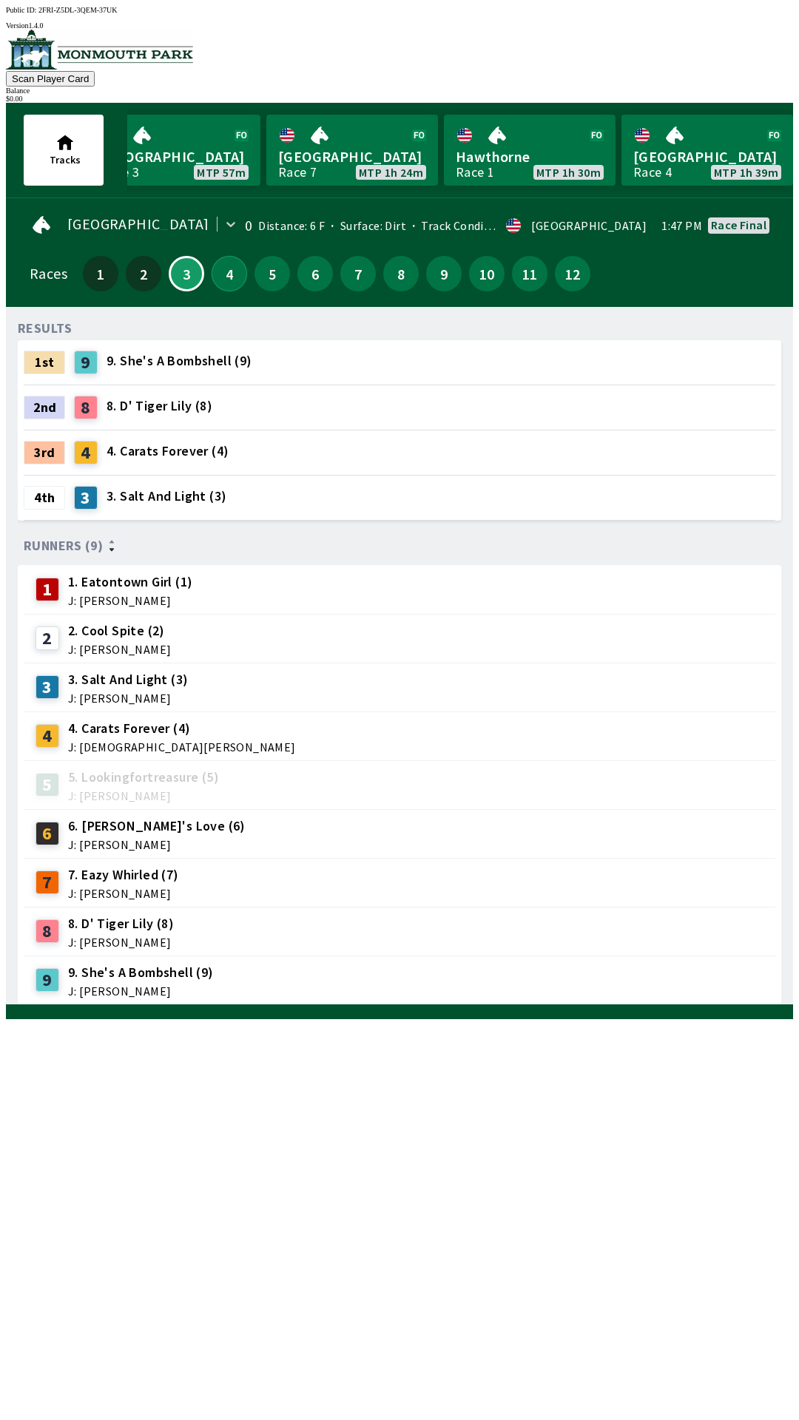
click at [222, 256] on button "4" at bounding box center [230, 274] width 36 height 36
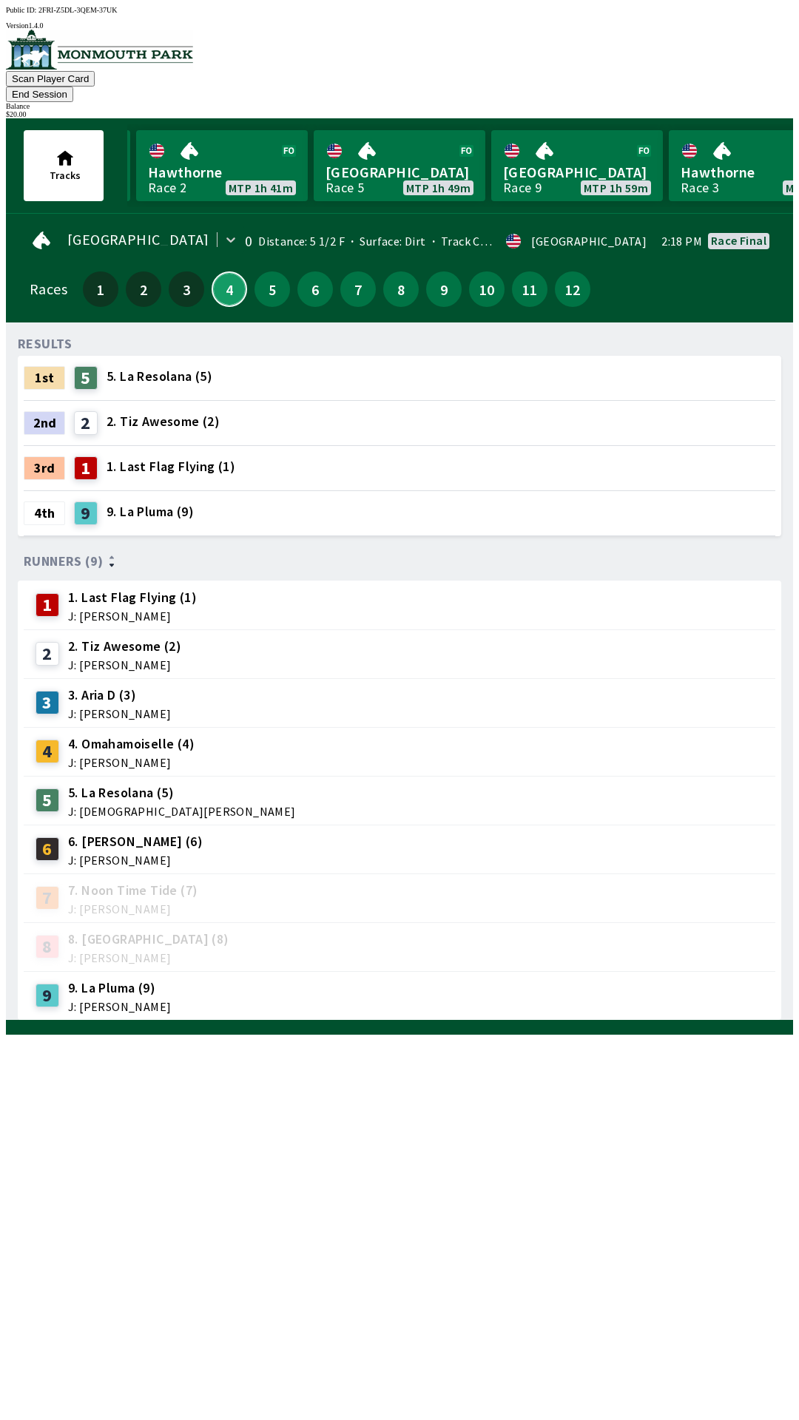
scroll to position [0, 1447]
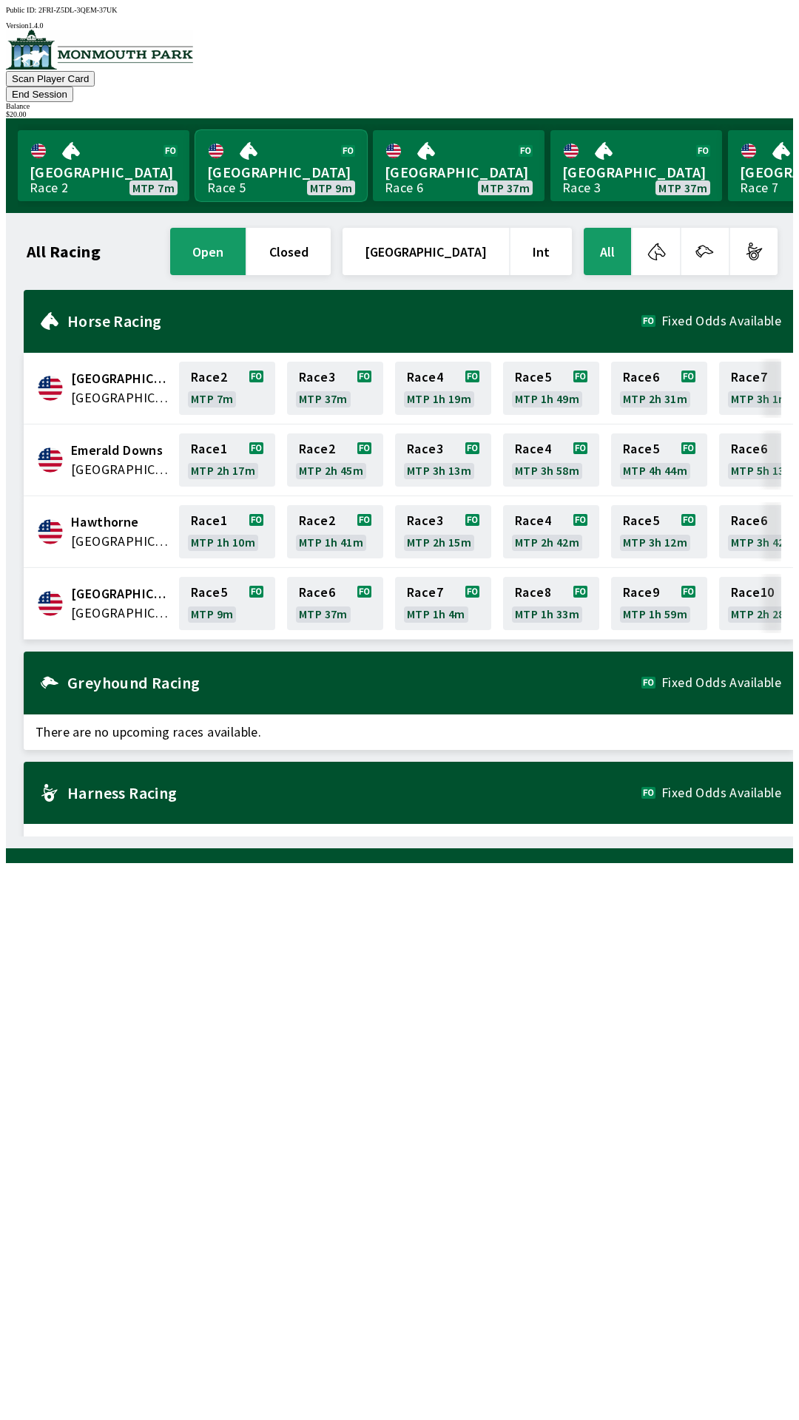
click at [275, 155] on link "[GEOGRAPHIC_DATA] Race 5 MTP 9m" at bounding box center [281, 165] width 172 height 71
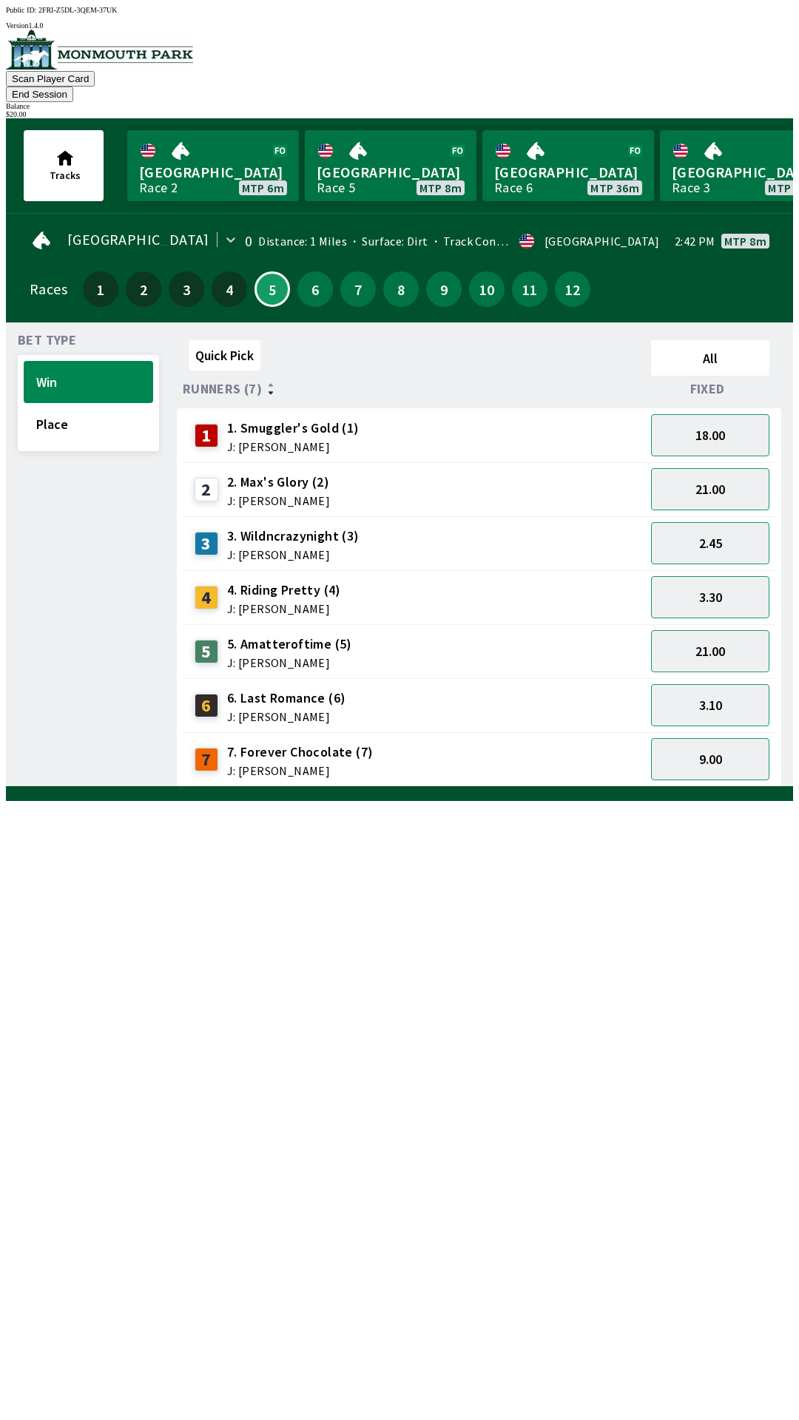
click at [729, 110] on div "$ 20.00" at bounding box center [399, 114] width 787 height 8
click at [73, 87] on button "End Session" at bounding box center [39, 95] width 67 height 16
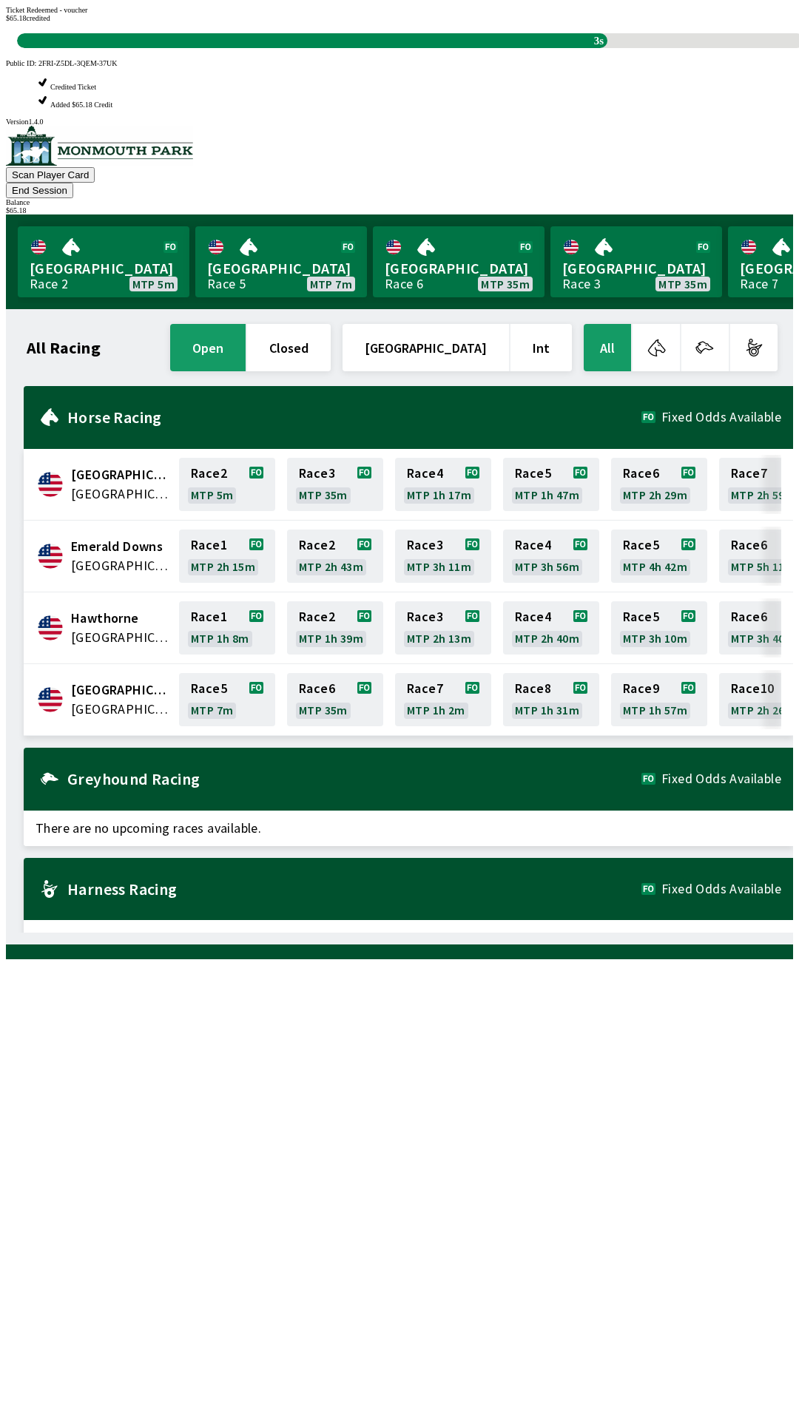
click at [276, 933] on div "All Racing open closed [GEOGRAPHIC_DATA] Int All [GEOGRAPHIC_DATA] [GEOGRAPHIC_…" at bounding box center [405, 627] width 775 height 612
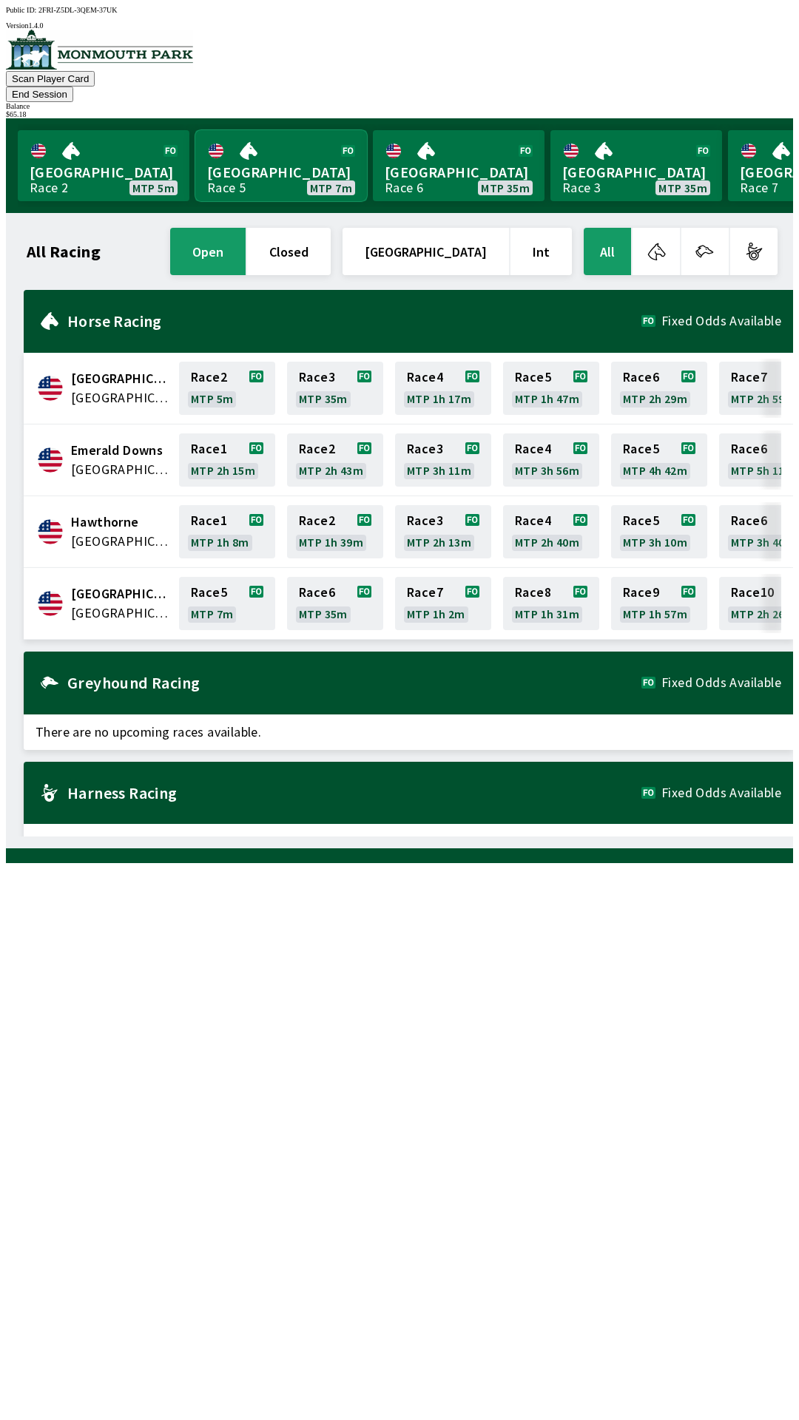
click at [257, 138] on link "[GEOGRAPHIC_DATA] Race 5 MTP 7m" at bounding box center [281, 165] width 172 height 71
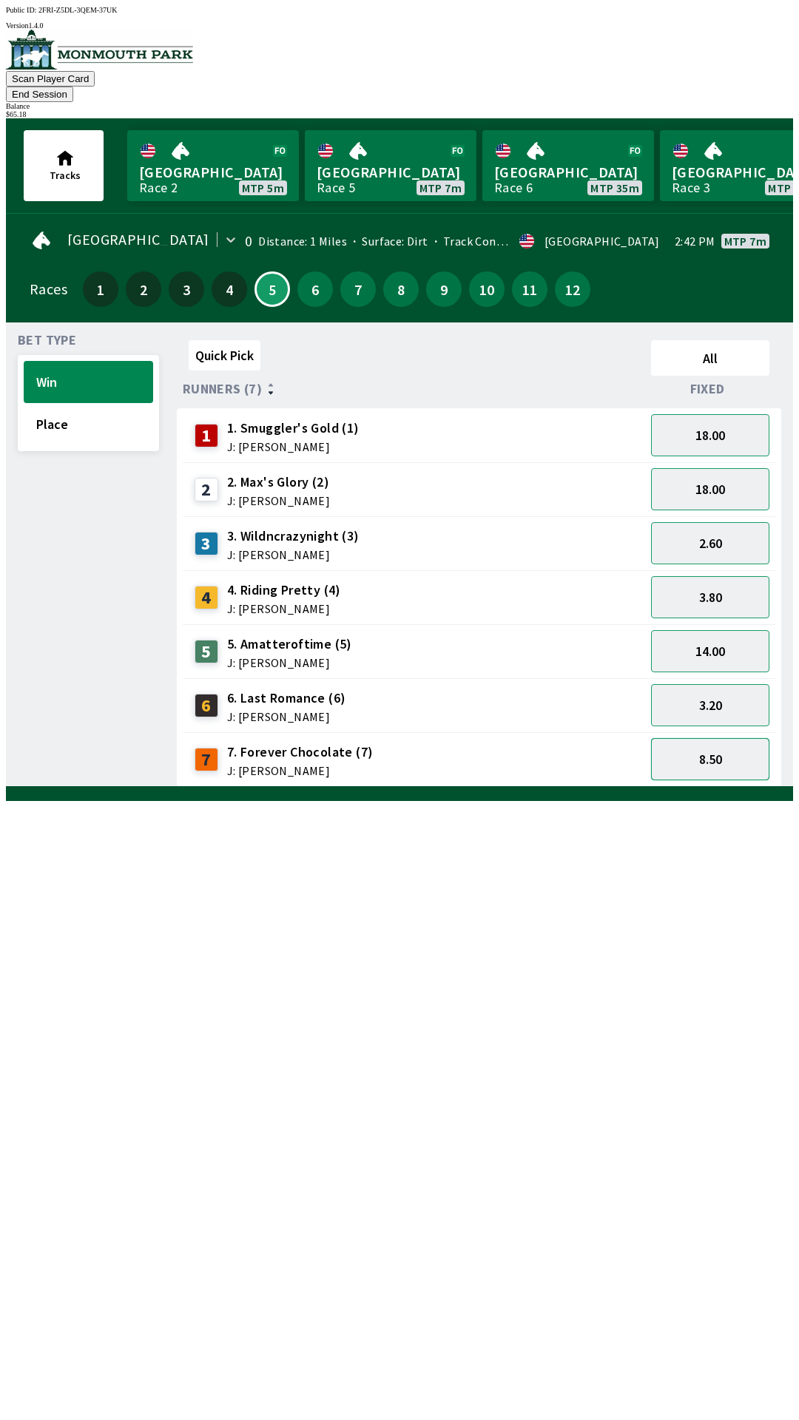
click at [724, 738] on button "8.50" at bounding box center [710, 759] width 118 height 42
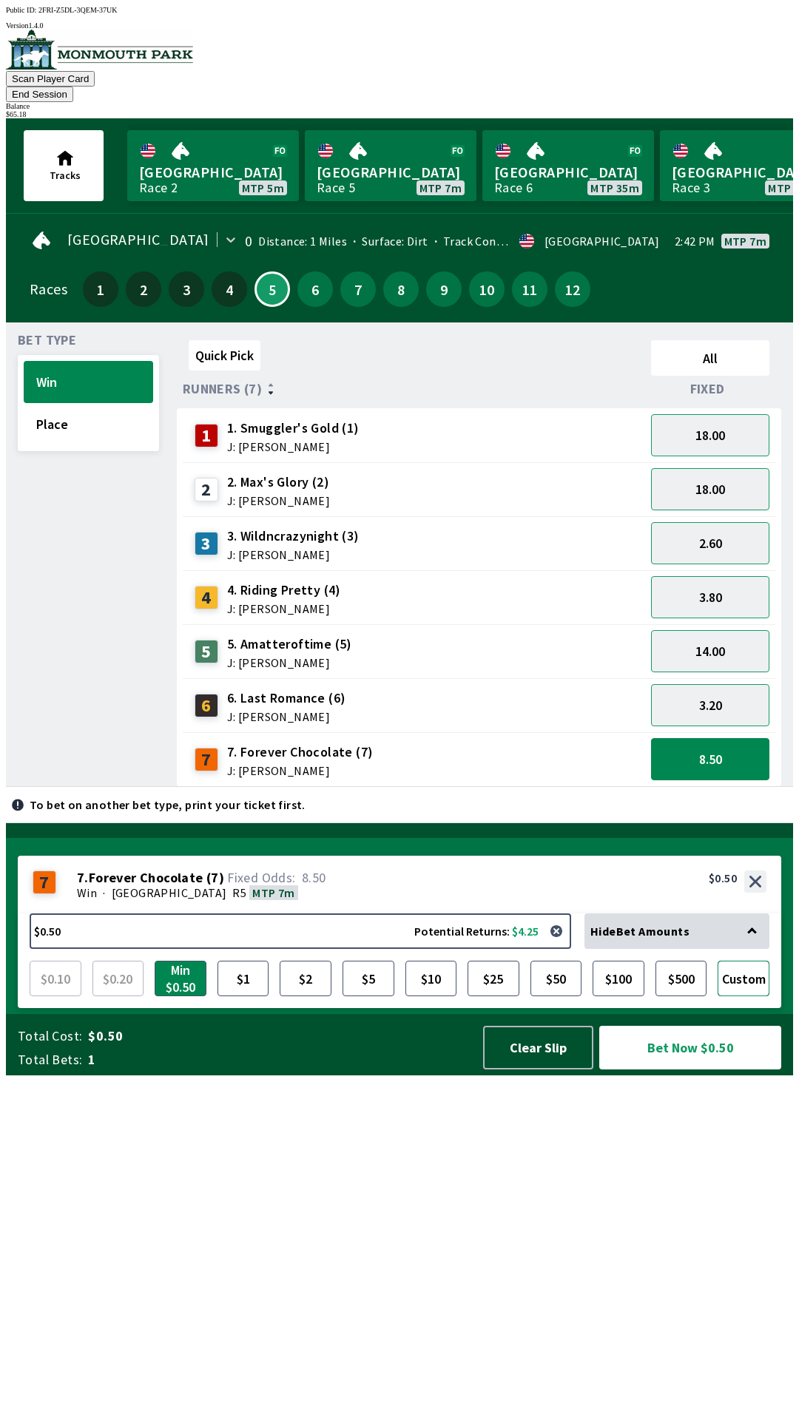
click at [751, 996] on button "Custom" at bounding box center [743, 979] width 52 height 36
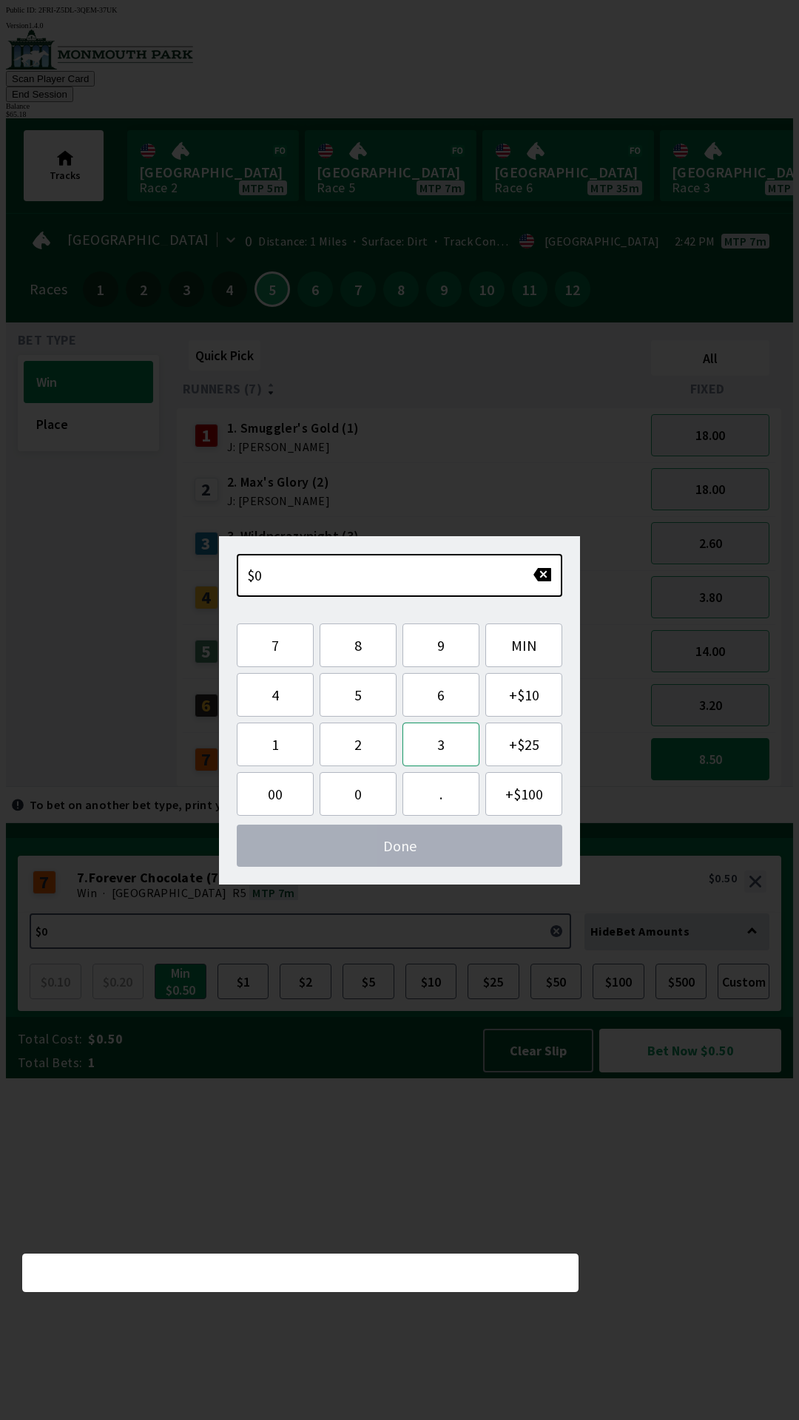
click at [452, 748] on button "3" at bounding box center [440, 745] width 77 height 44
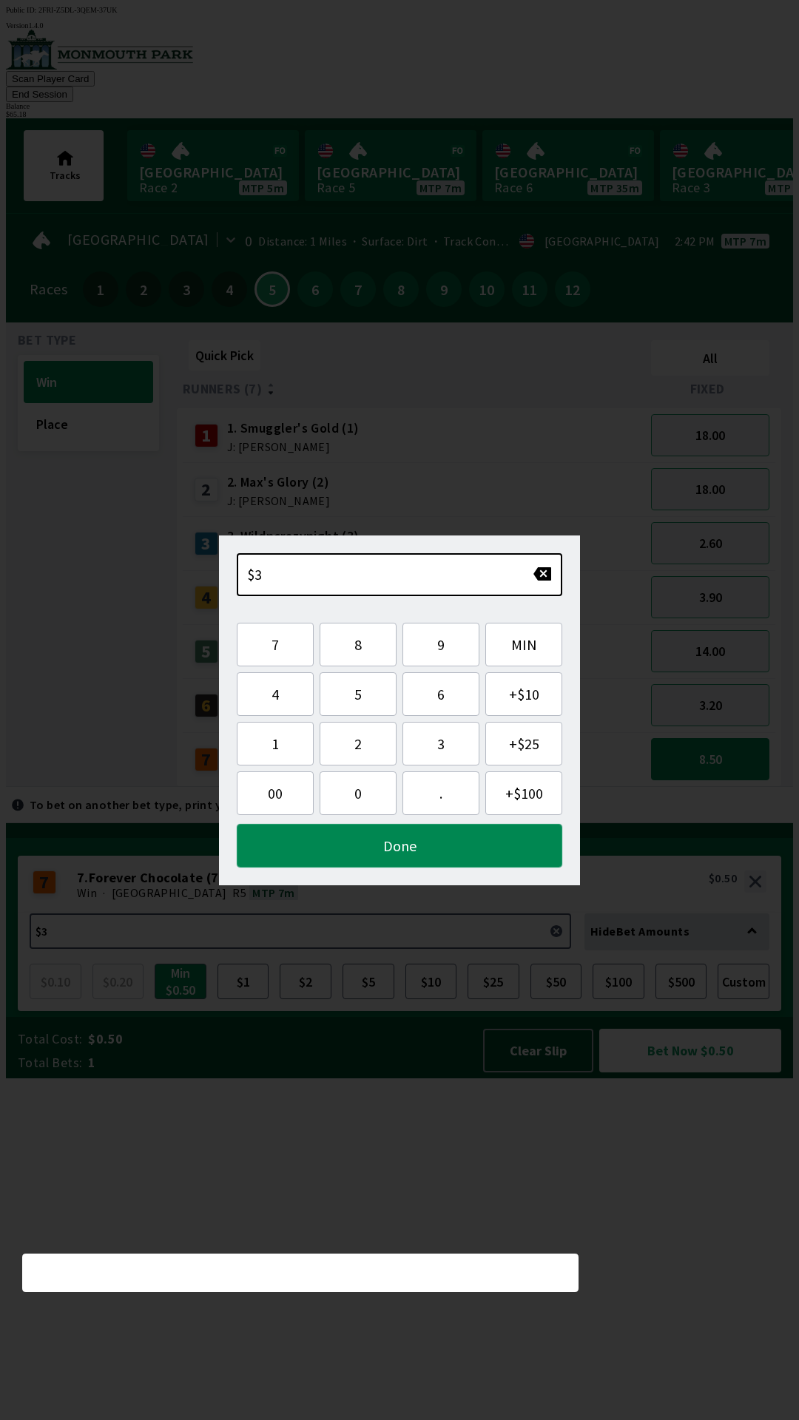
click at [413, 840] on button "Done" at bounding box center [399, 846] width 325 height 44
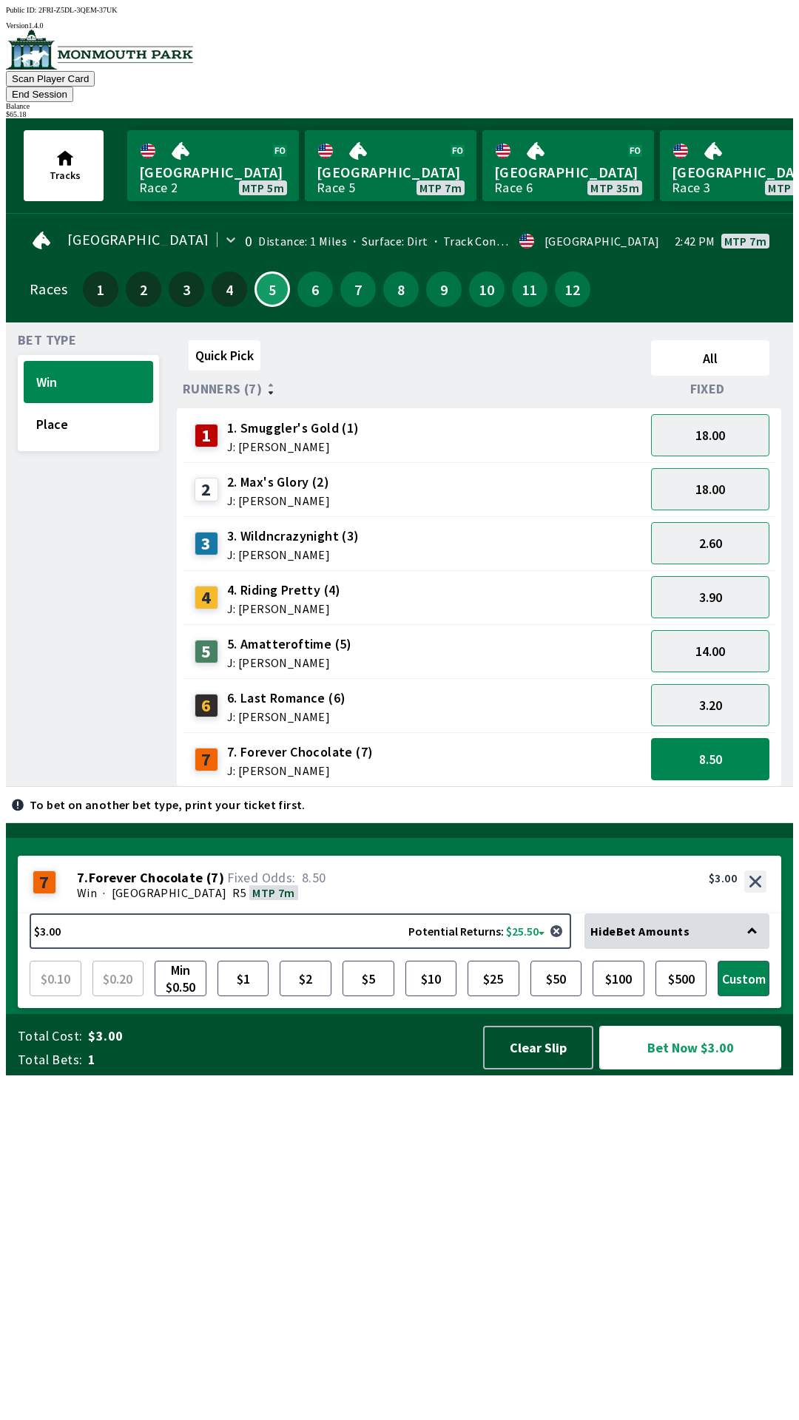
click at [710, 1069] on button "Bet Now $3.00" at bounding box center [690, 1048] width 182 height 44
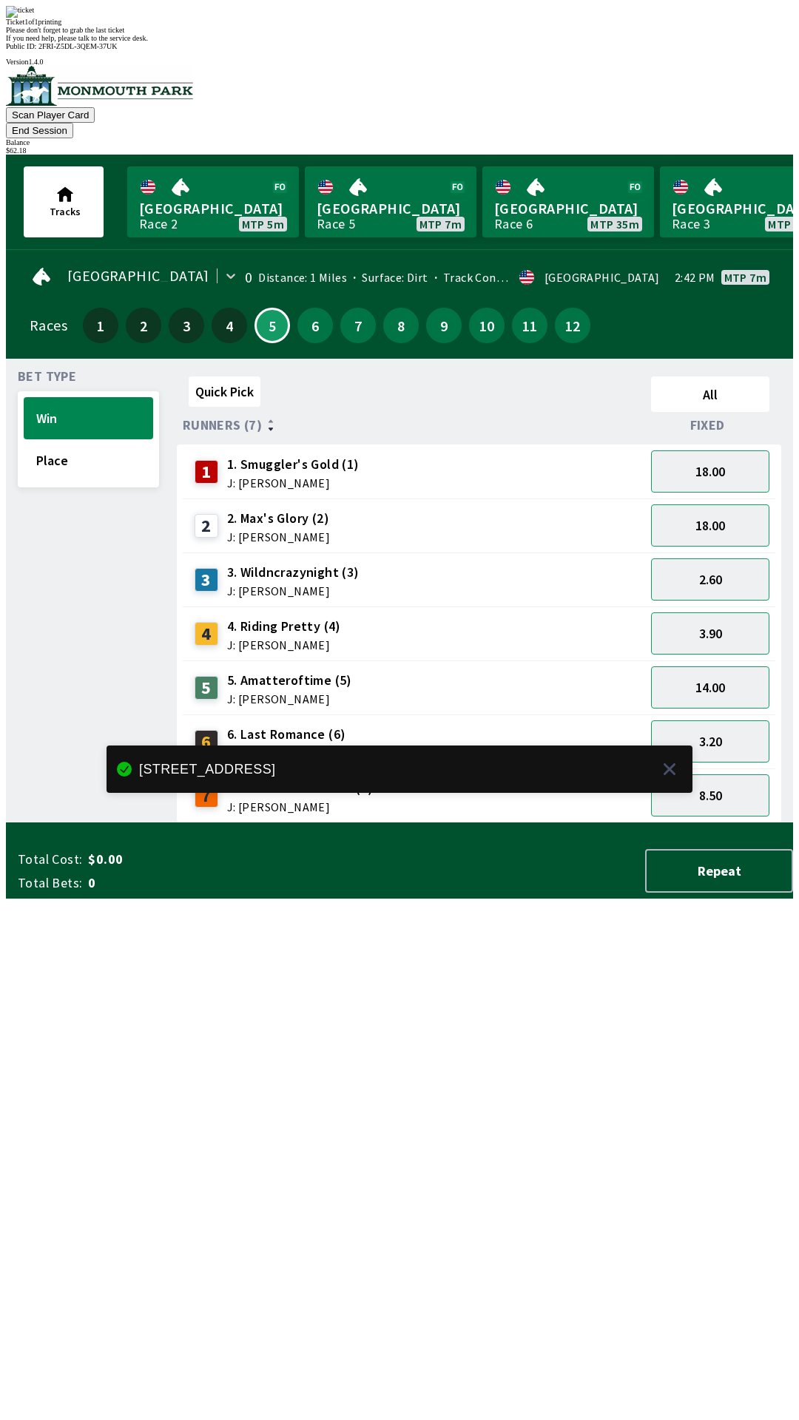
click at [509, 823] on div "Quick Pick All Runners (7) Fixed 1 1. Smuggler's Gold (1) J: [PERSON_NAME] 18.0…" at bounding box center [485, 597] width 616 height 453
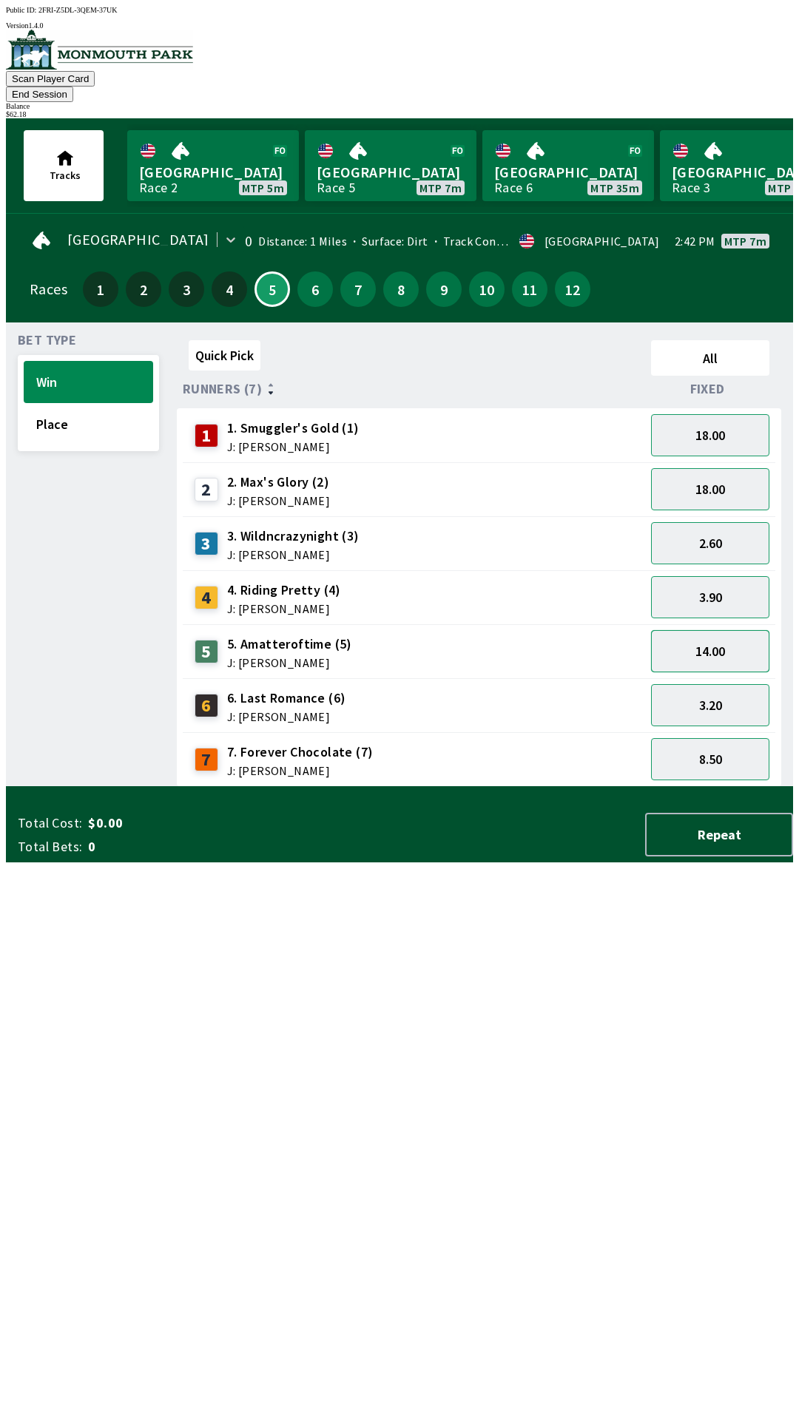
click at [721, 630] on button "14.00" at bounding box center [710, 651] width 118 height 42
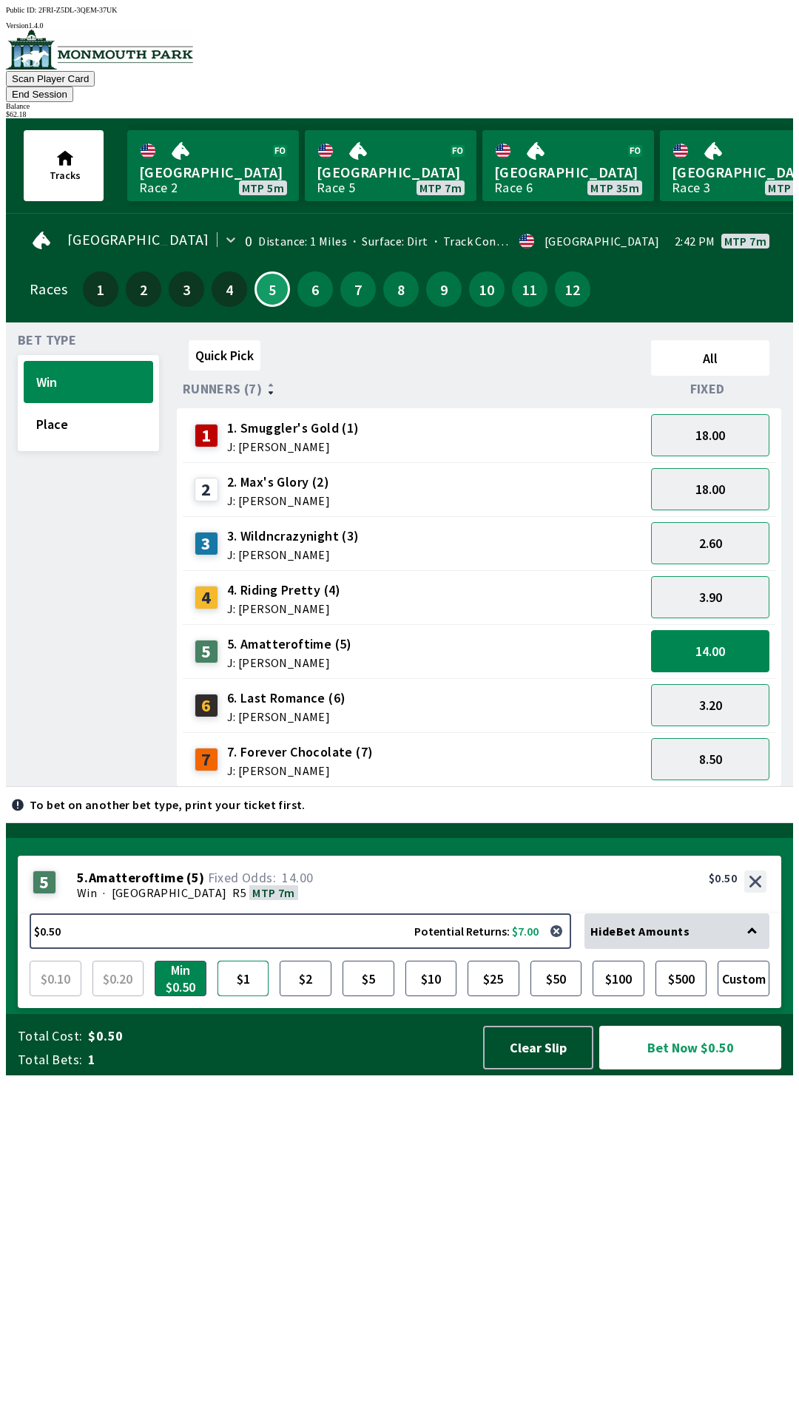
click at [241, 996] on button "$1" at bounding box center [243, 979] width 52 height 36
click at [718, 1069] on button "Bet Now $1.00" at bounding box center [690, 1048] width 182 height 44
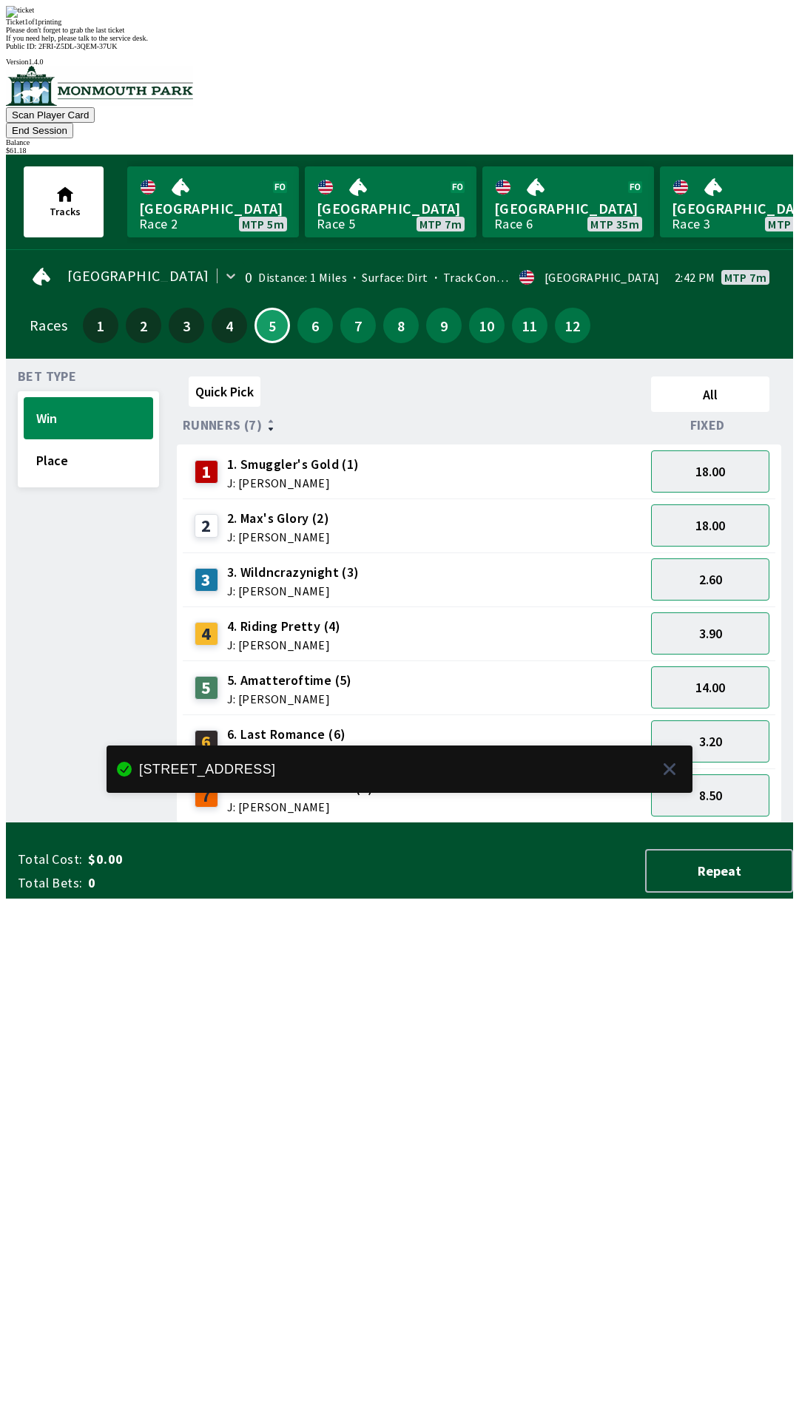
click at [73, 123] on button "End Session" at bounding box center [39, 131] width 67 height 16
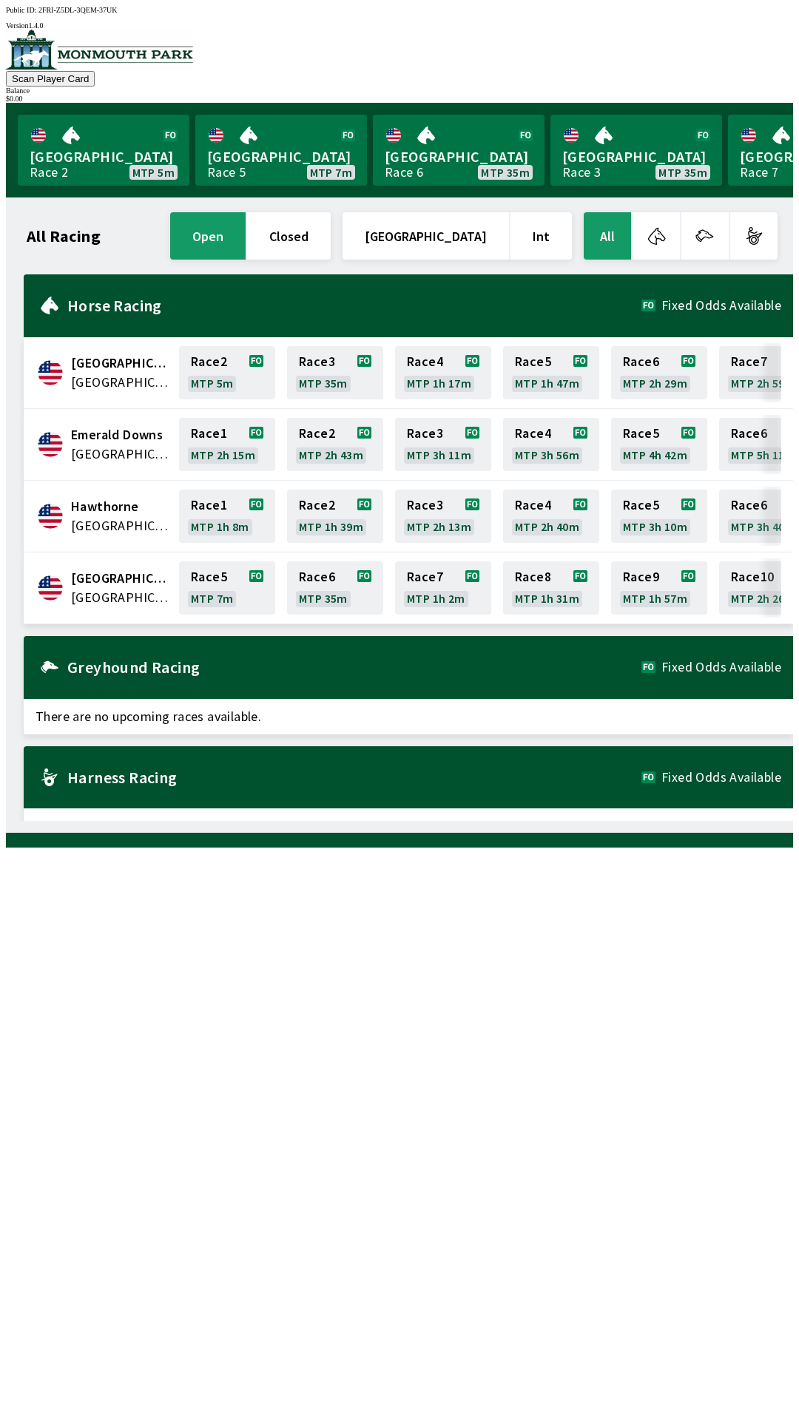
click at [564, 821] on div "All Racing open closed [GEOGRAPHIC_DATA] Int All [GEOGRAPHIC_DATA] [GEOGRAPHIC_…" at bounding box center [405, 515] width 775 height 612
